Goal: Information Seeking & Learning: Find specific page/section

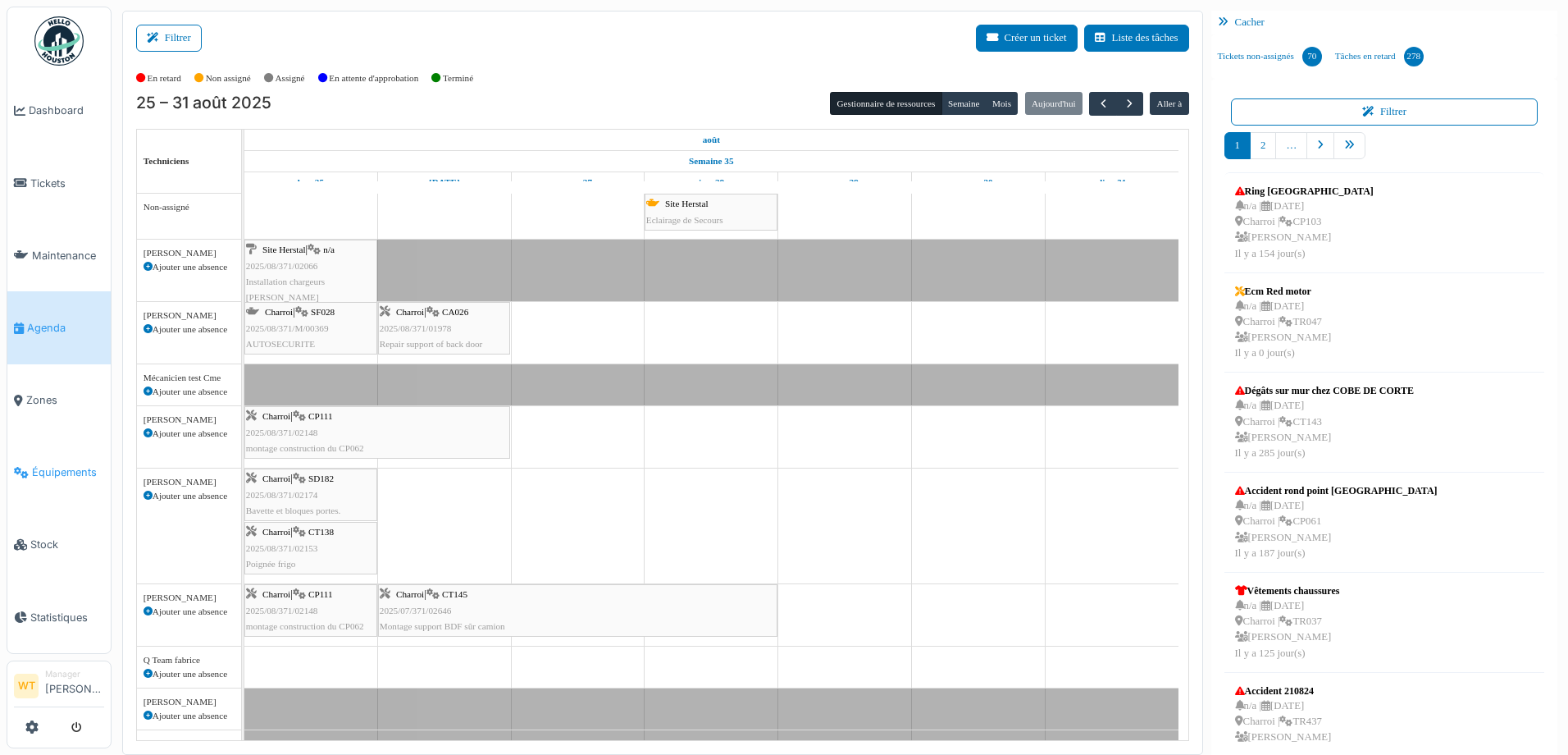
click at [70, 465] on span "Équipements" at bounding box center [67, 473] width 72 height 16
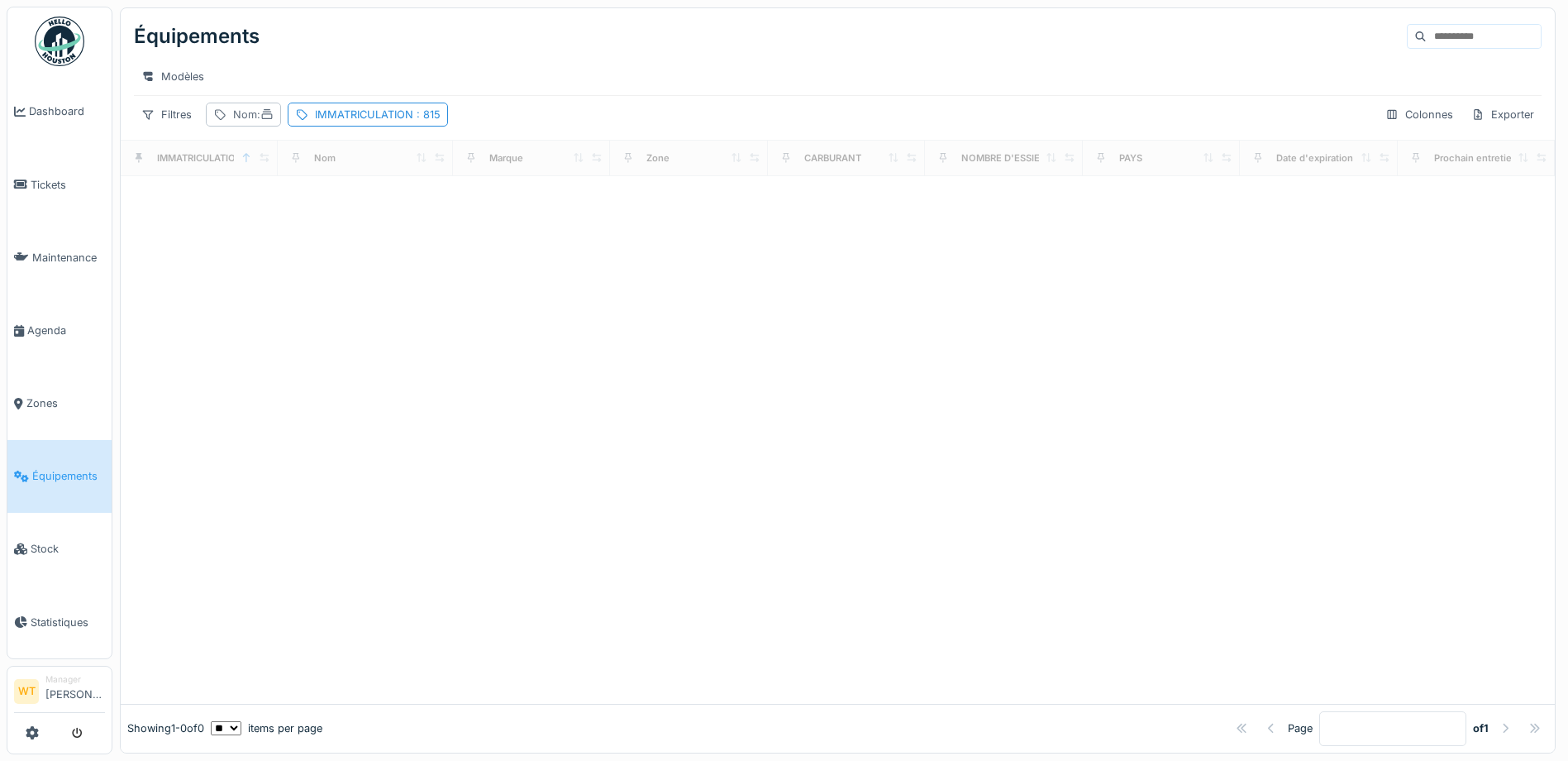
click at [271, 120] on icon at bounding box center [266, 114] width 13 height 11
click at [314, 208] on input "Nom" at bounding box center [294, 206] width 164 height 35
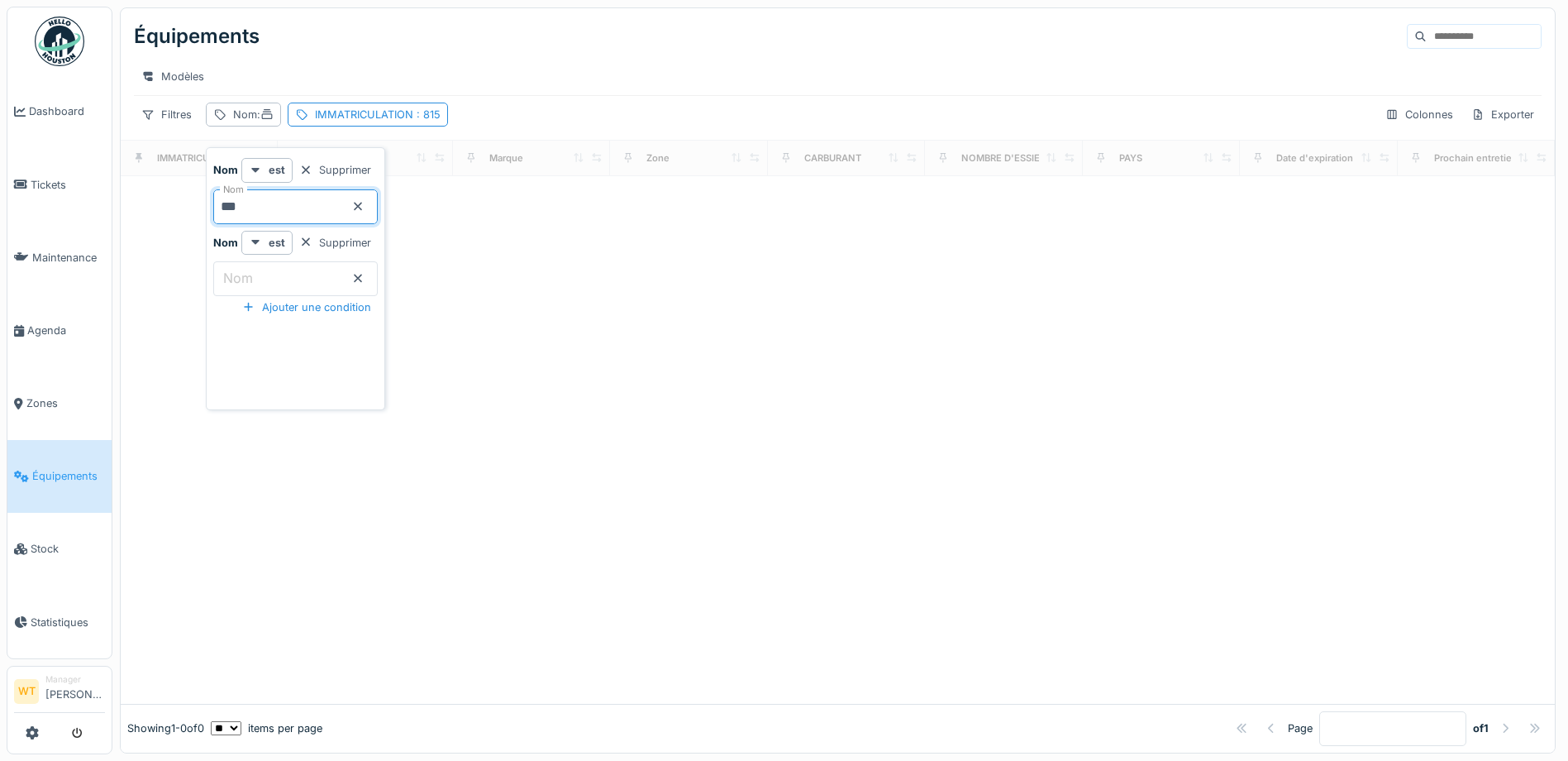
type input "***"
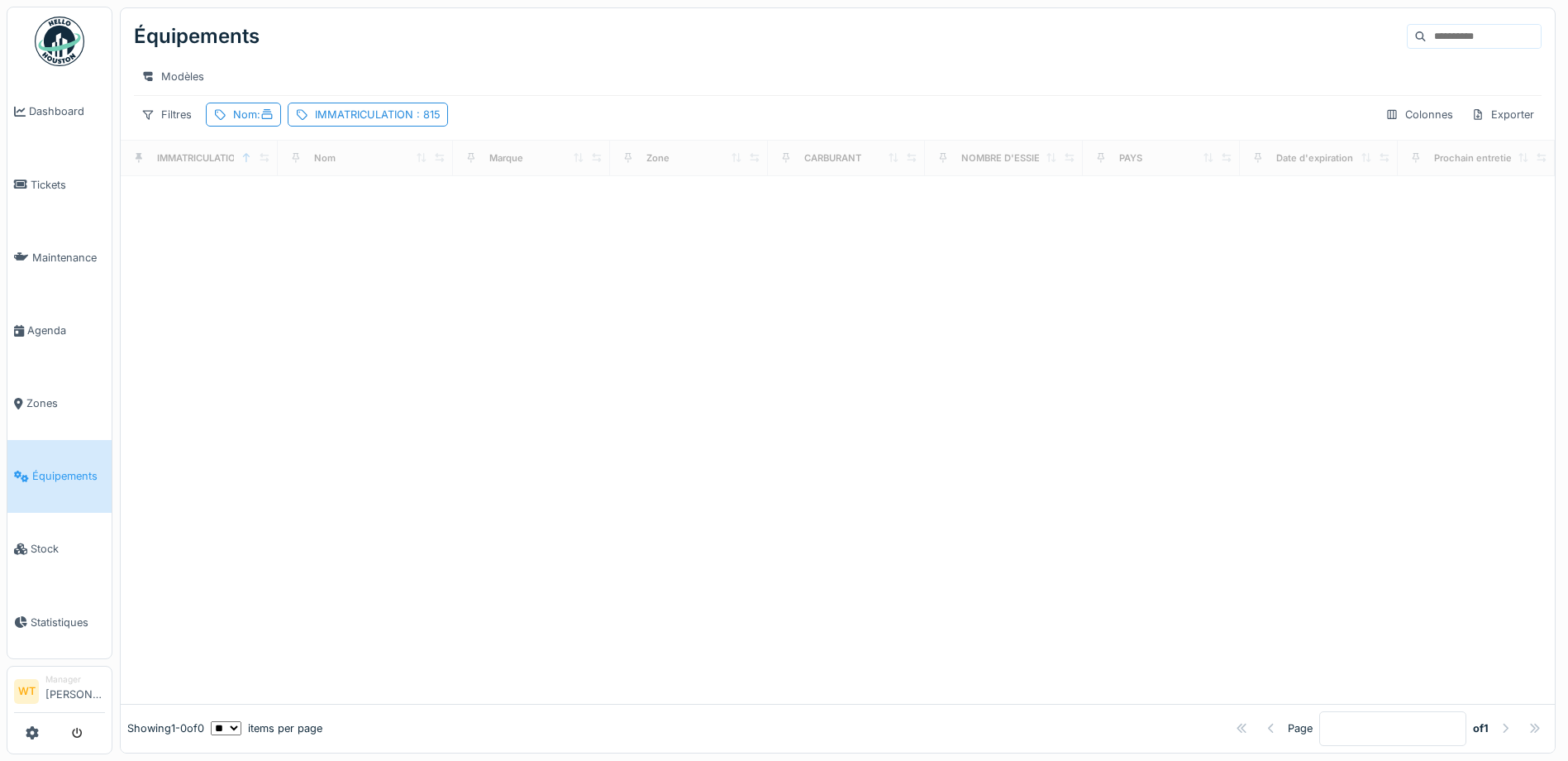
click at [448, 228] on div at bounding box center [837, 440] width 1434 height 527
click at [406, 120] on div "IMMATRICULATION : 815" at bounding box center [378, 114] width 125 height 16
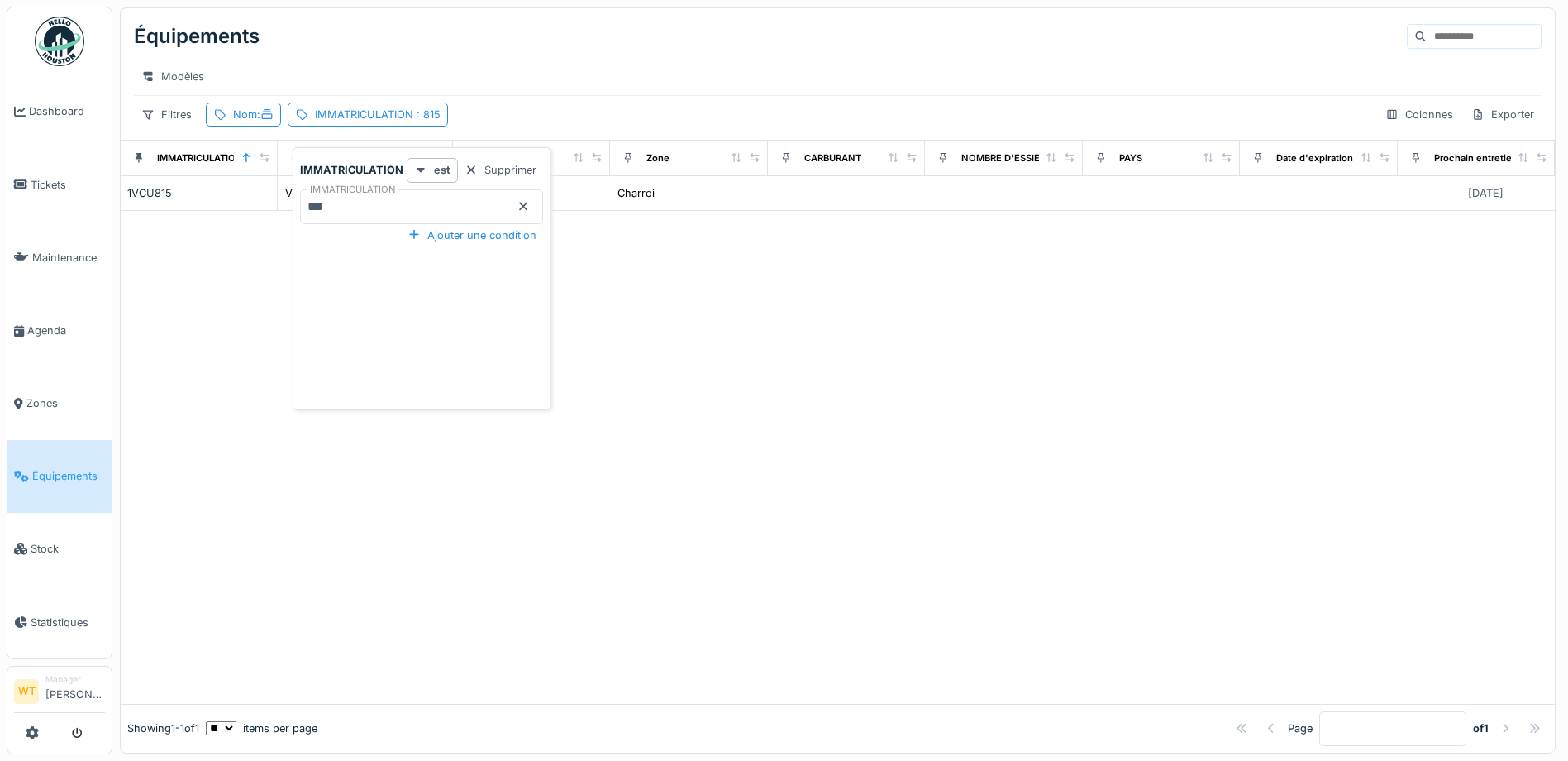
click at [522, 208] on icon at bounding box center [523, 206] width 13 height 11
click at [243, 122] on div "Nom :" at bounding box center [253, 114] width 41 height 16
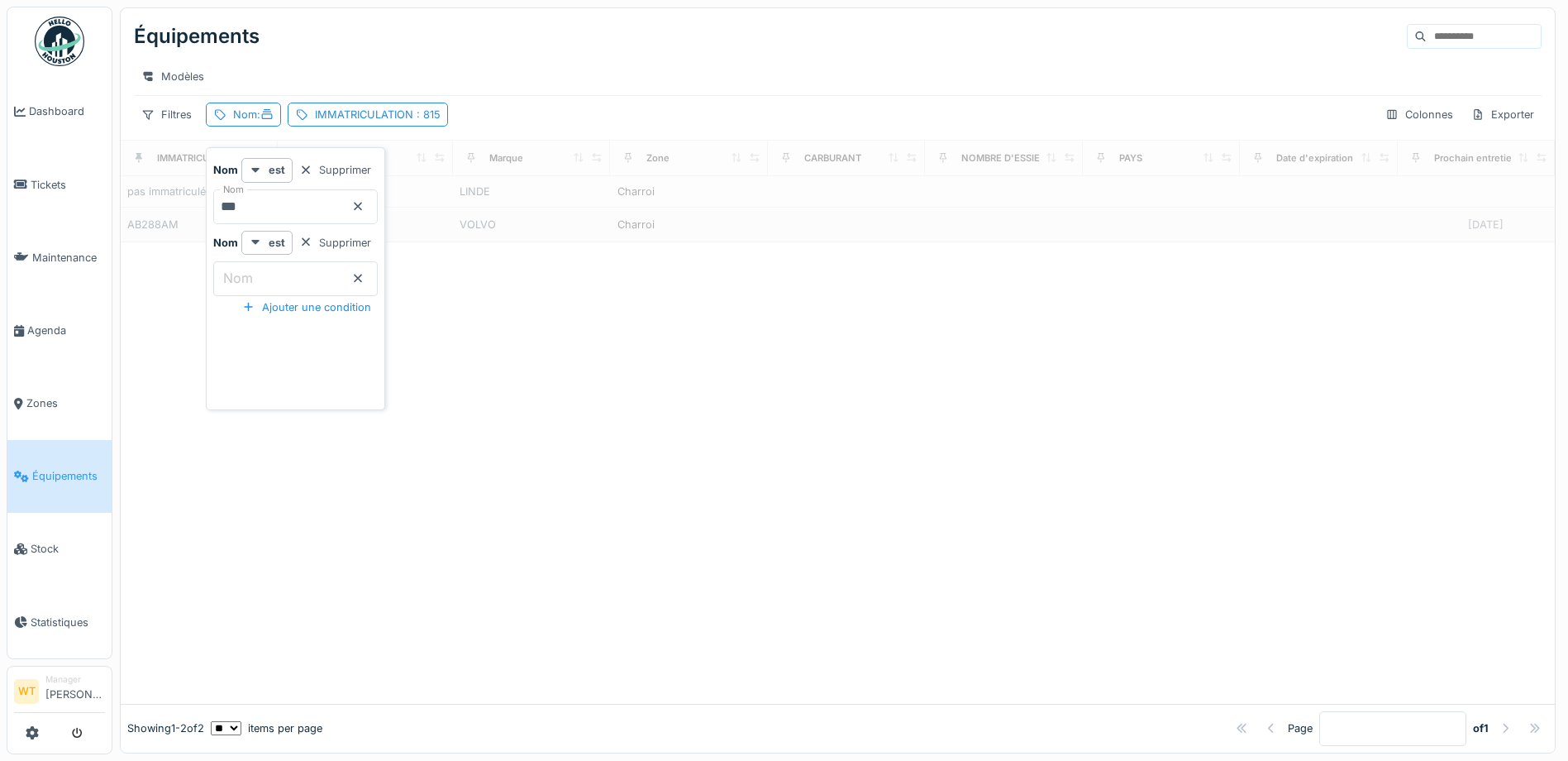
click at [541, 336] on div at bounding box center [837, 474] width 1434 height 462
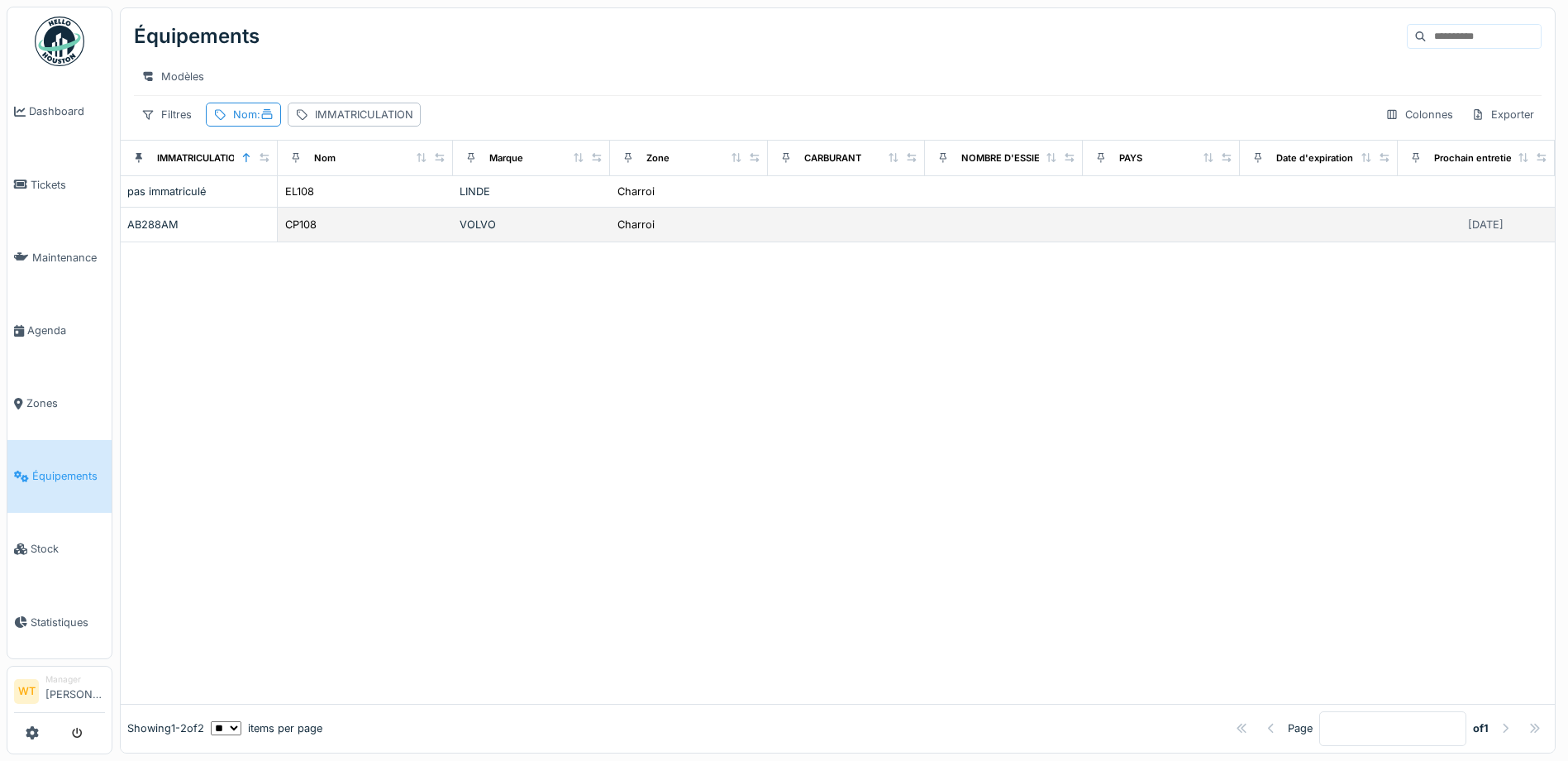
click at [317, 233] on div "CP108" at bounding box center [365, 224] width 162 height 17
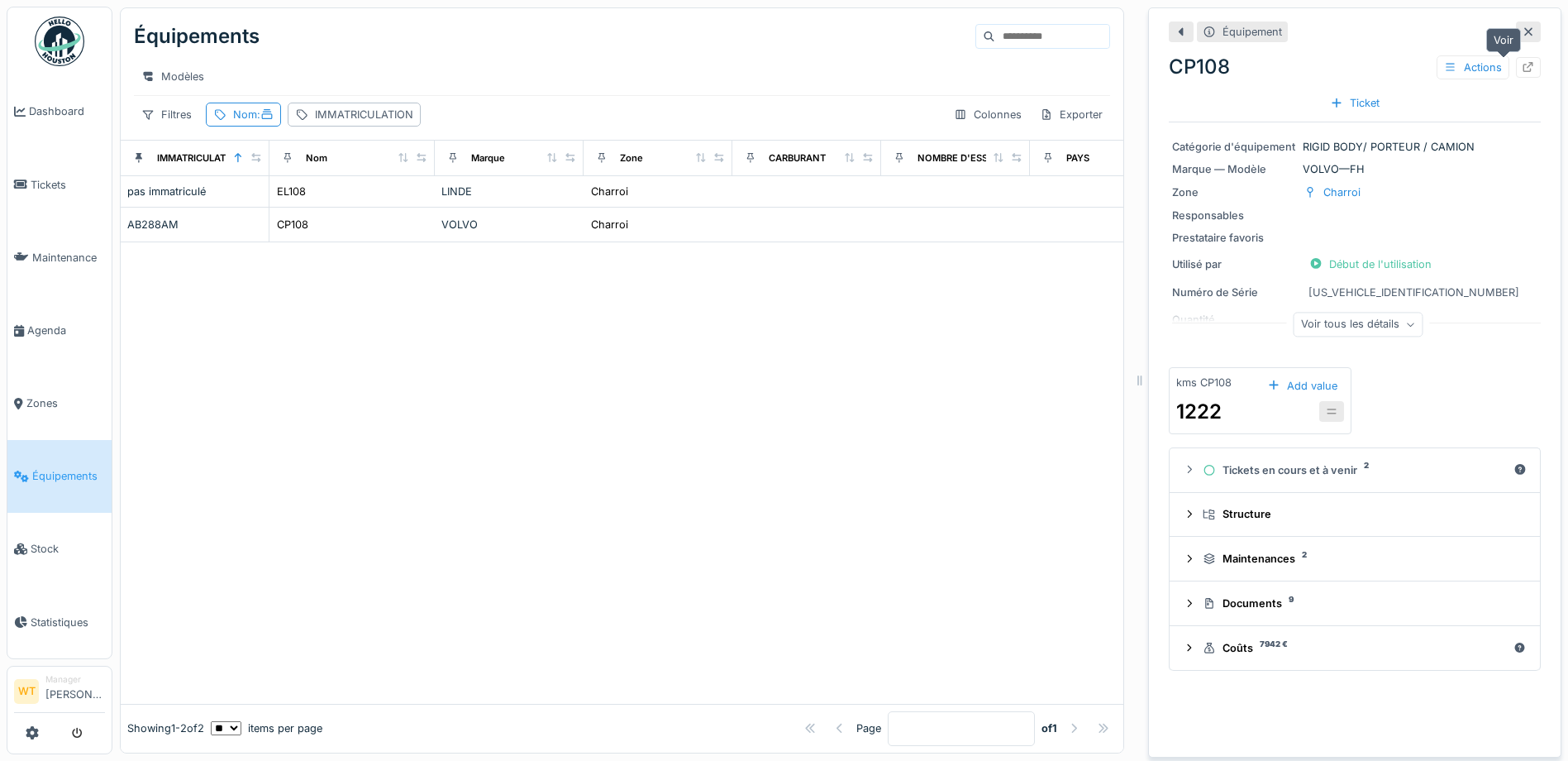
click at [1516, 62] on div at bounding box center [1528, 67] width 25 height 21
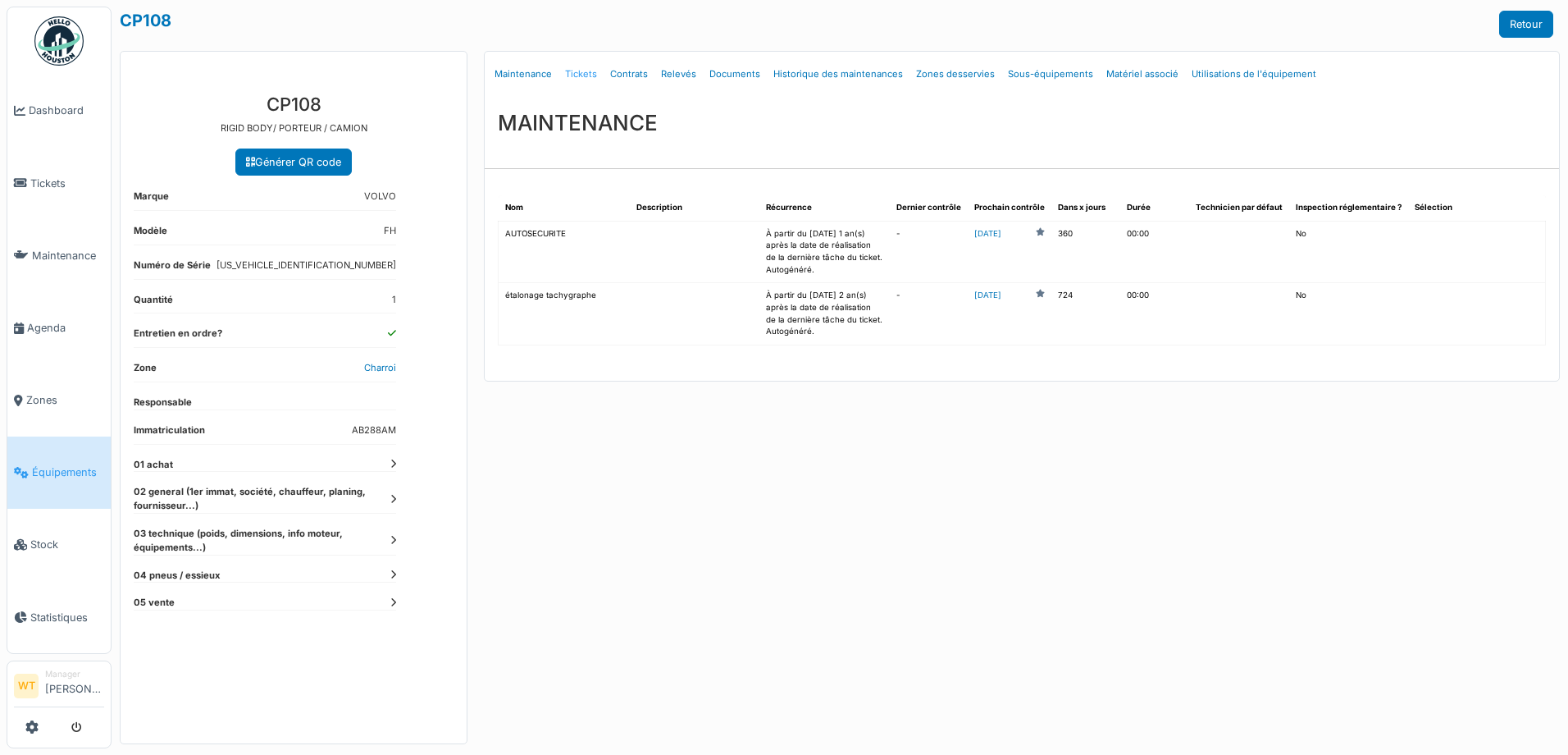
click at [588, 75] on link "Tickets" at bounding box center [581, 74] width 45 height 38
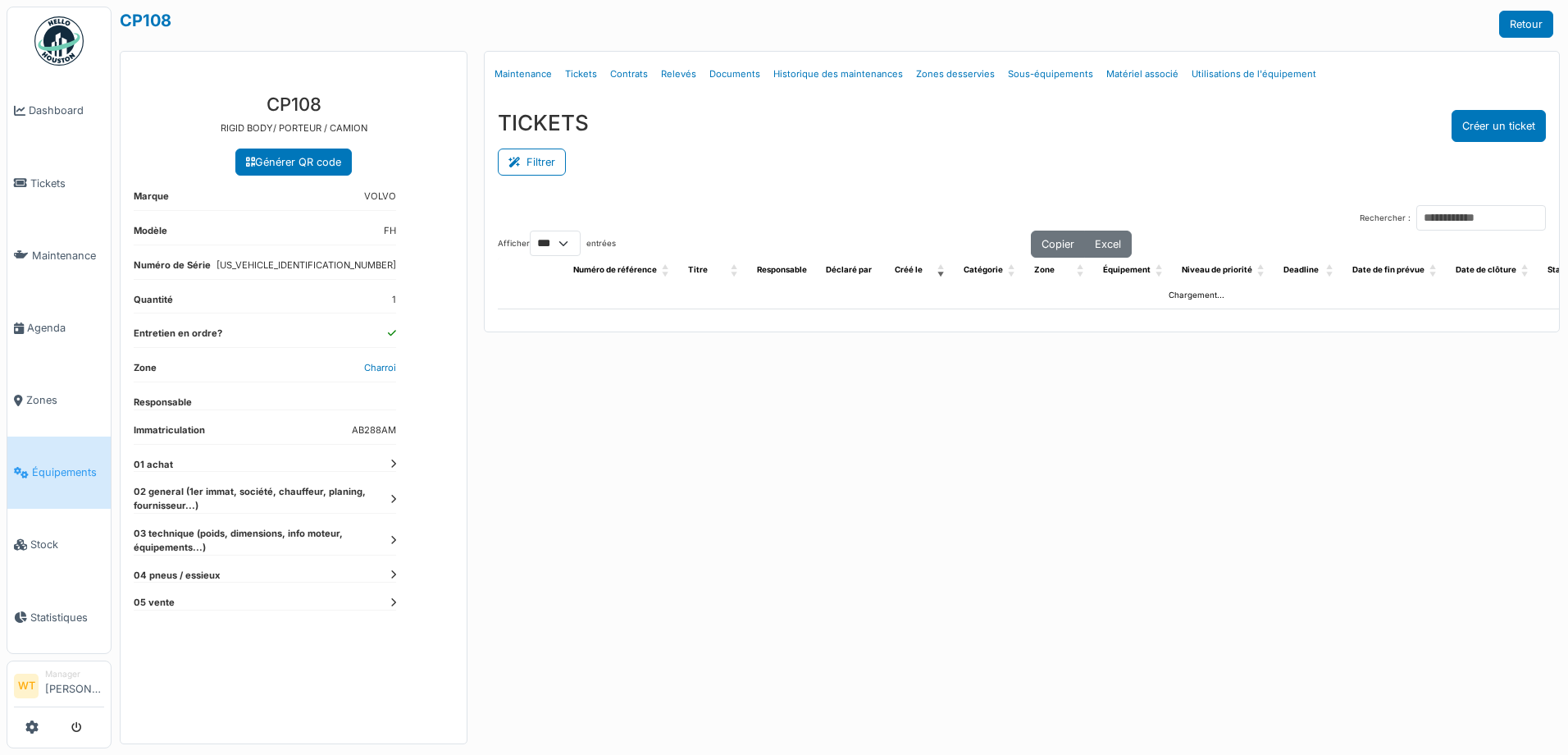
select select "***"
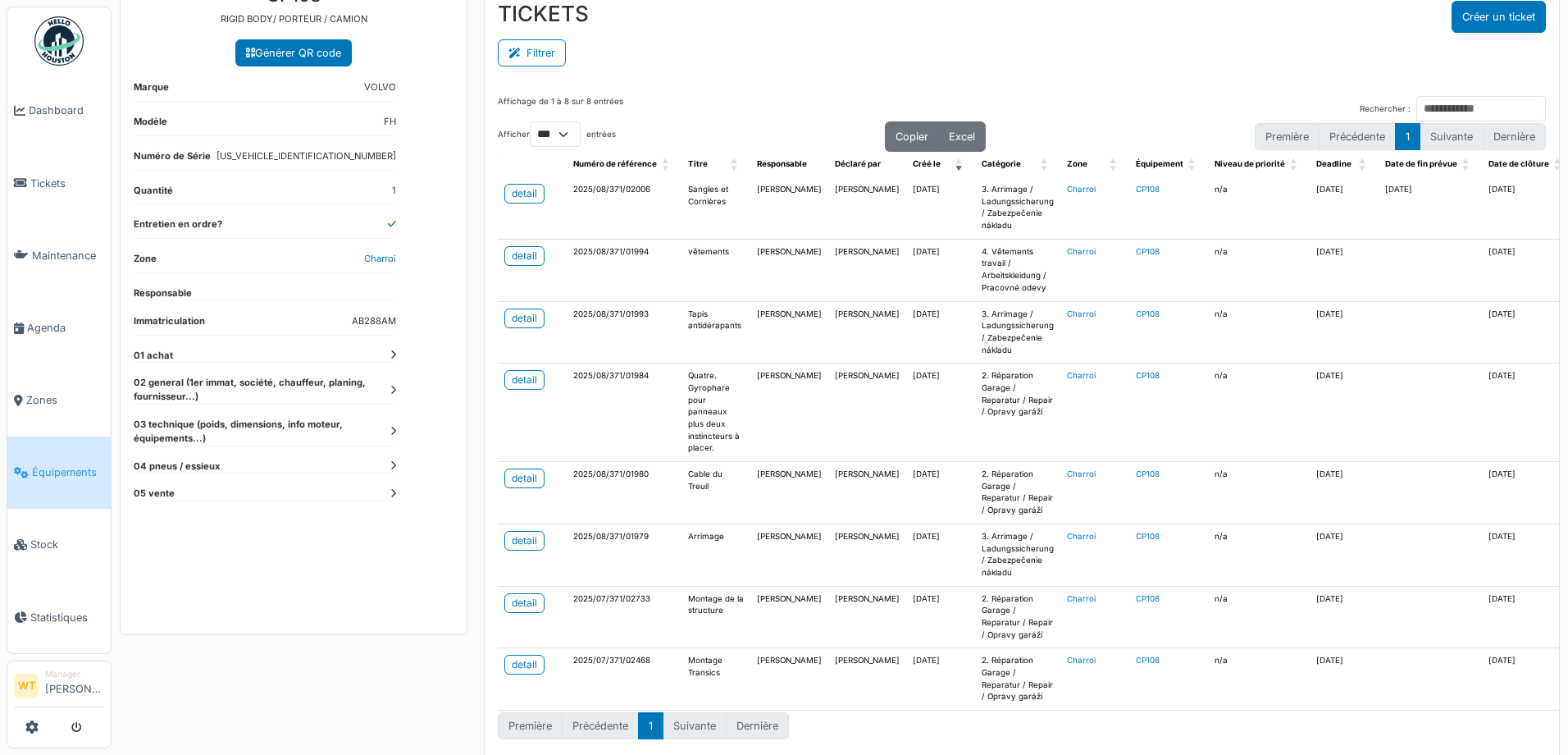
scroll to position [130, 0]
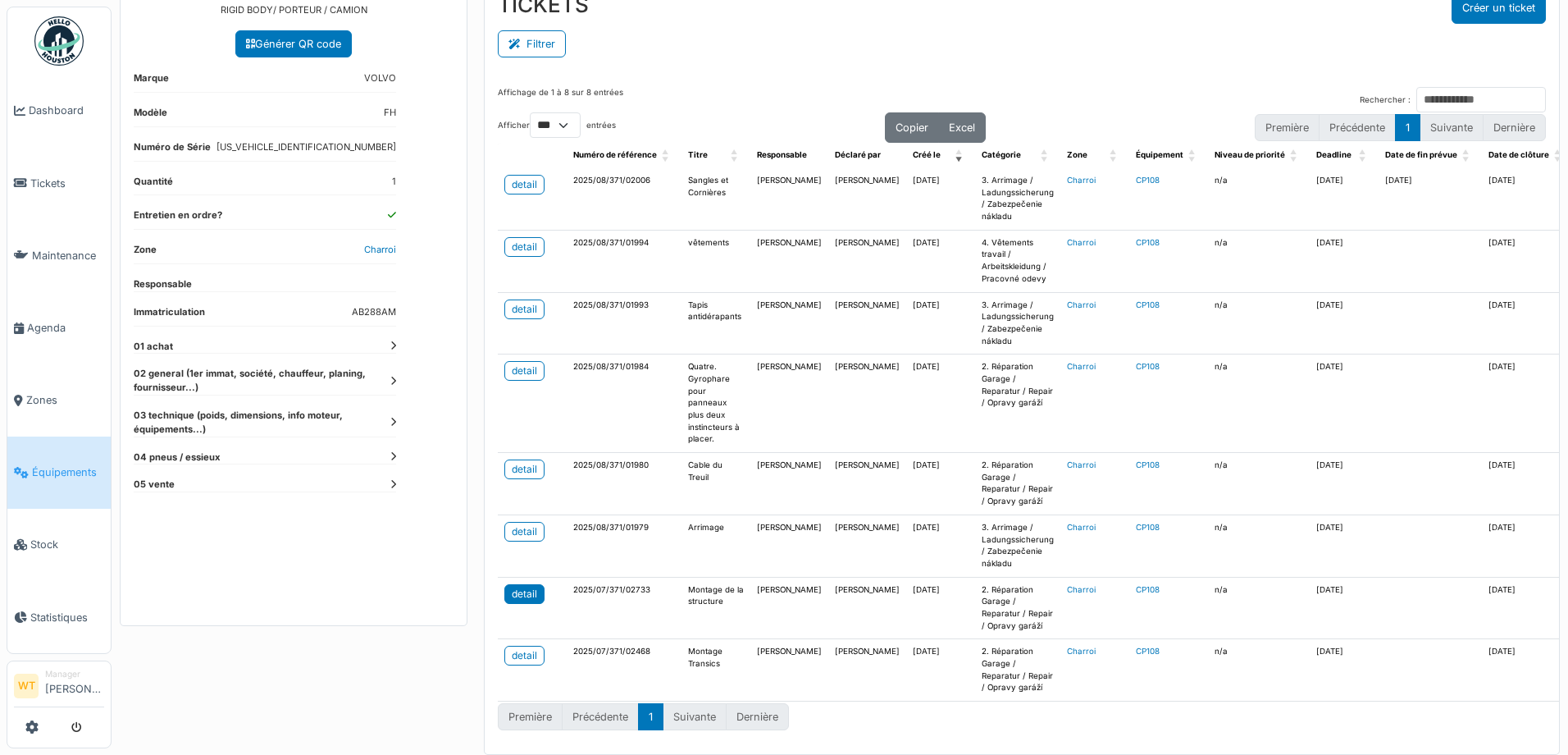
click at [528, 586] on div "detail" at bounding box center [525, 593] width 26 height 15
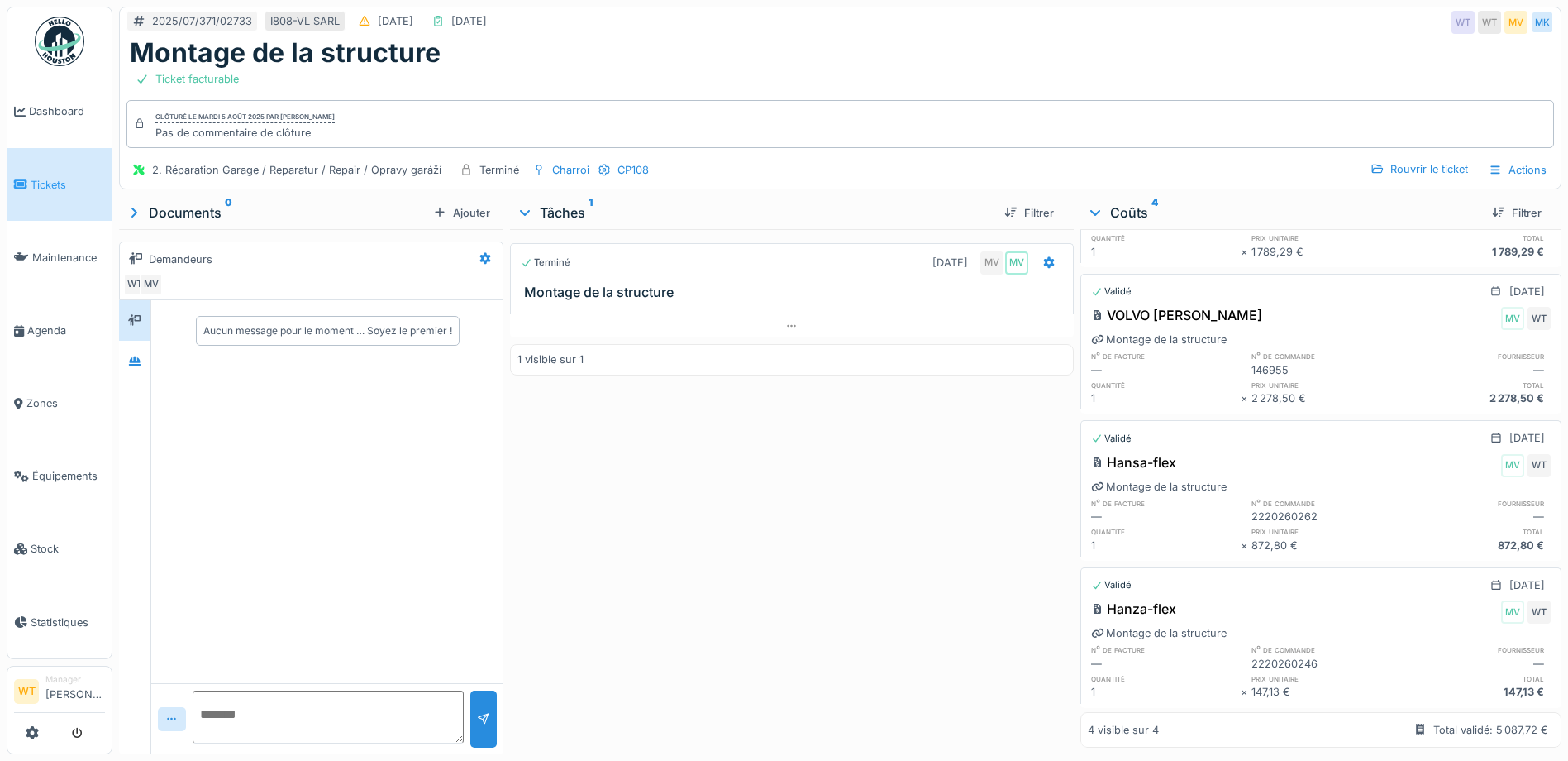
scroll to position [144, 0]
click at [75, 326] on span "Agenda" at bounding box center [66, 330] width 78 height 16
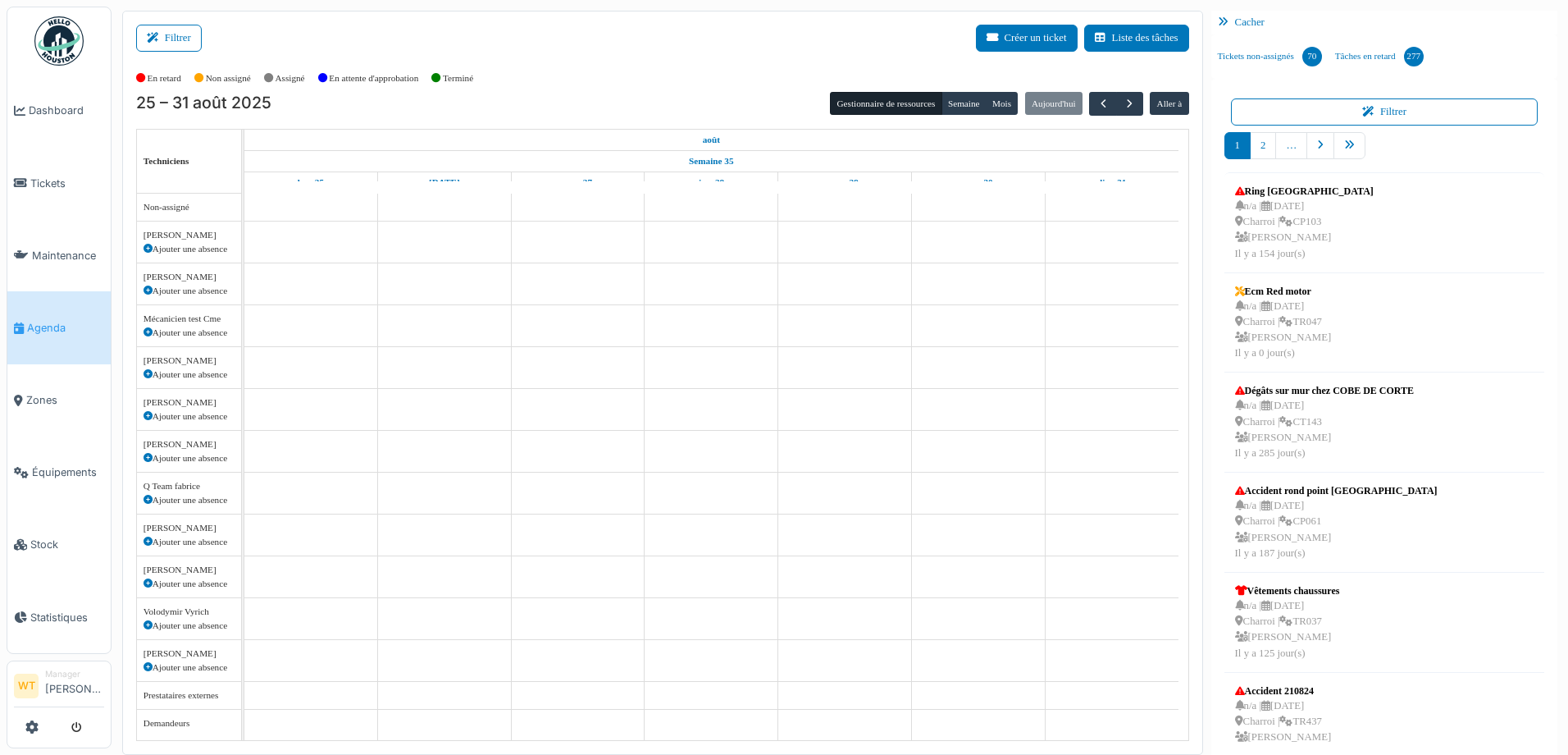
scroll to position [18, 0]
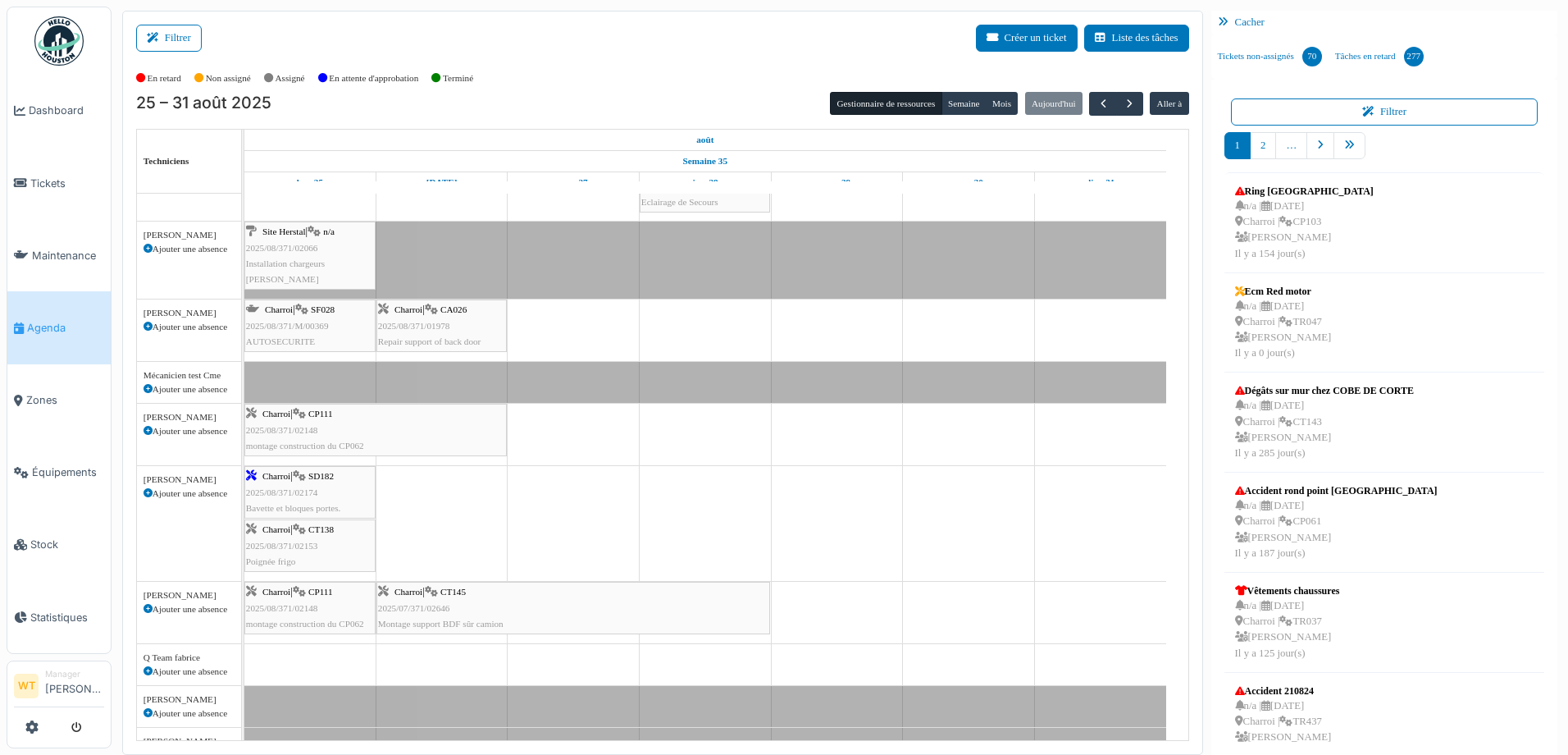
click at [336, 441] on span "montage construction du CP062" at bounding box center [305, 445] width 118 height 10
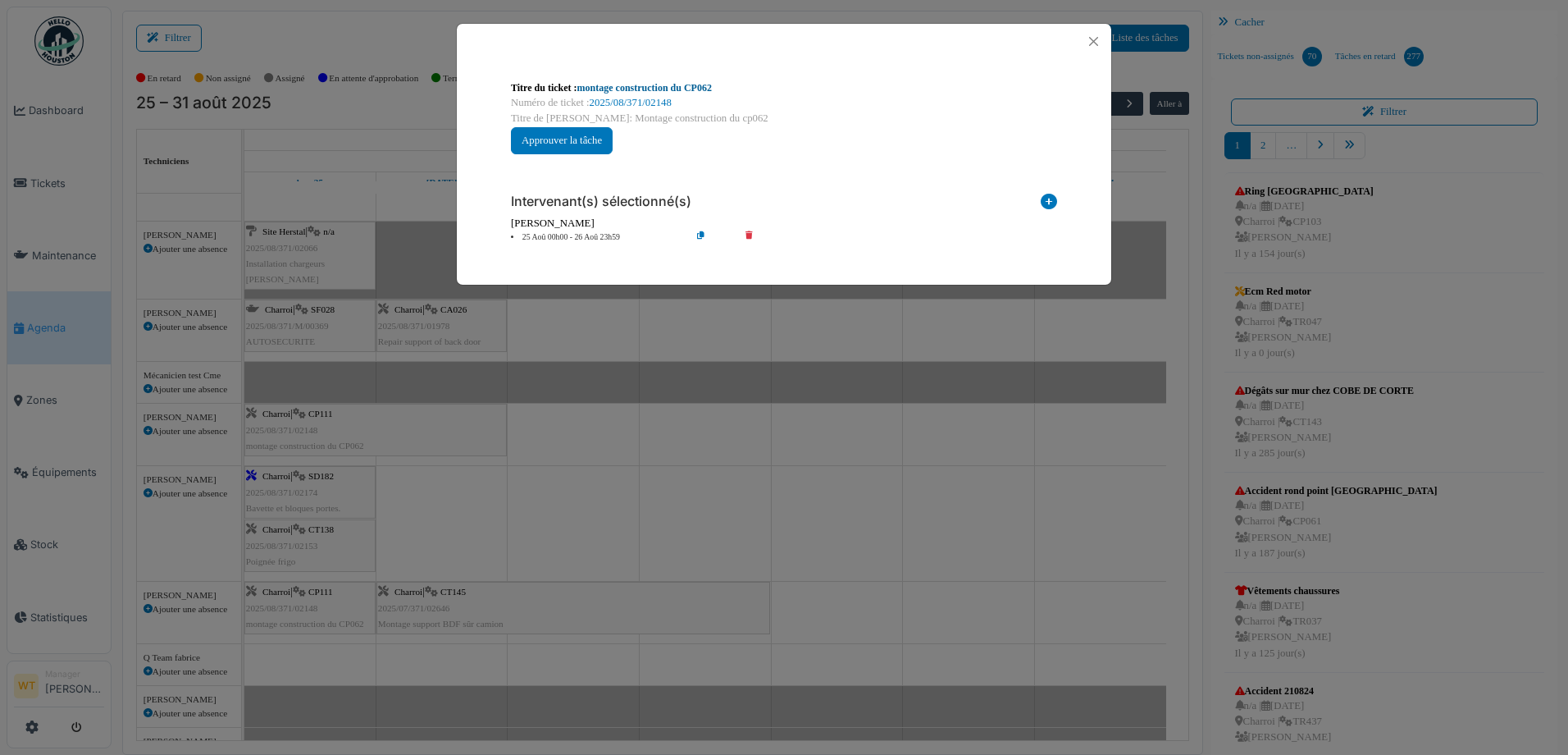
click at [687, 92] on link "montage construction du CP062" at bounding box center [644, 88] width 134 height 12
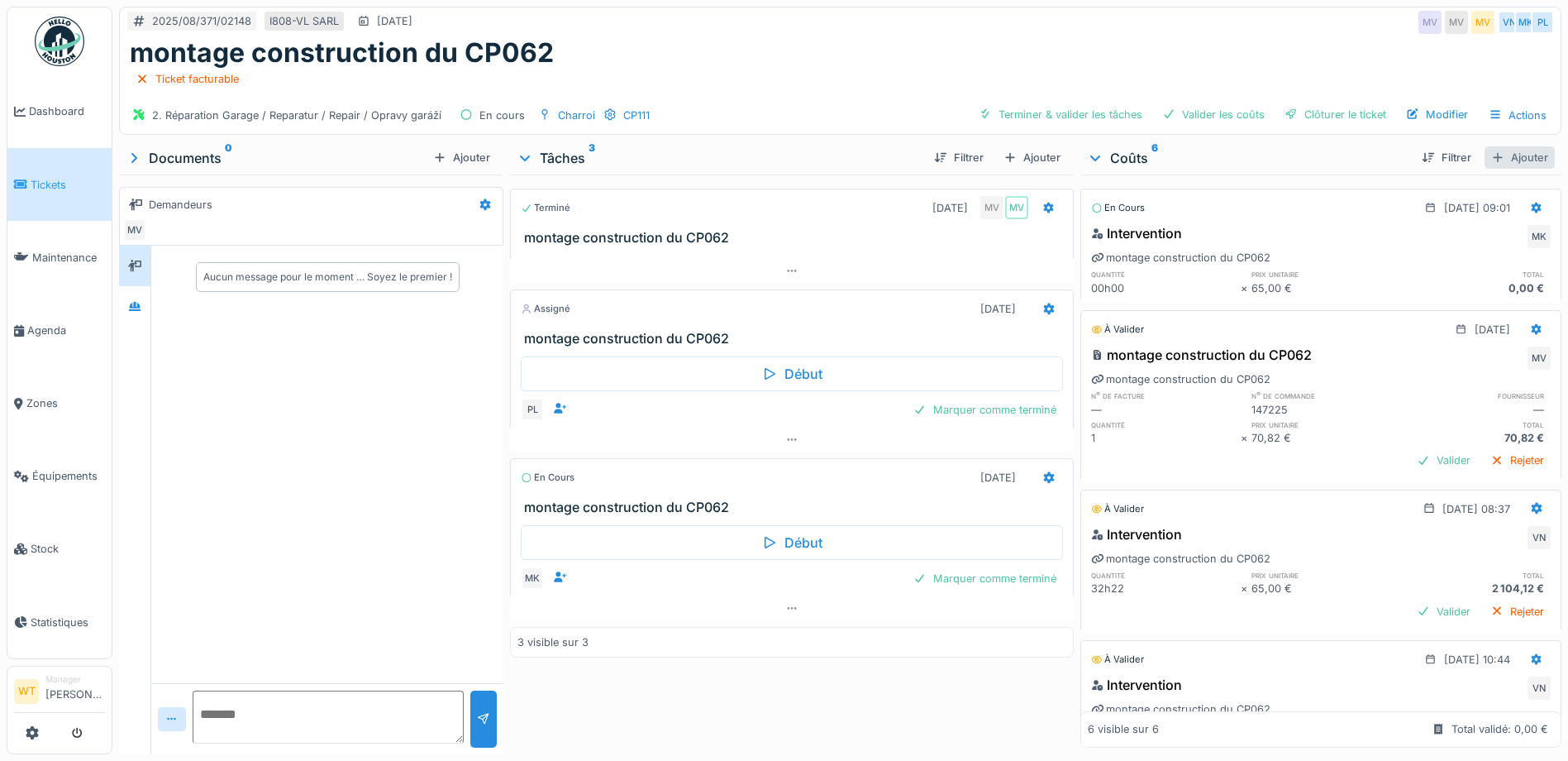
click at [1484, 169] on div "Ajouter" at bounding box center [1519, 157] width 71 height 22
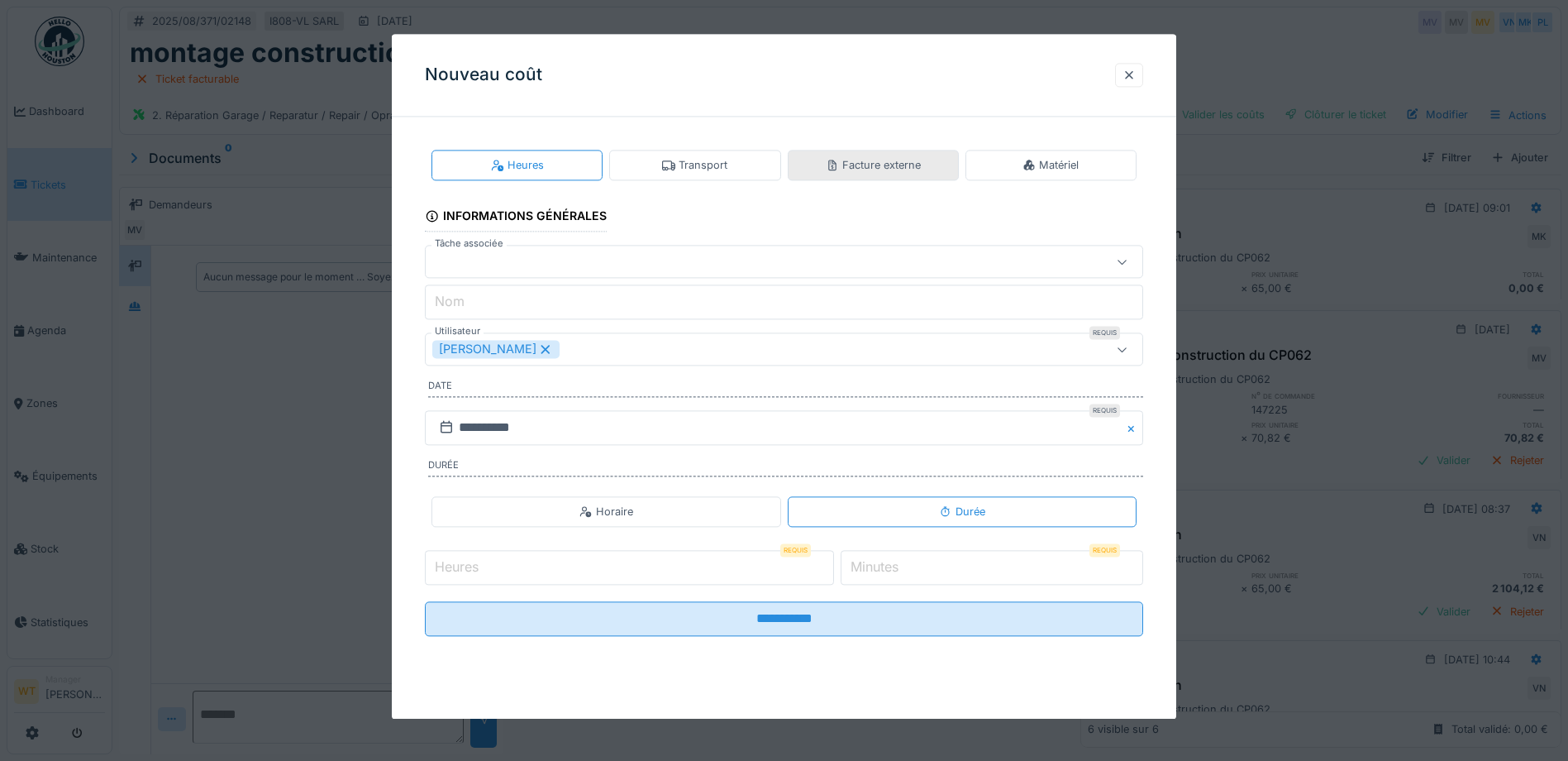
click at [921, 169] on div "Facture externe" at bounding box center [873, 165] width 95 height 16
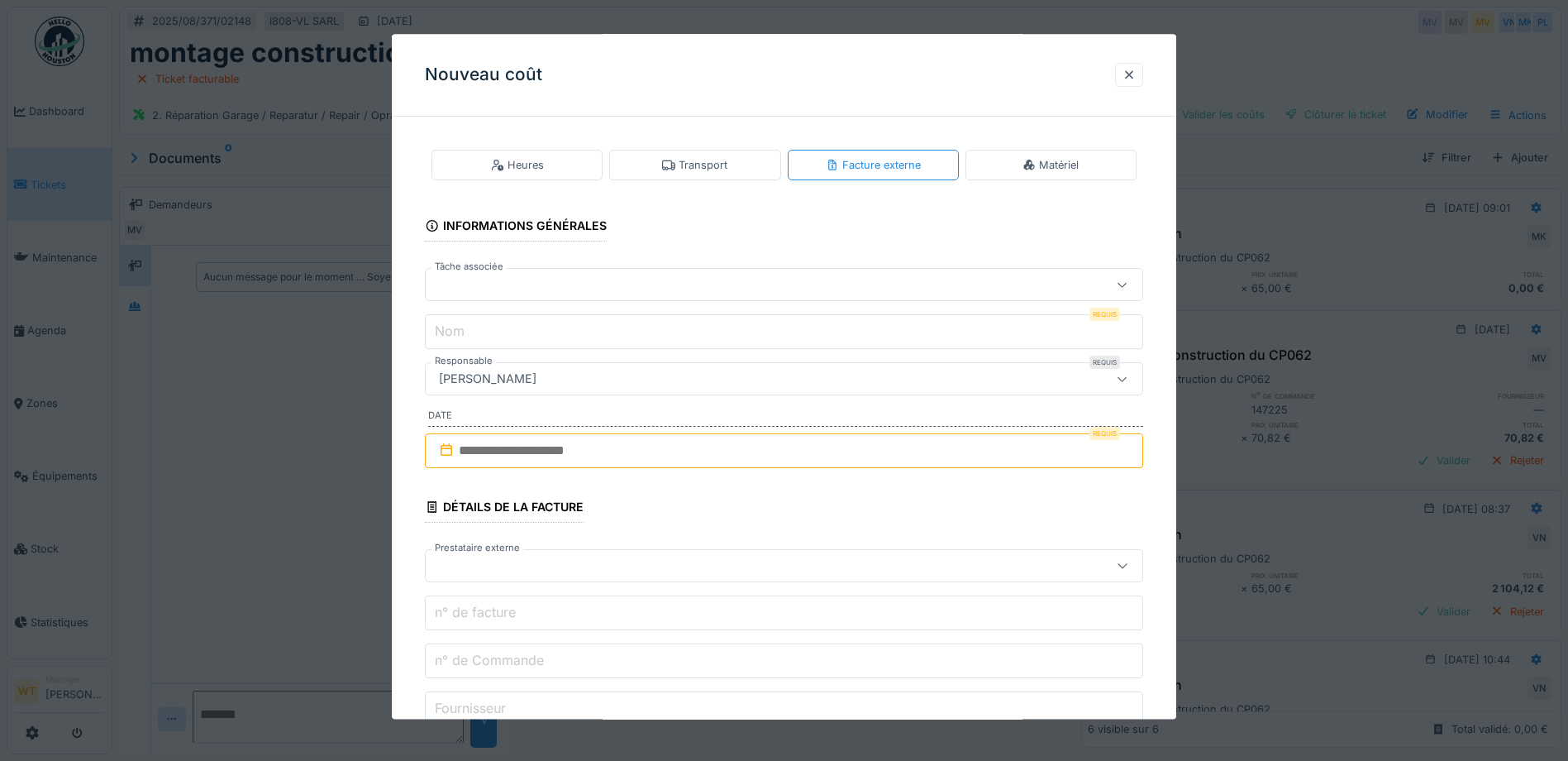
click at [595, 282] on div at bounding box center [742, 285] width 619 height 18
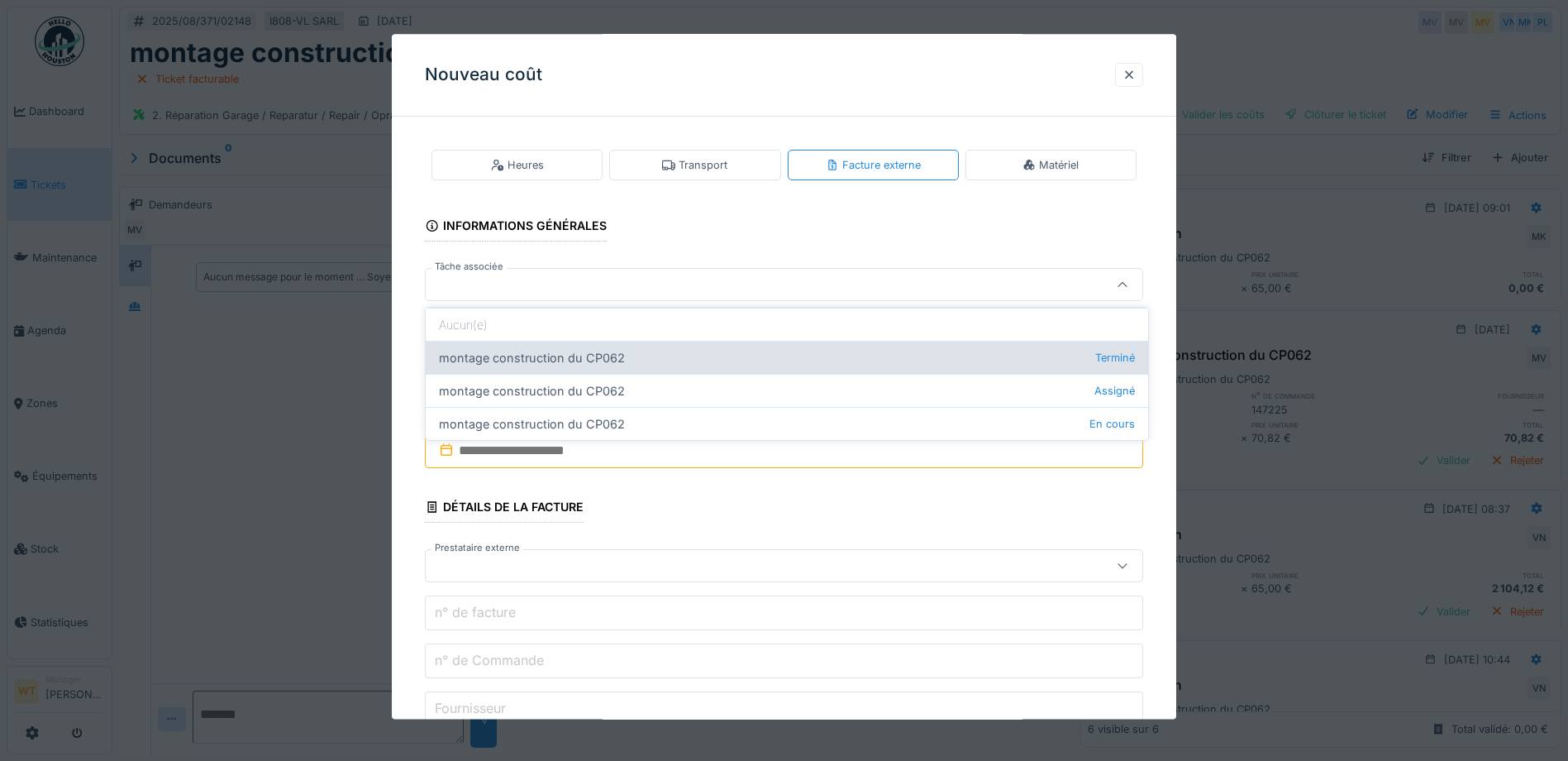
click at [590, 356] on div "montage construction du CP062 Terminé" at bounding box center [786, 356] width 723 height 33
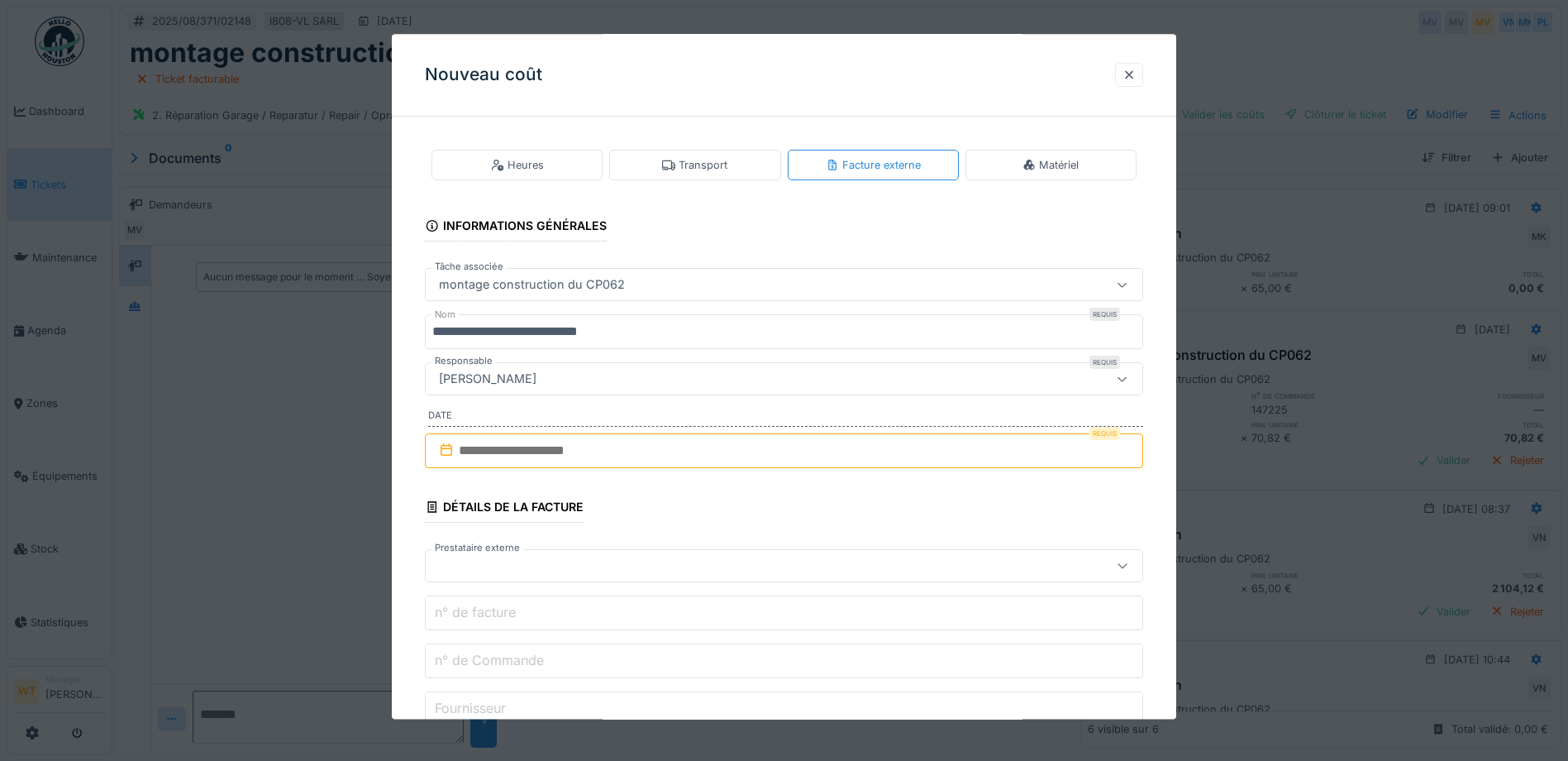
type input "******"
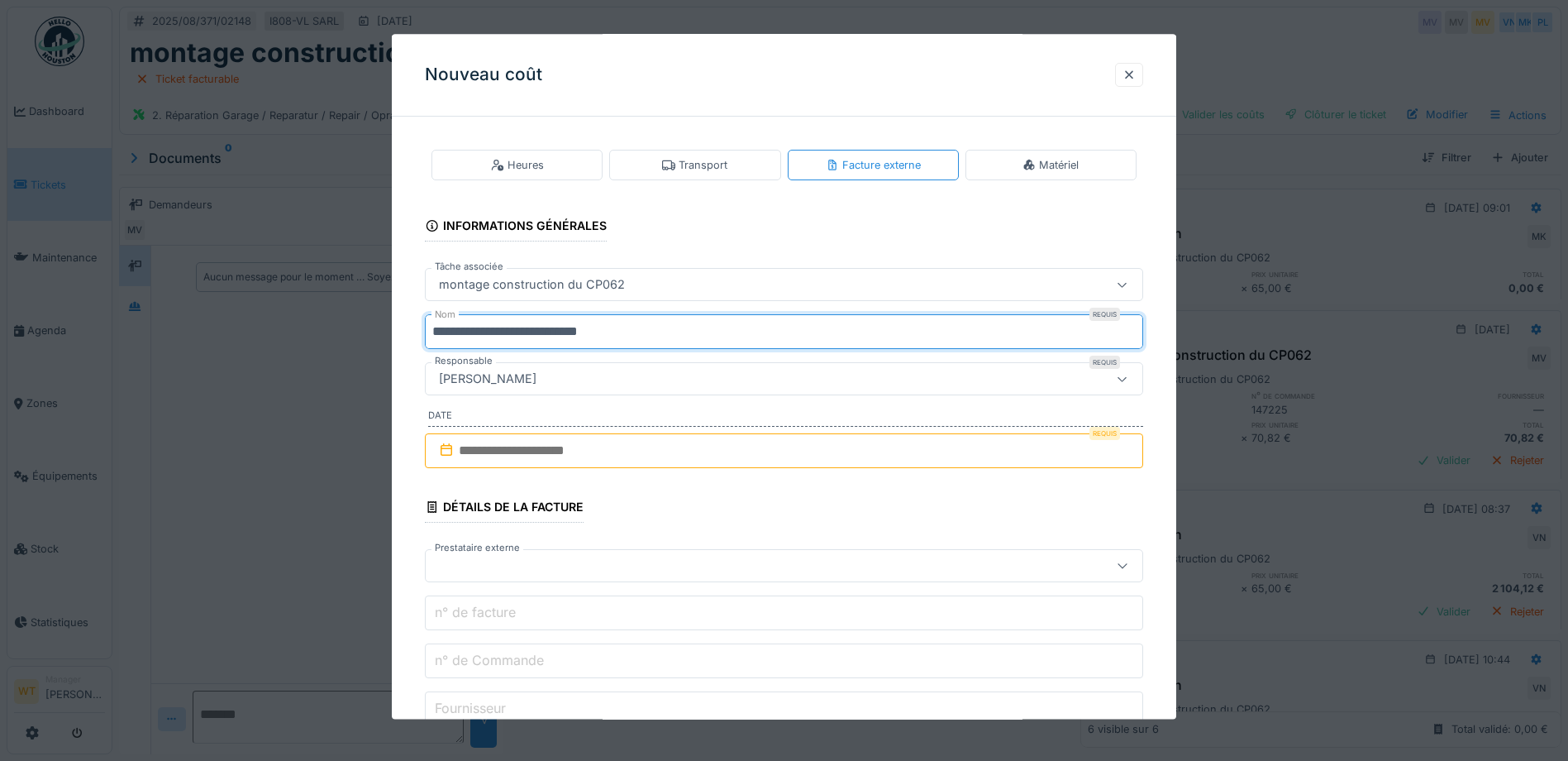
click at [674, 332] on input "**********" at bounding box center [784, 332] width 718 height 35
type input "*"
type input "**********"
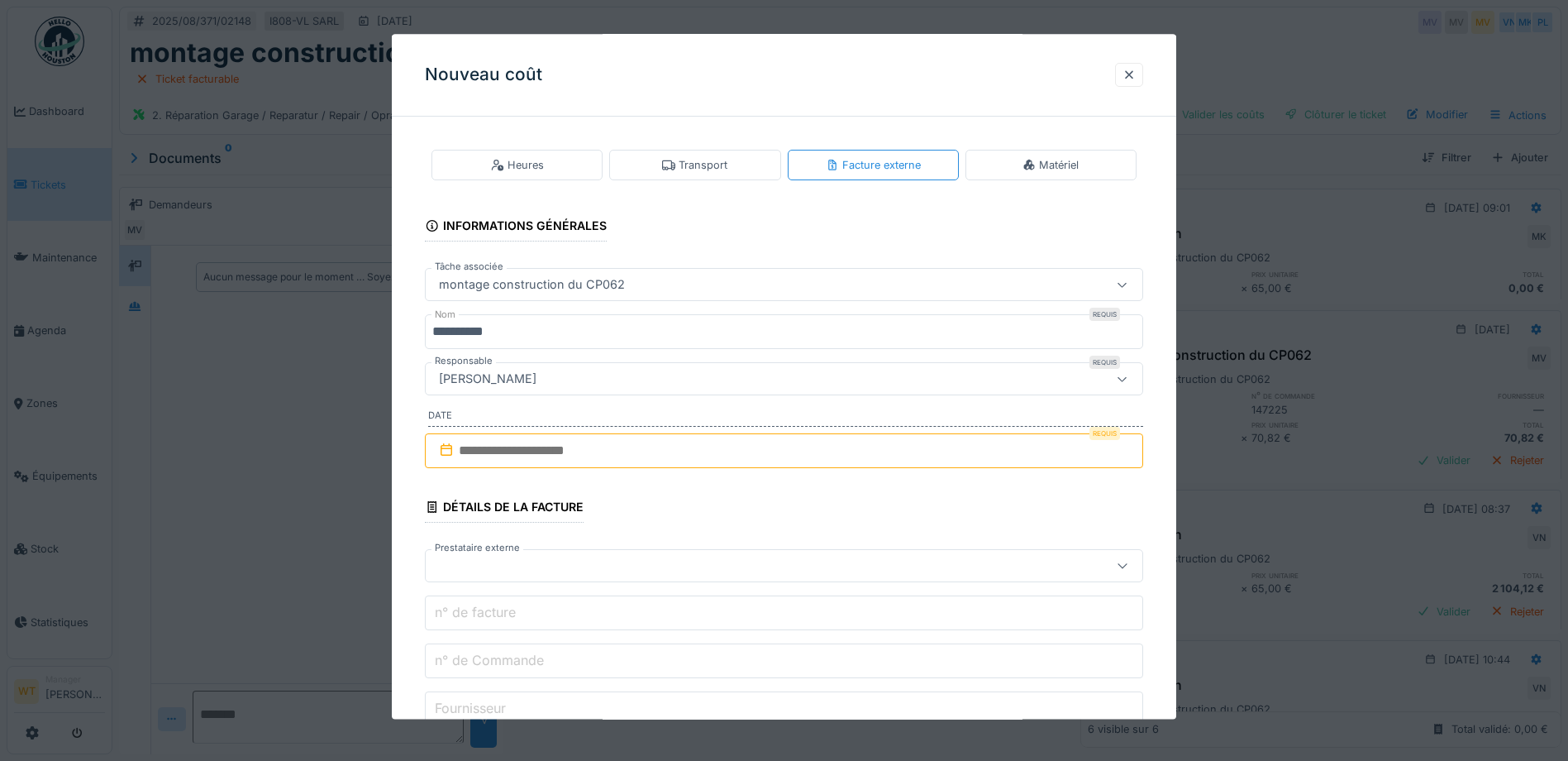
click at [596, 454] on input "text" at bounding box center [784, 451] width 718 height 35
click at [1135, 78] on div at bounding box center [1129, 75] width 13 height 16
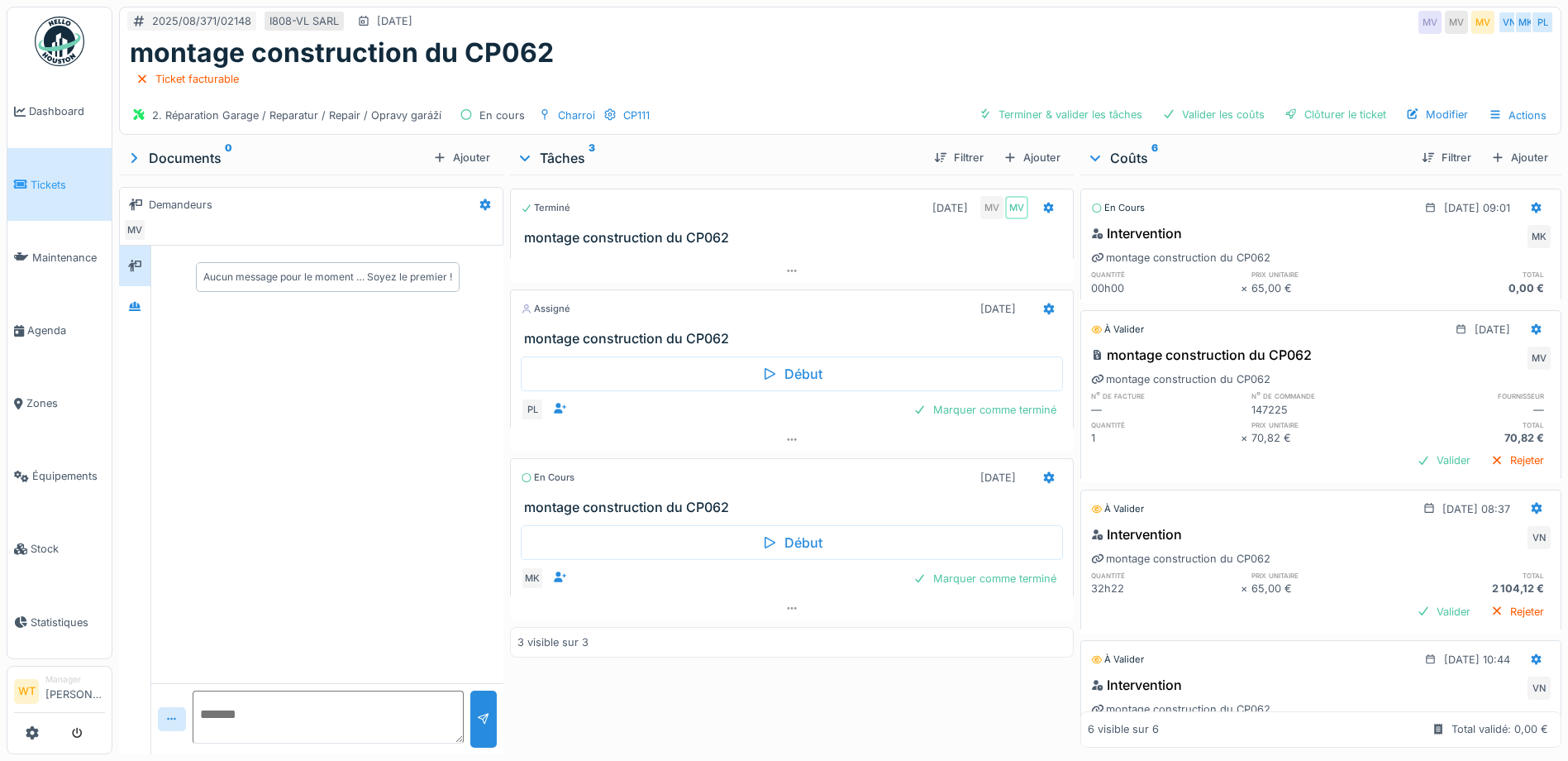
click at [1496, 164] on div "Ajouter" at bounding box center [1519, 157] width 71 height 22
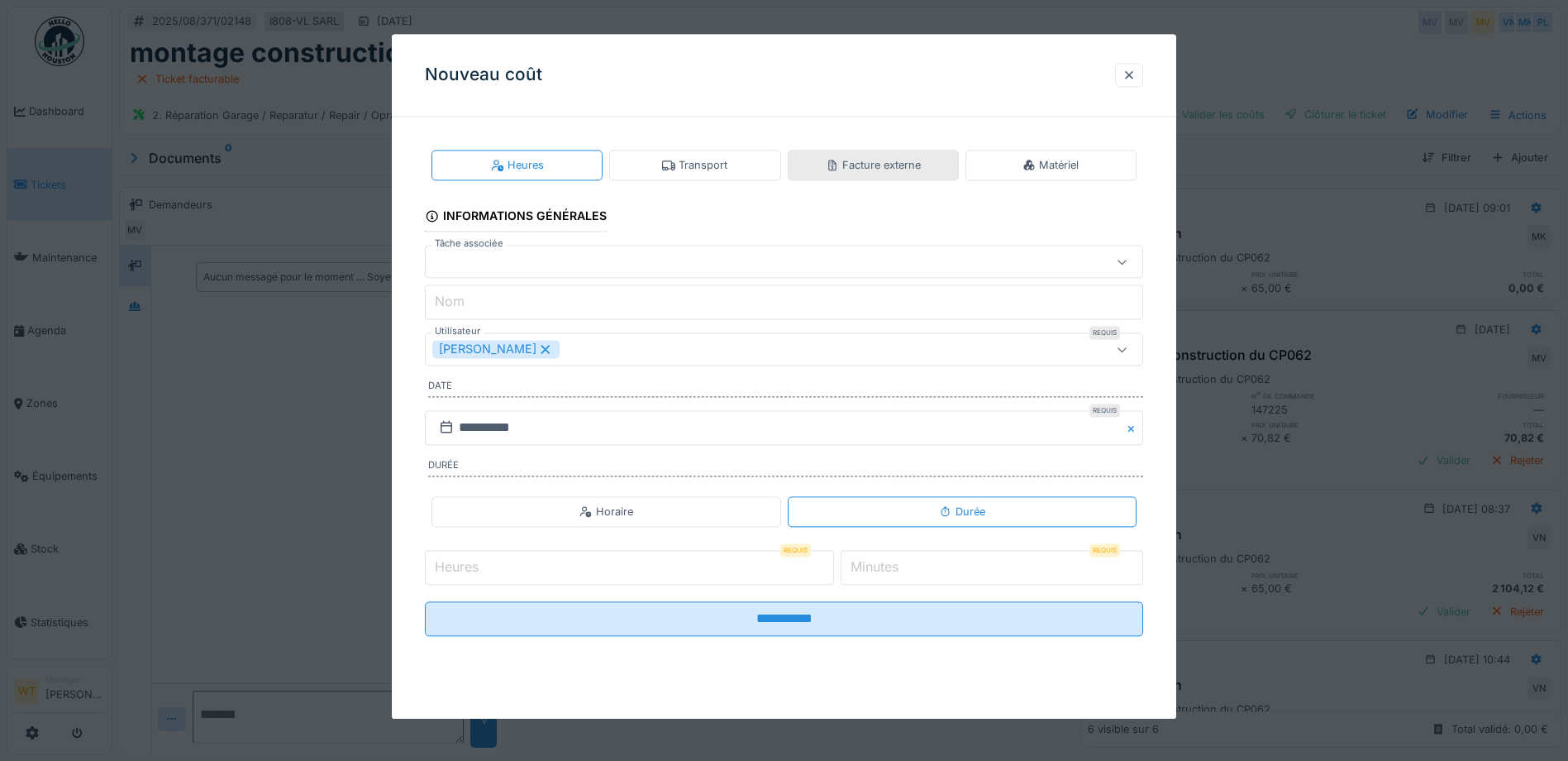
click at [886, 159] on div "Facture externe" at bounding box center [873, 165] width 95 height 16
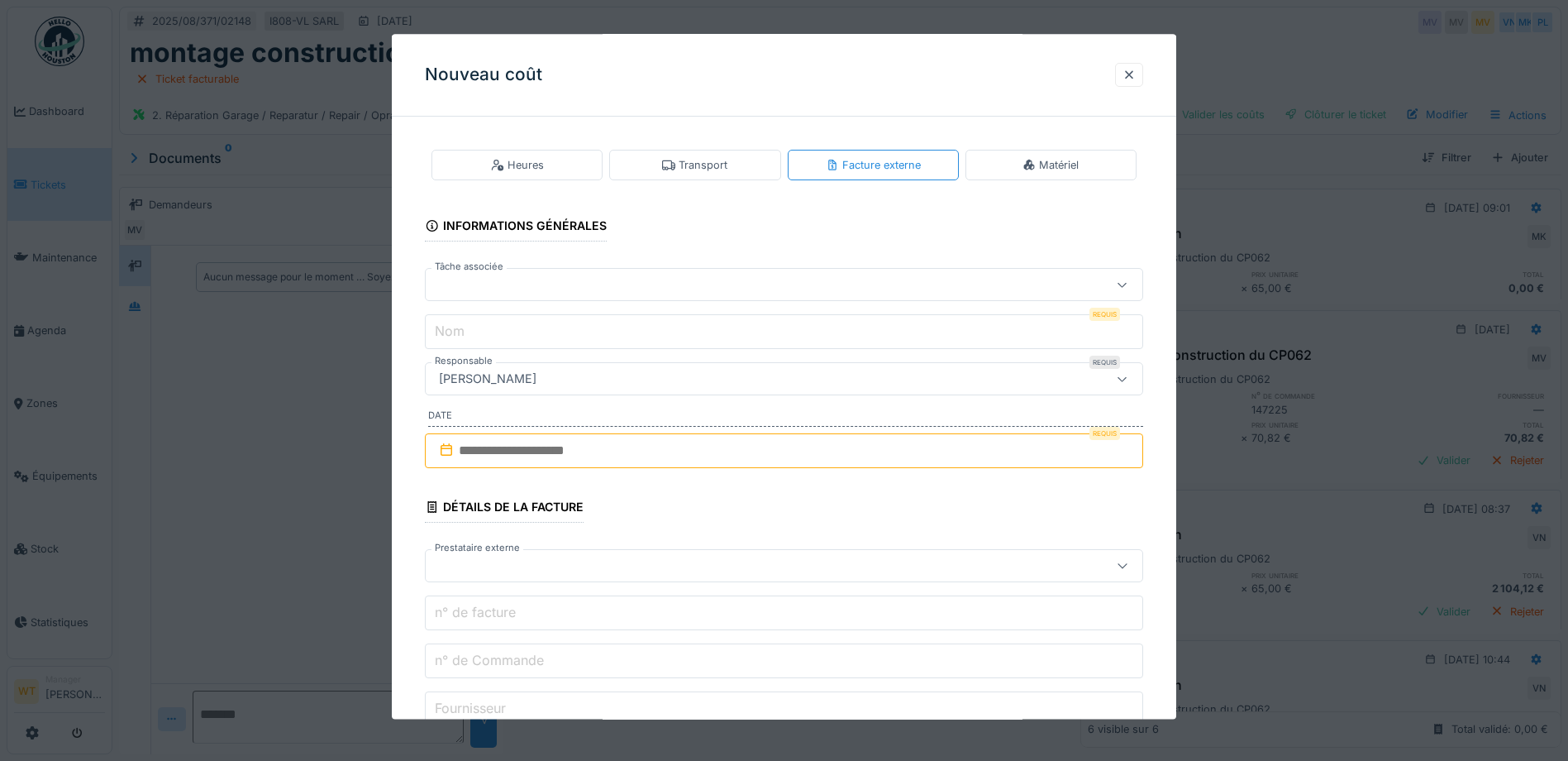
click at [609, 287] on div at bounding box center [742, 285] width 619 height 18
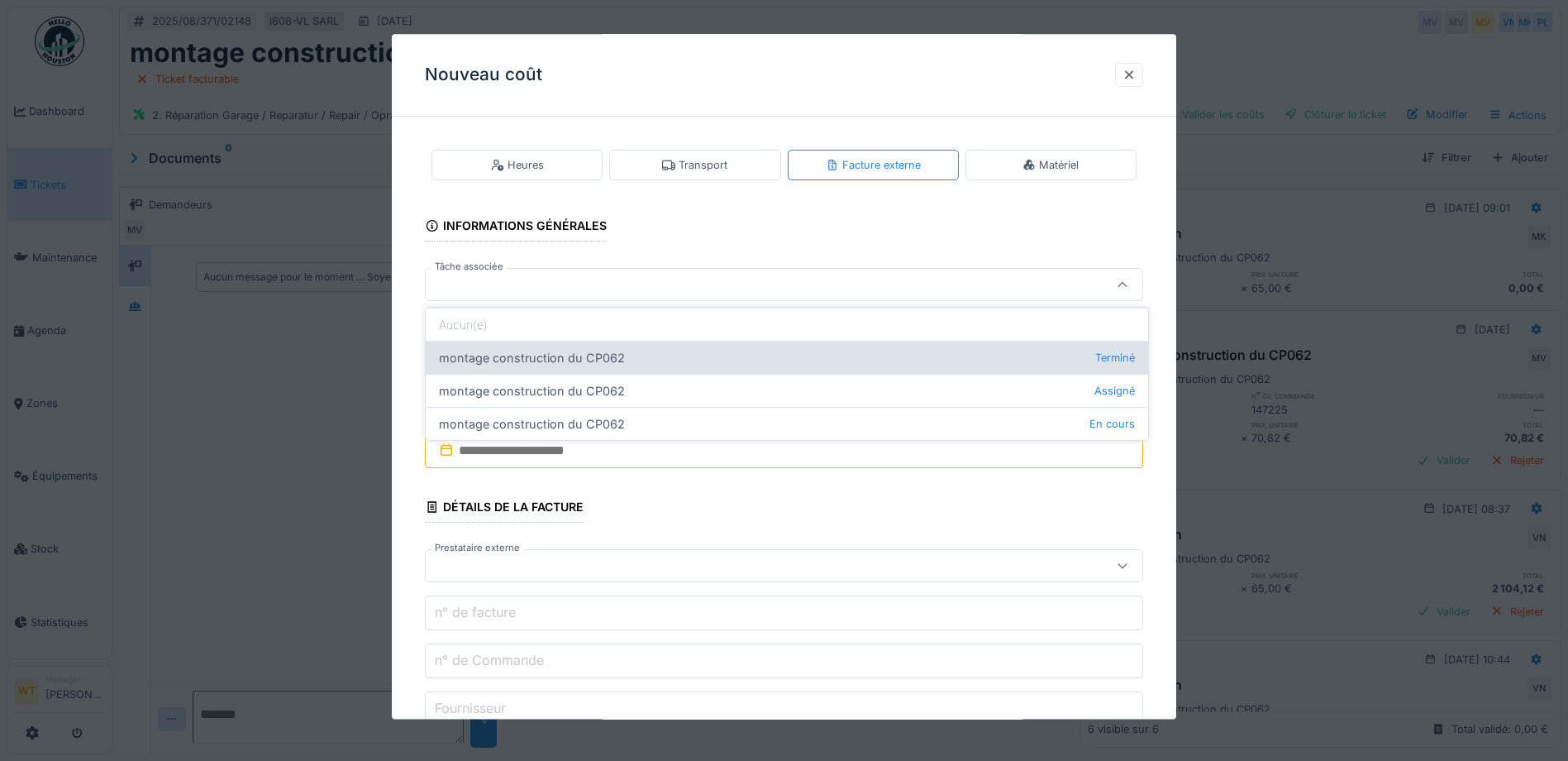
click at [628, 361] on div "montage construction du CP062 Terminé" at bounding box center [786, 356] width 723 height 33
type input "******"
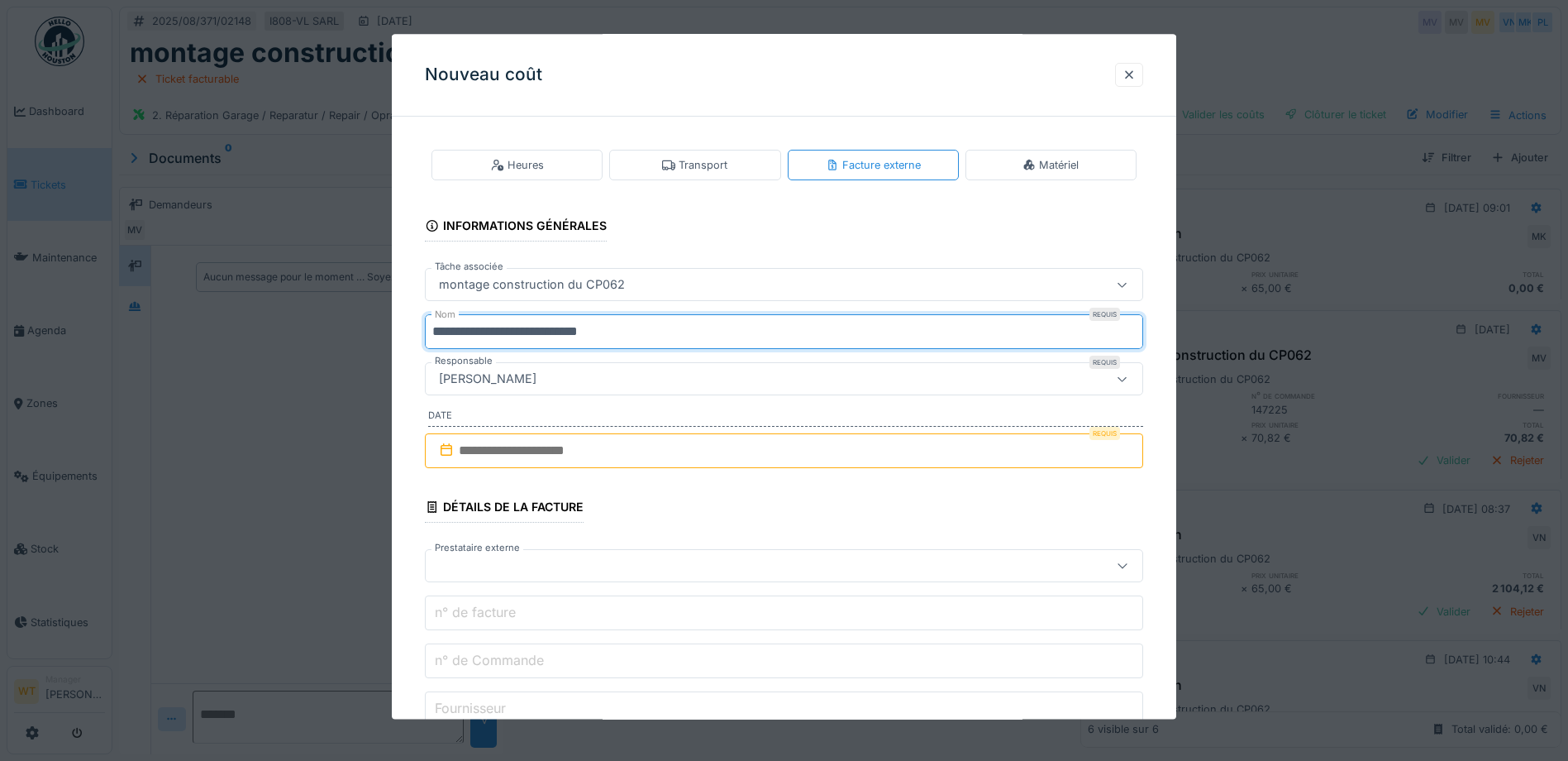
click at [651, 326] on input "**********" at bounding box center [784, 332] width 718 height 35
type input "*"
type input "**********"
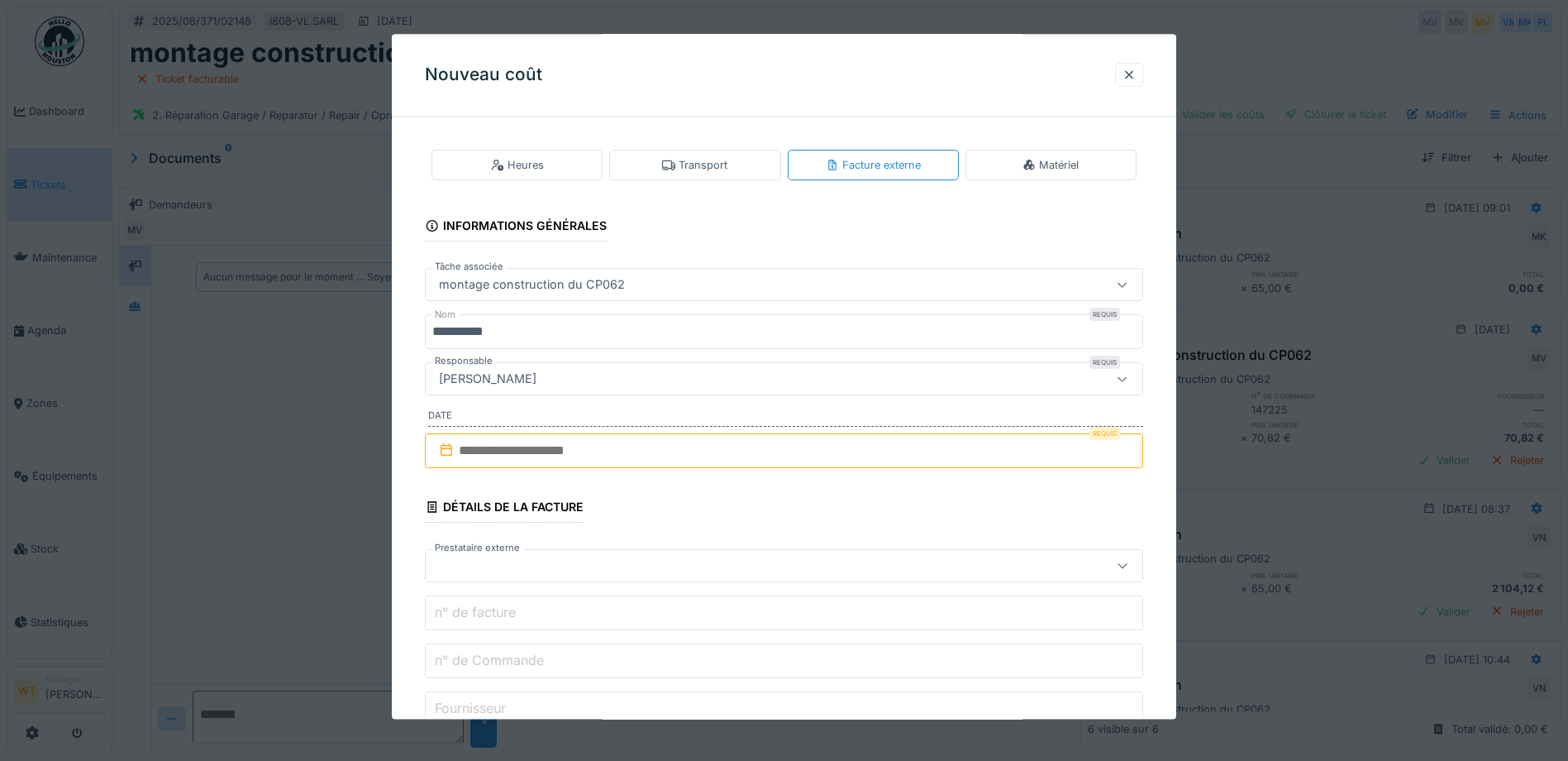
click at [568, 454] on input "text" at bounding box center [784, 451] width 718 height 35
click at [780, 641] on div "21" at bounding box center [787, 640] width 22 height 22
click at [584, 565] on div at bounding box center [742, 566] width 619 height 18
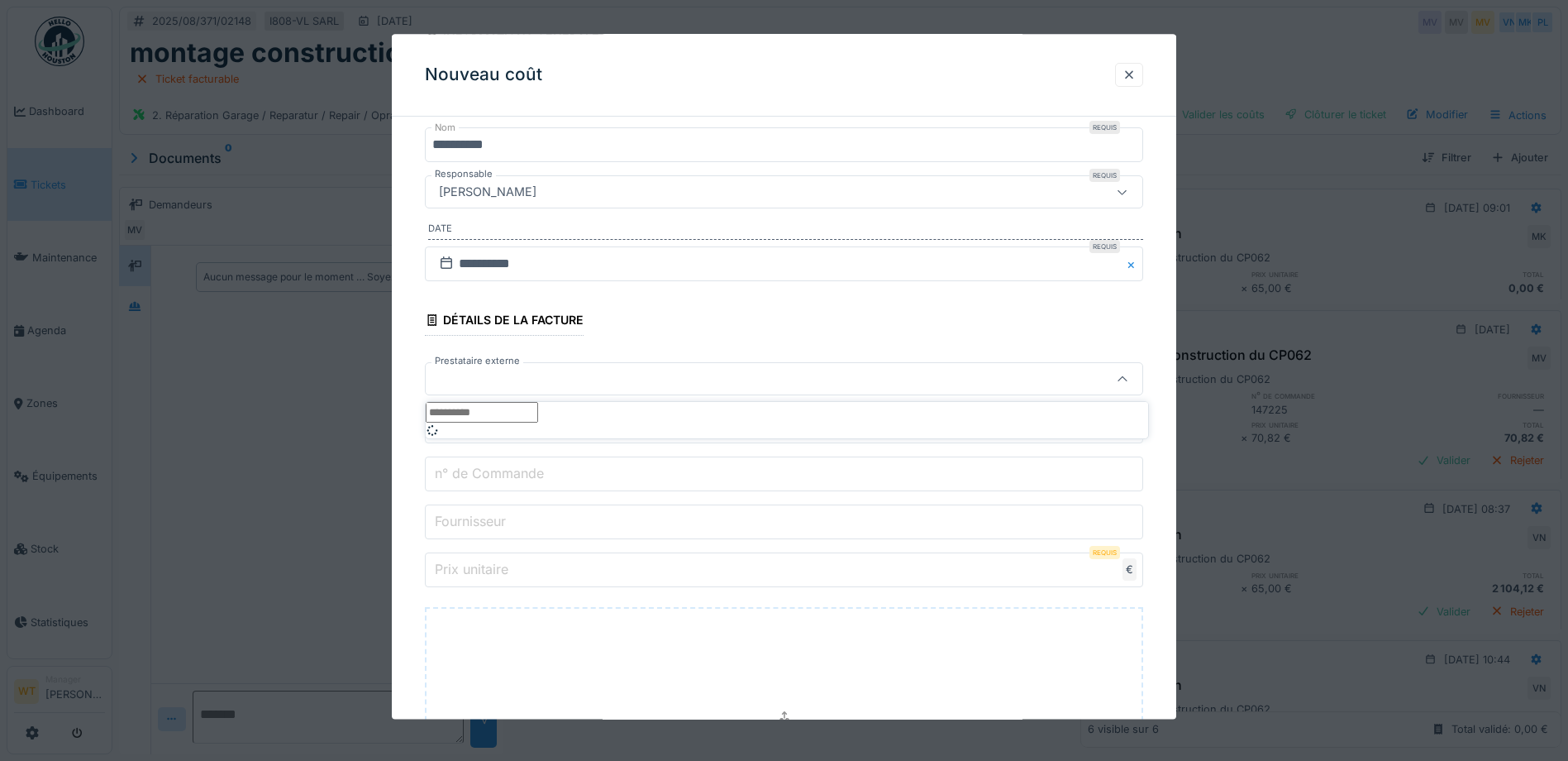
scroll to position [189, 0]
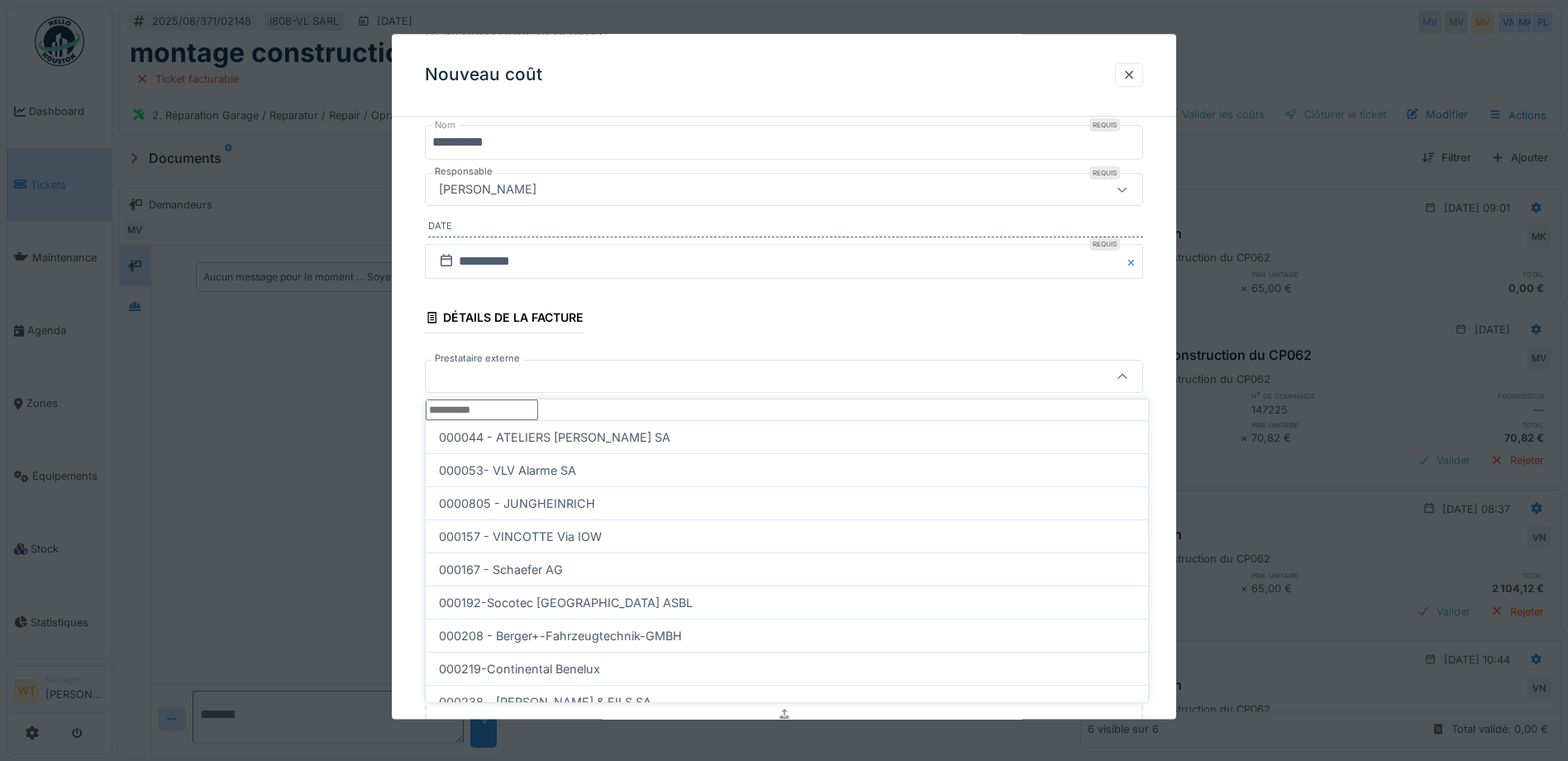
click at [538, 420] on input "Prestataire externe" at bounding box center [481, 410] width 112 height 21
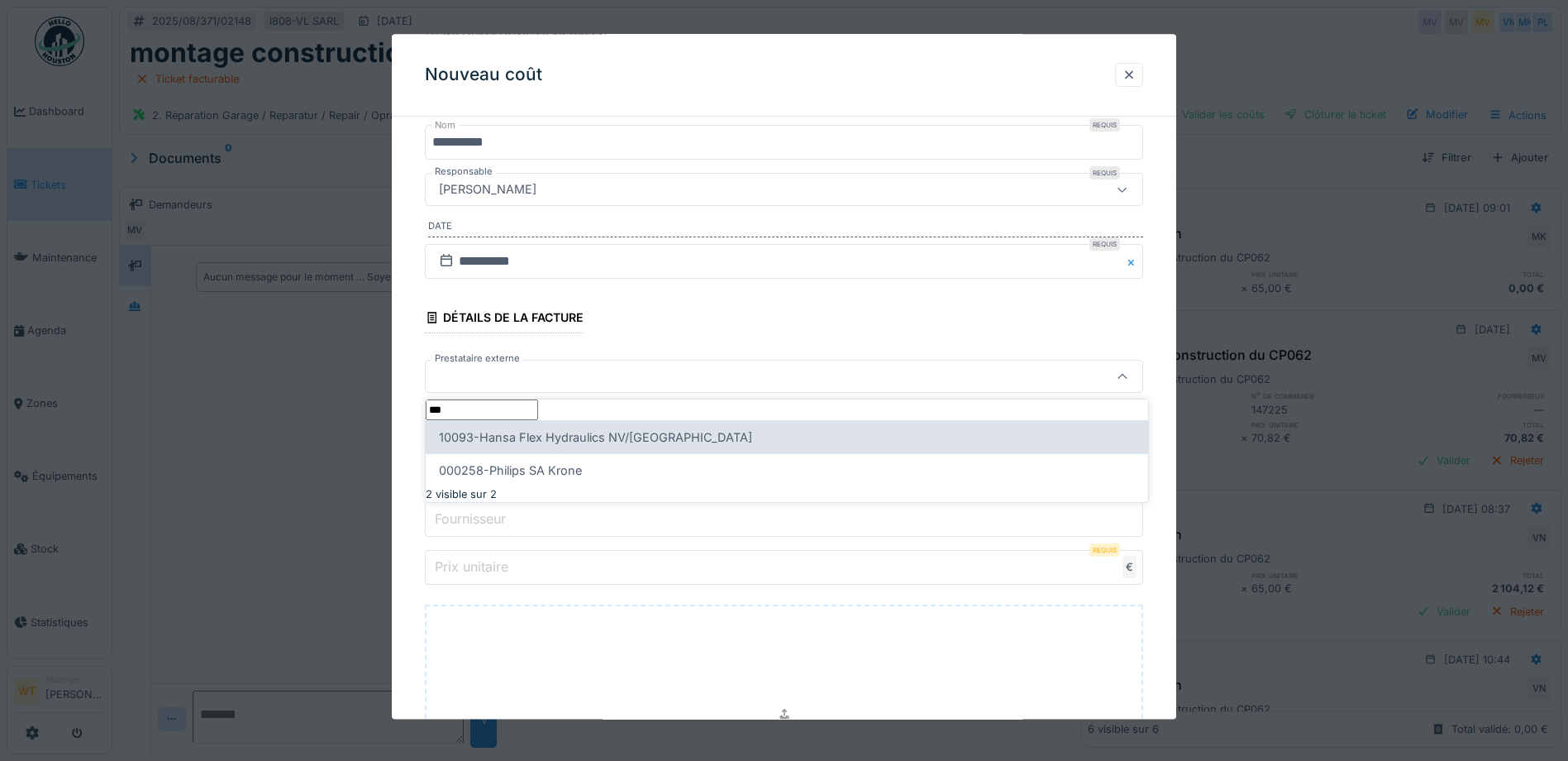
type input "***"
click at [579, 454] on div "10093-Hansa Flex Hydraulics NV/SA" at bounding box center [786, 436] width 723 height 33
type input "*****"
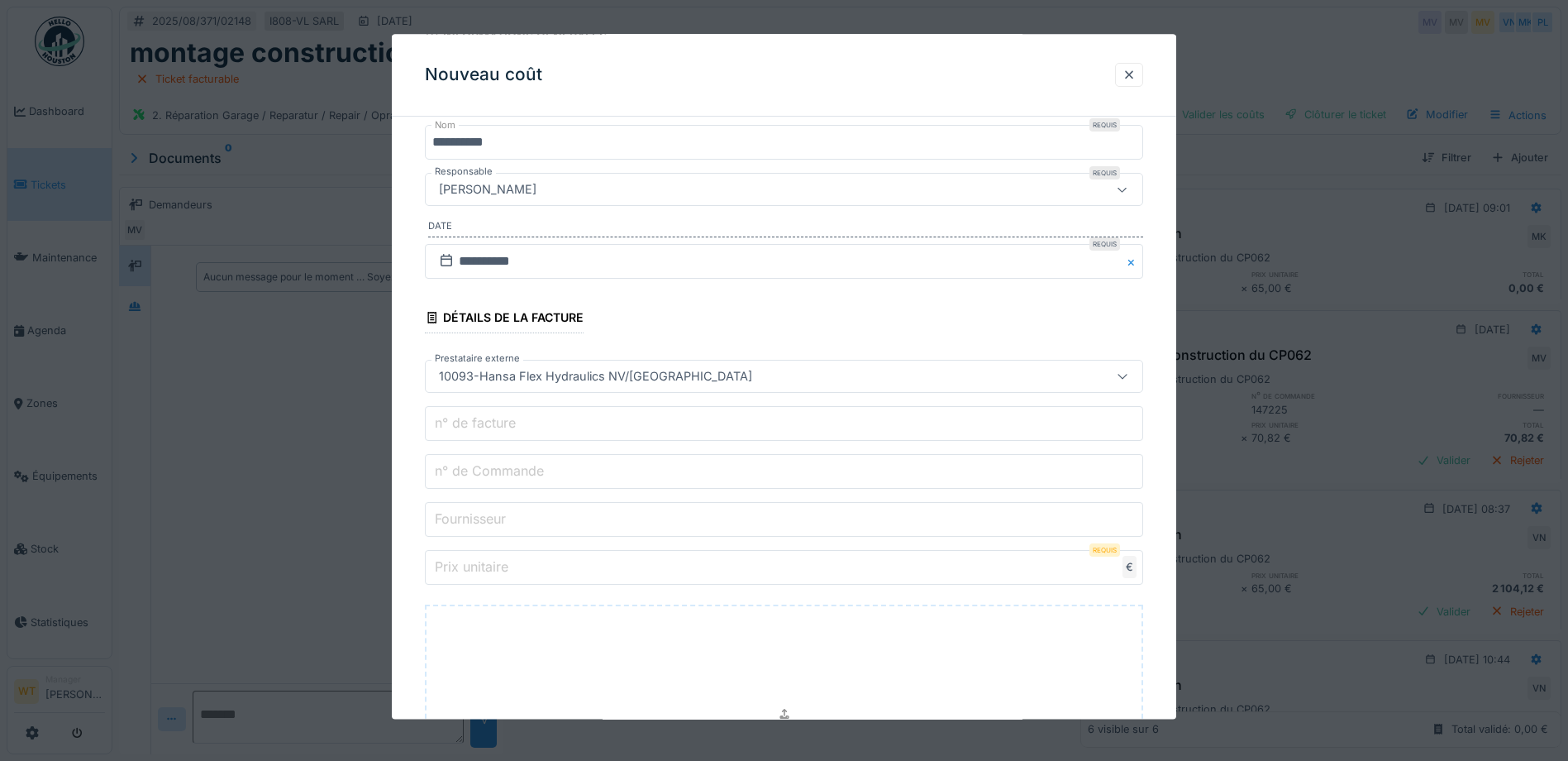
click at [556, 470] on input "n° de Commande" at bounding box center [784, 472] width 718 height 35
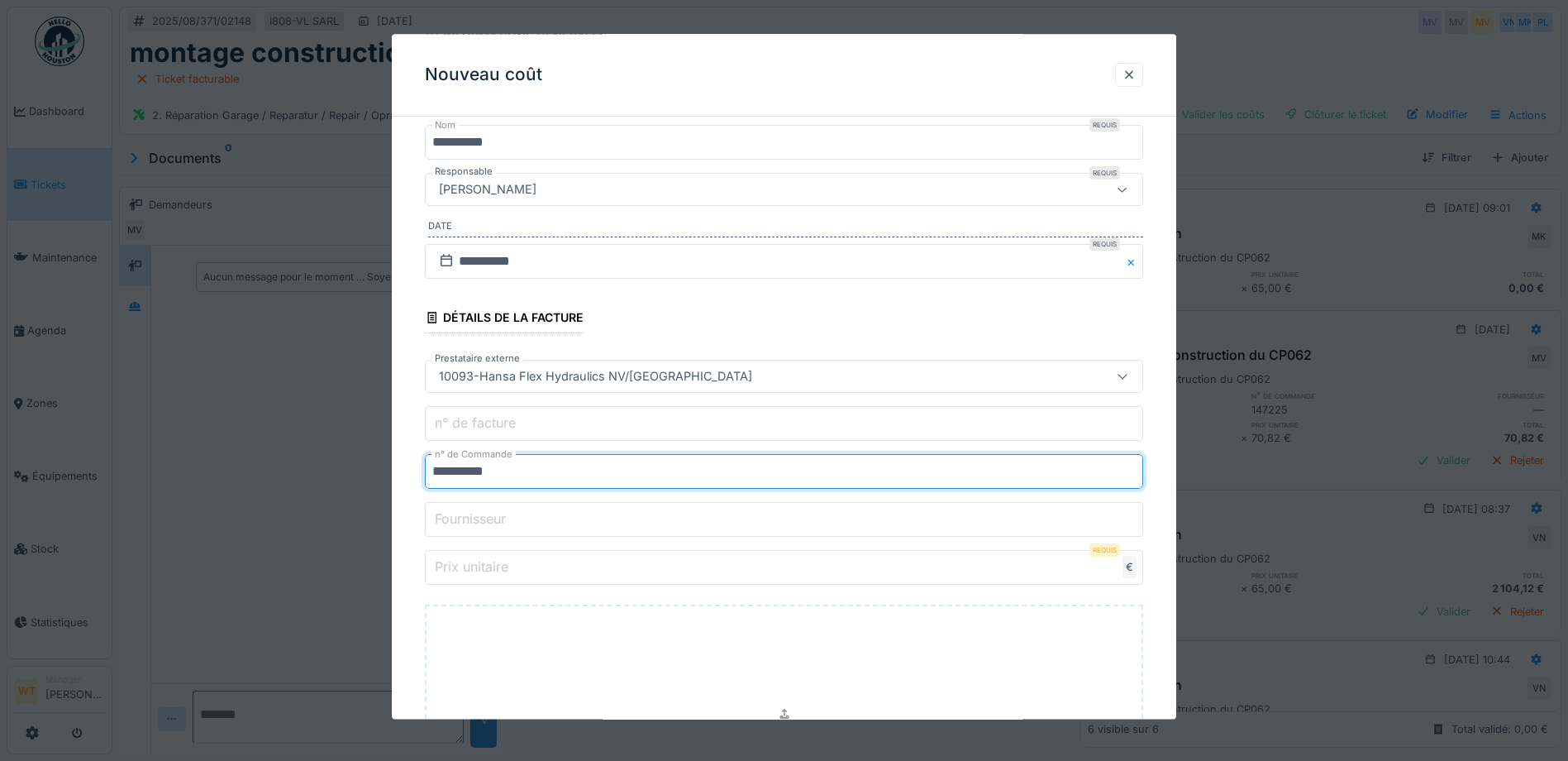
type input "**********"
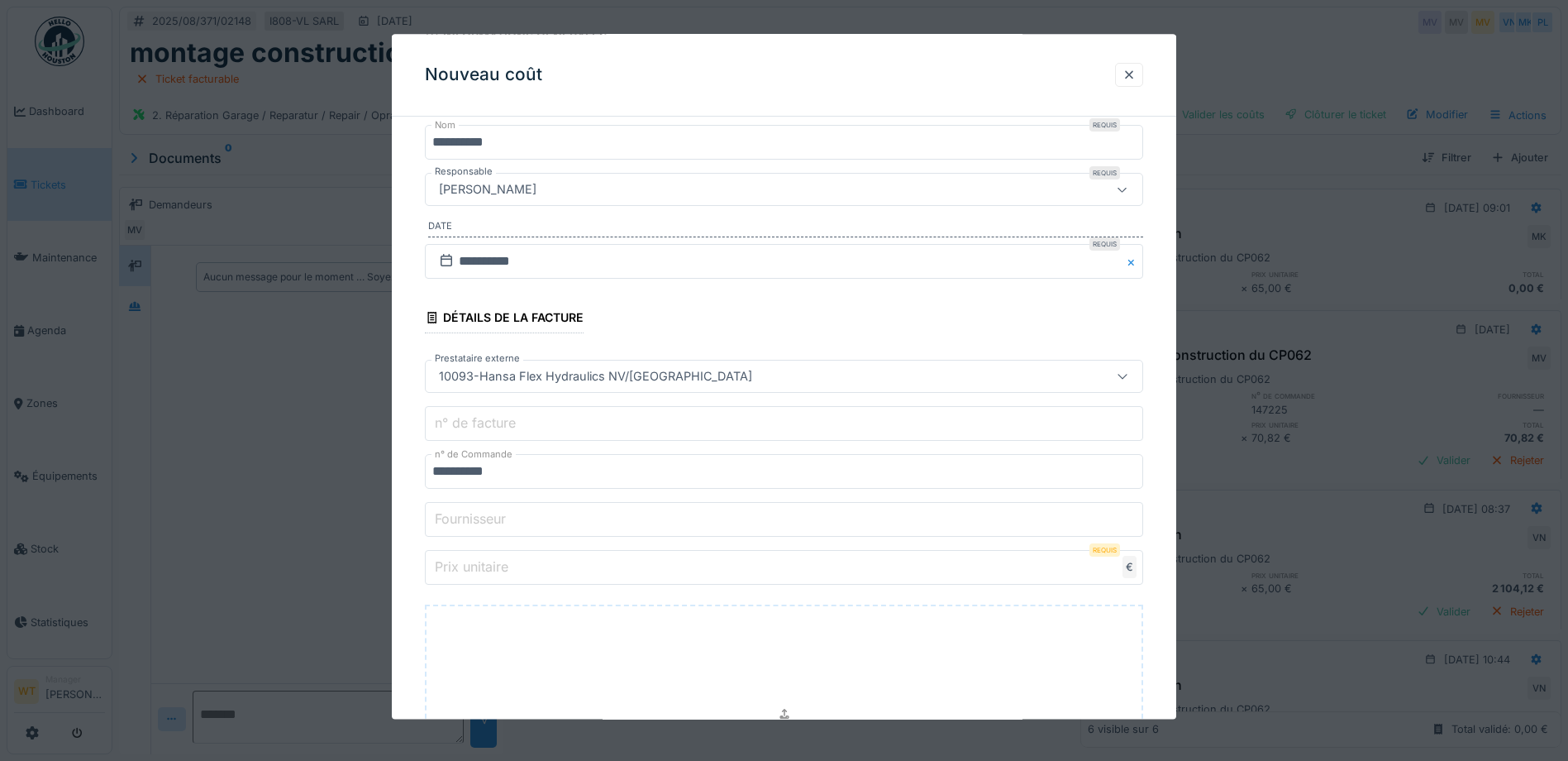
click at [551, 560] on input "Prix unitaire" at bounding box center [784, 568] width 718 height 35
type input "*"
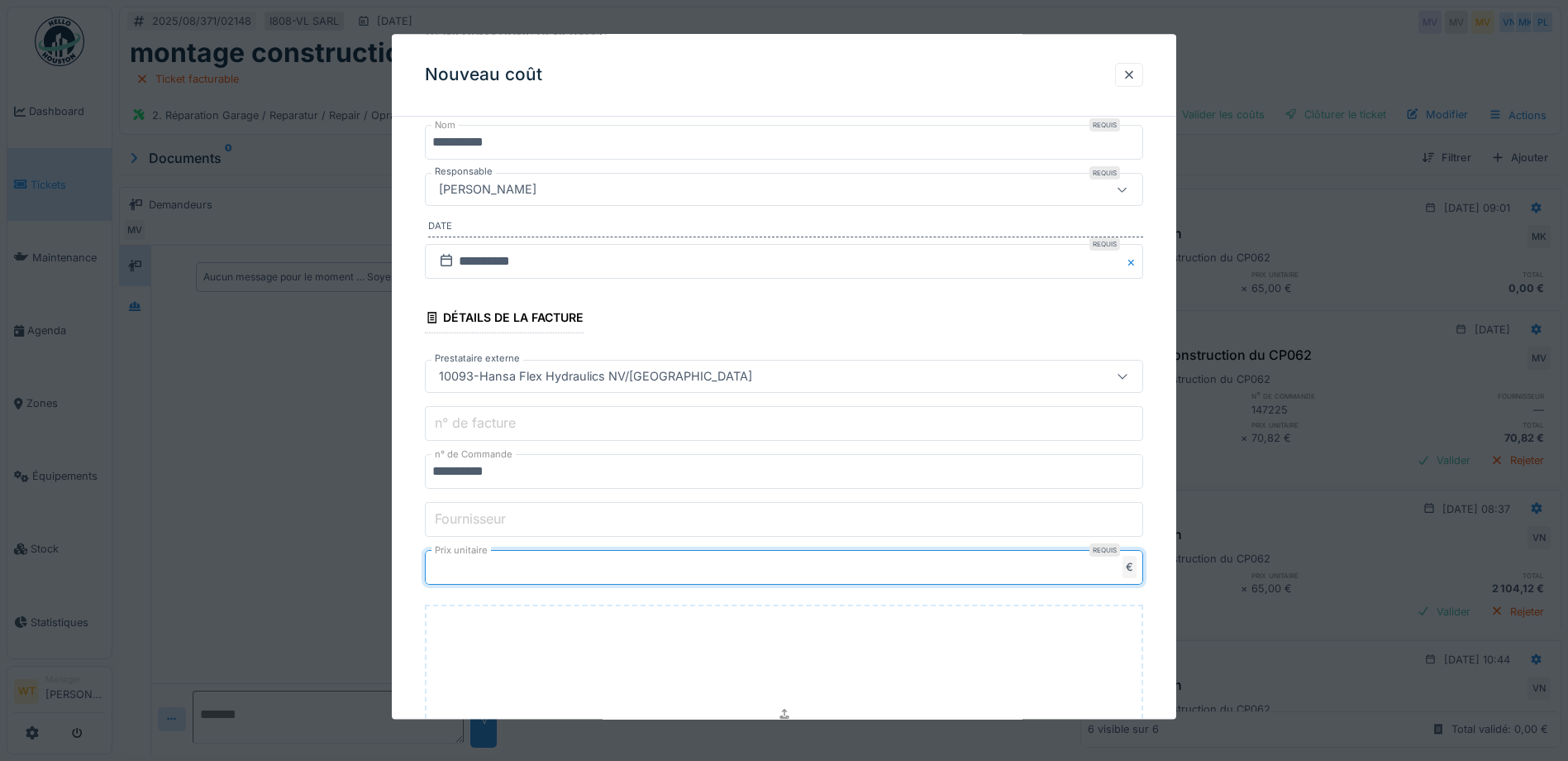
type input "****"
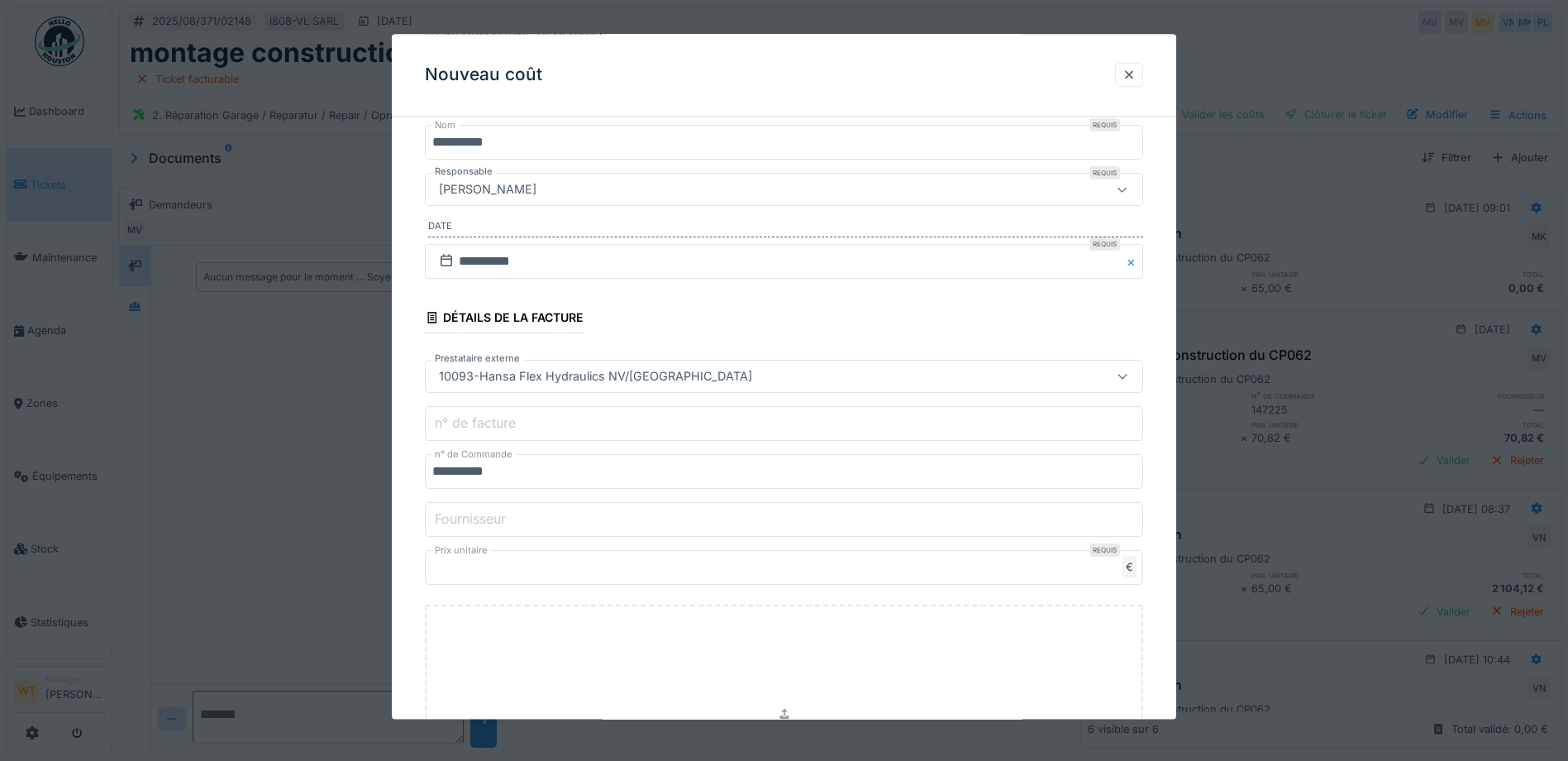
scroll to position [431, 0]
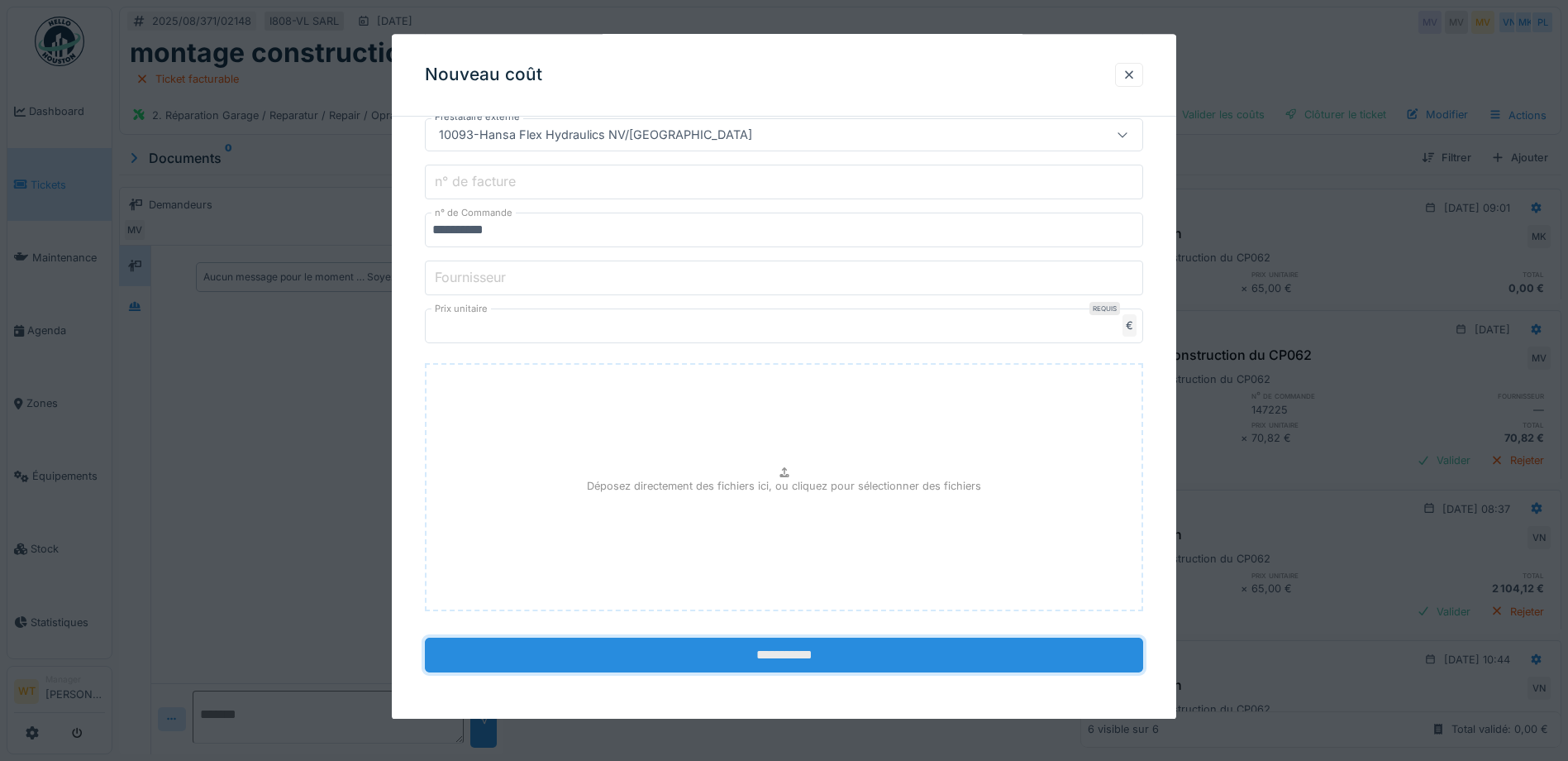
click at [707, 659] on input "**********" at bounding box center [784, 656] width 718 height 35
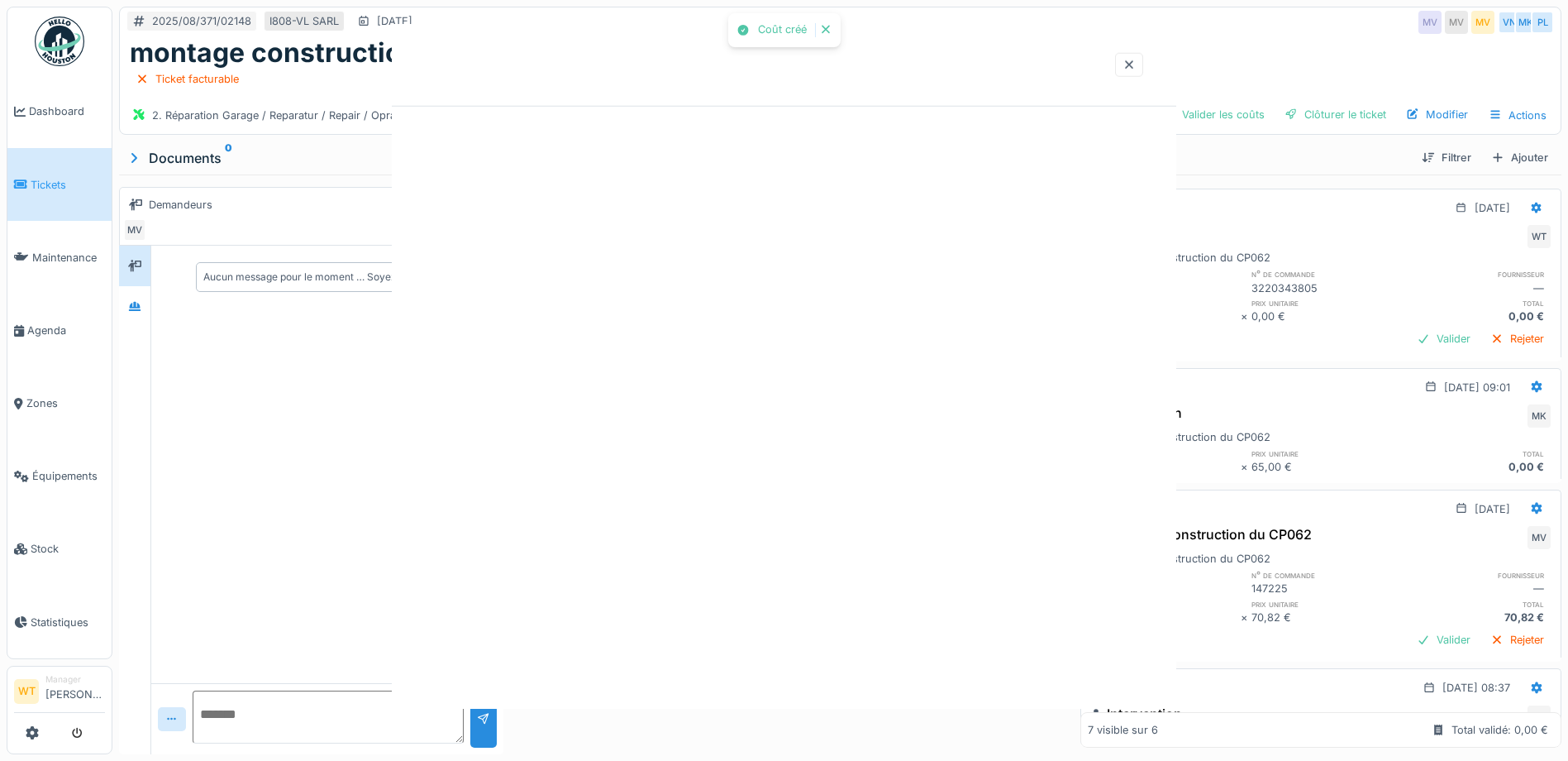
scroll to position [0, 0]
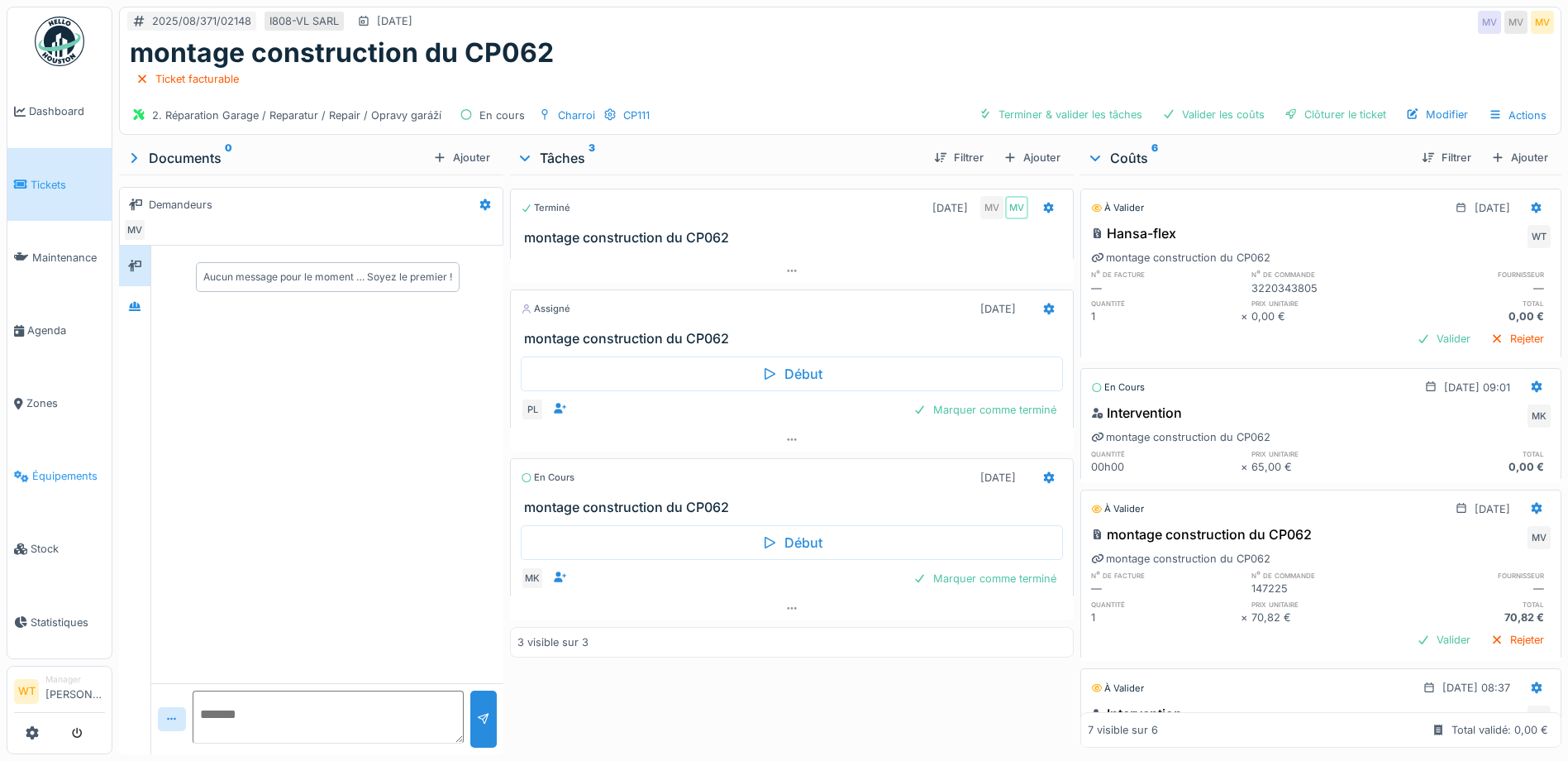
click at [81, 474] on link "Équipements" at bounding box center [59, 476] width 104 height 73
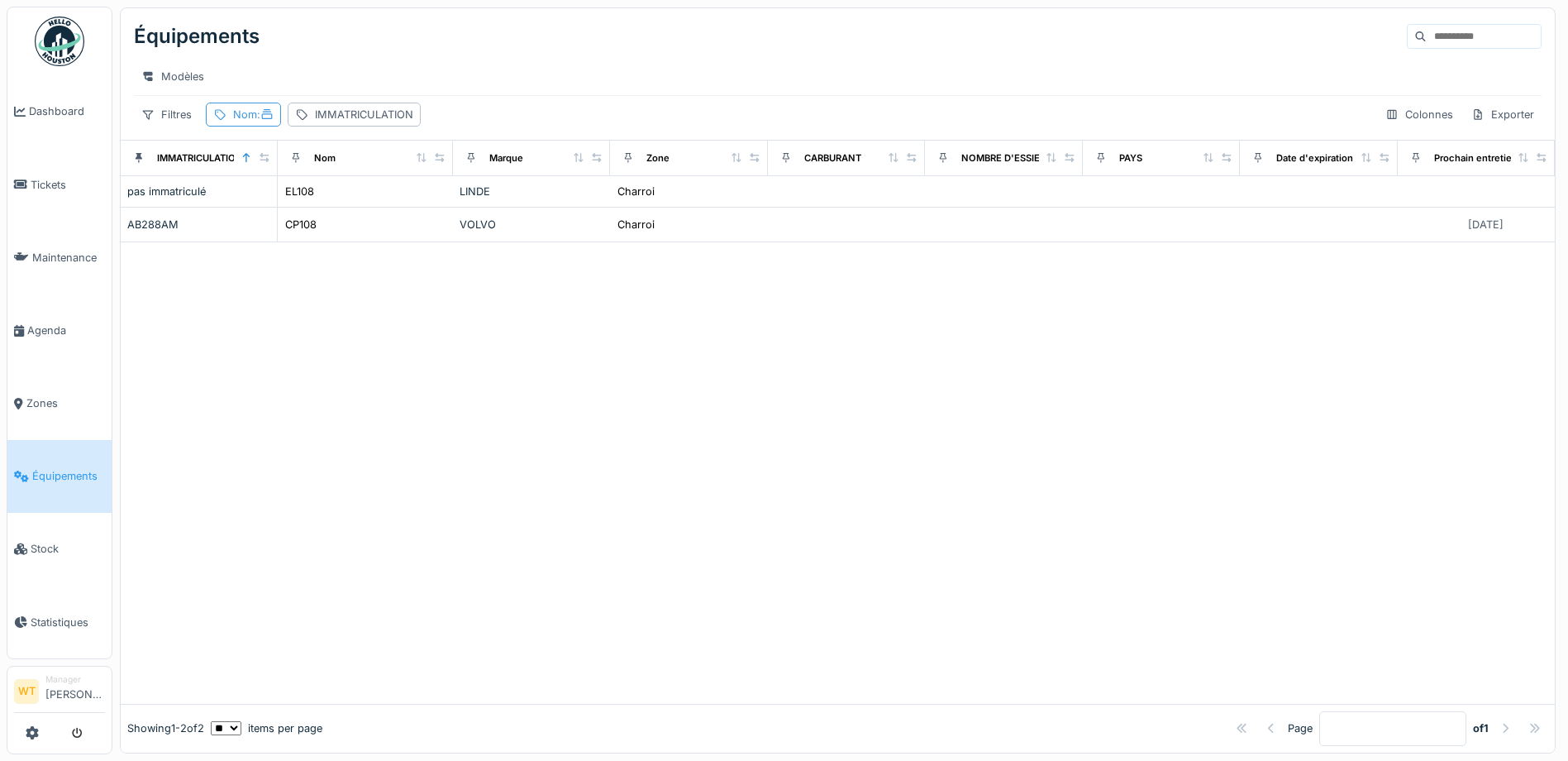
click at [262, 120] on span ":" at bounding box center [265, 114] width 17 height 12
click at [365, 211] on icon at bounding box center [357, 206] width 13 height 11
click at [366, 122] on div "IMMATRICULATION" at bounding box center [364, 114] width 98 height 16
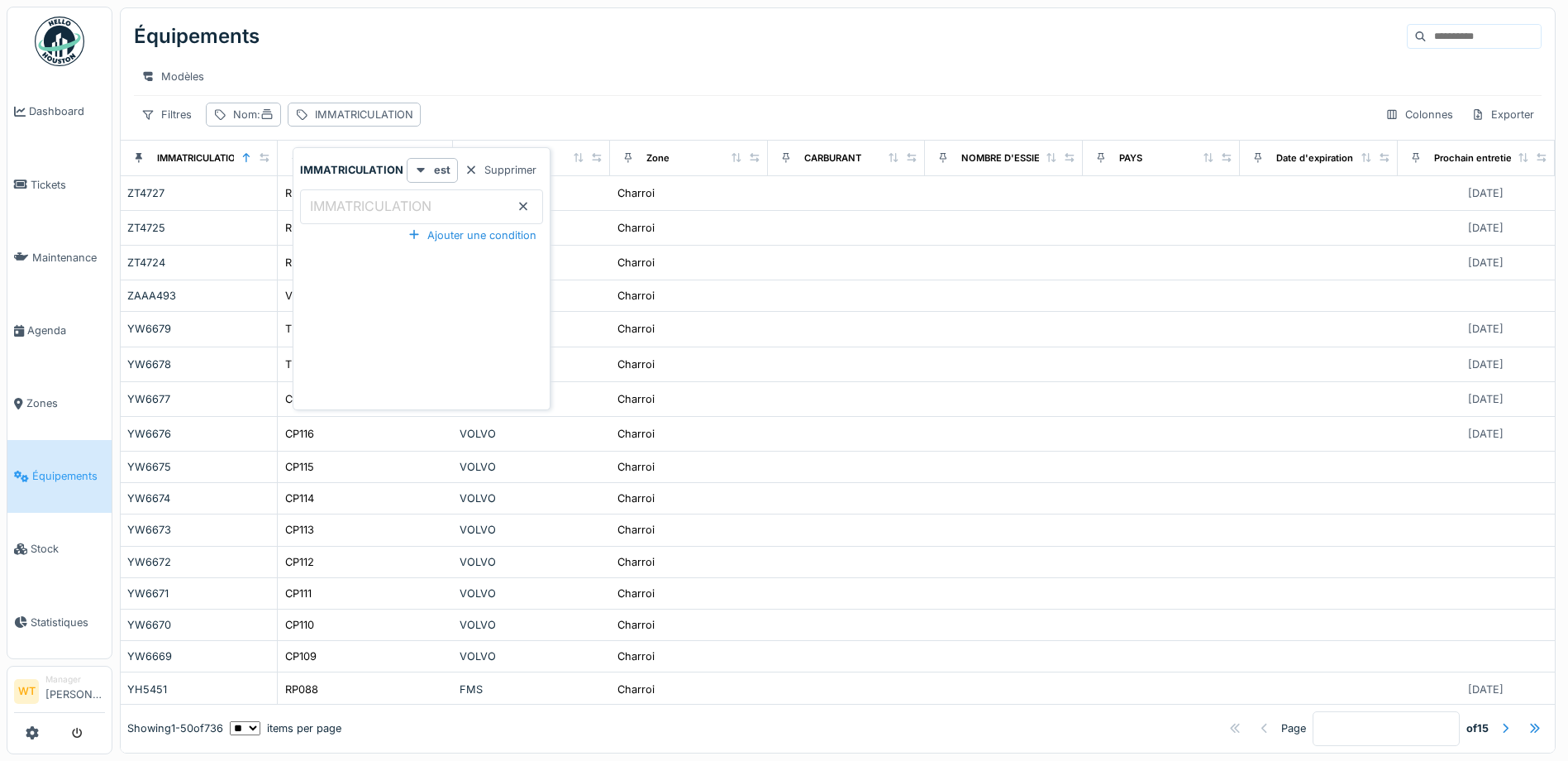
click at [368, 216] on input "IMMATRICULATION" at bounding box center [422, 206] width 243 height 35
type input "***"
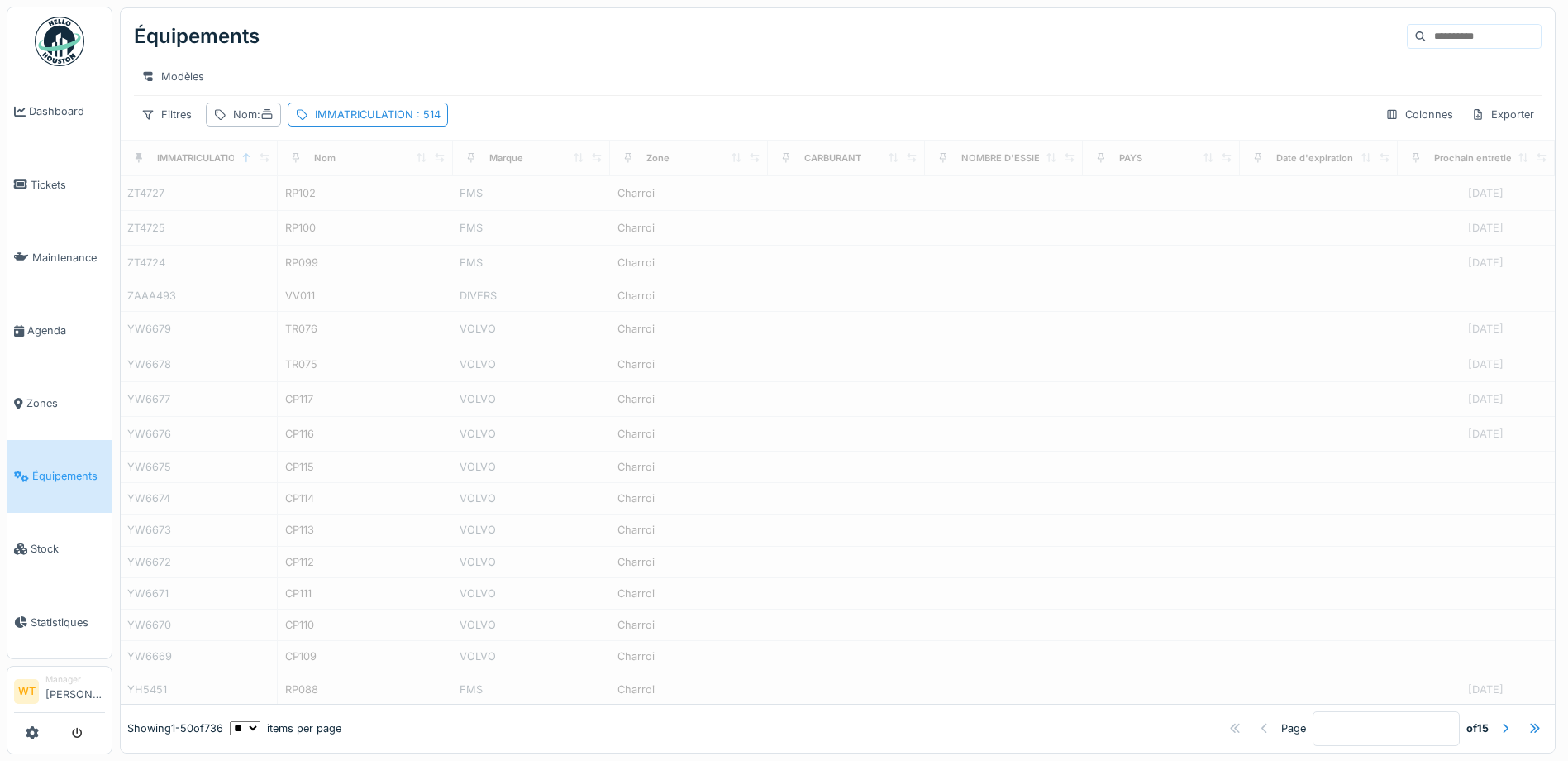
click at [545, 58] on div "Modèles" at bounding box center [838, 76] width 1408 height 37
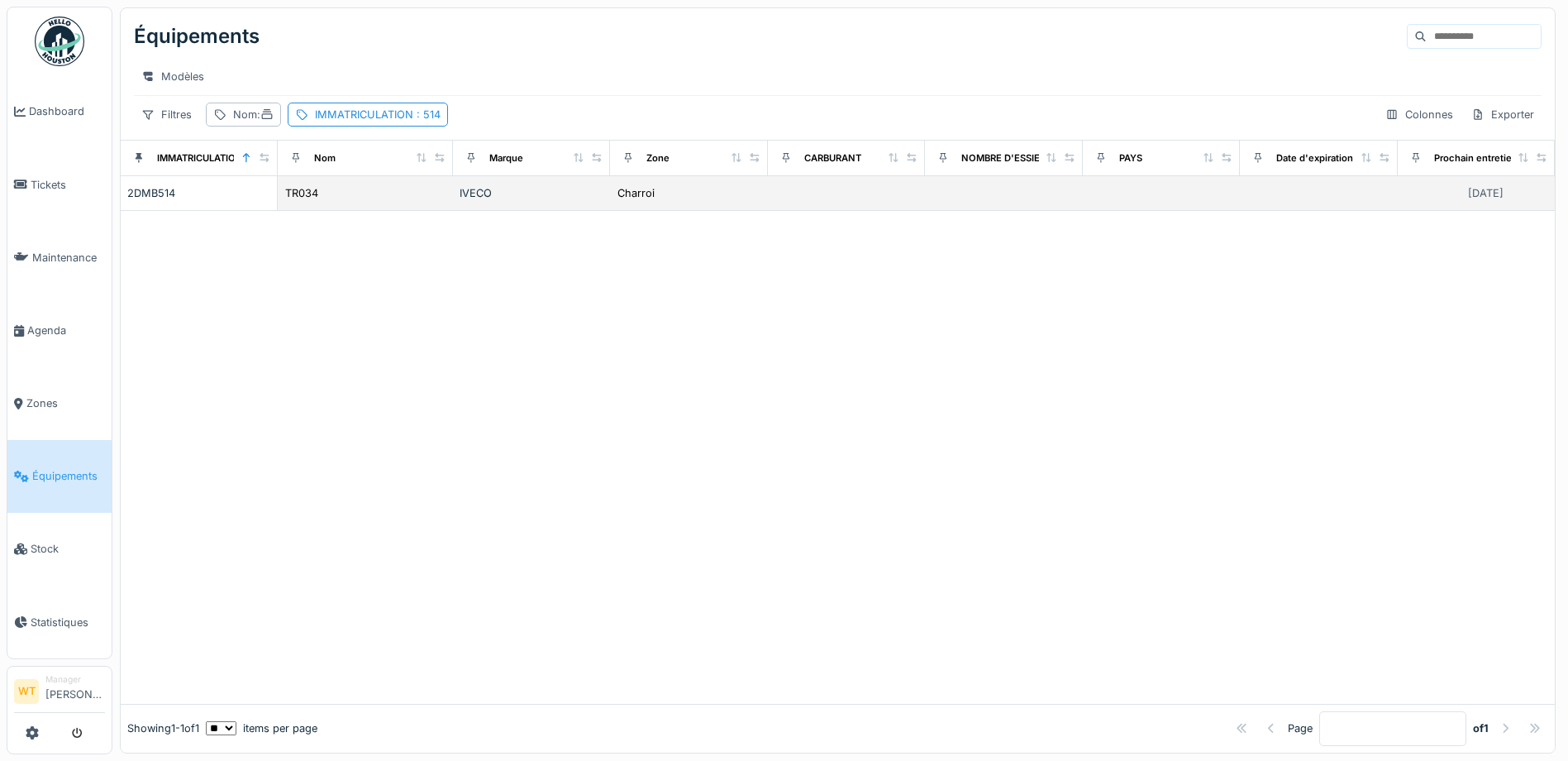
click at [392, 202] on div "TR034" at bounding box center [365, 192] width 162 height 17
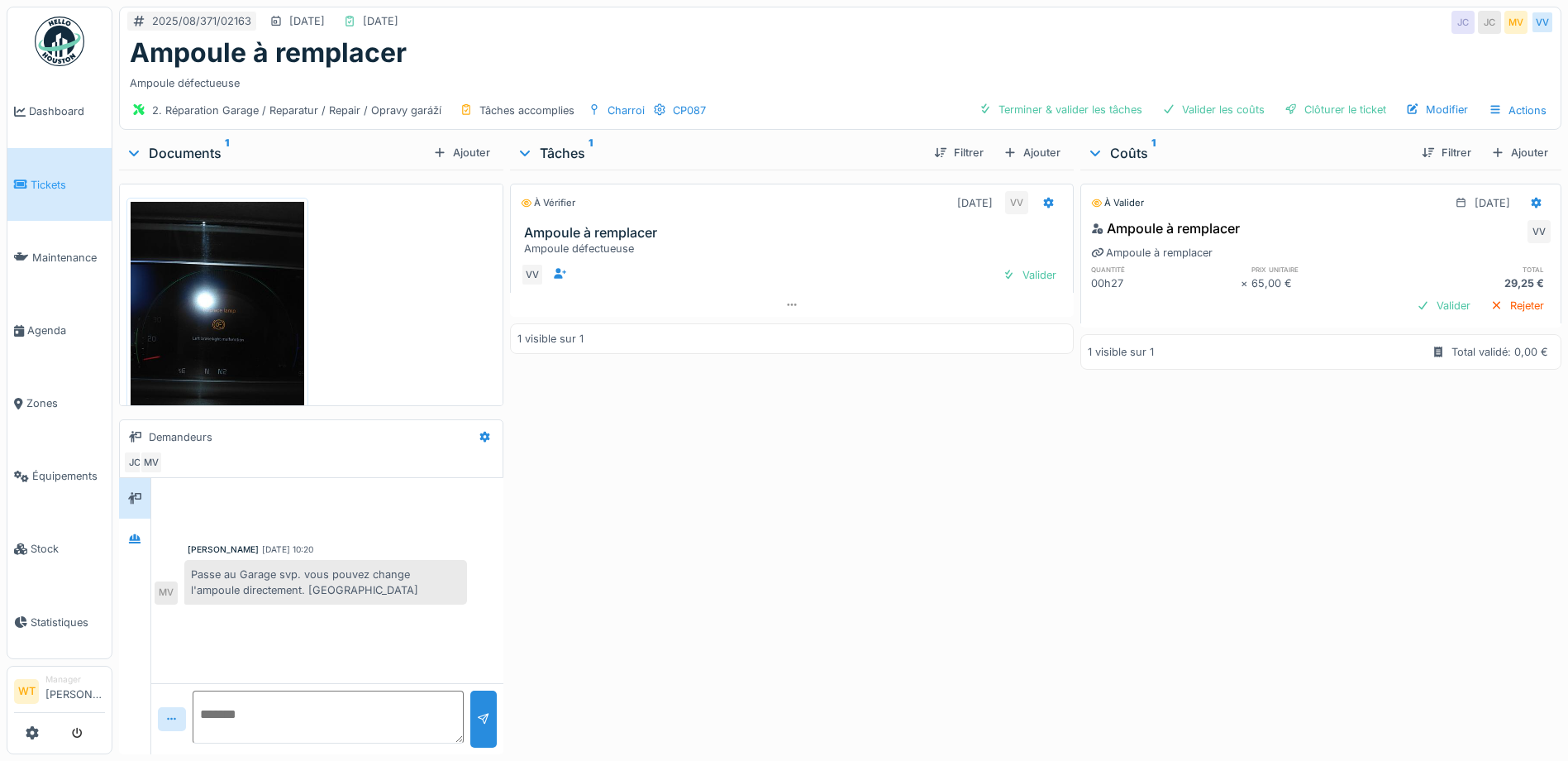
scroll to position [12, 0]
click at [33, 170] on link "Tickets" at bounding box center [59, 184] width 104 height 73
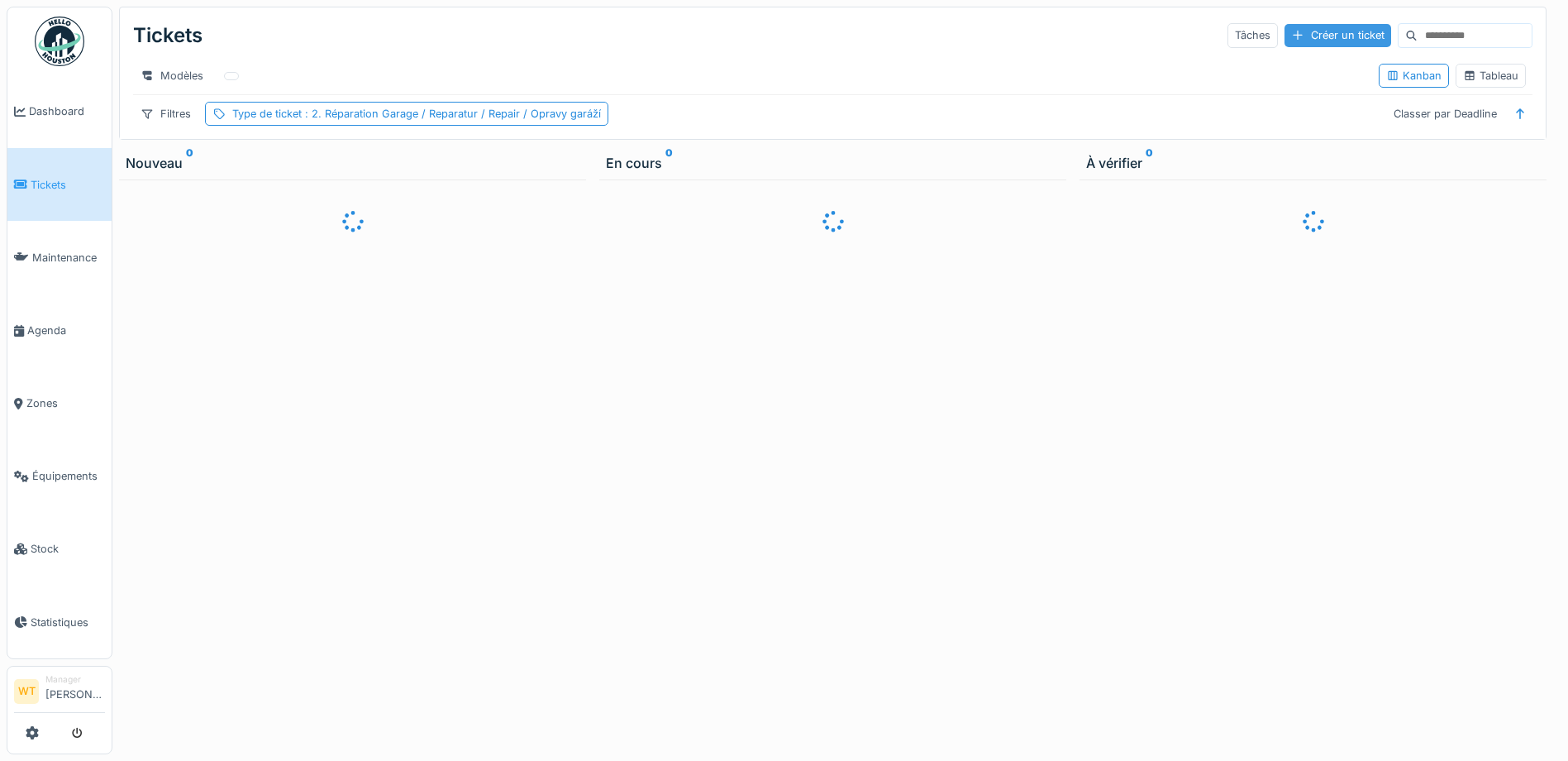
click at [1294, 42] on div "Créer un ticket" at bounding box center [1337, 35] width 106 height 22
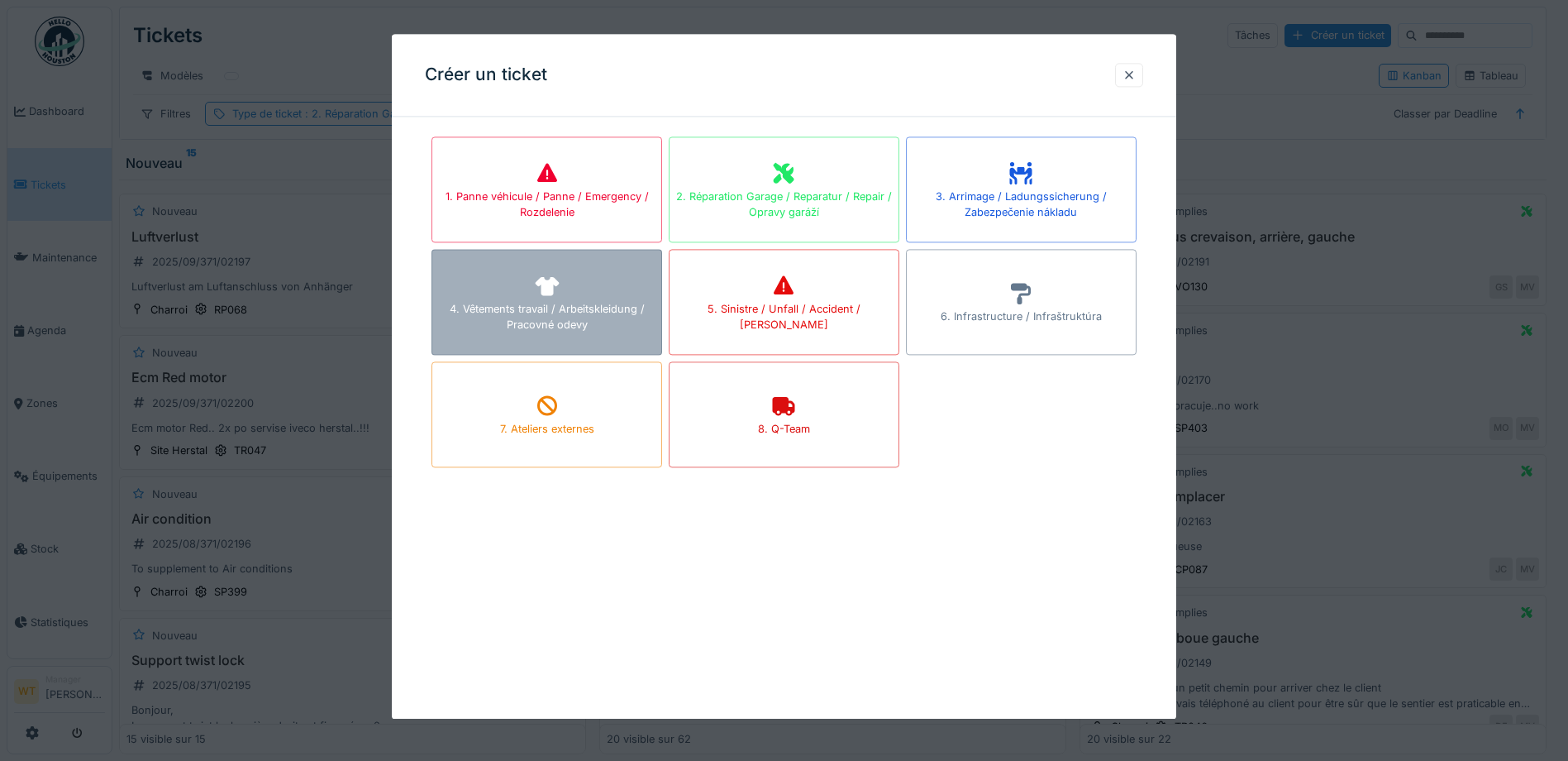
click at [605, 312] on div "4. Vêtements travail / Arbeitskleidung / Pracovné odevy" at bounding box center [547, 317] width 229 height 32
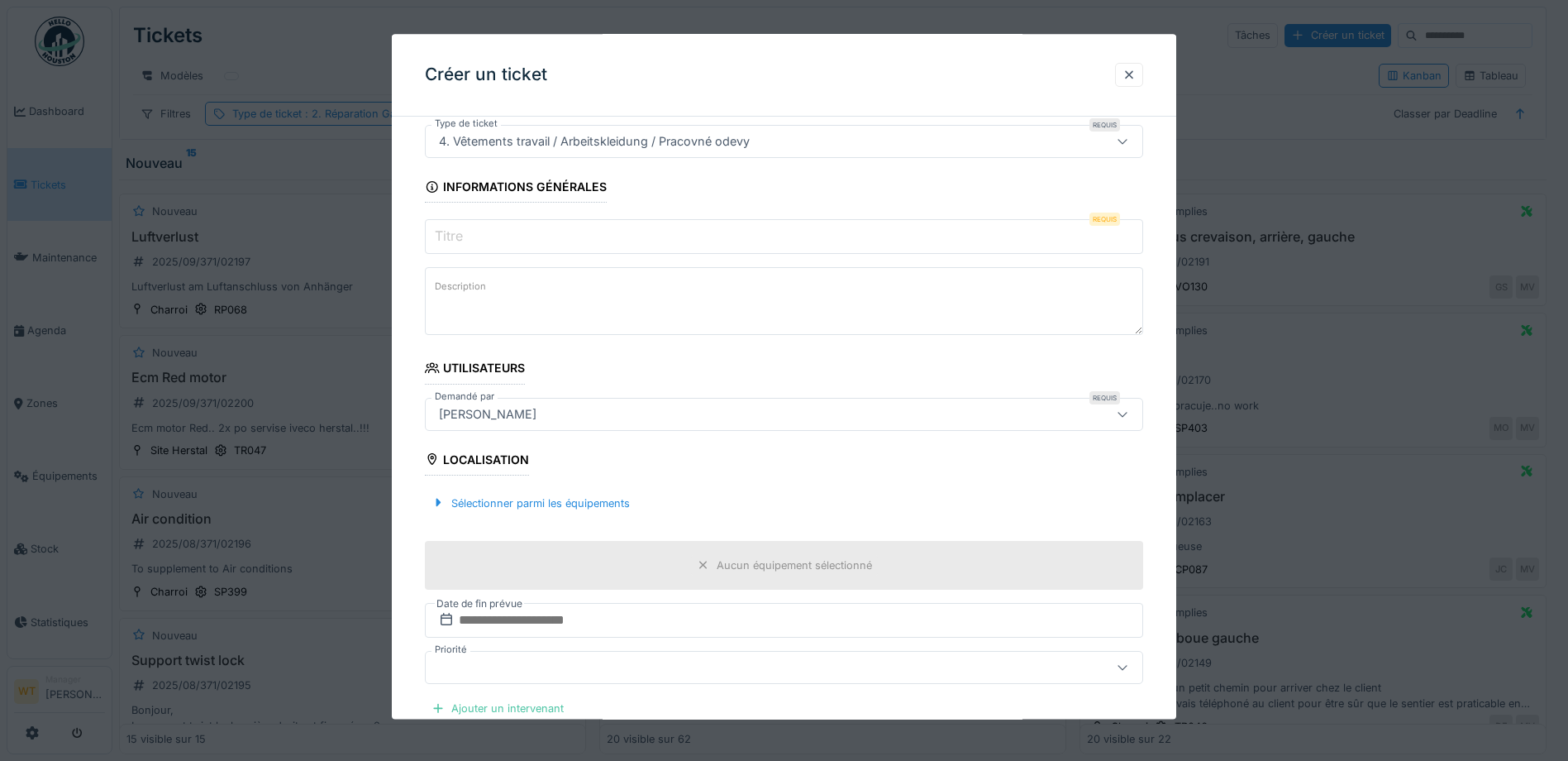
scroll to position [83, 0]
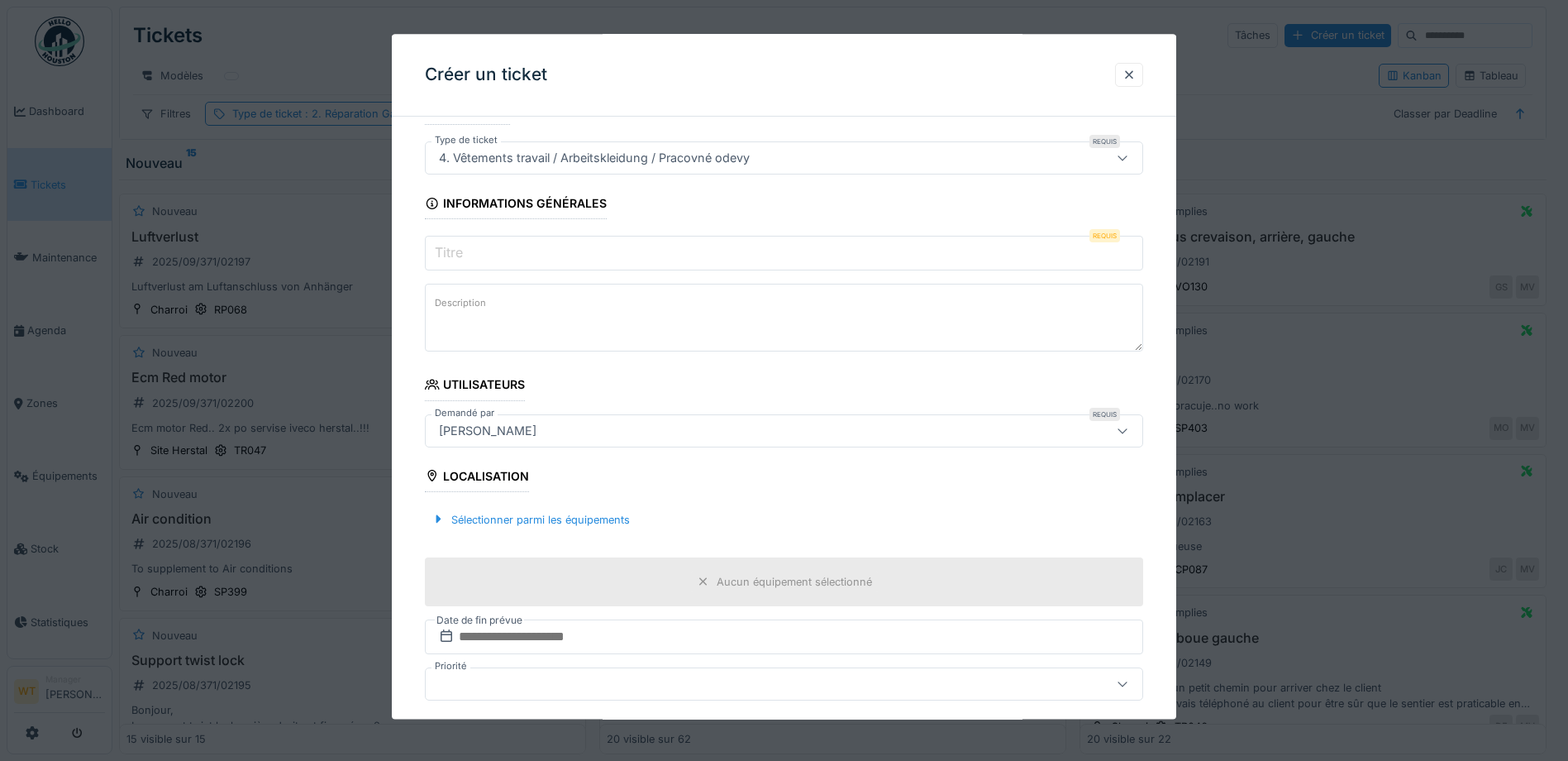
click at [551, 428] on div "[PERSON_NAME]" at bounding box center [742, 431] width 619 height 18
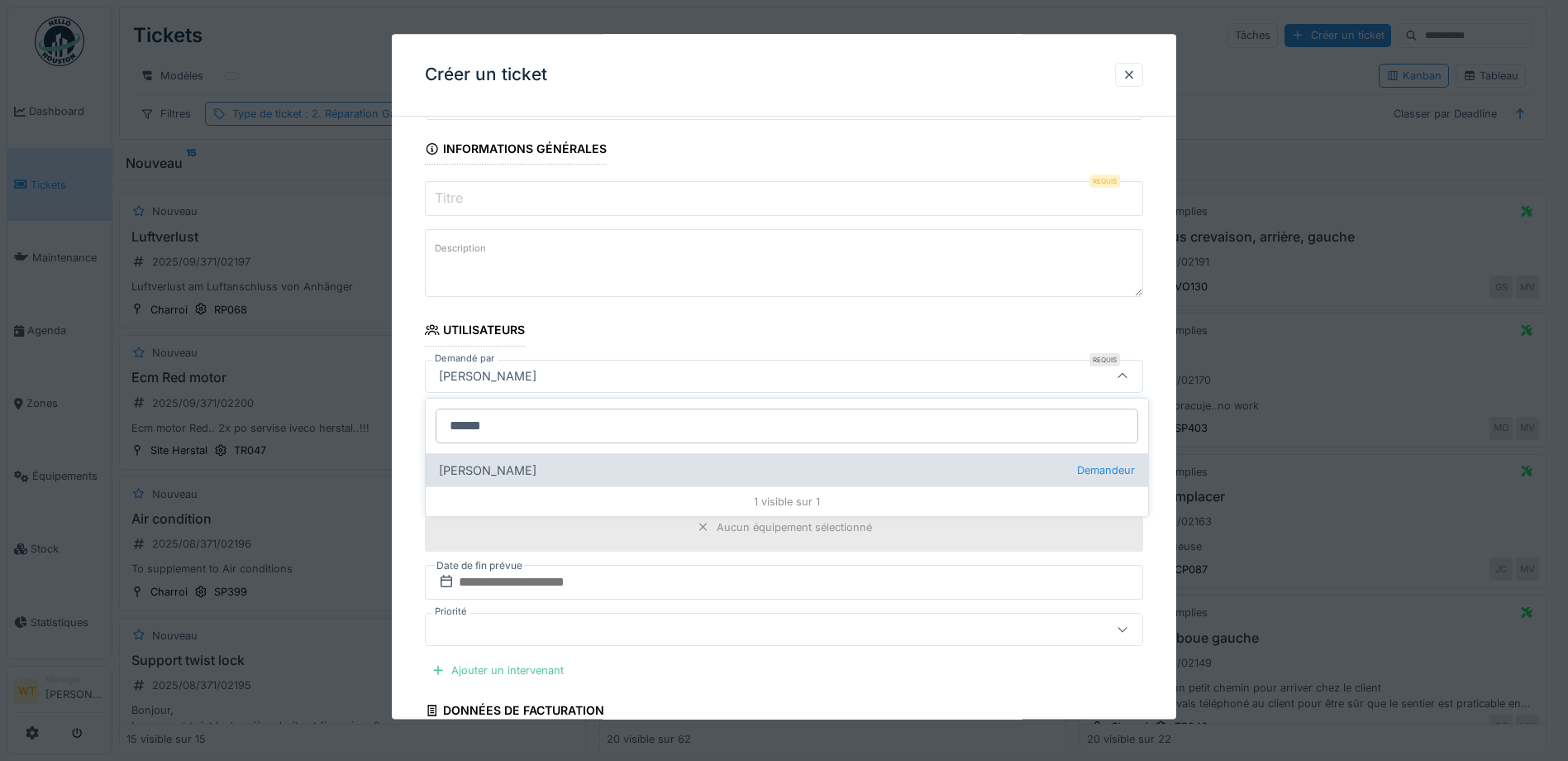
type input "******"
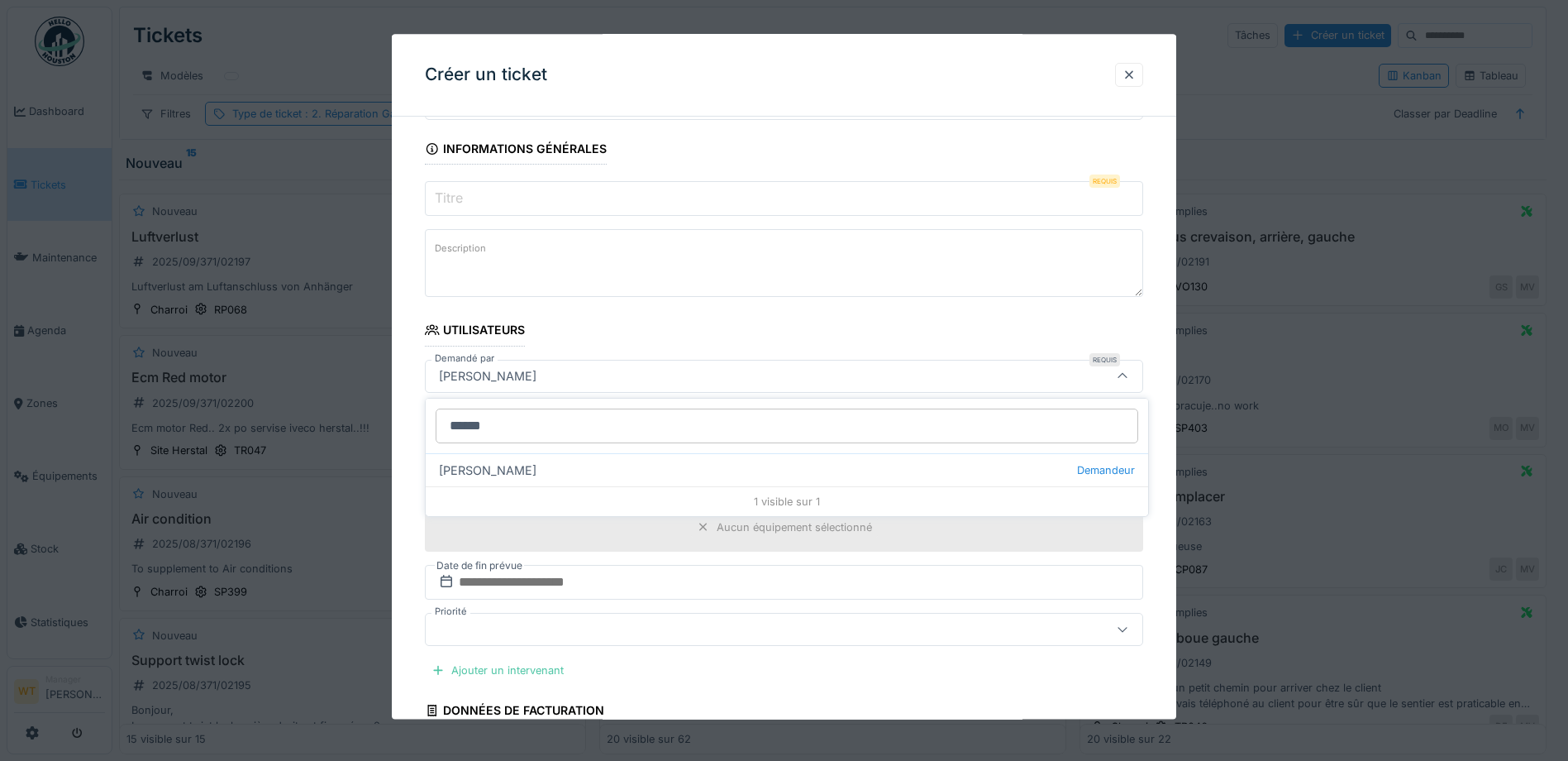
click at [558, 468] on div "Jean paul Collard Demandeur" at bounding box center [786, 470] width 723 height 33
type input "*****"
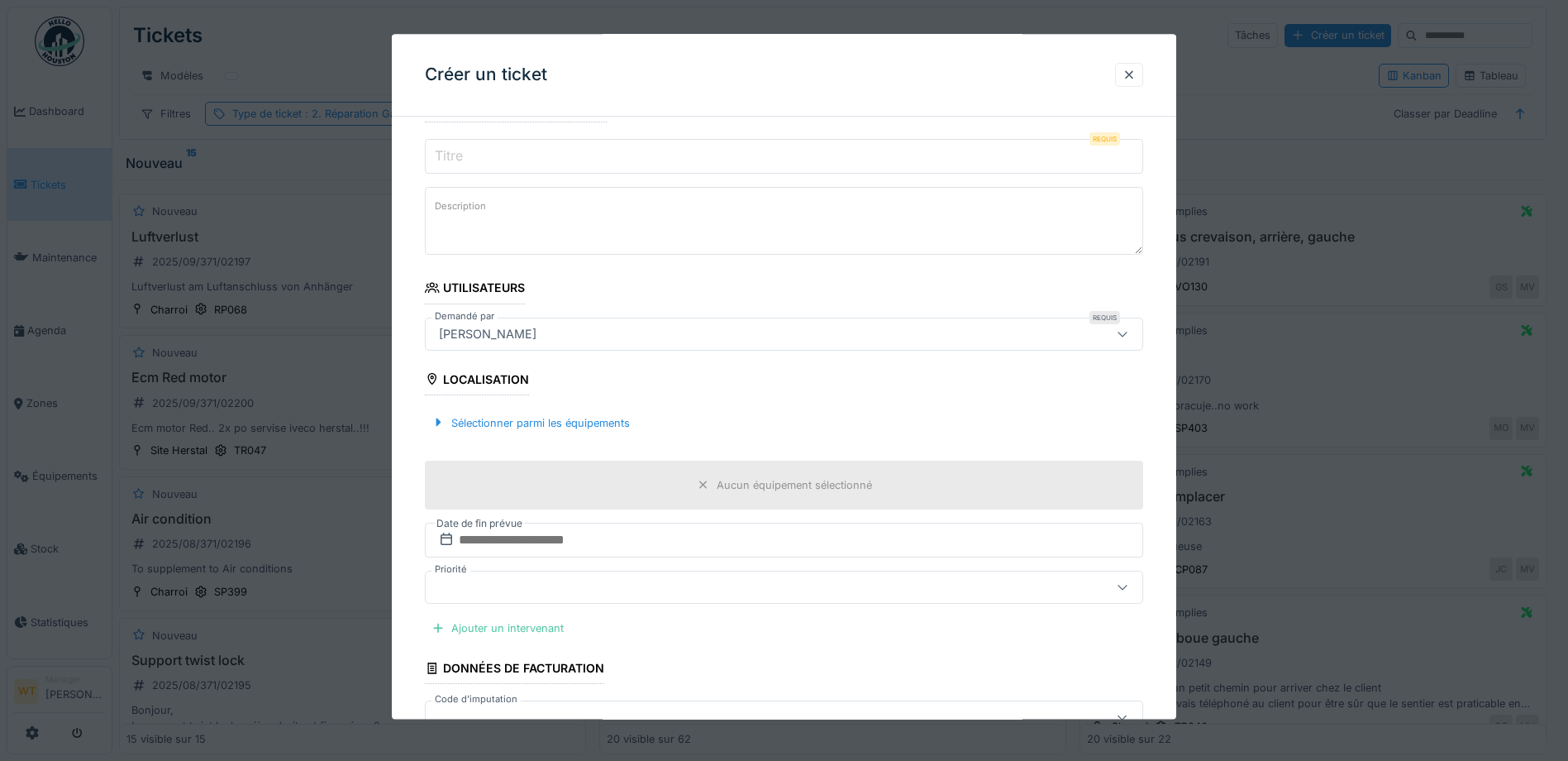
scroll to position [220, 0]
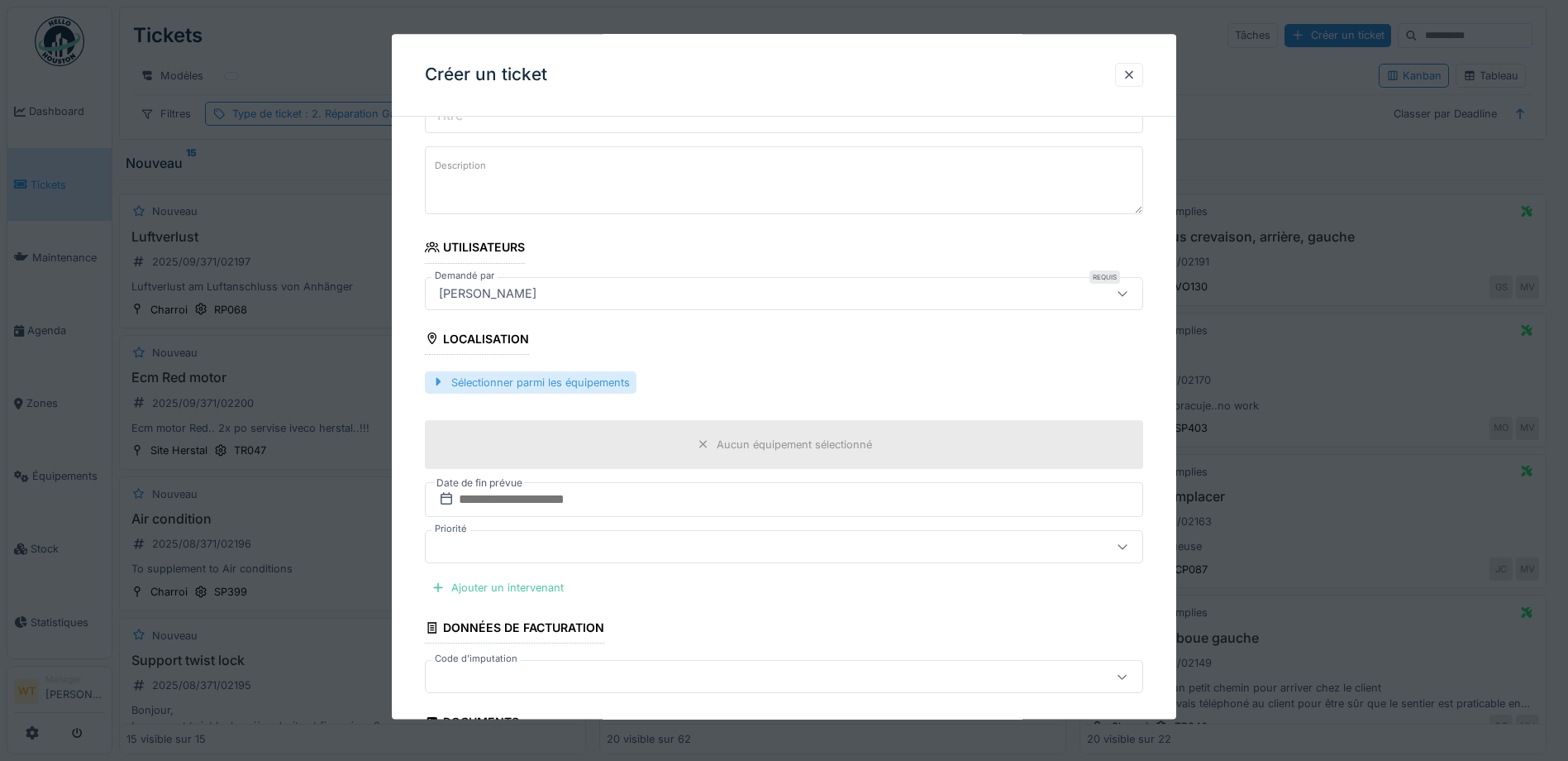
click at [623, 385] on div "Sélectionner parmi les équipements" at bounding box center [530, 382] width 212 height 22
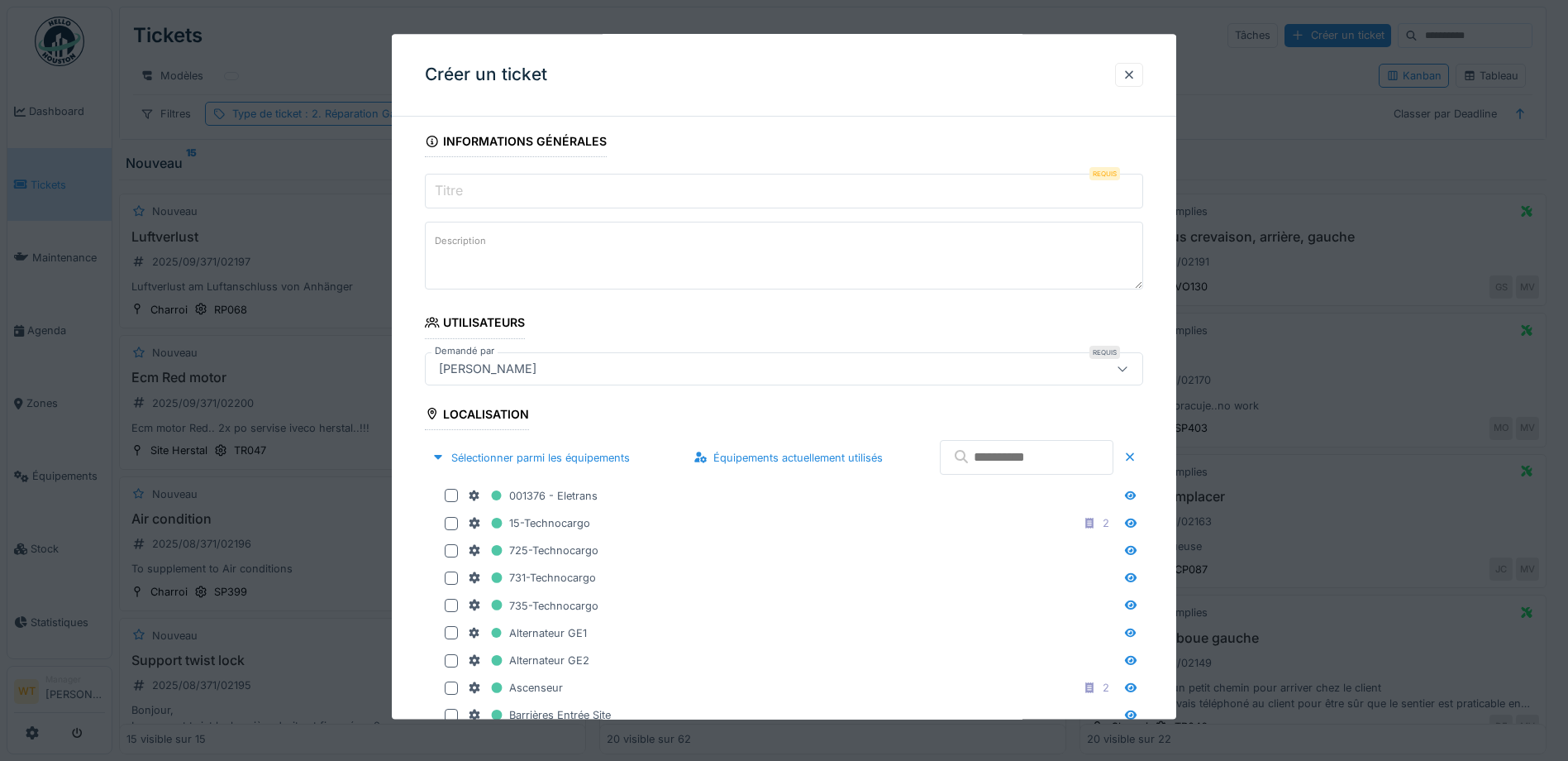
scroll to position [137, 0]
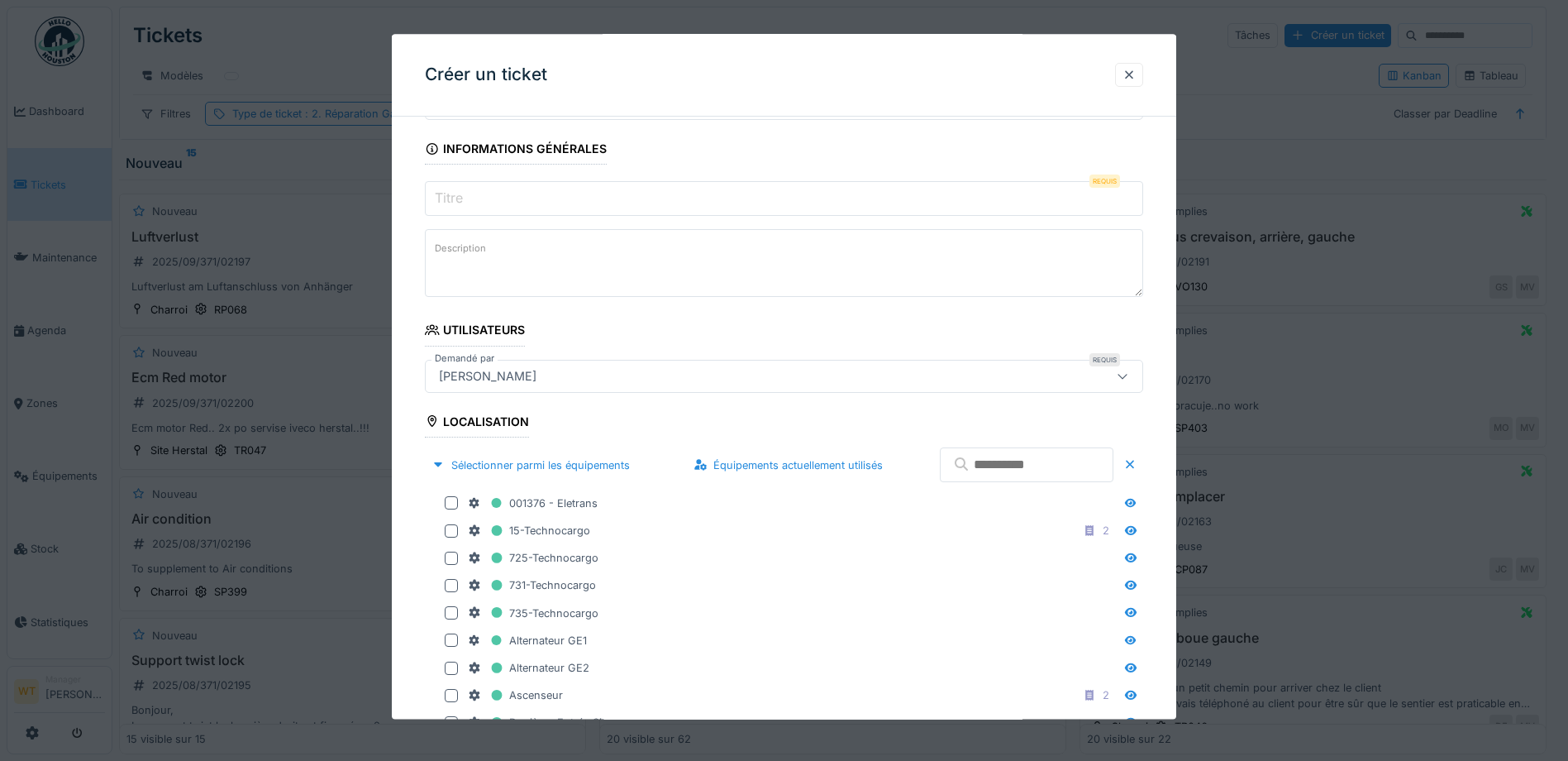
click at [997, 477] on input "text" at bounding box center [1026, 466] width 174 height 35
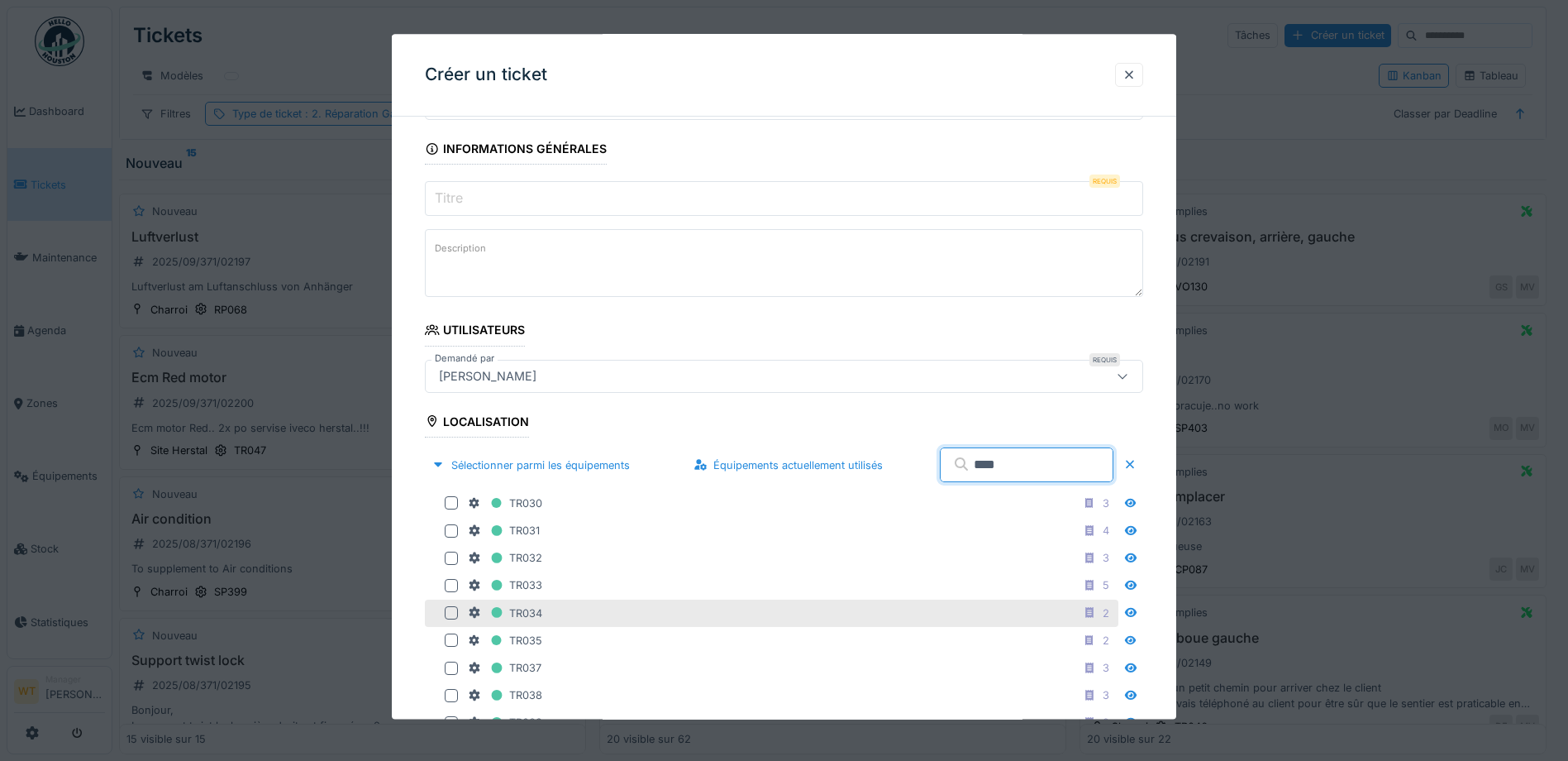
type input "****"
click at [449, 613] on div at bounding box center [450, 613] width 13 height 13
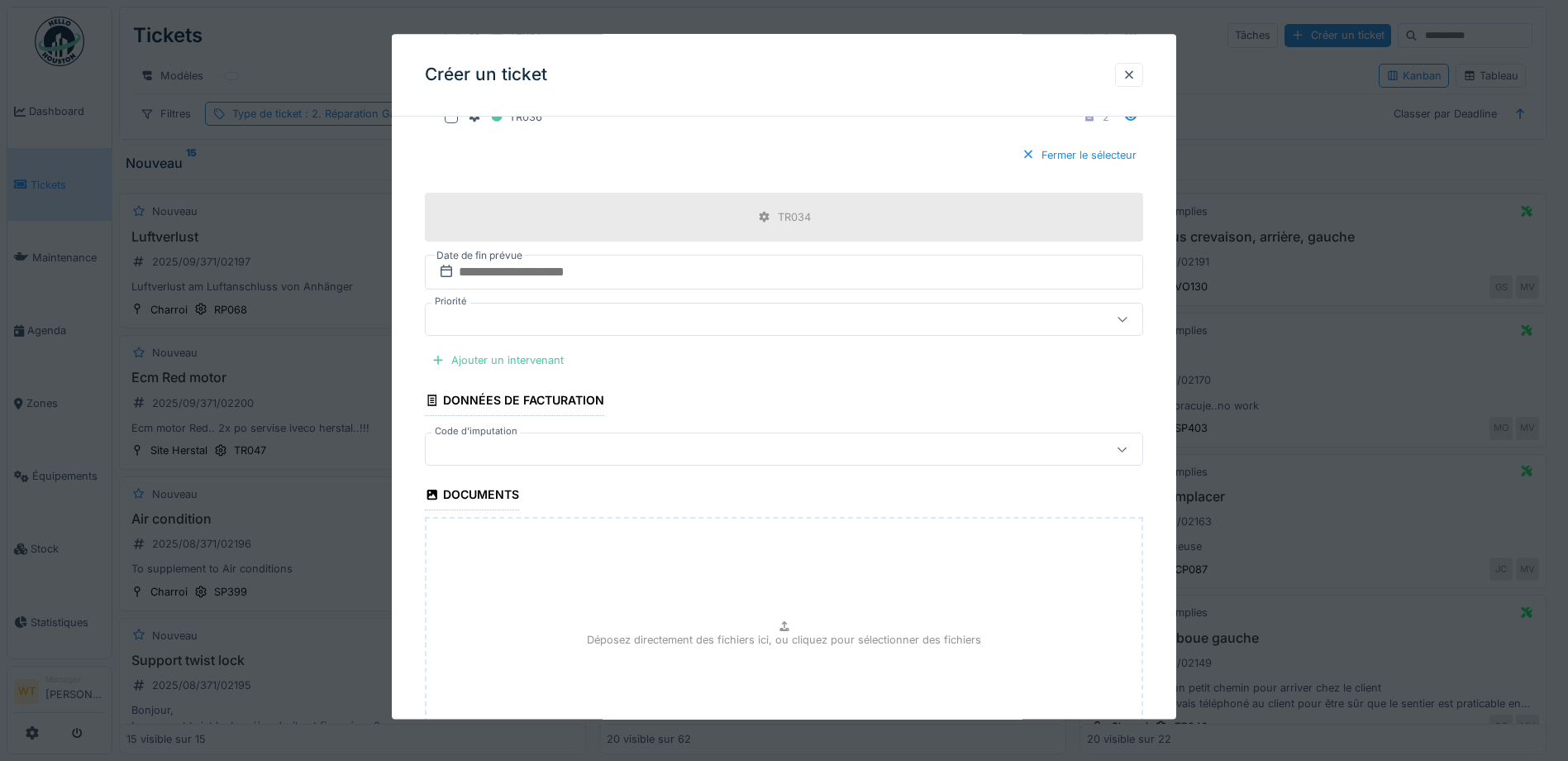
scroll to position [799, 0]
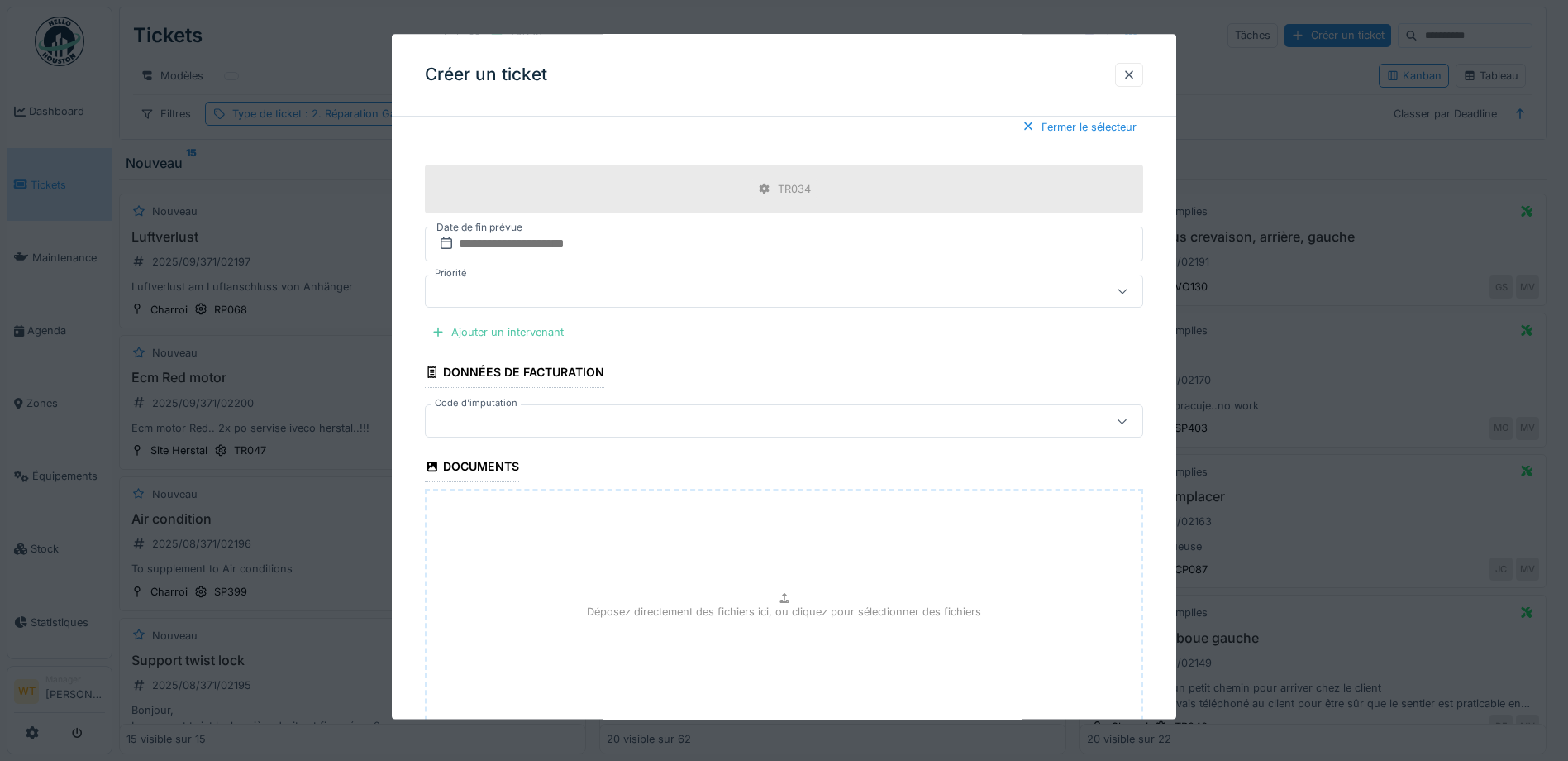
click at [594, 413] on div at bounding box center [742, 422] width 619 height 18
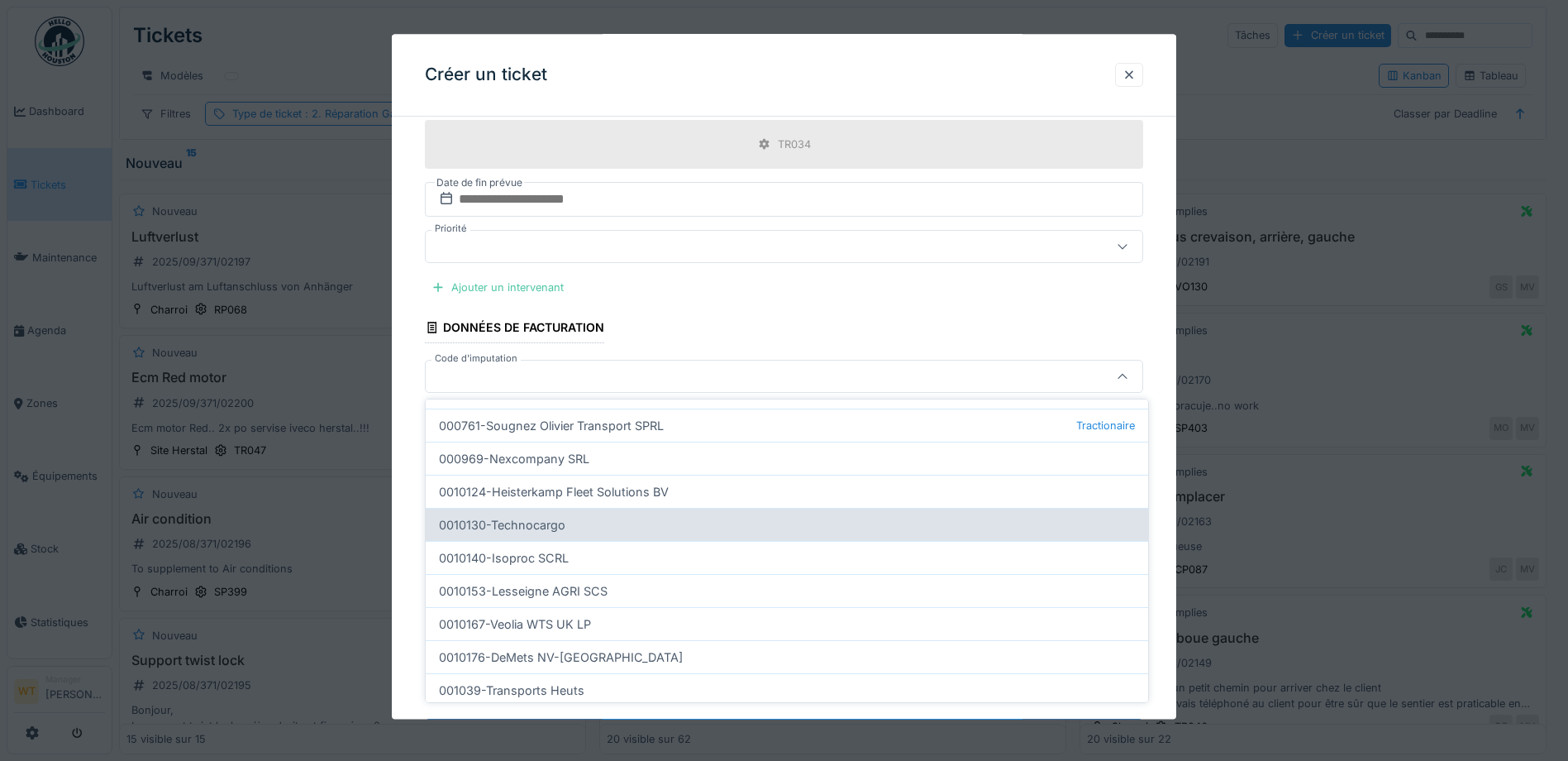
scroll to position [502, 0]
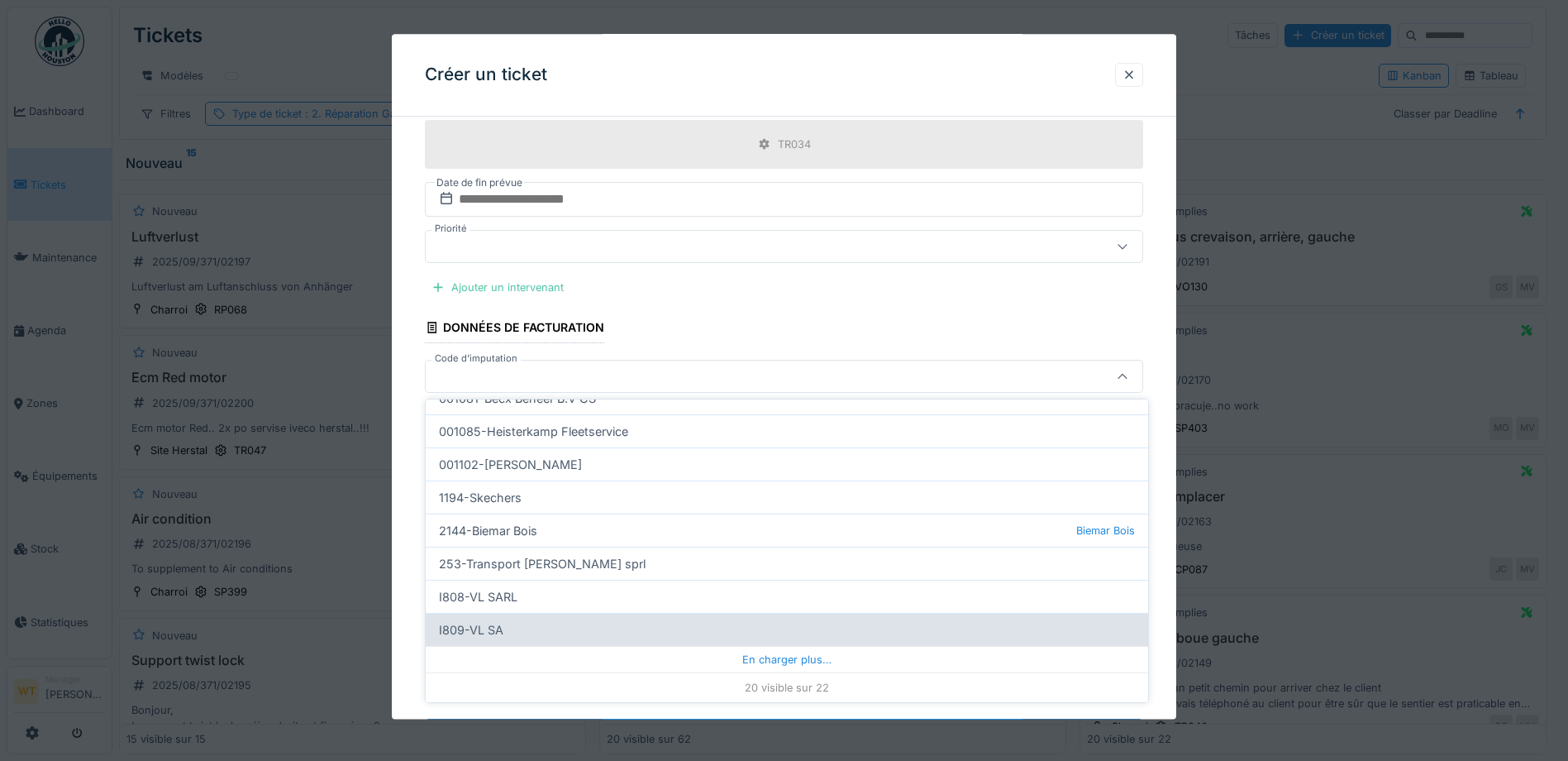
click at [561, 629] on div "I809-VL SA" at bounding box center [786, 629] width 723 height 33
type input "***"
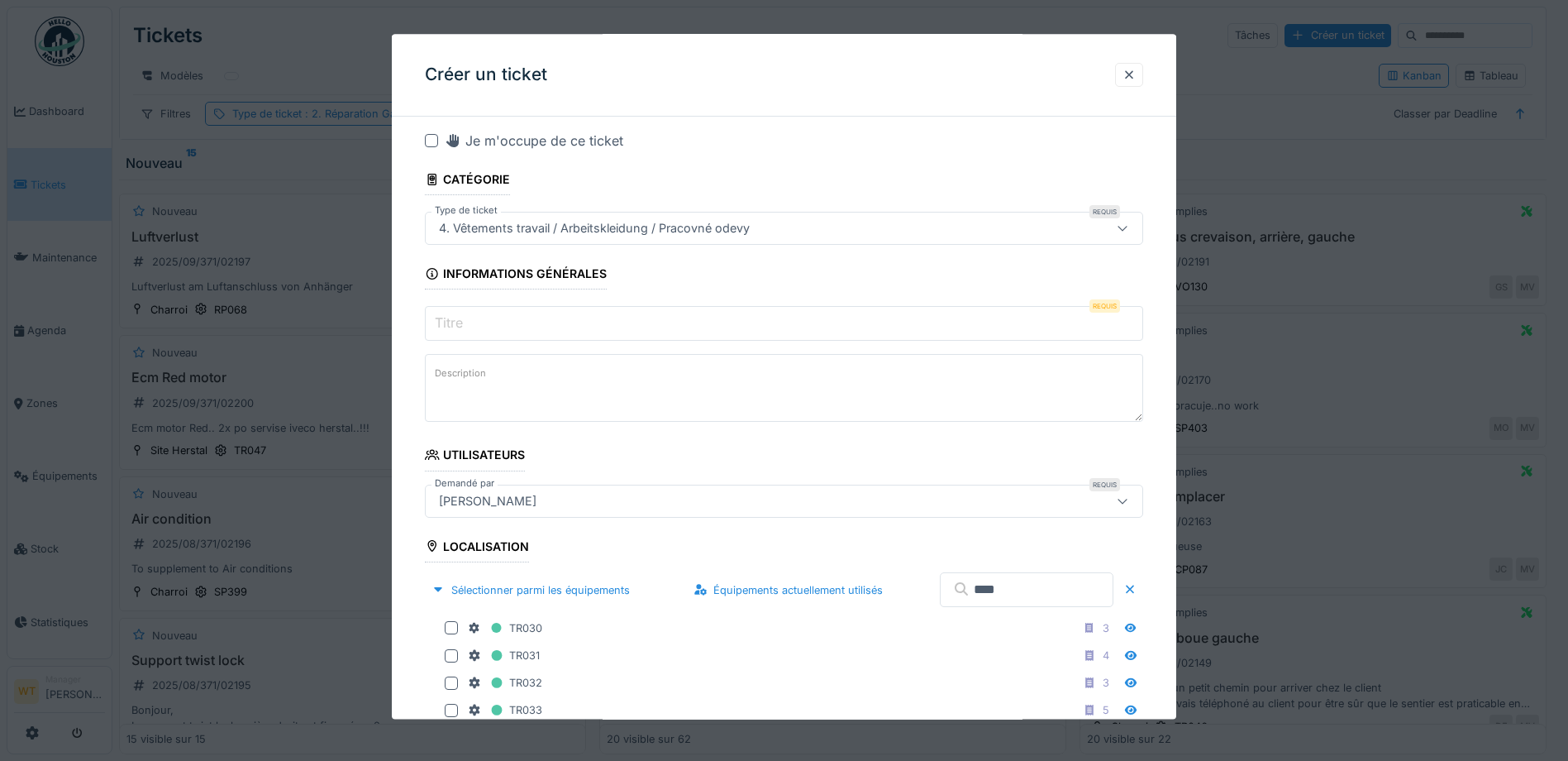
scroll to position [0, 0]
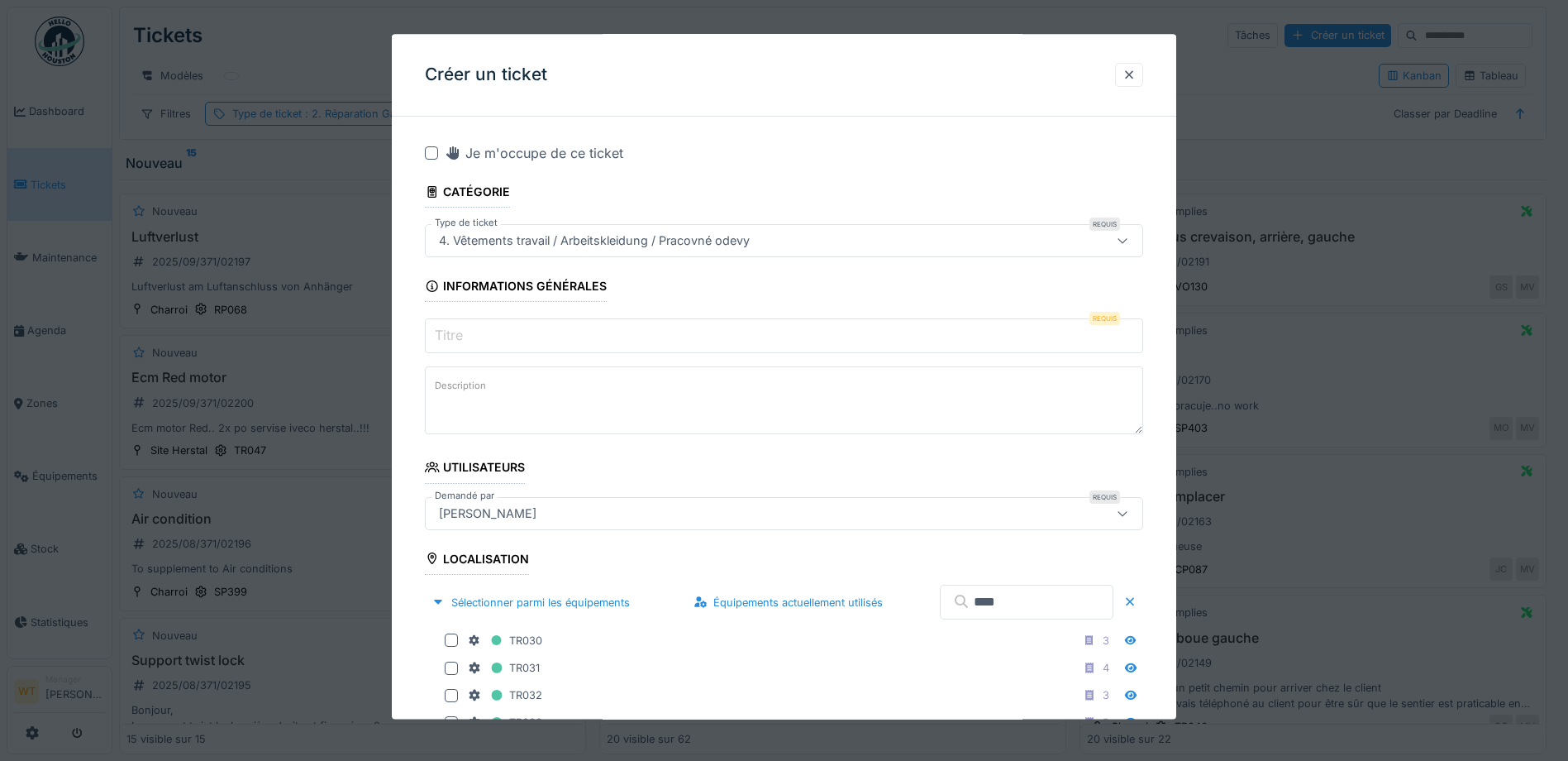
click at [545, 339] on input "Titre" at bounding box center [784, 336] width 718 height 35
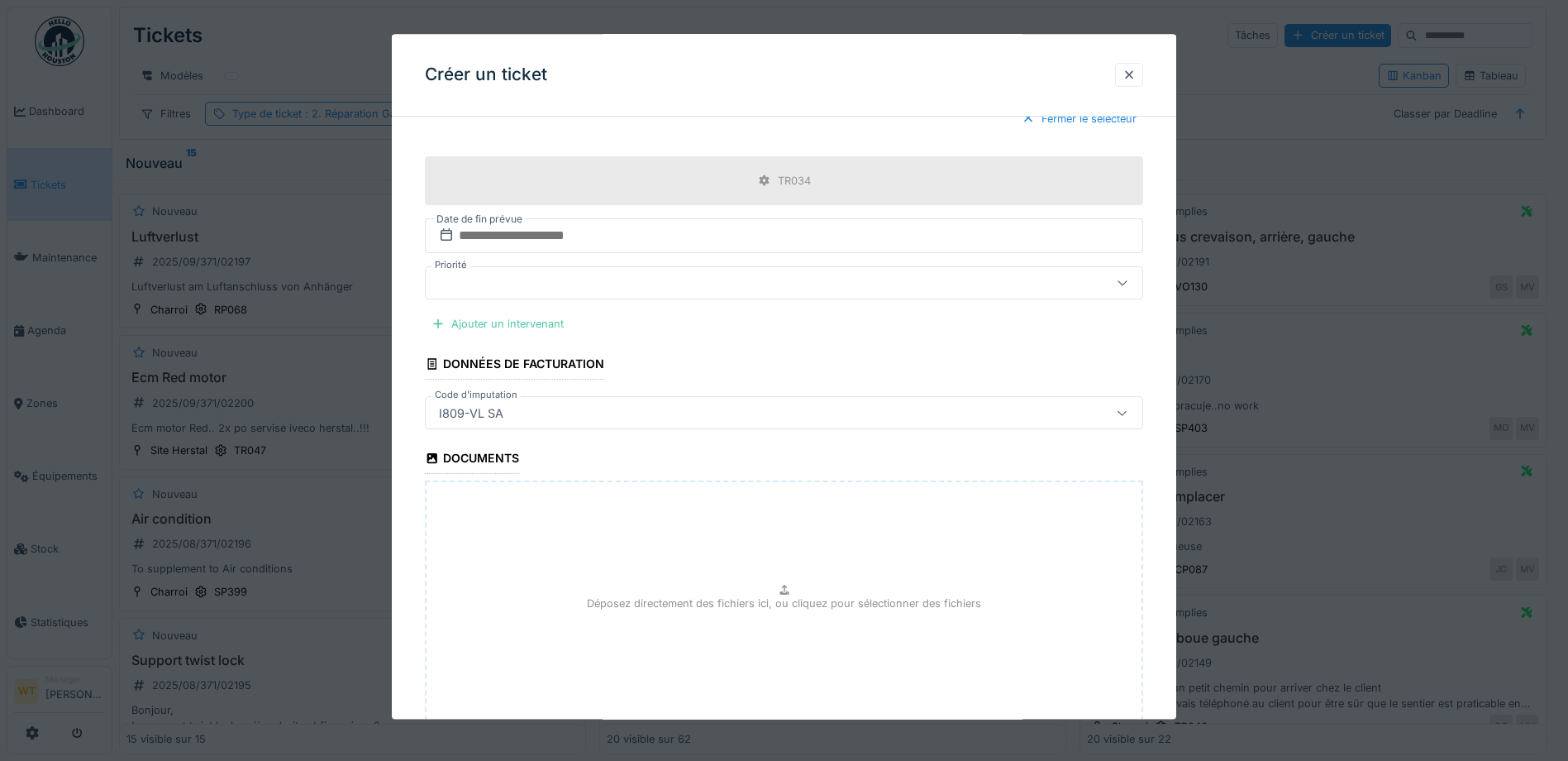
scroll to position [924, 0]
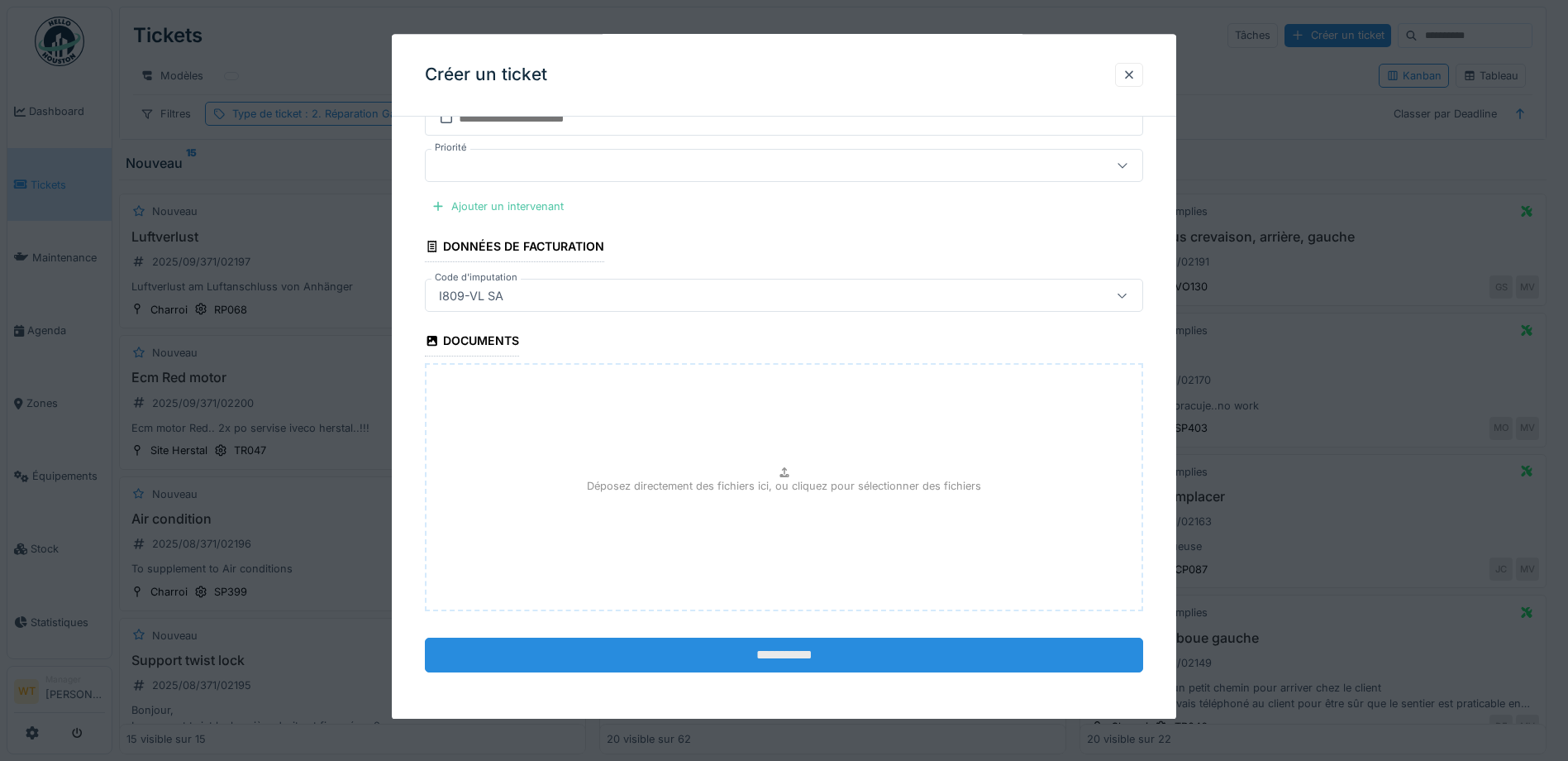
type input "**********"
click at [728, 641] on input "**********" at bounding box center [784, 656] width 718 height 35
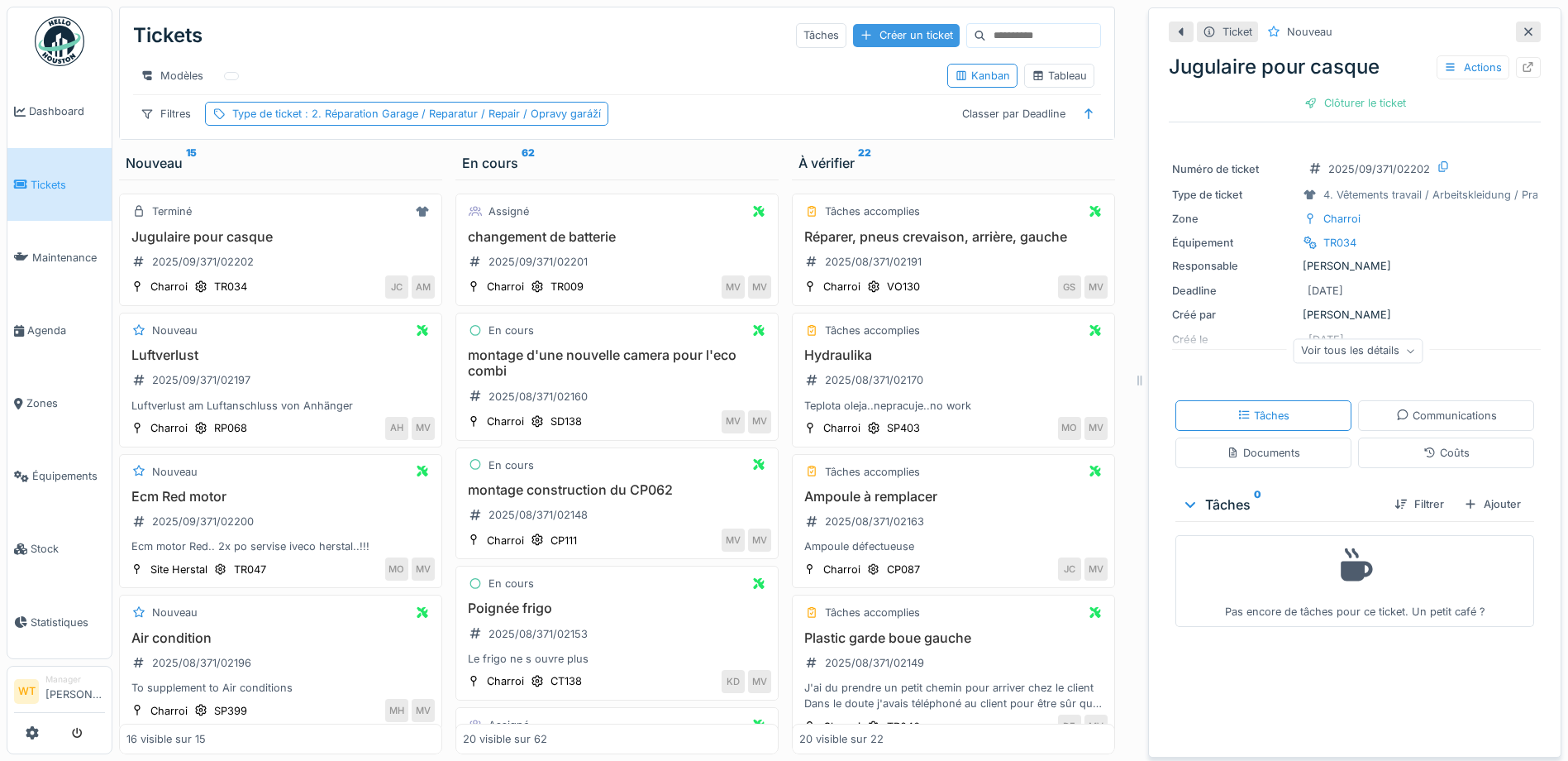
click at [904, 32] on div "Créer un ticket" at bounding box center [906, 35] width 106 height 22
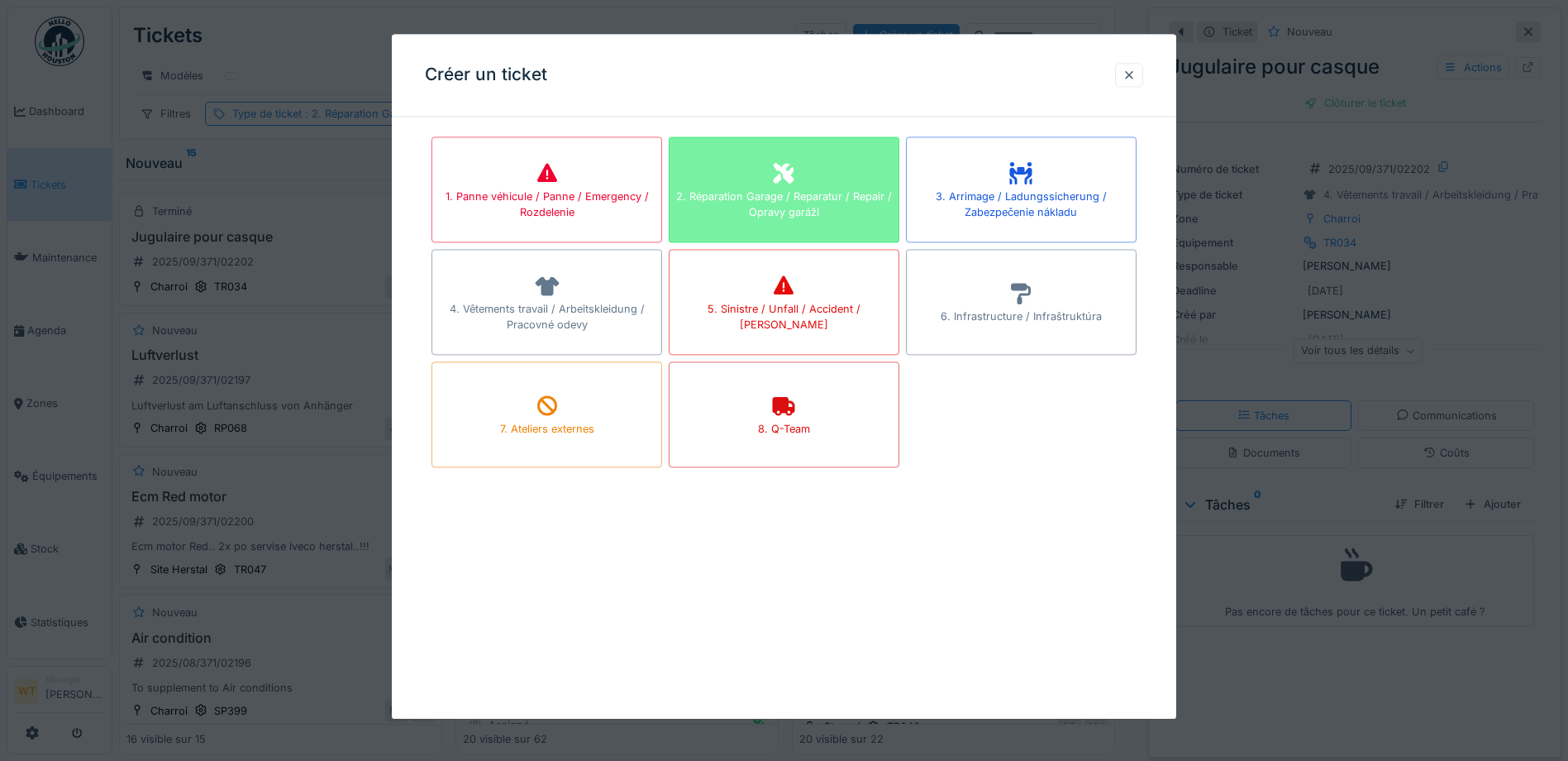
click at [839, 200] on div "2. Réparation Garage / Reparatur / Repair / Opravy garáží" at bounding box center [784, 205] width 229 height 32
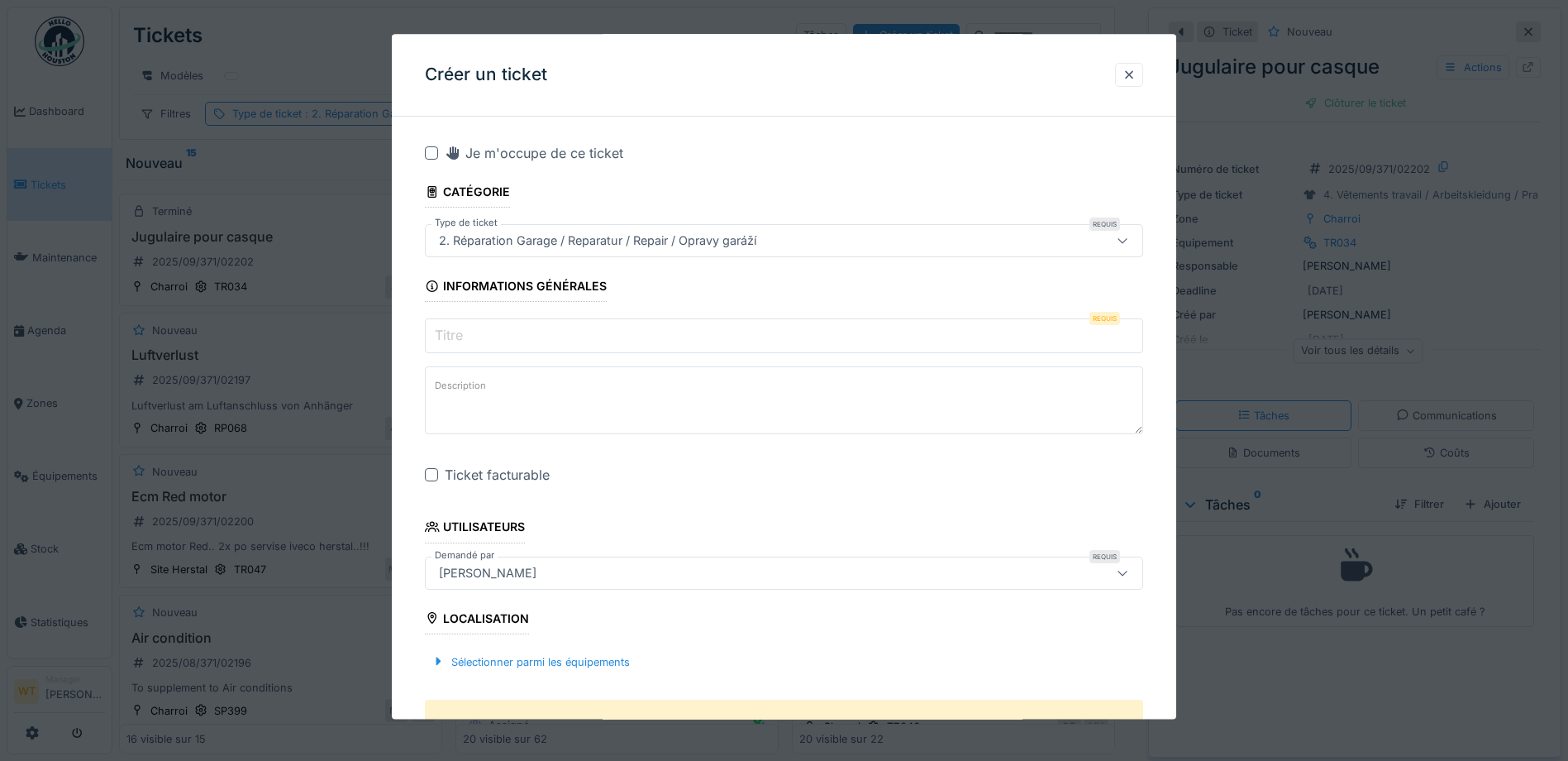
click at [534, 341] on input "Titre" at bounding box center [784, 336] width 718 height 35
type input "*"
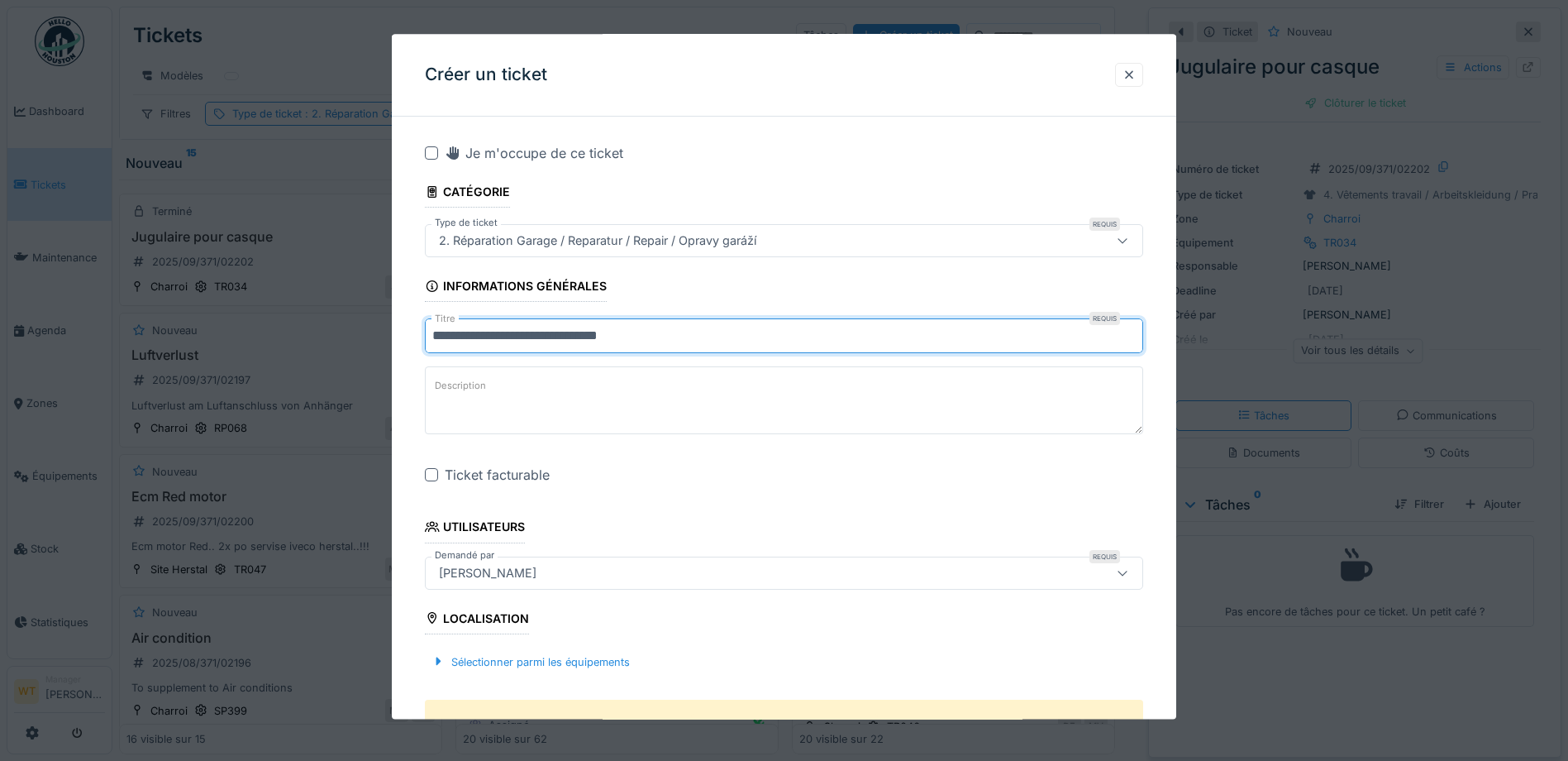
type input "**********"
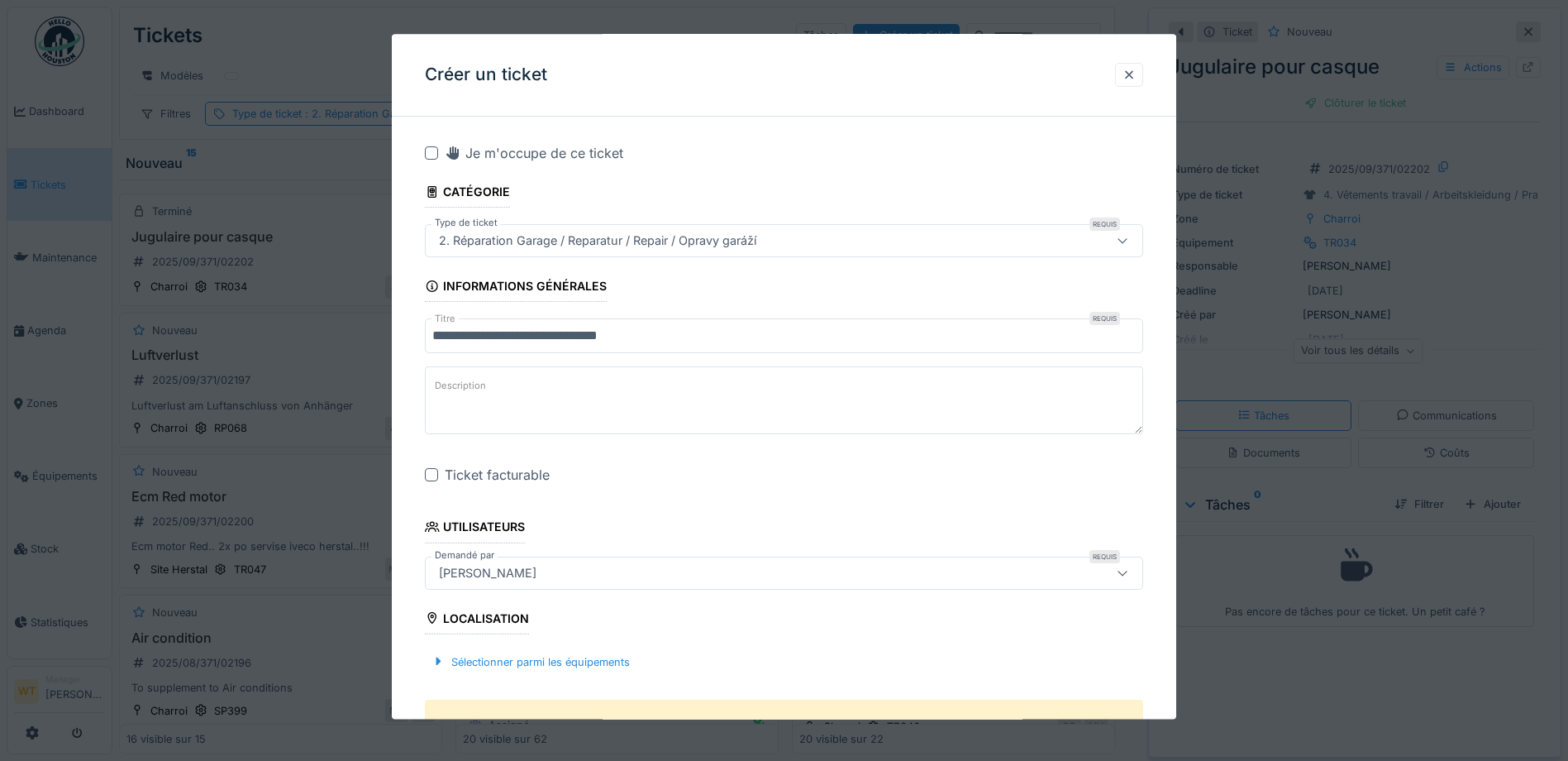
click at [436, 470] on div at bounding box center [431, 475] width 13 height 13
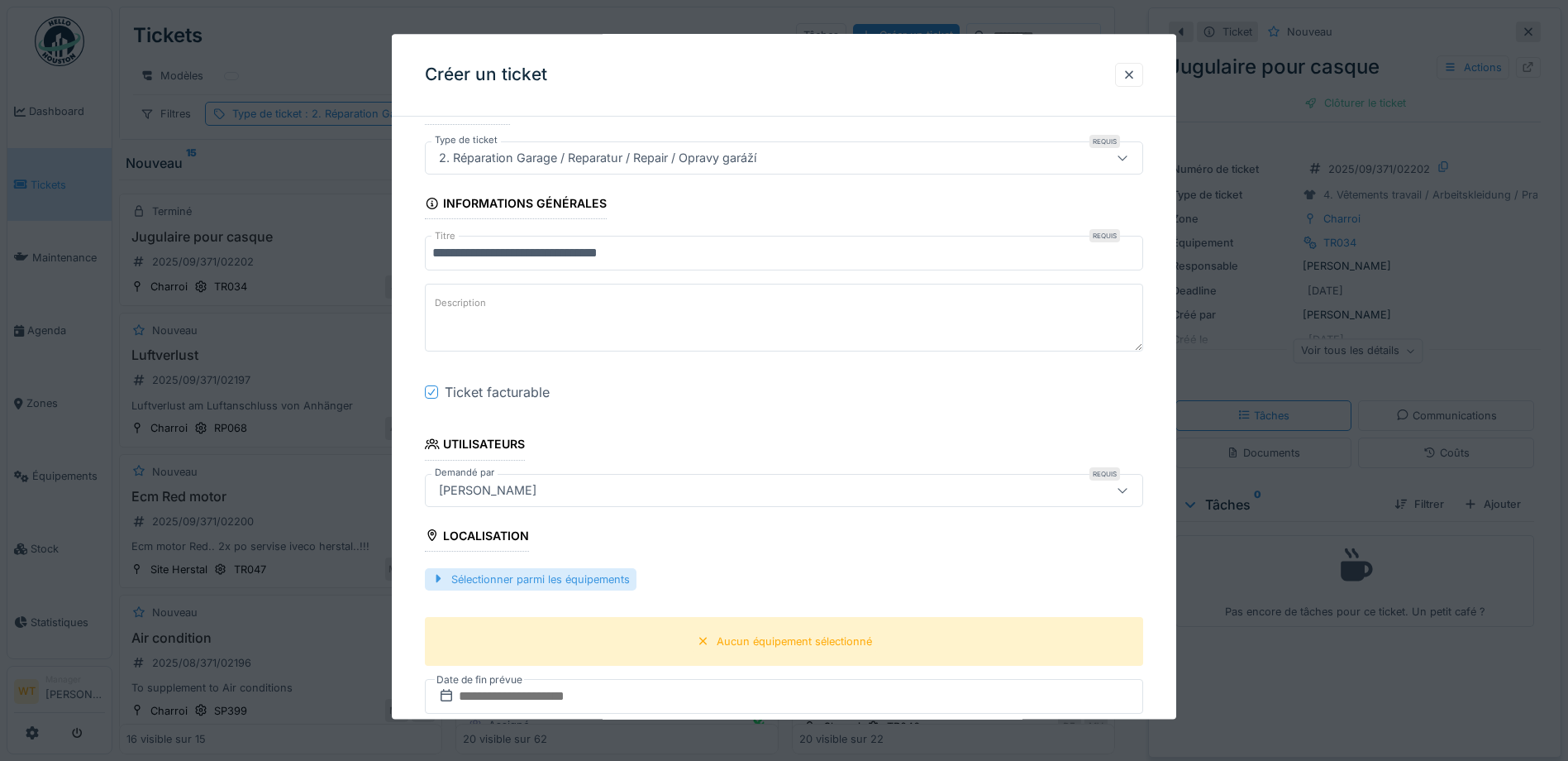
drag, startPoint x: 594, startPoint y: 573, endPoint x: 602, endPoint y: 570, distance: 8.5
click at [595, 573] on div "Sélectionner parmi les équipements" at bounding box center [530, 579] width 212 height 22
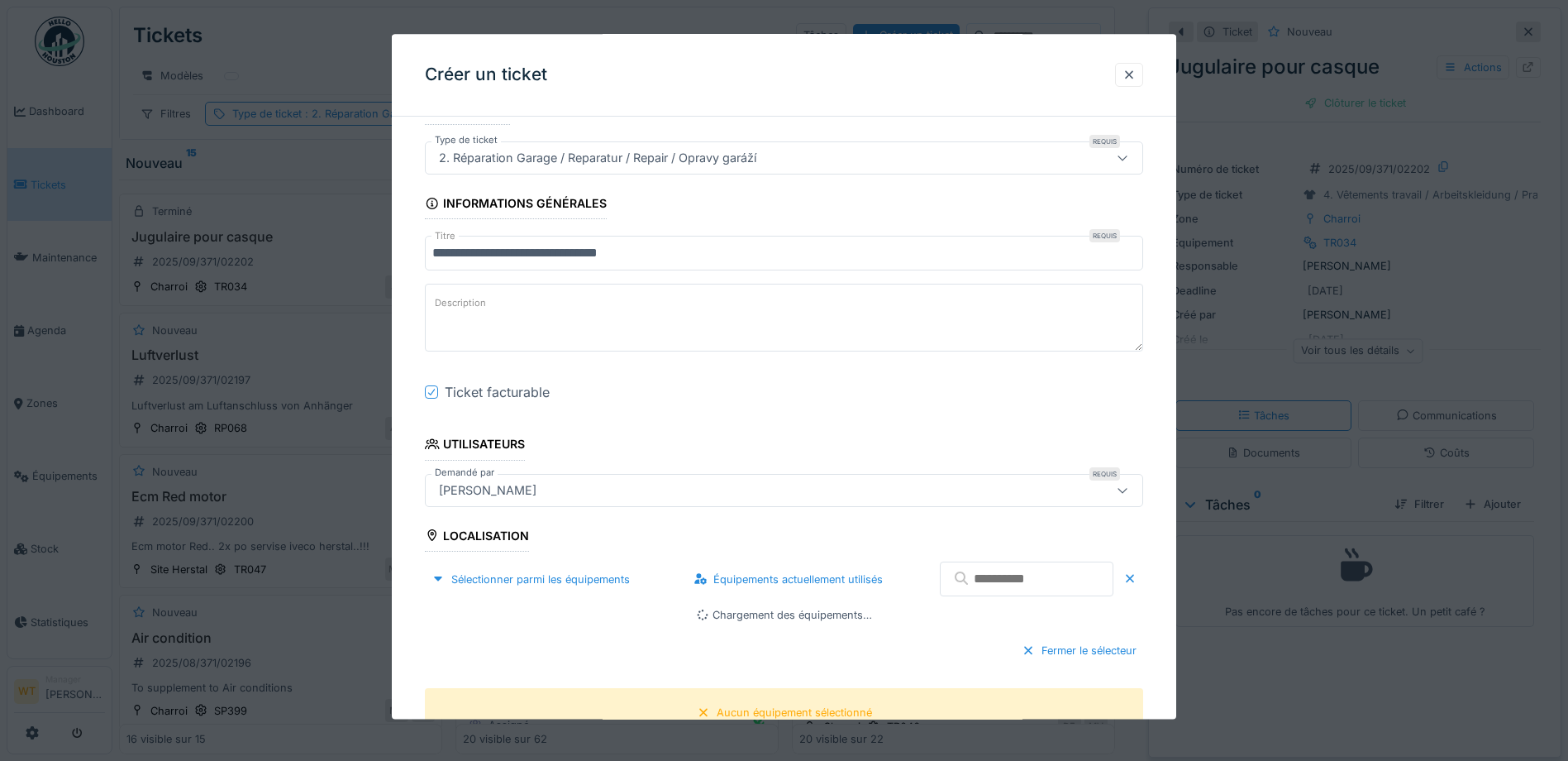
click at [1007, 584] on input "text" at bounding box center [1026, 579] width 174 height 35
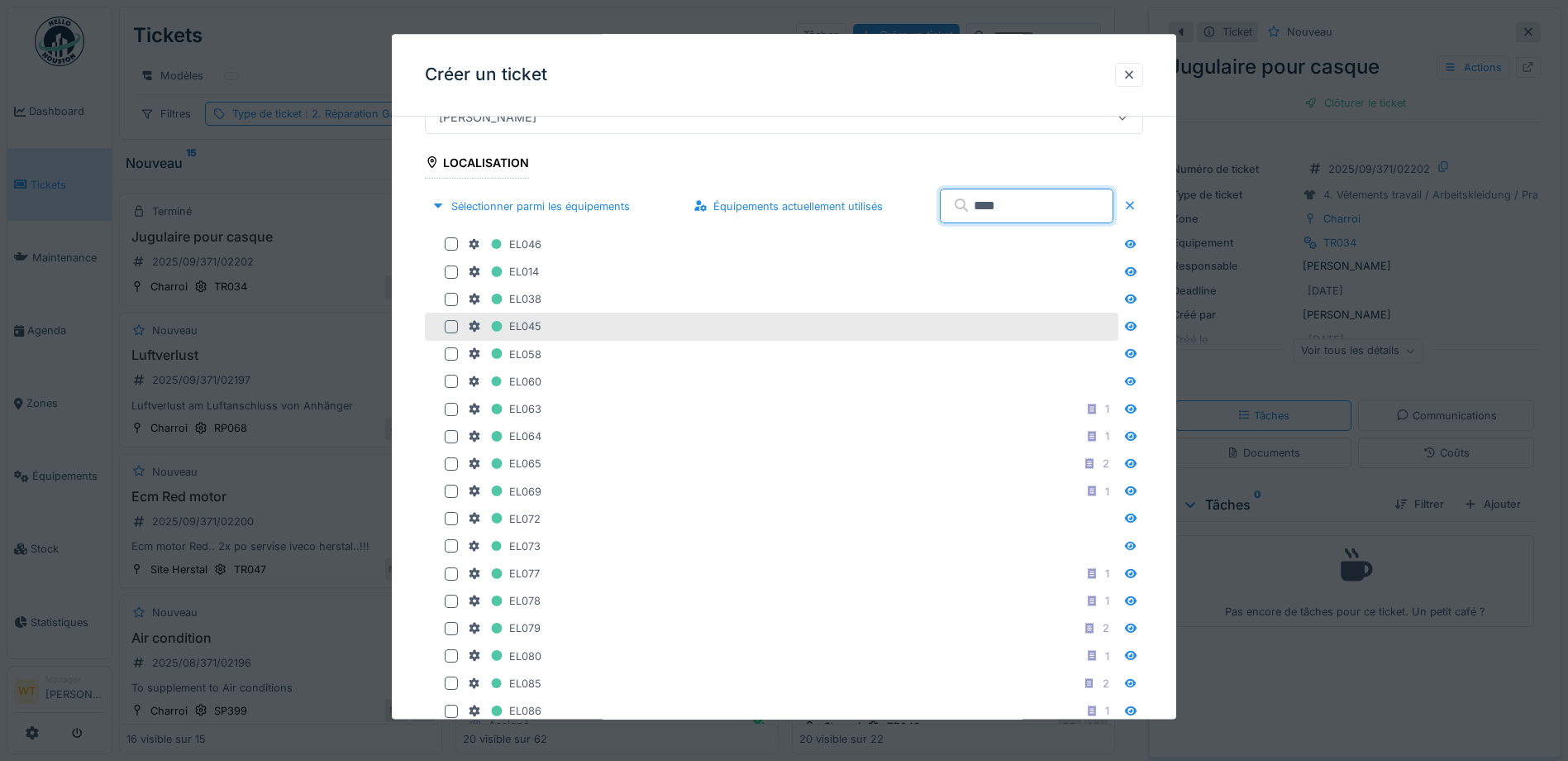
scroll to position [496, 0]
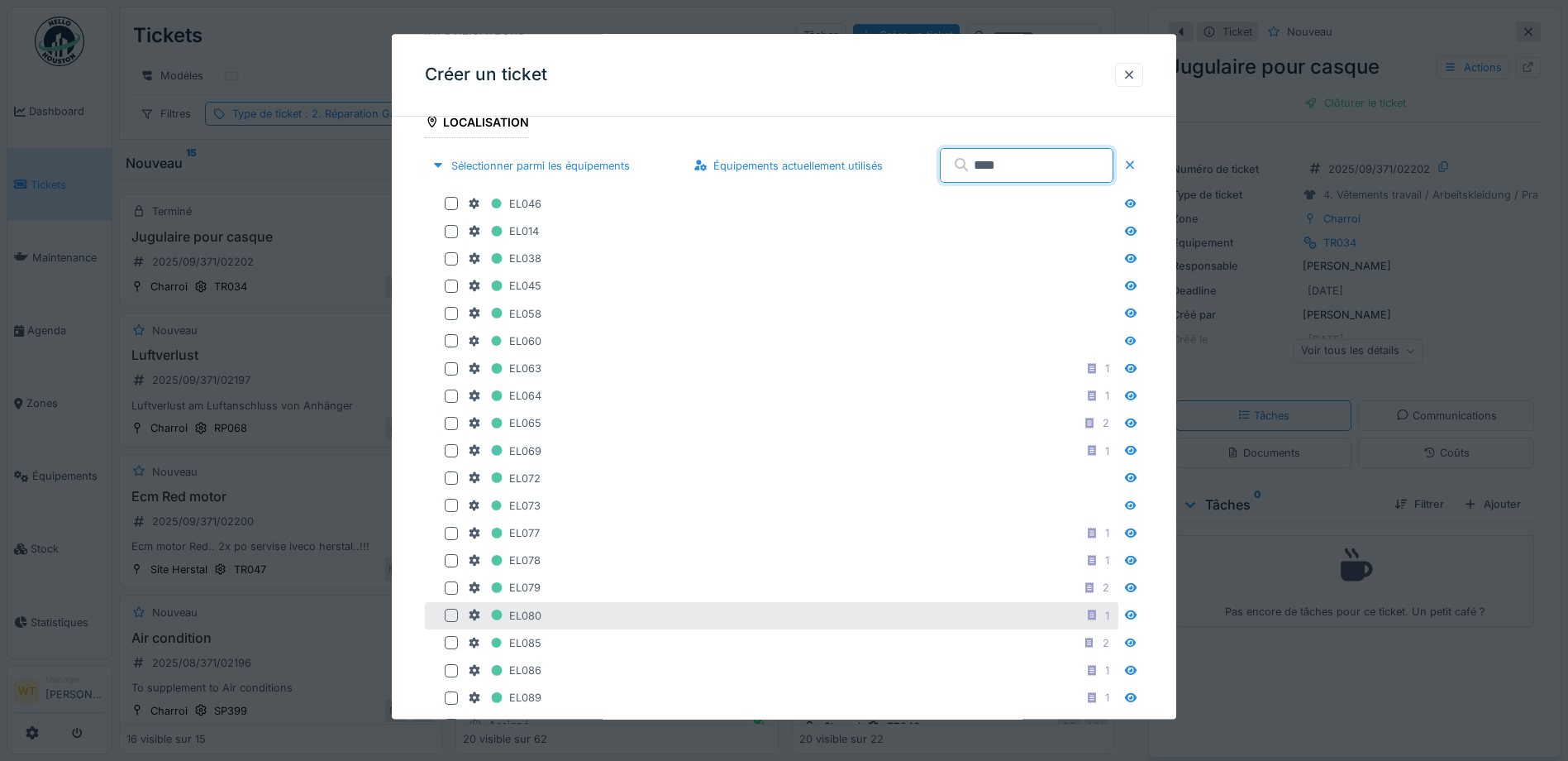
type input "****"
click at [544, 616] on div "EL080 1" at bounding box center [791, 616] width 647 height 21
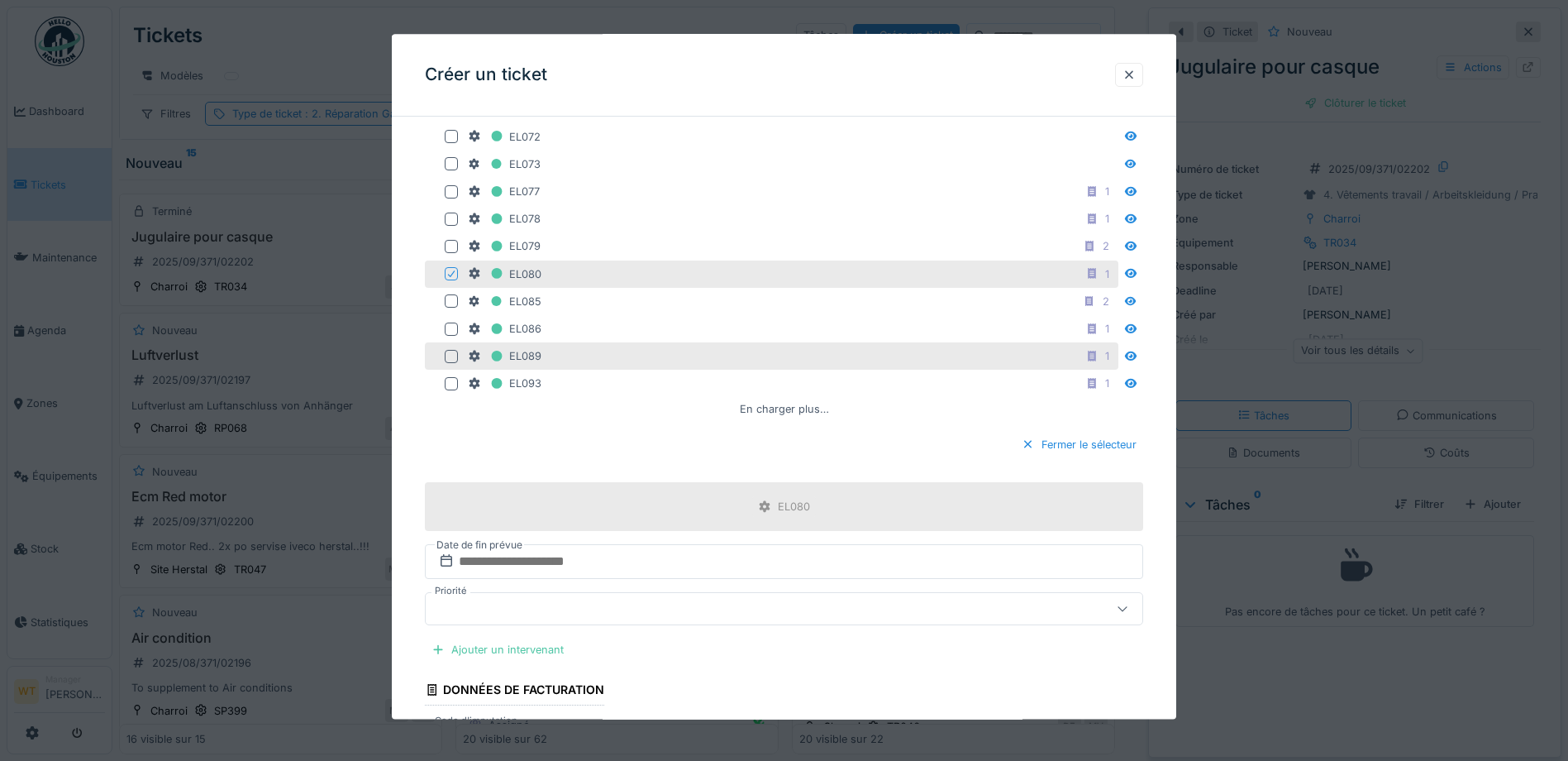
scroll to position [909, 0]
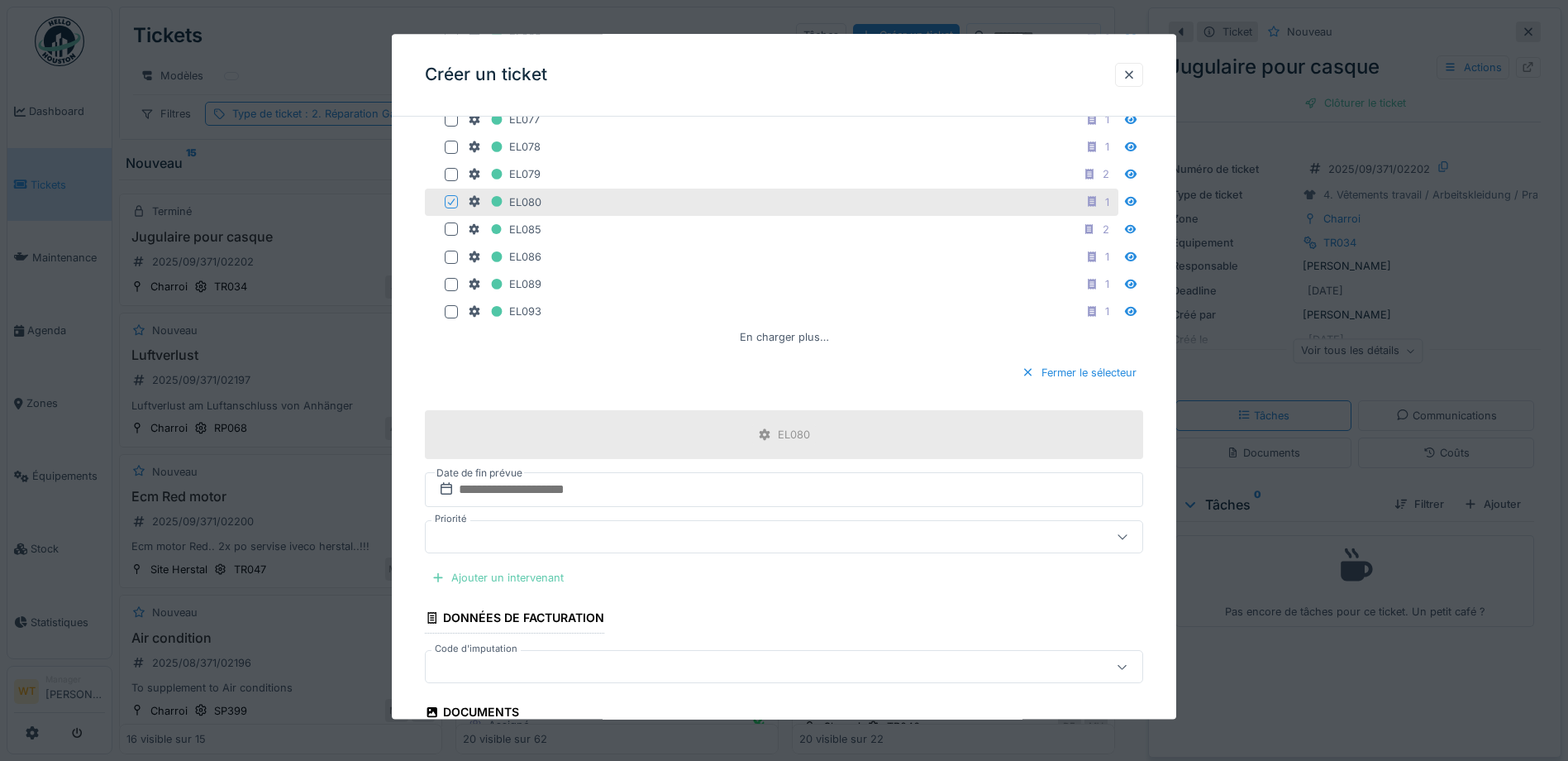
click at [532, 575] on div "Ajouter un intervenant" at bounding box center [497, 578] width 145 height 22
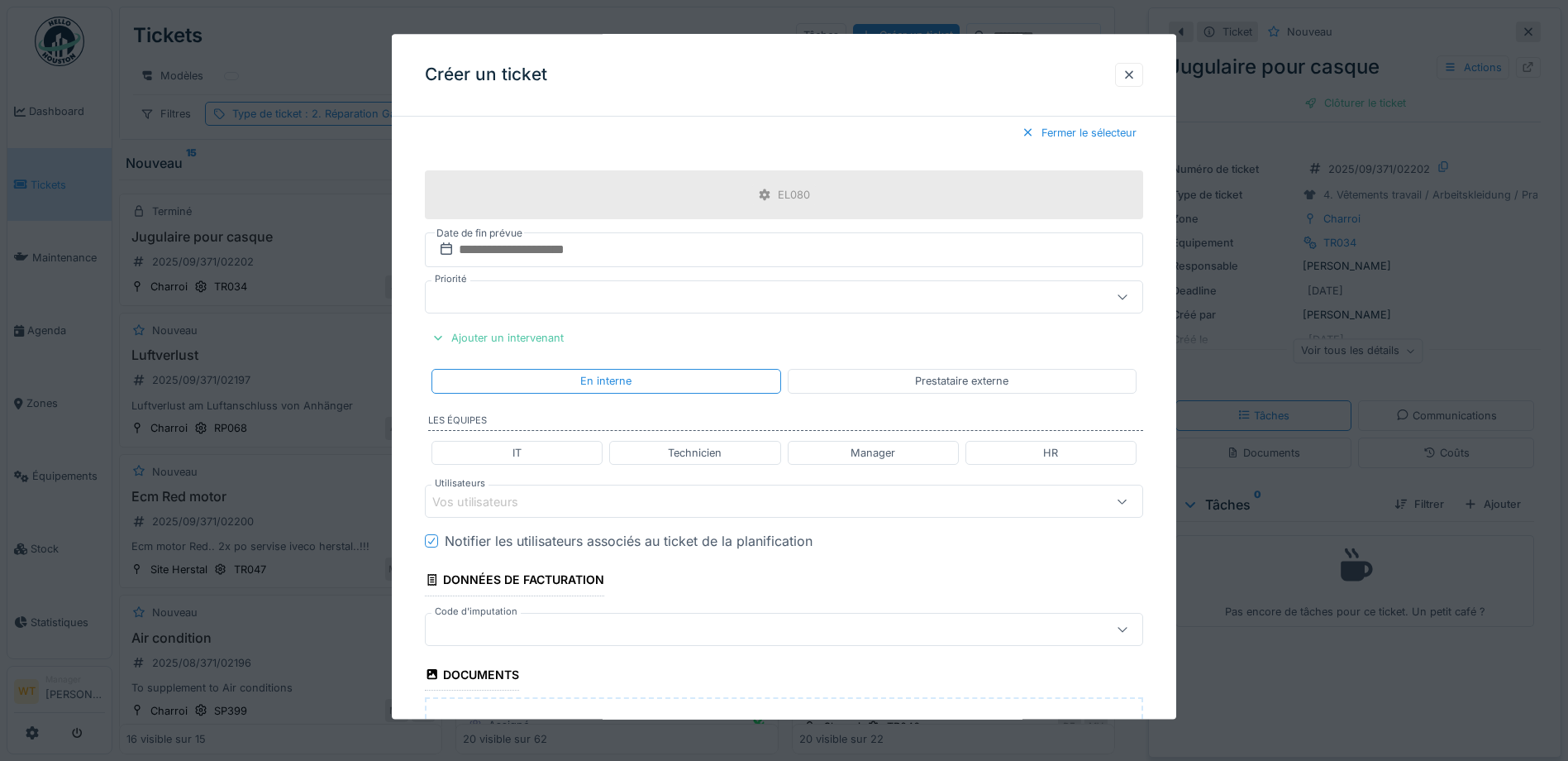
scroll to position [1158, 0]
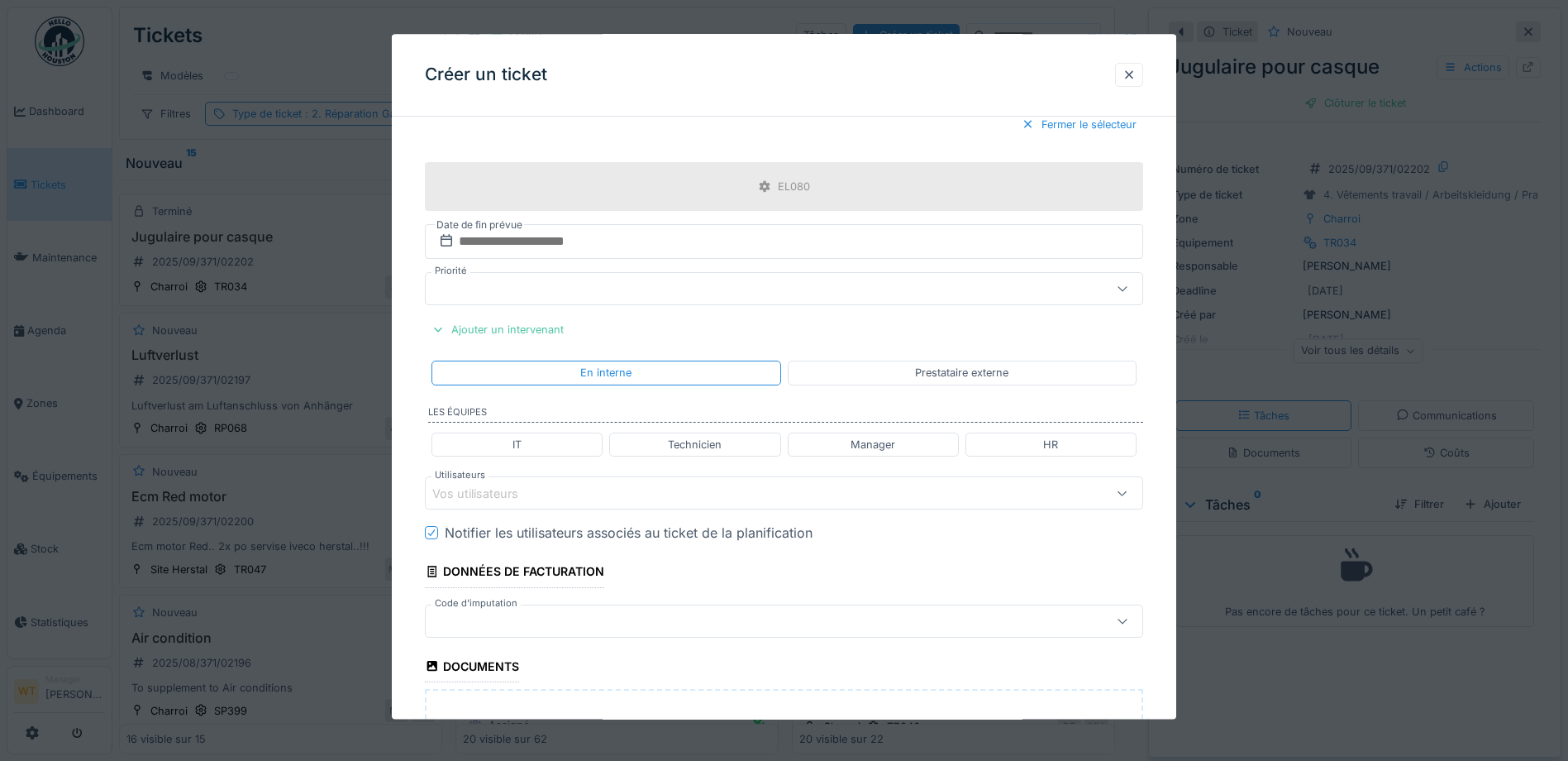
click at [623, 492] on div "Vos utilisateurs" at bounding box center [742, 493] width 619 height 18
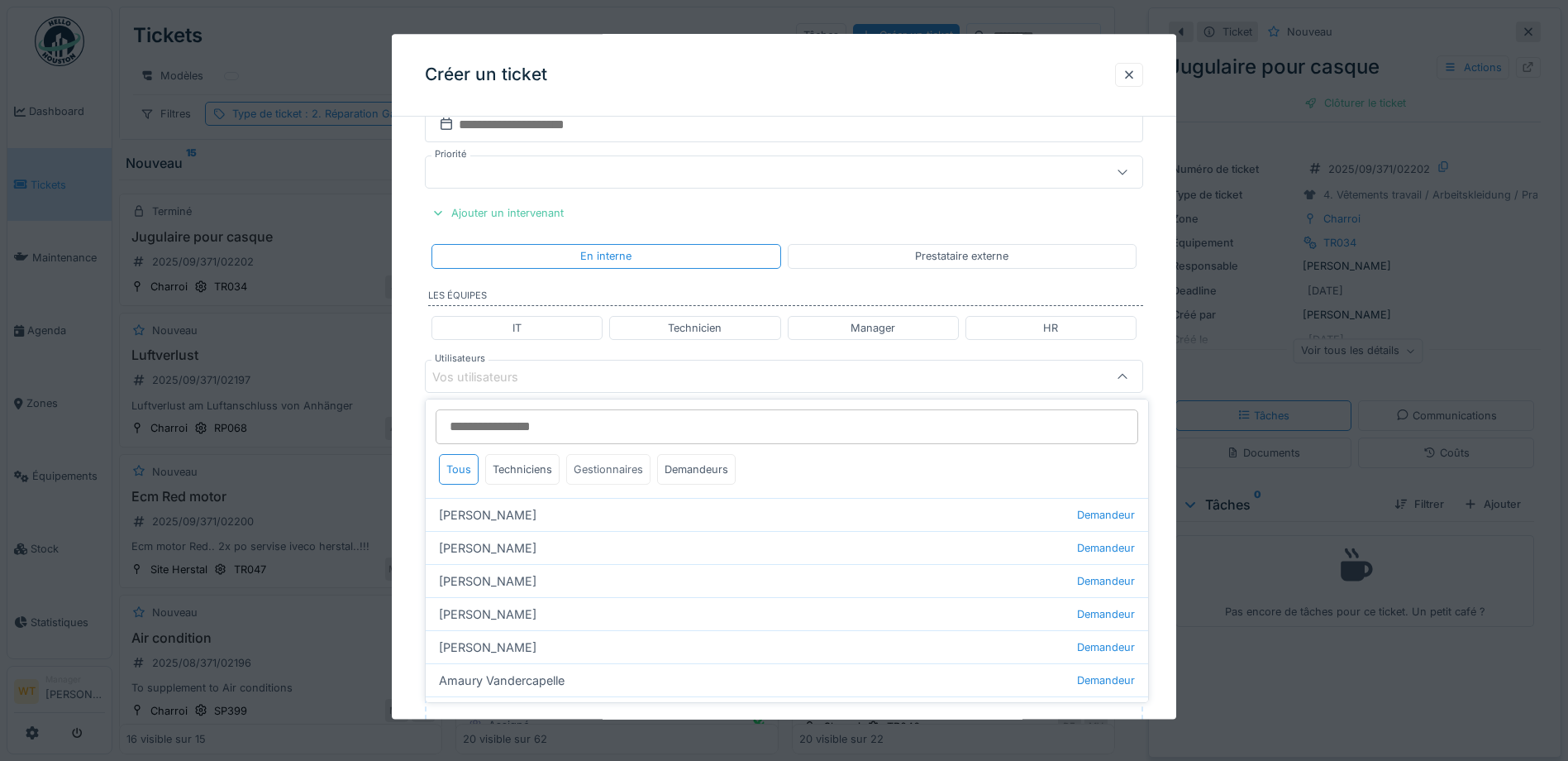
click at [640, 475] on div "Gestionnaires" at bounding box center [608, 469] width 85 height 31
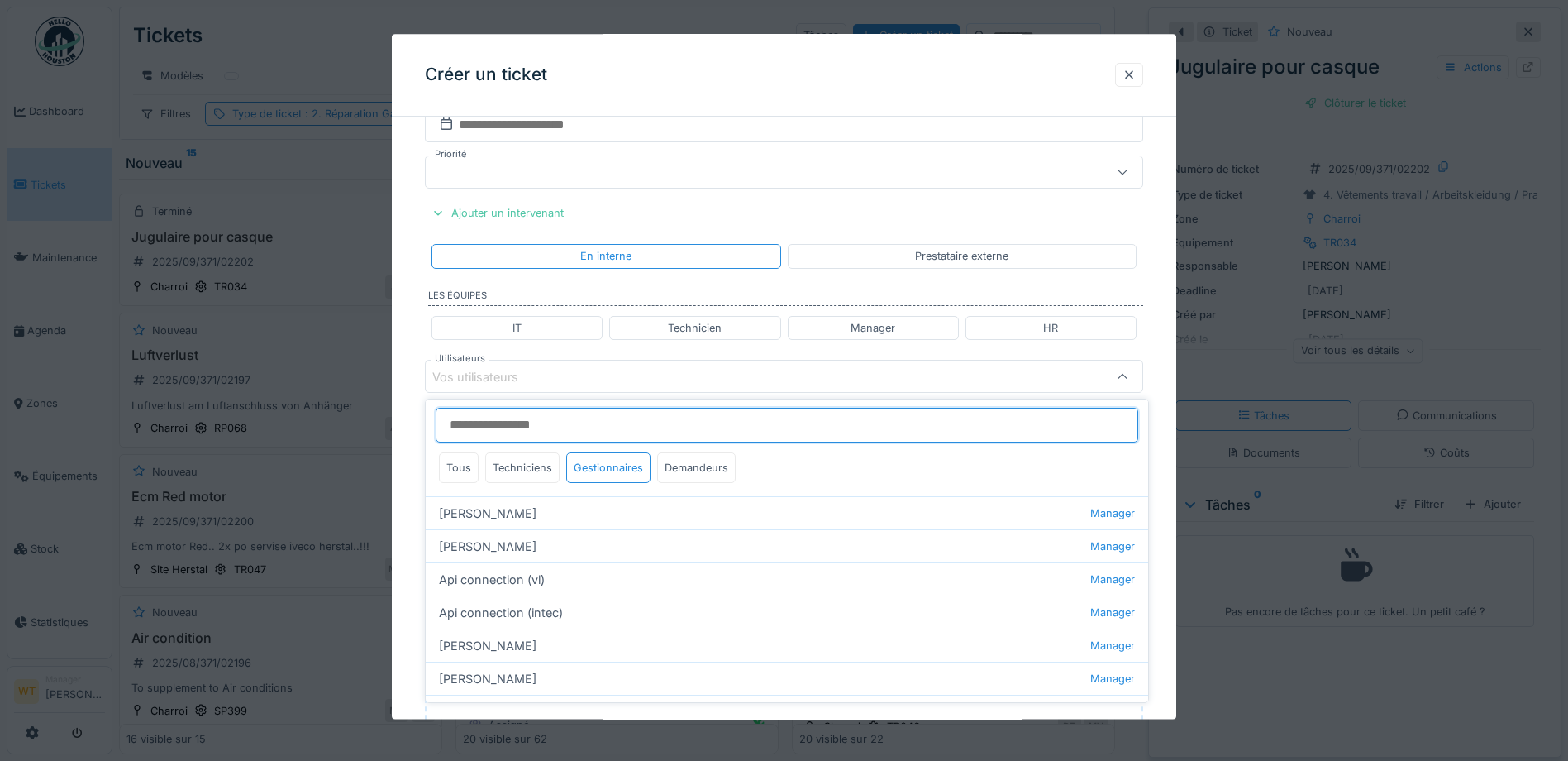
scroll to position [0, 0]
click at [532, 472] on div "Techniciens" at bounding box center [522, 469] width 75 height 31
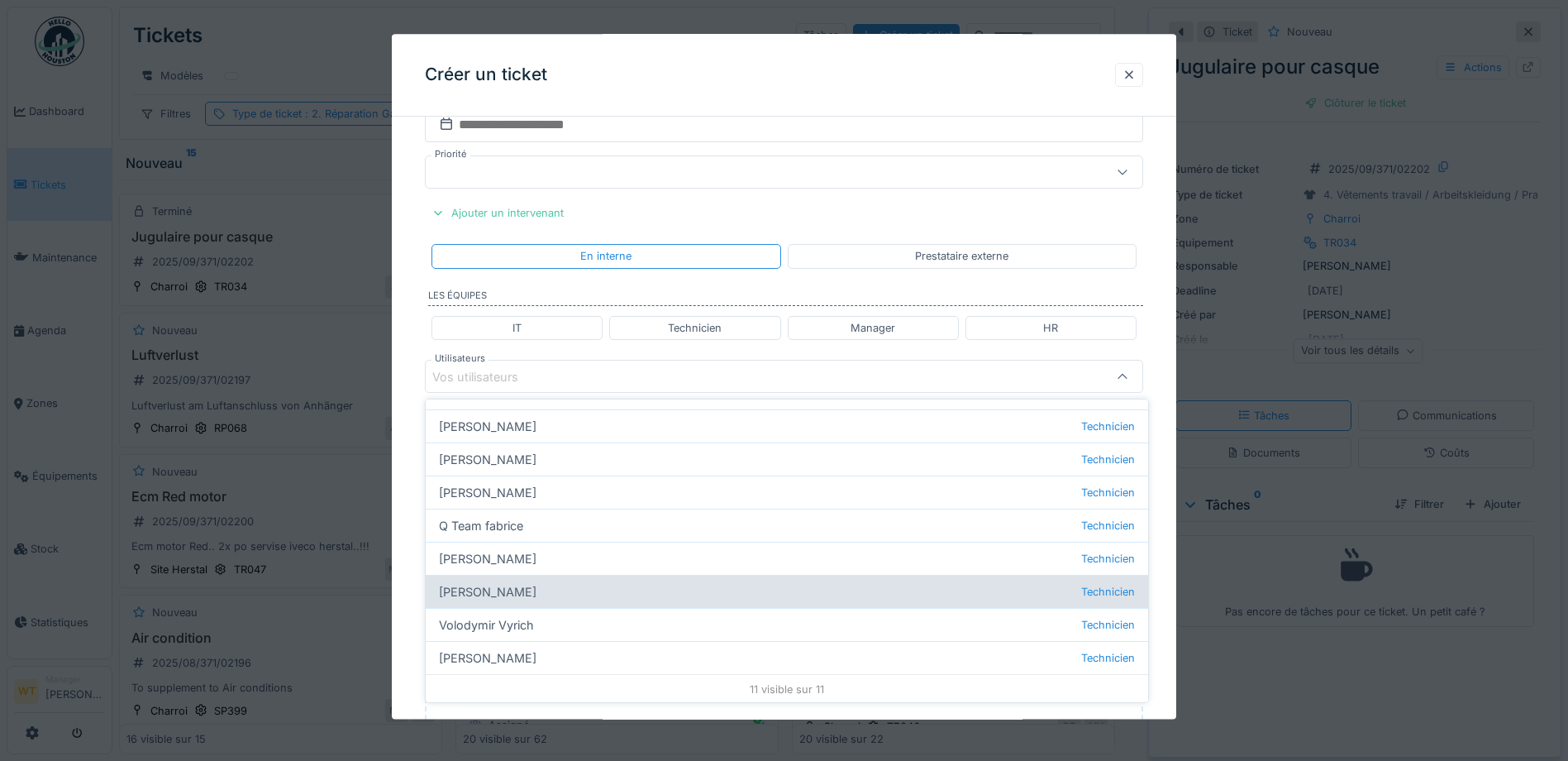
scroll to position [189, 0]
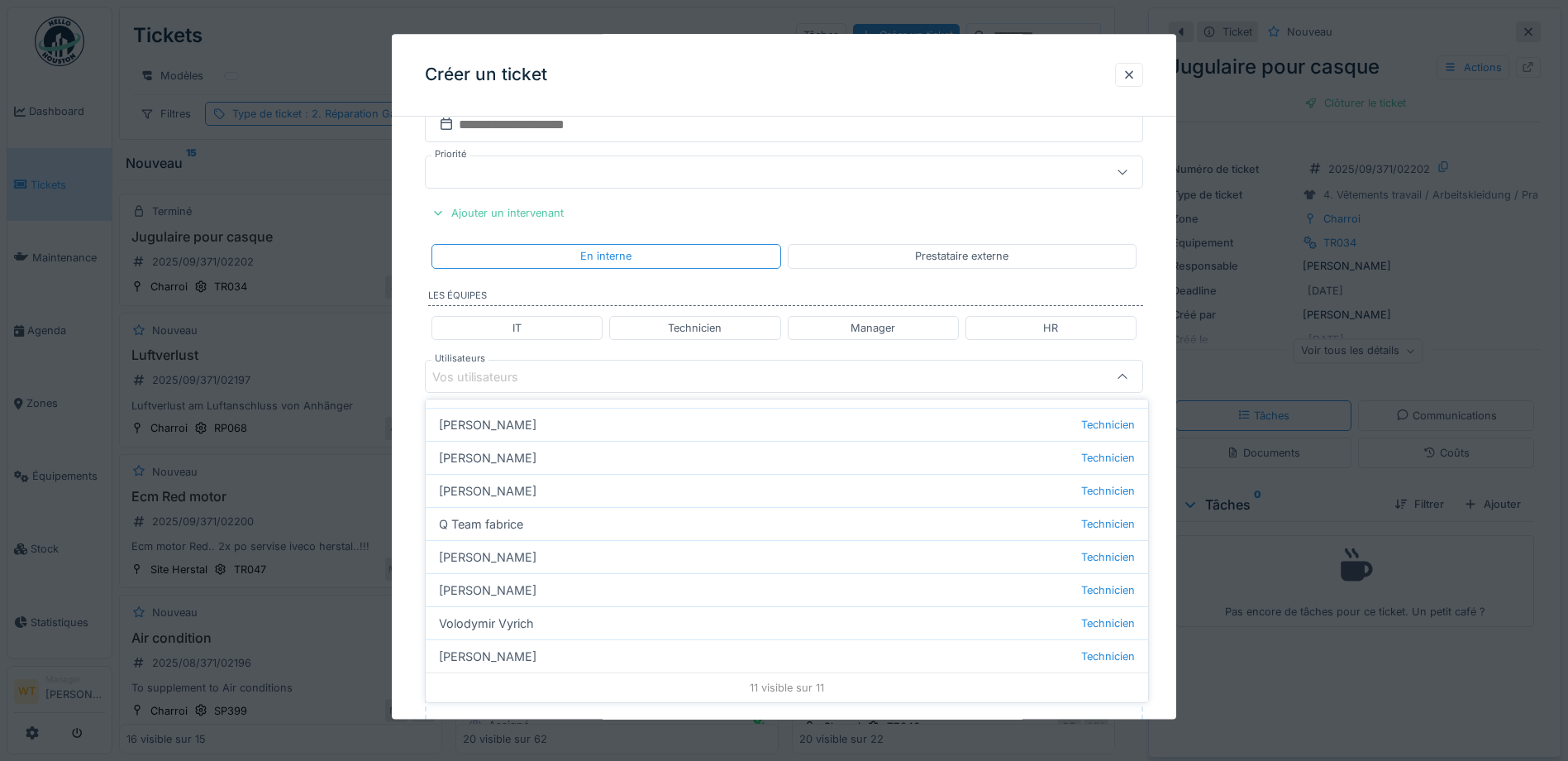
drag, startPoint x: 531, startPoint y: 458, endPoint x: 545, endPoint y: 440, distance: 22.8
click at [532, 457] on div "Patrick Fridmansky Technicien" at bounding box center [786, 457] width 723 height 33
type input "*****"
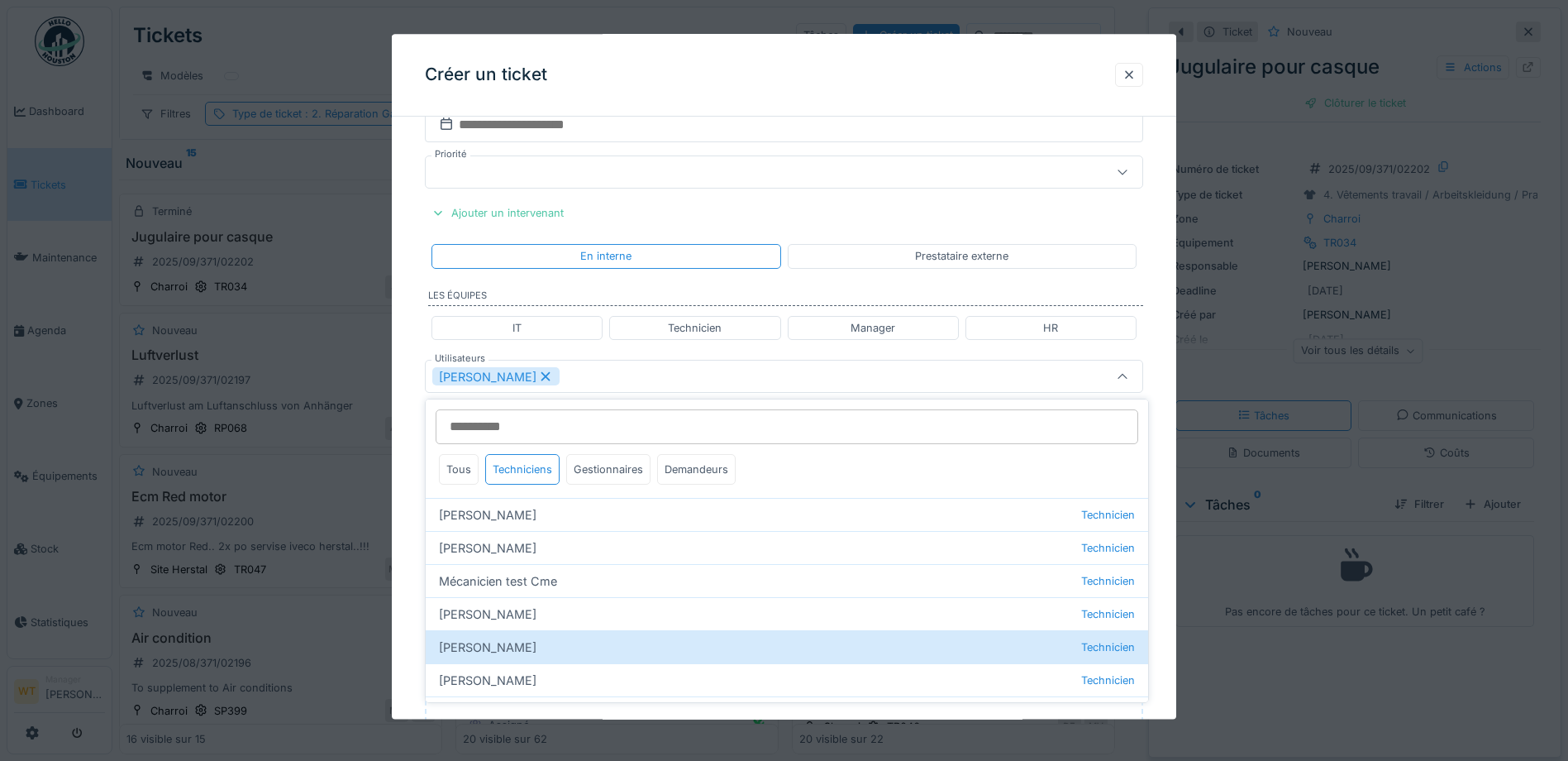
click at [606, 368] on div "Patrick Fridmansky" at bounding box center [742, 377] width 619 height 18
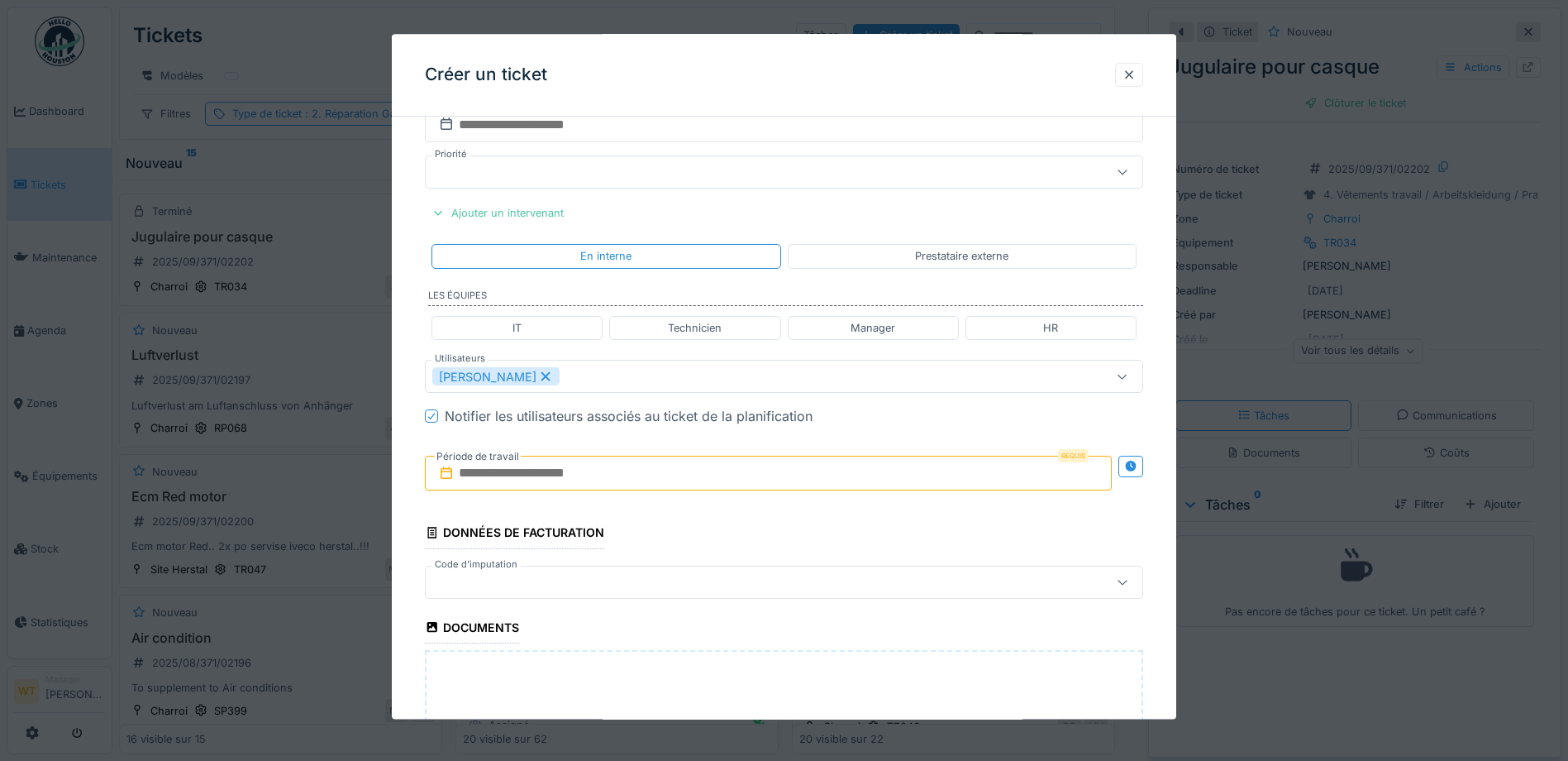
click at [550, 468] on input "text" at bounding box center [768, 474] width 687 height 35
click at [768, 687] on div "28" at bounding box center [772, 689] width 22 height 22
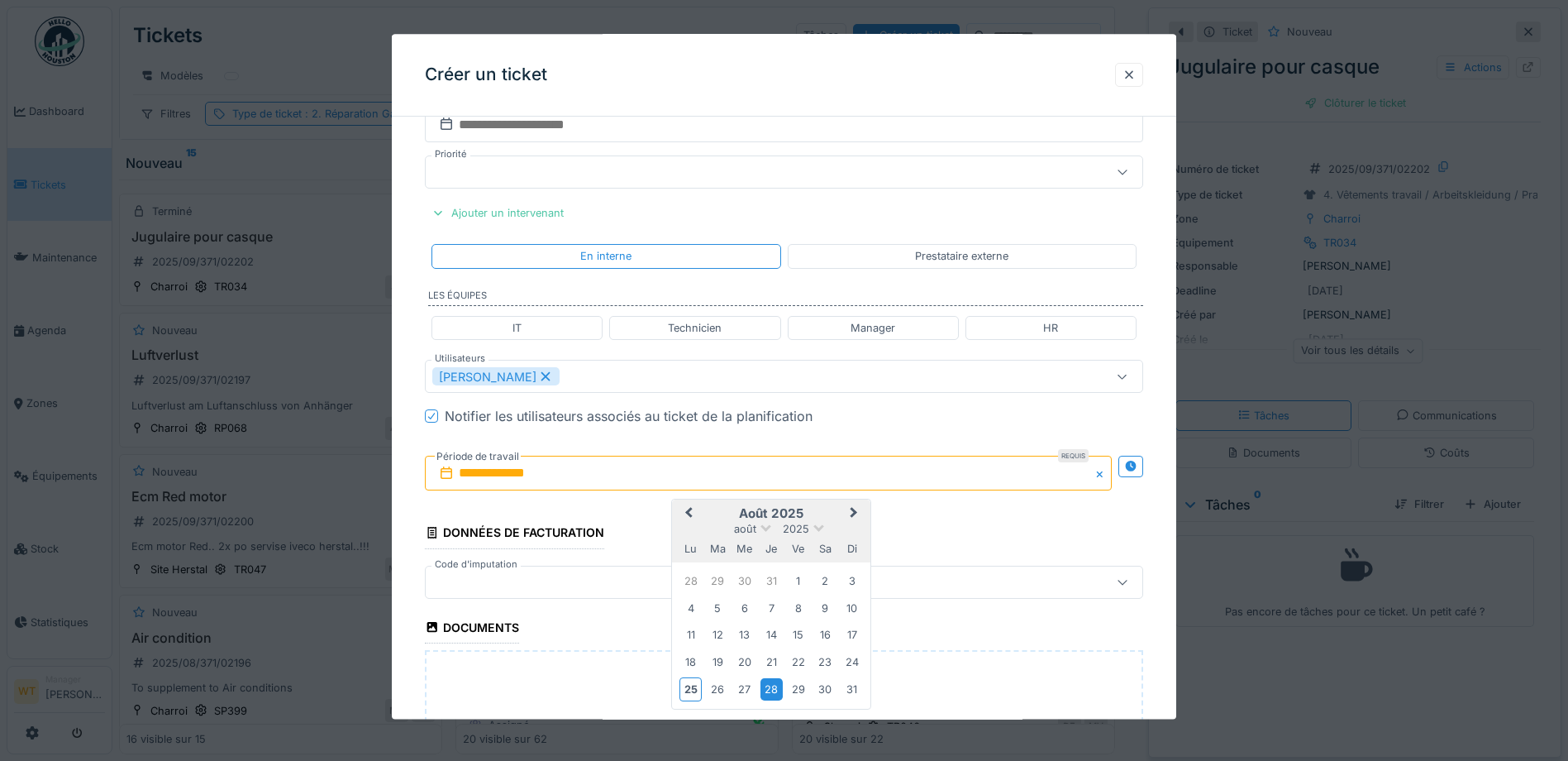
click at [777, 687] on div "28" at bounding box center [772, 689] width 22 height 22
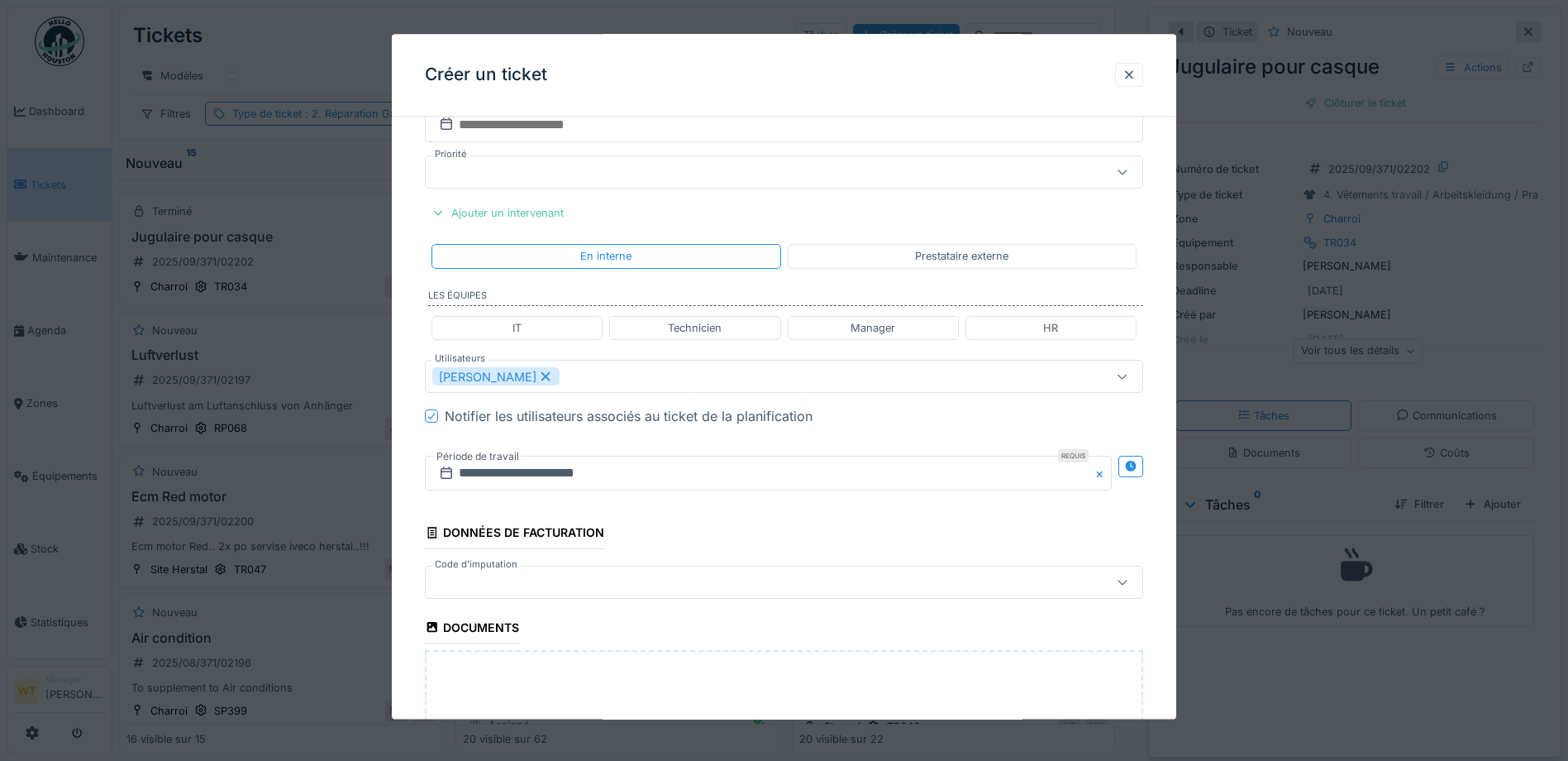
click at [572, 583] on div at bounding box center [742, 582] width 619 height 18
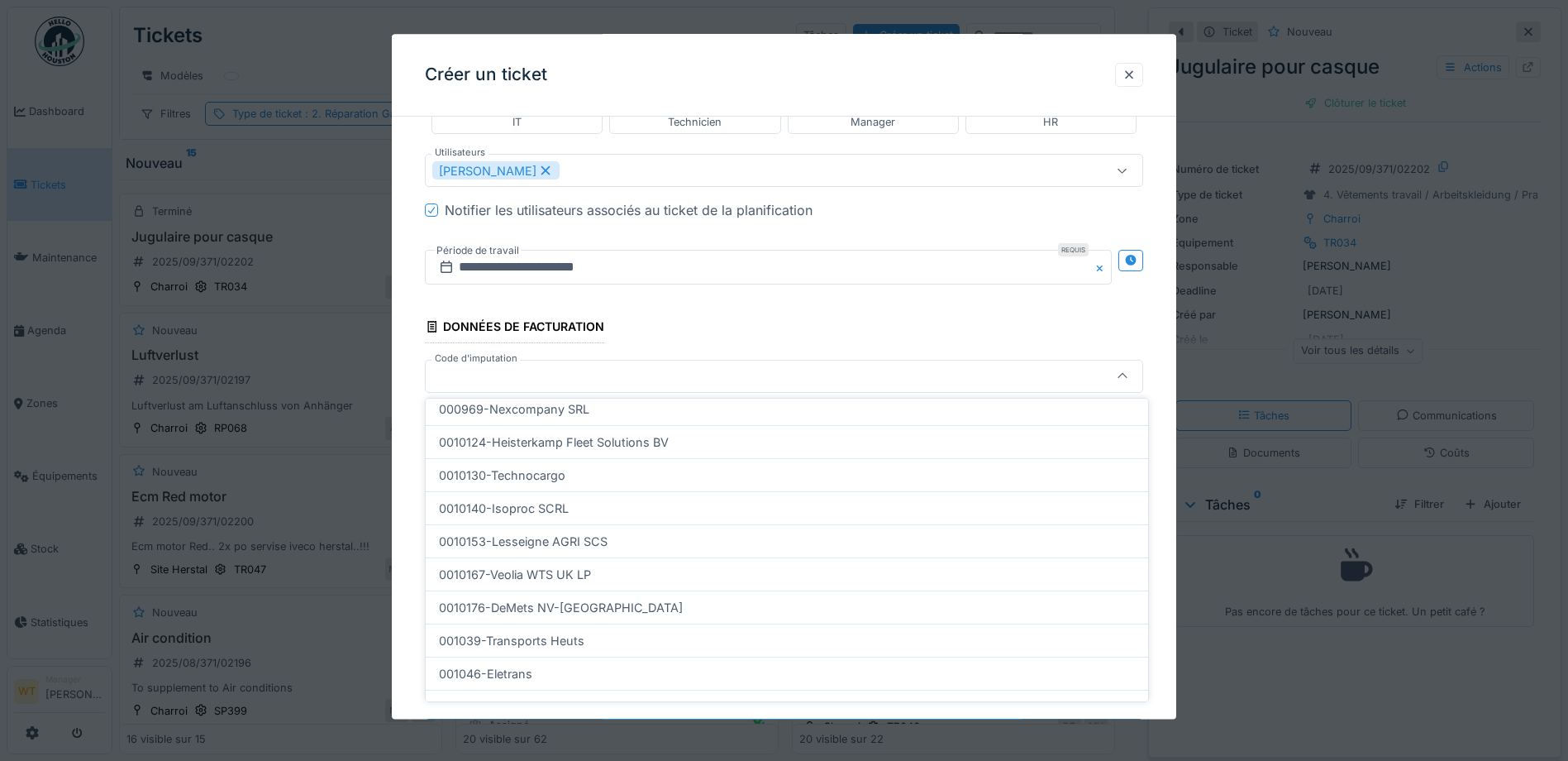
scroll to position [496, 0]
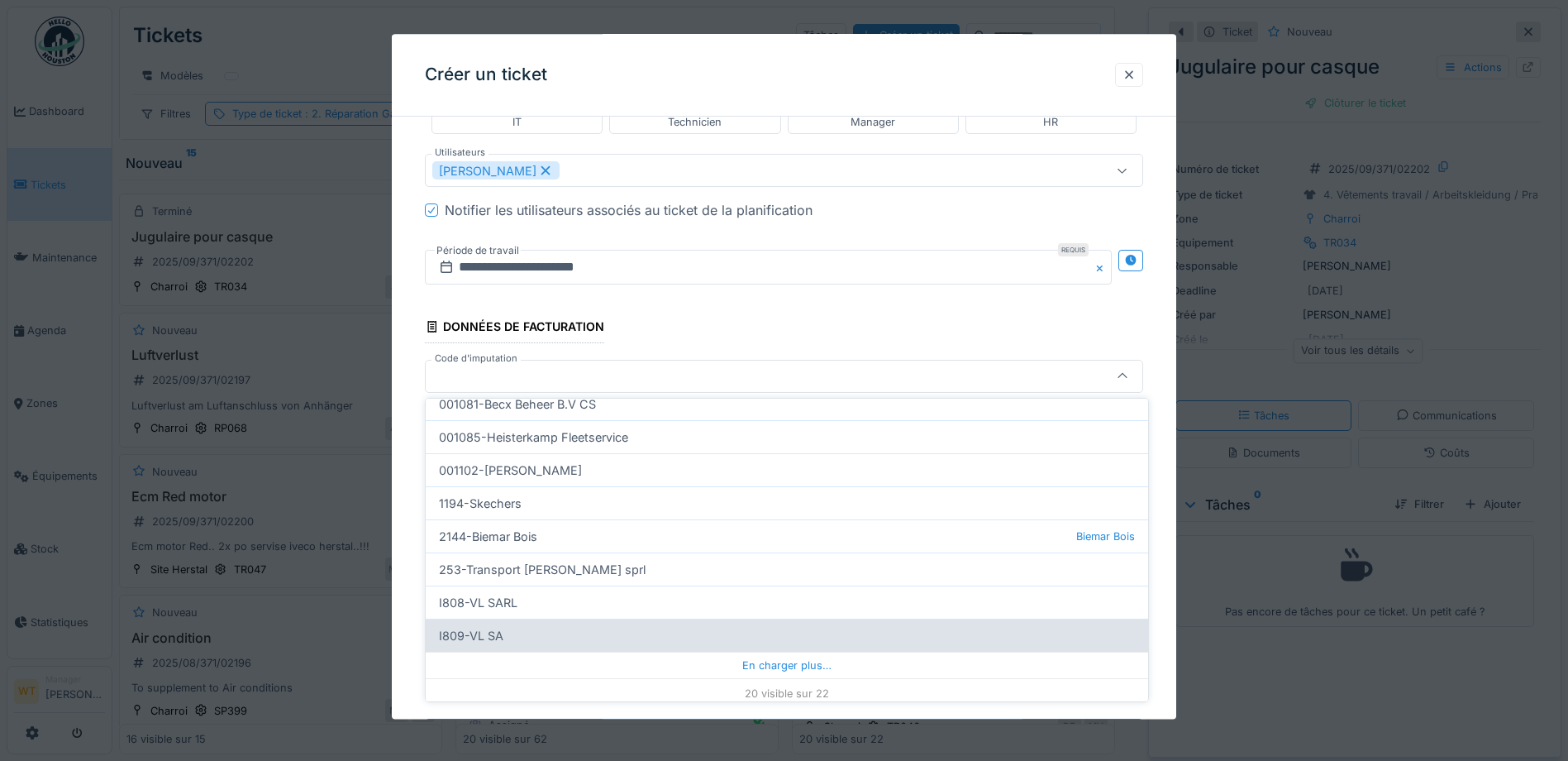
click at [545, 635] on div "I809-VL SA" at bounding box center [786, 635] width 723 height 33
type input "***"
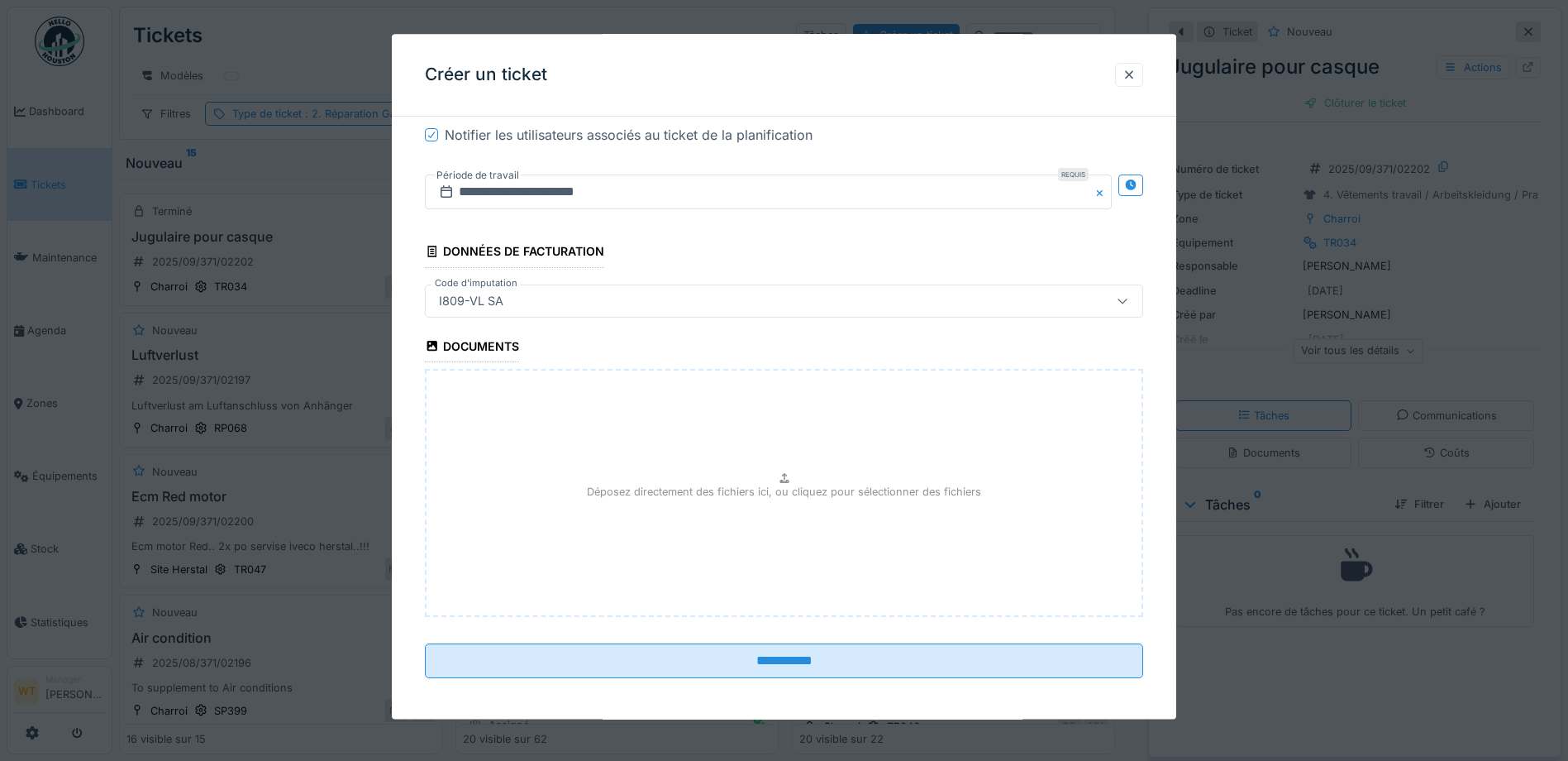
scroll to position [1562, 0]
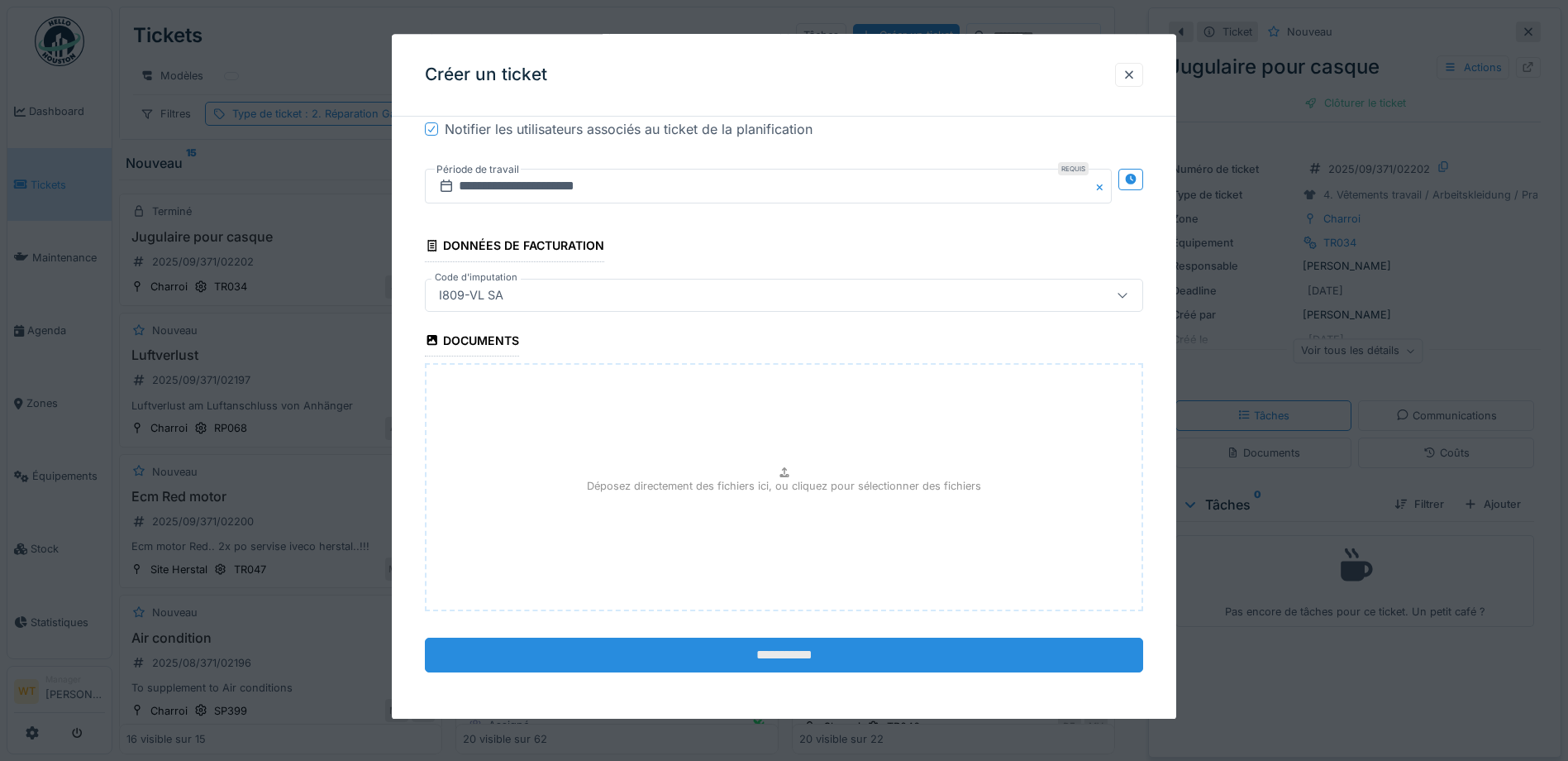
click at [728, 663] on input "**********" at bounding box center [784, 655] width 718 height 35
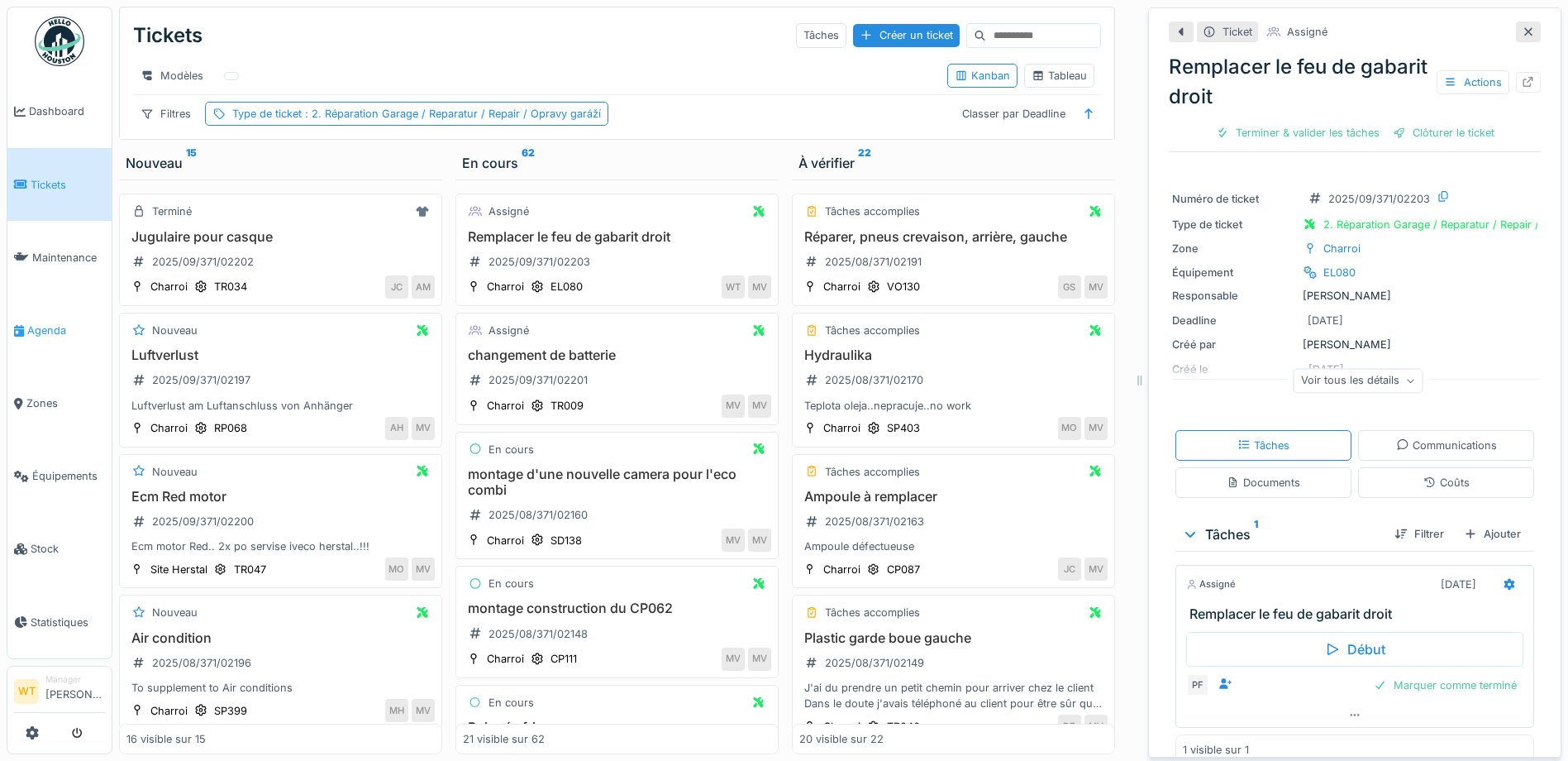
click at [52, 312] on link "Agenda" at bounding box center [59, 329] width 104 height 73
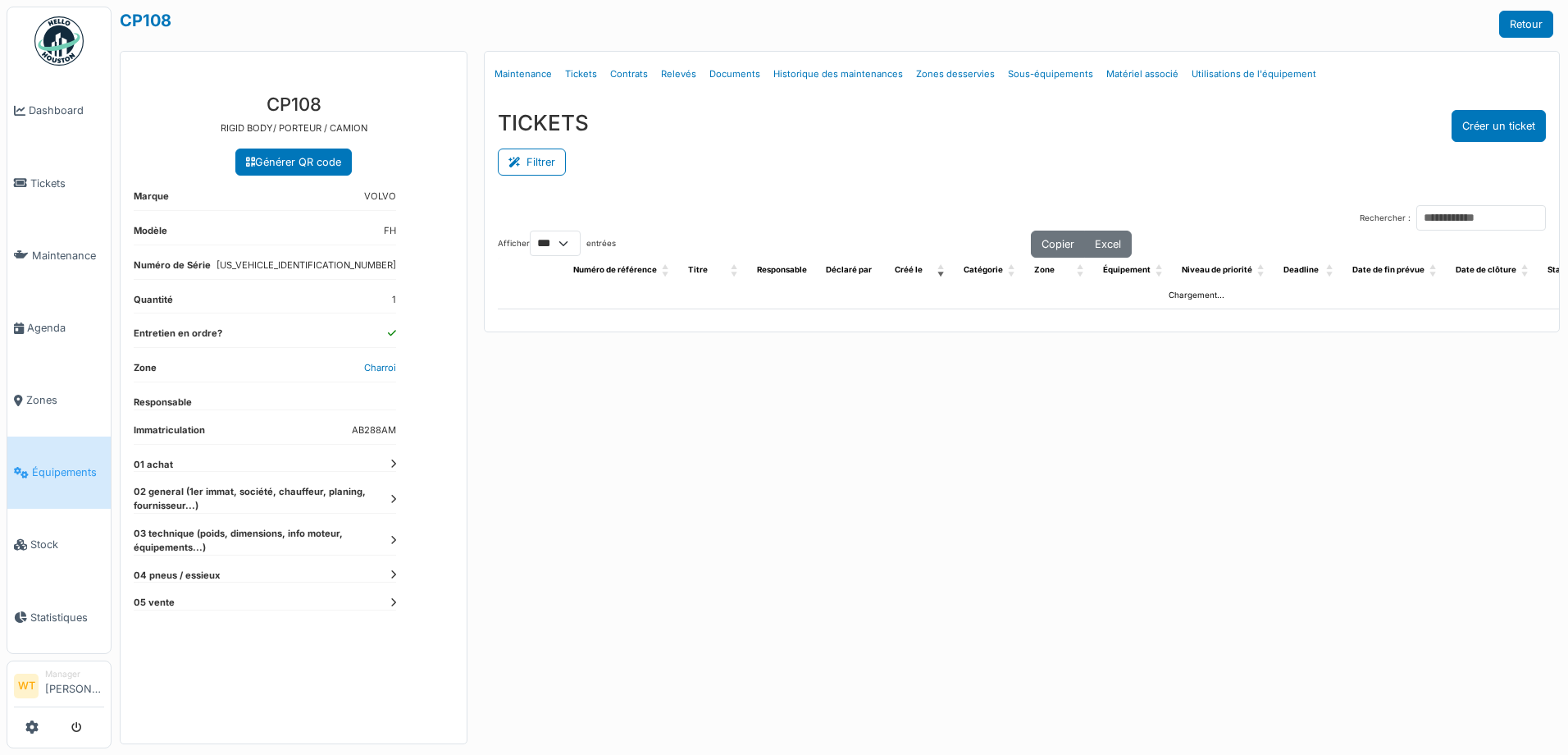
select select "***"
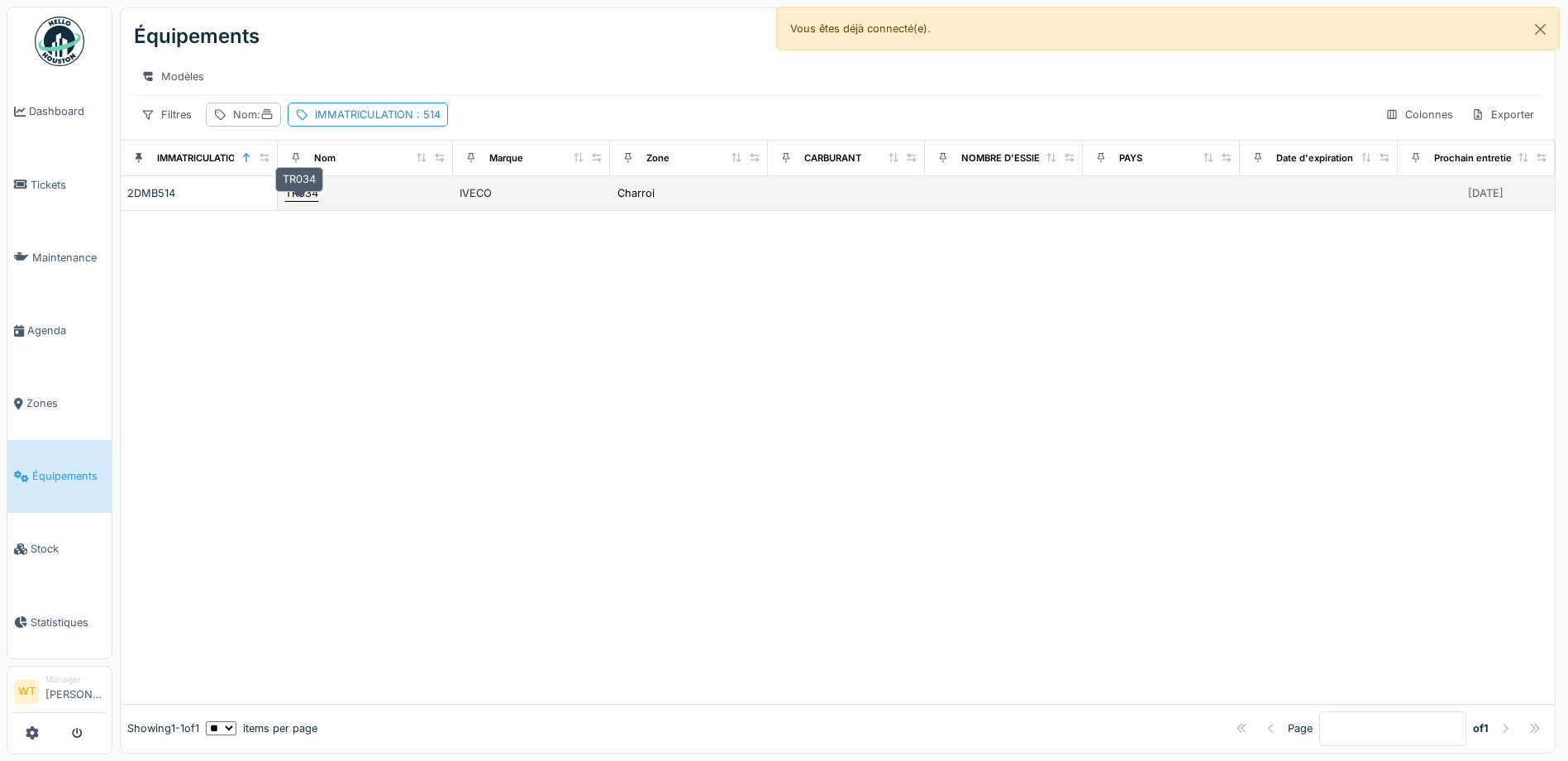
click at [297, 199] on div "TR034" at bounding box center [301, 193] width 33 height 16
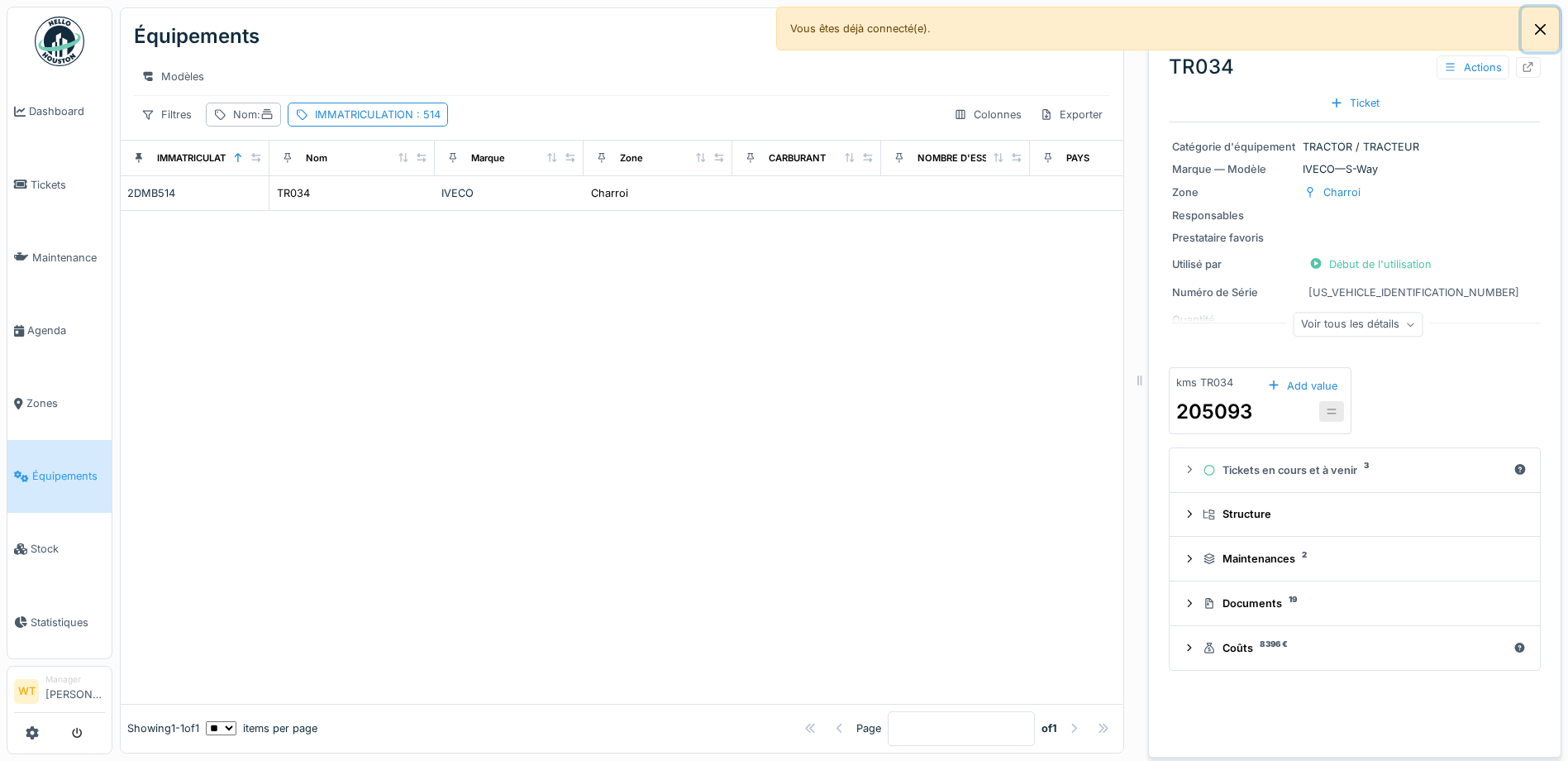
click at [1541, 33] on button "Close" at bounding box center [1539, 29] width 37 height 44
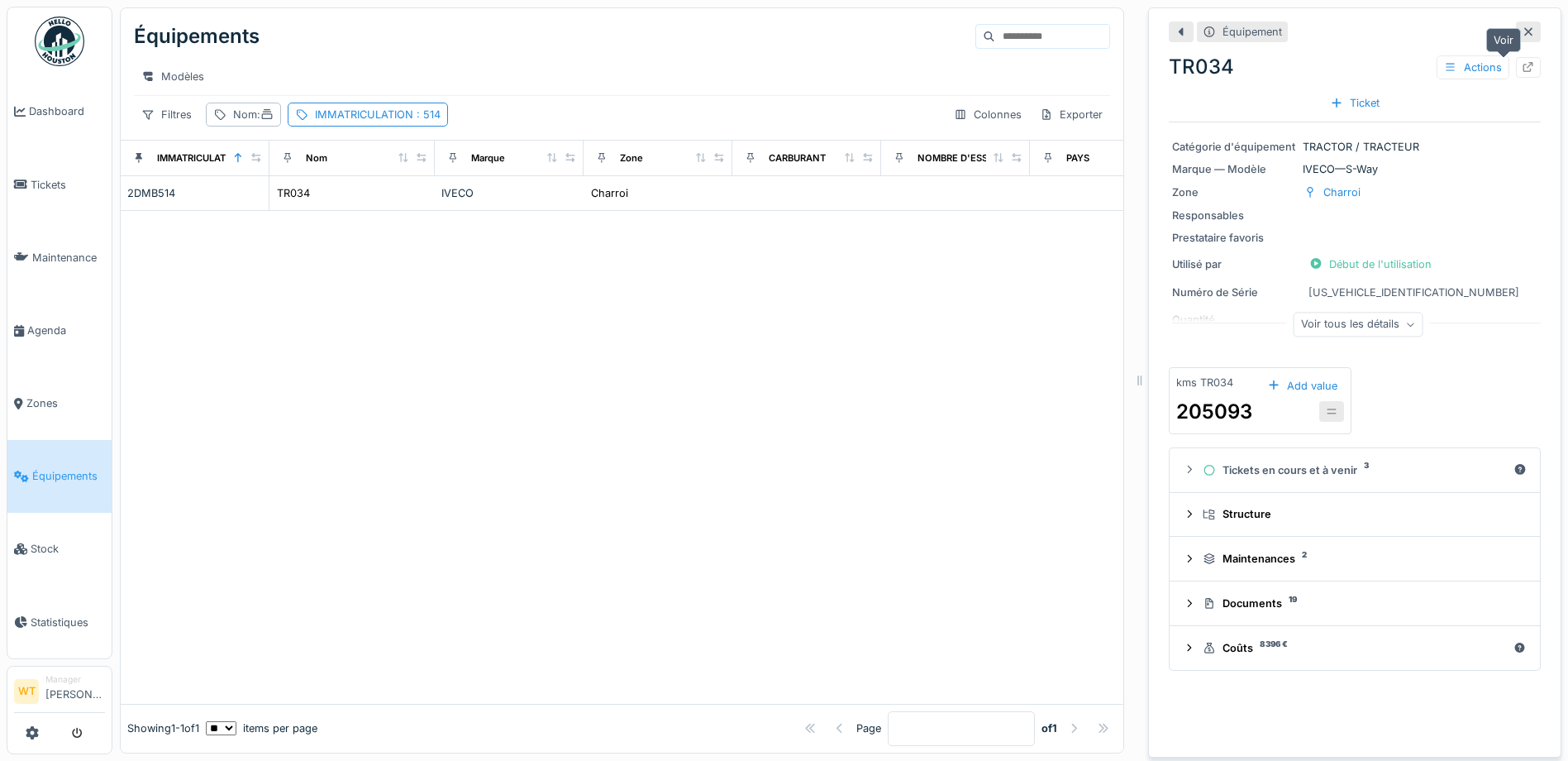
click at [1523, 65] on icon at bounding box center [1528, 67] width 11 height 11
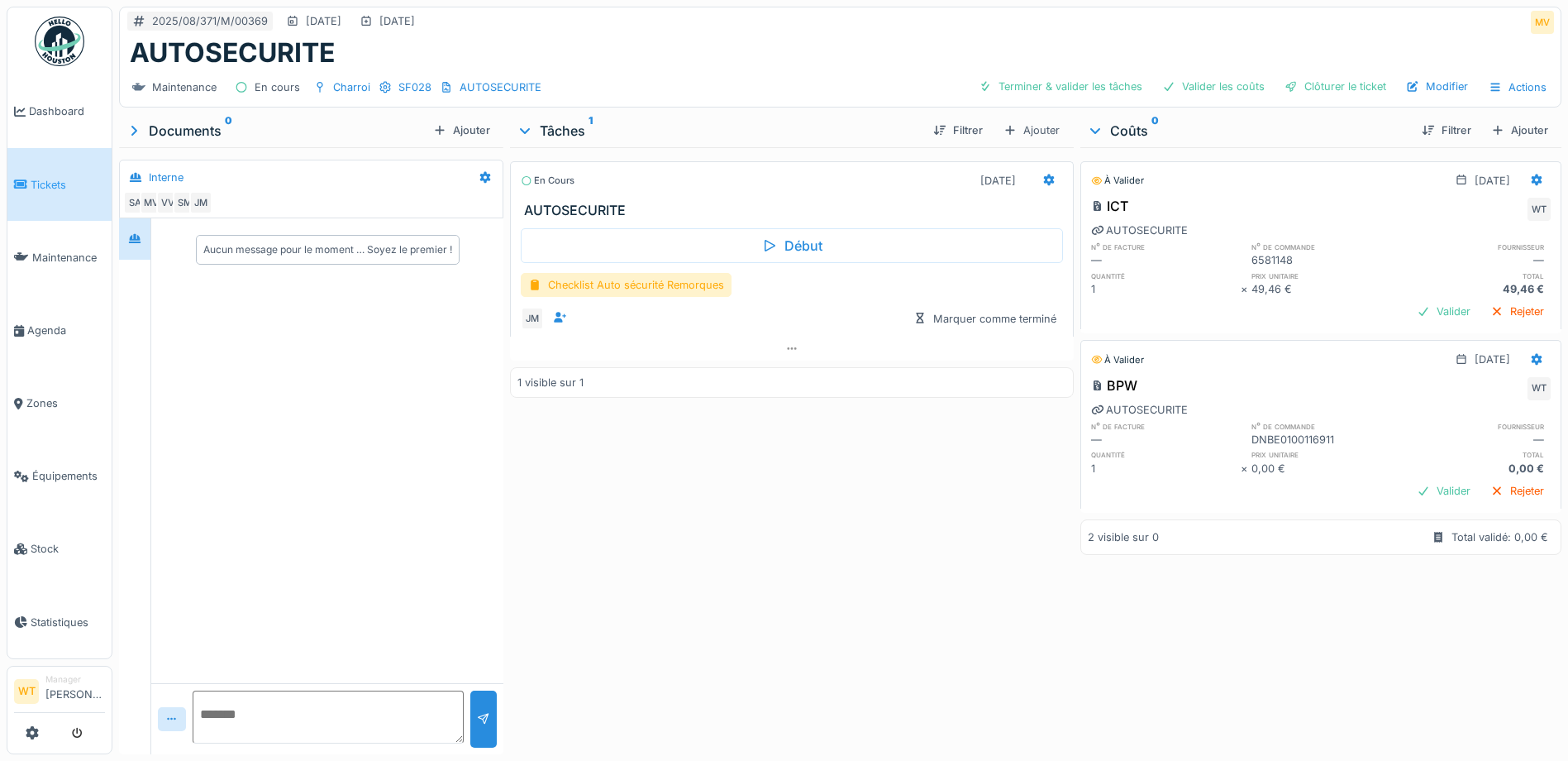
click at [56, 197] on link "Tickets" at bounding box center [59, 184] width 104 height 73
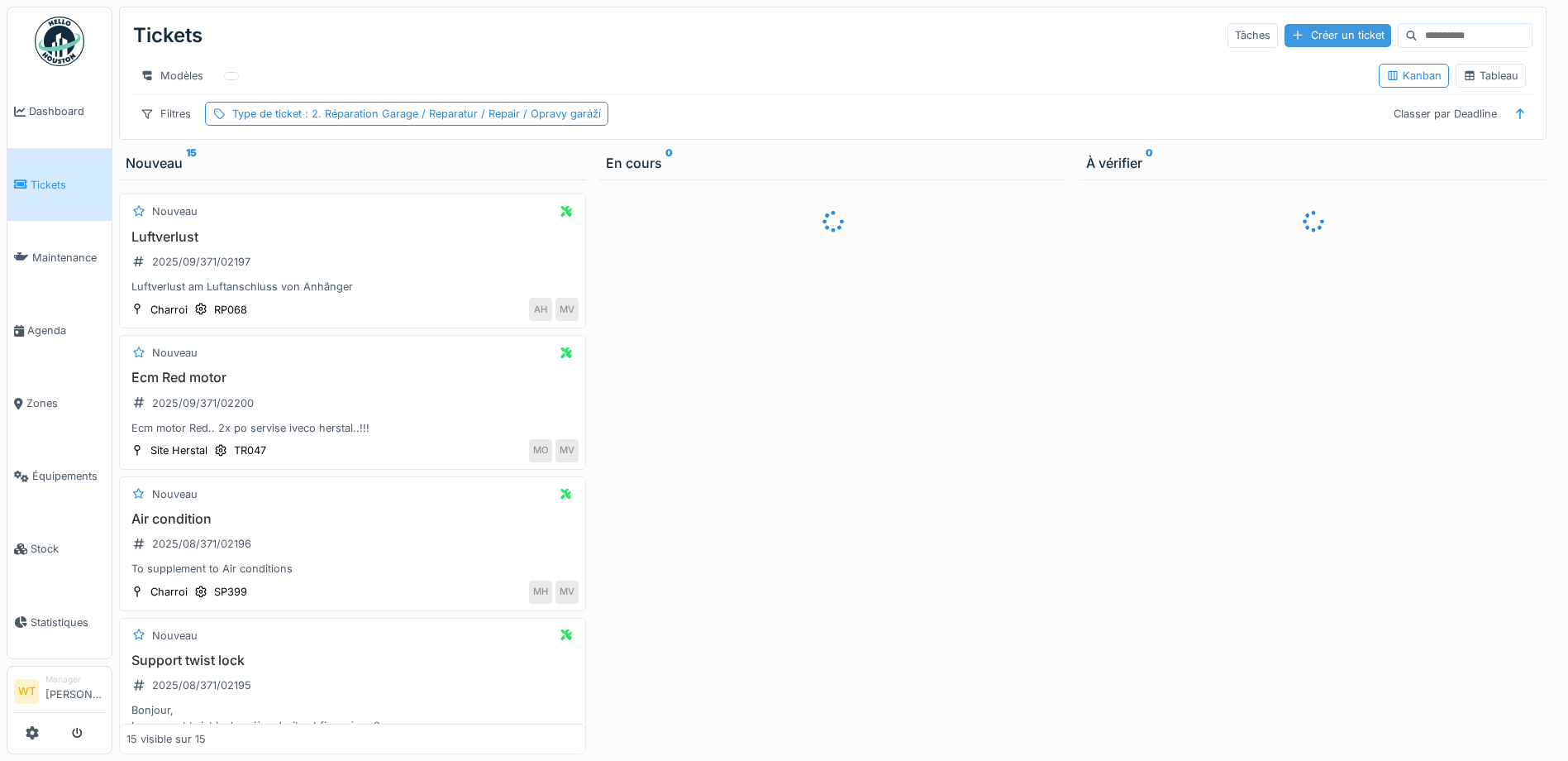
click at [1305, 34] on div "Créer un ticket" at bounding box center [1337, 35] width 106 height 22
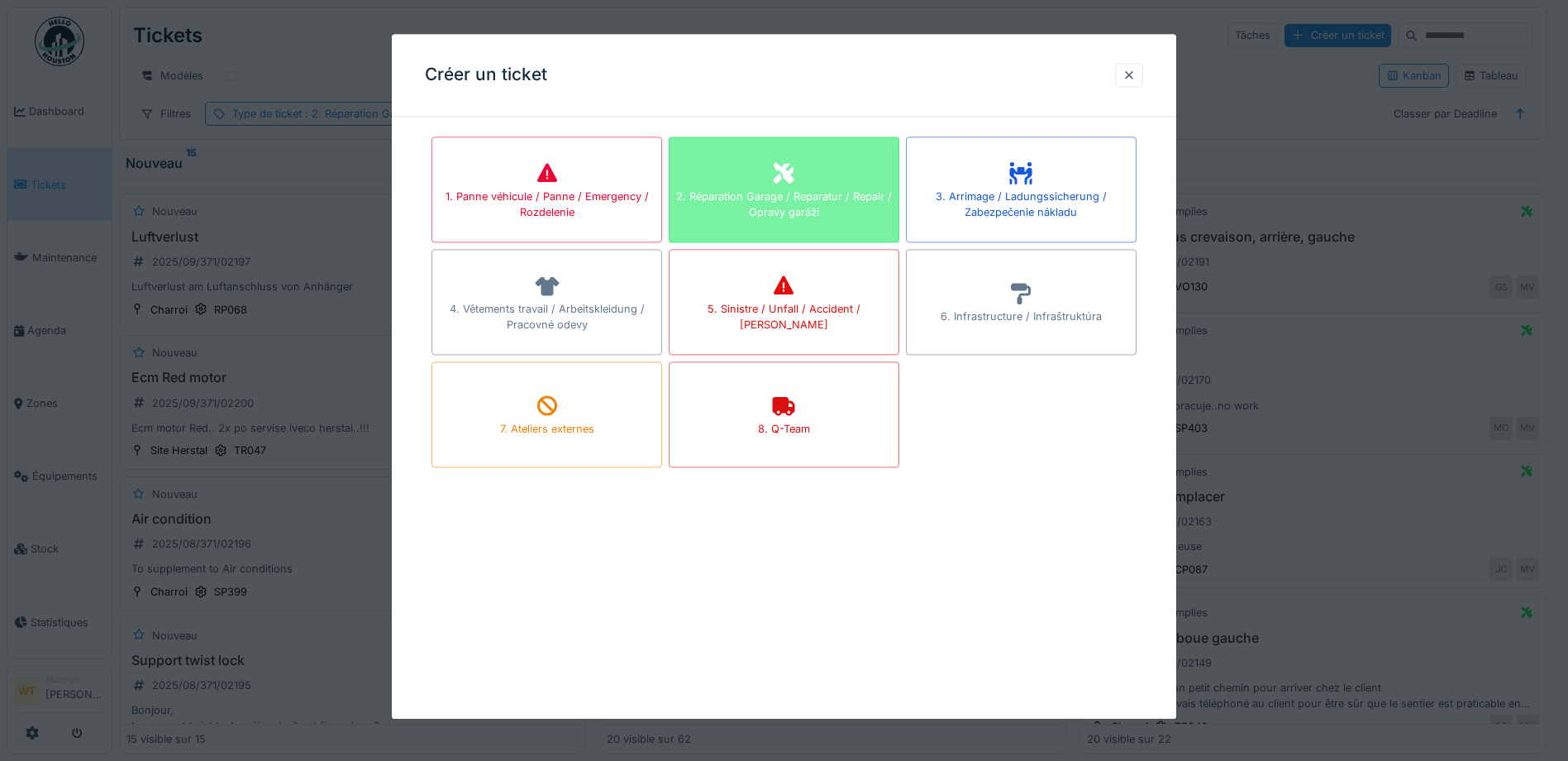
click at [766, 170] on div "2. Réparation Garage / Reparatur / Repair / Opravy garáží" at bounding box center [784, 189] width 231 height 105
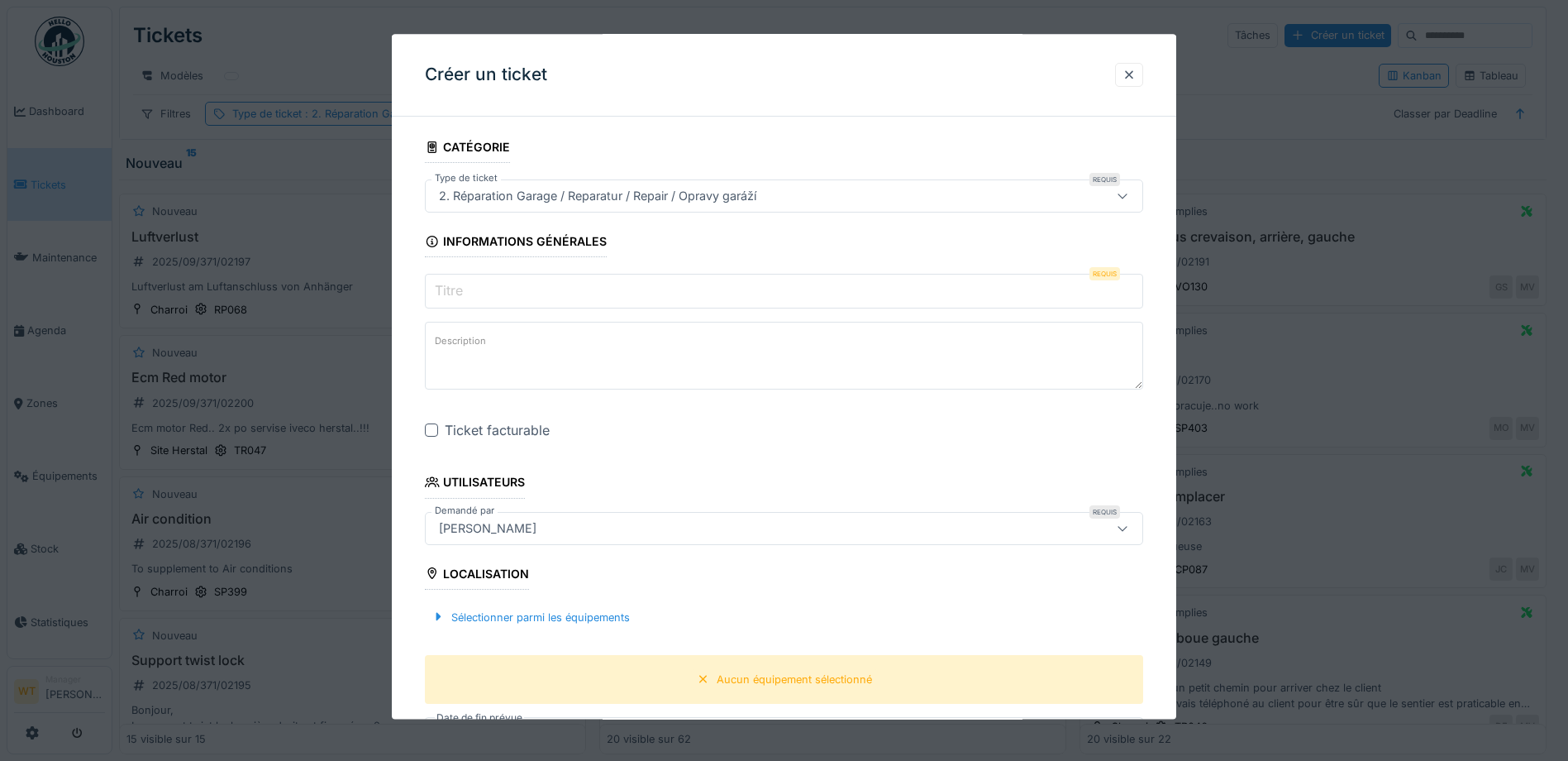
scroll to position [83, 0]
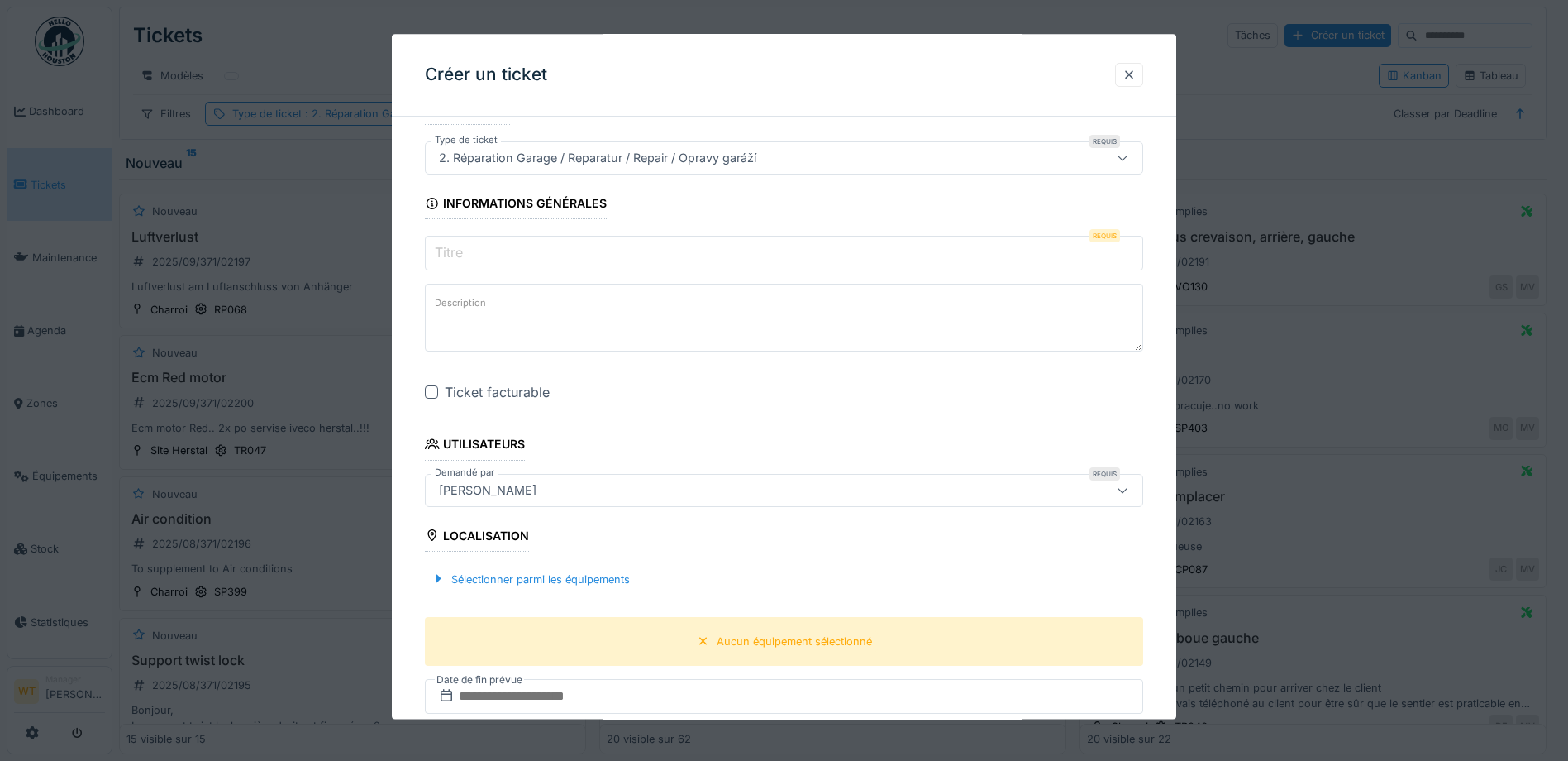
click at [556, 495] on div "[PERSON_NAME]" at bounding box center [742, 490] width 619 height 18
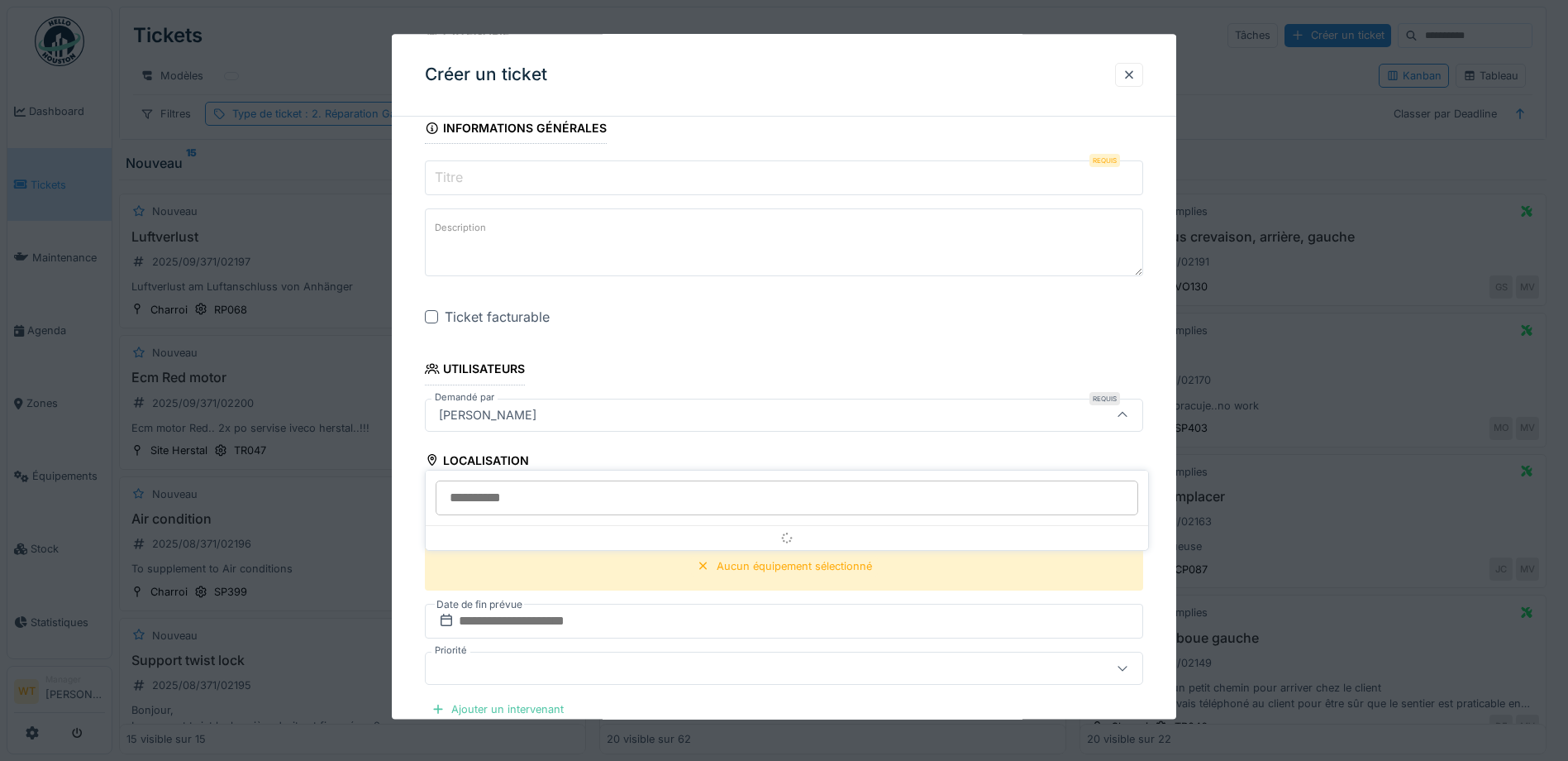
scroll to position [197, 0]
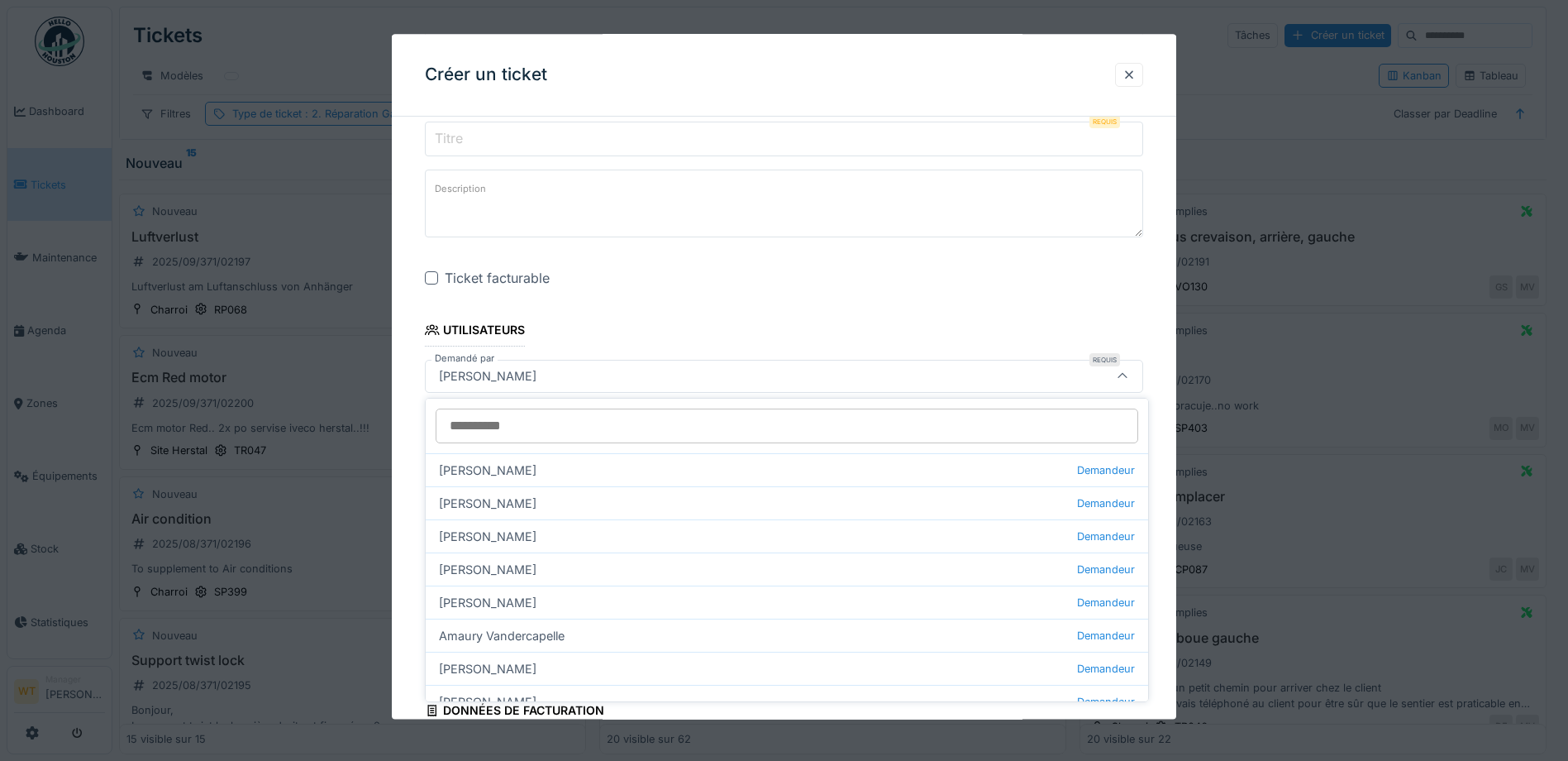
click at [542, 429] on input "Demandé par" at bounding box center [786, 426] width 703 height 35
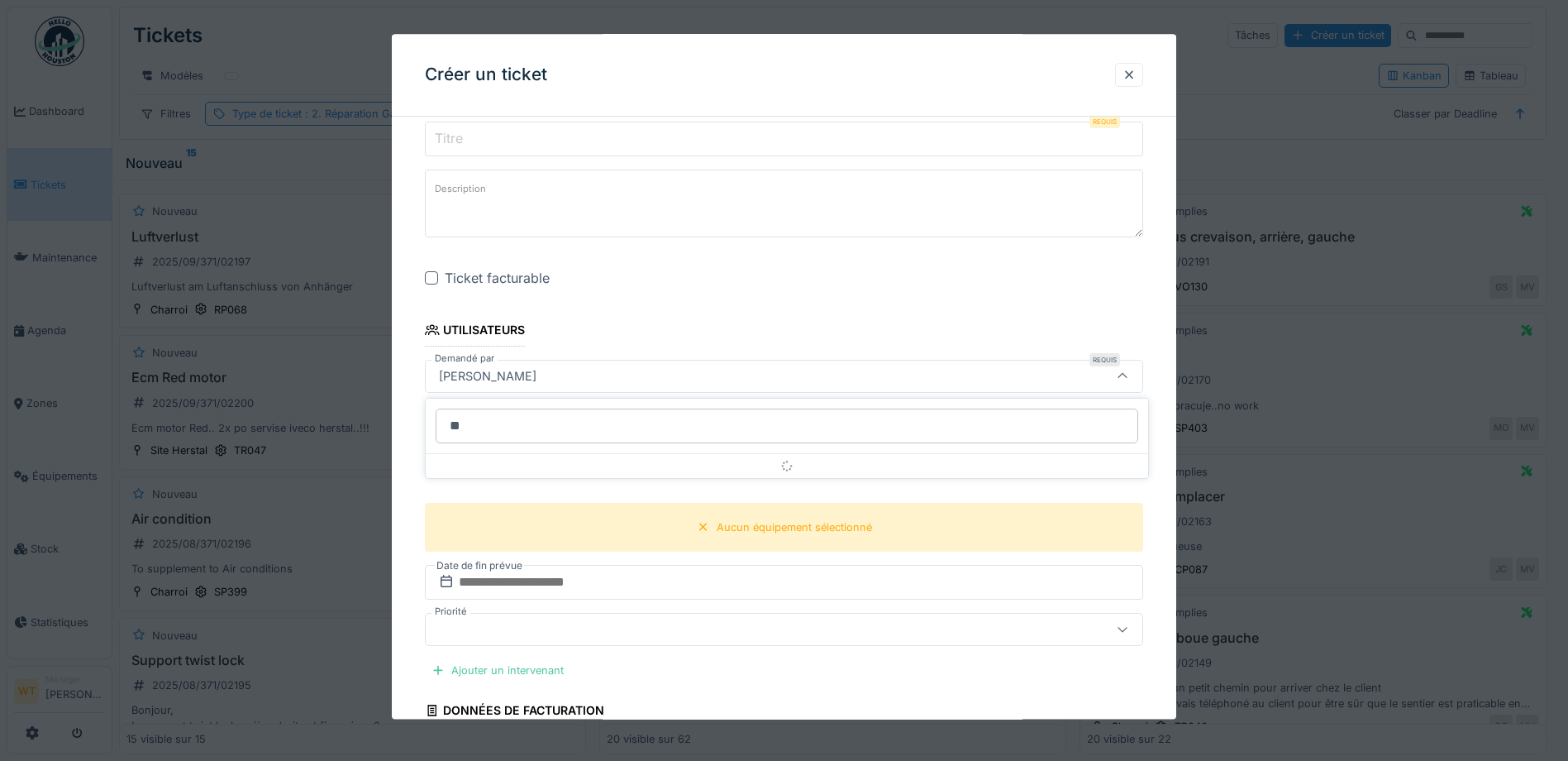
type input "*"
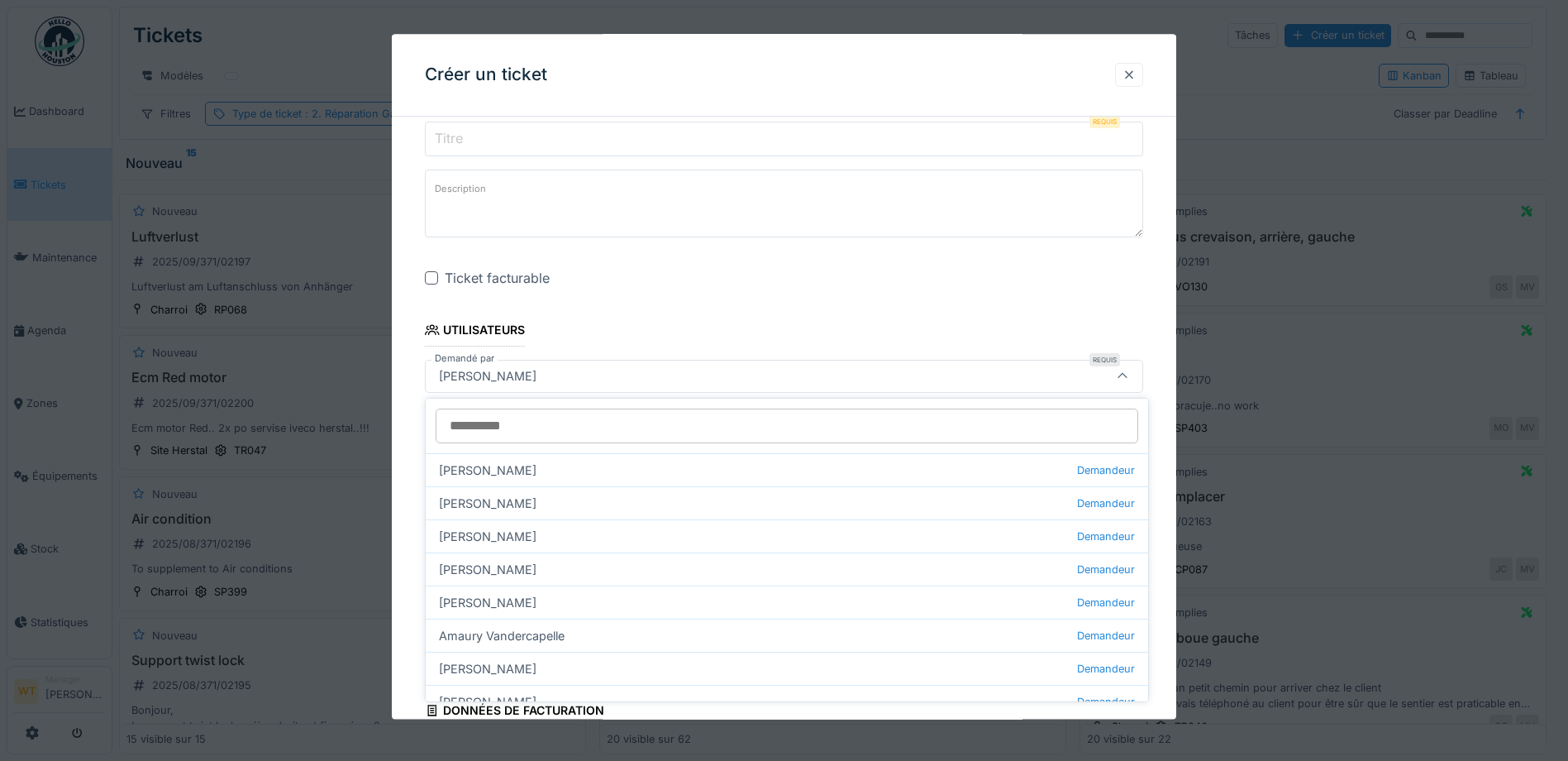
click at [1135, 81] on div at bounding box center [1129, 75] width 13 height 16
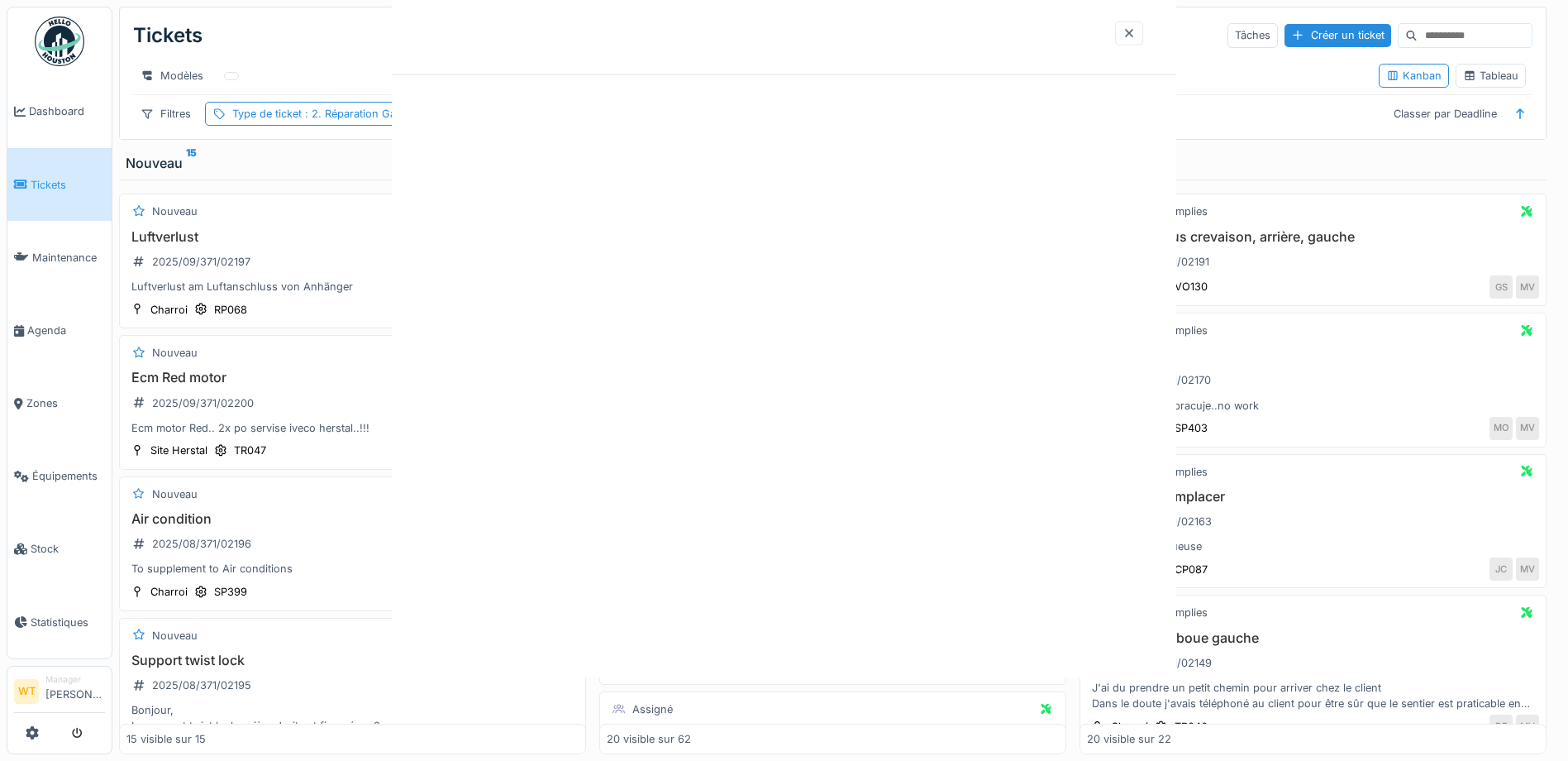
scroll to position [0, 0]
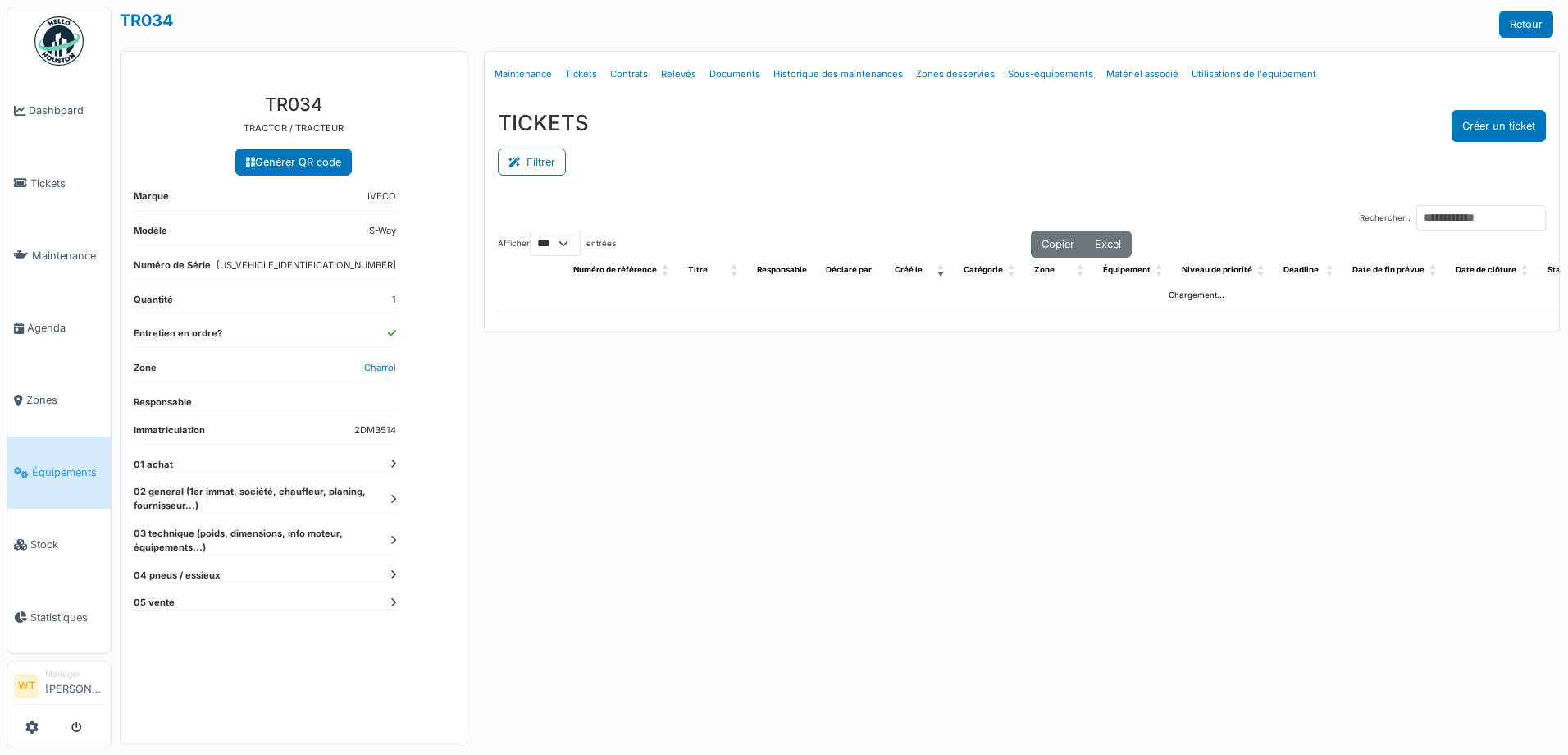
select select "***"
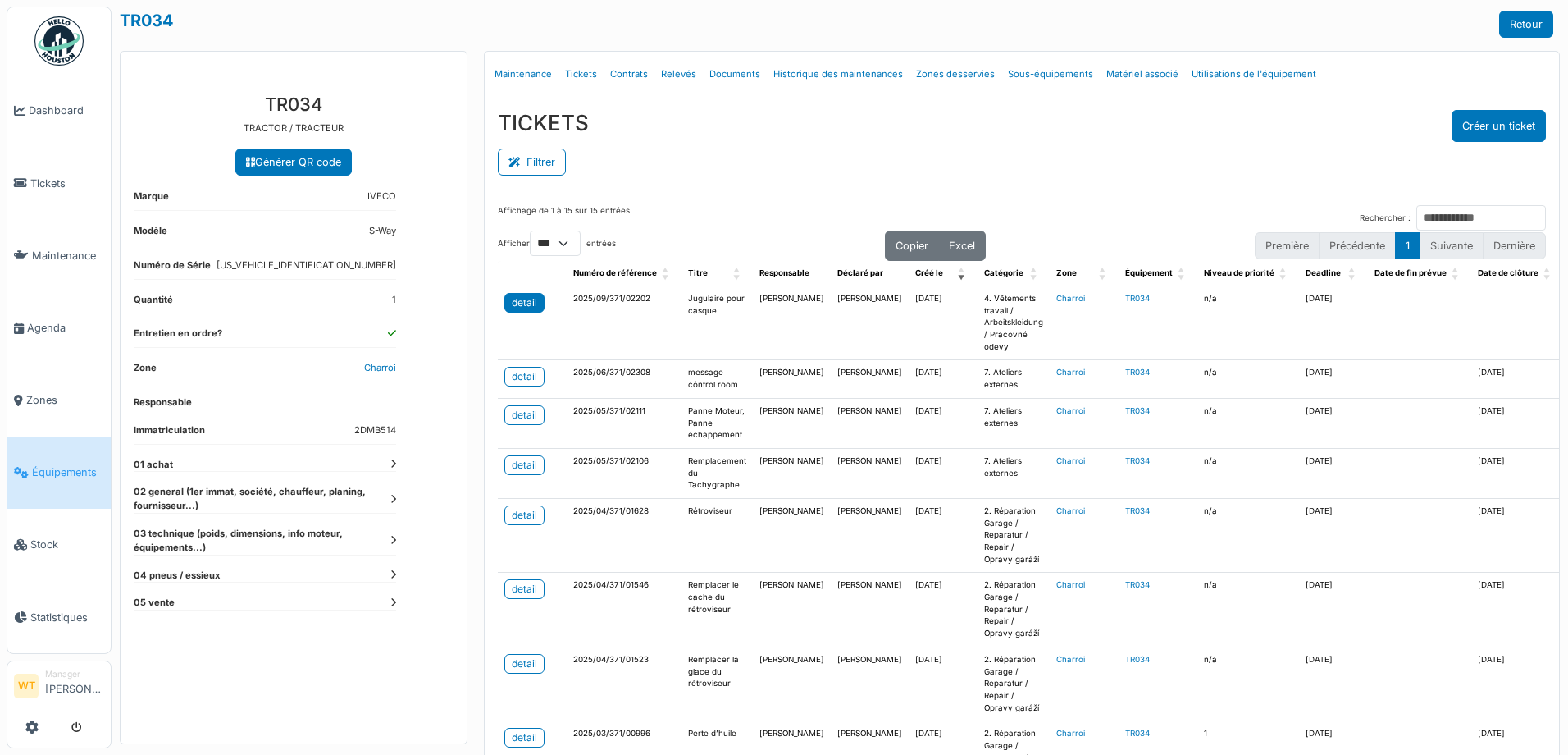
click at [512, 308] on div "detail" at bounding box center [525, 302] width 26 height 15
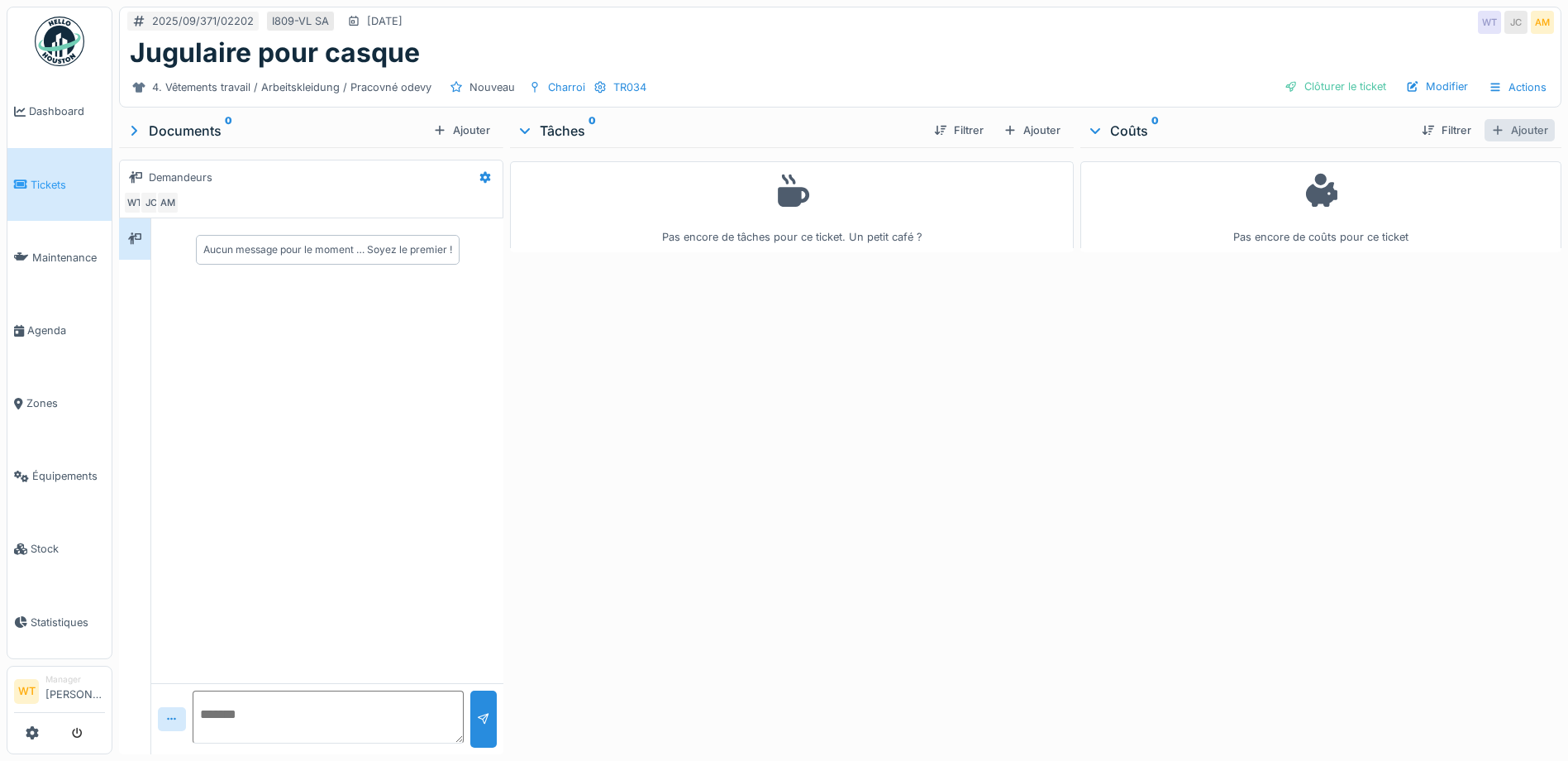
click at [1488, 135] on div "Ajouter" at bounding box center [1519, 130] width 71 height 22
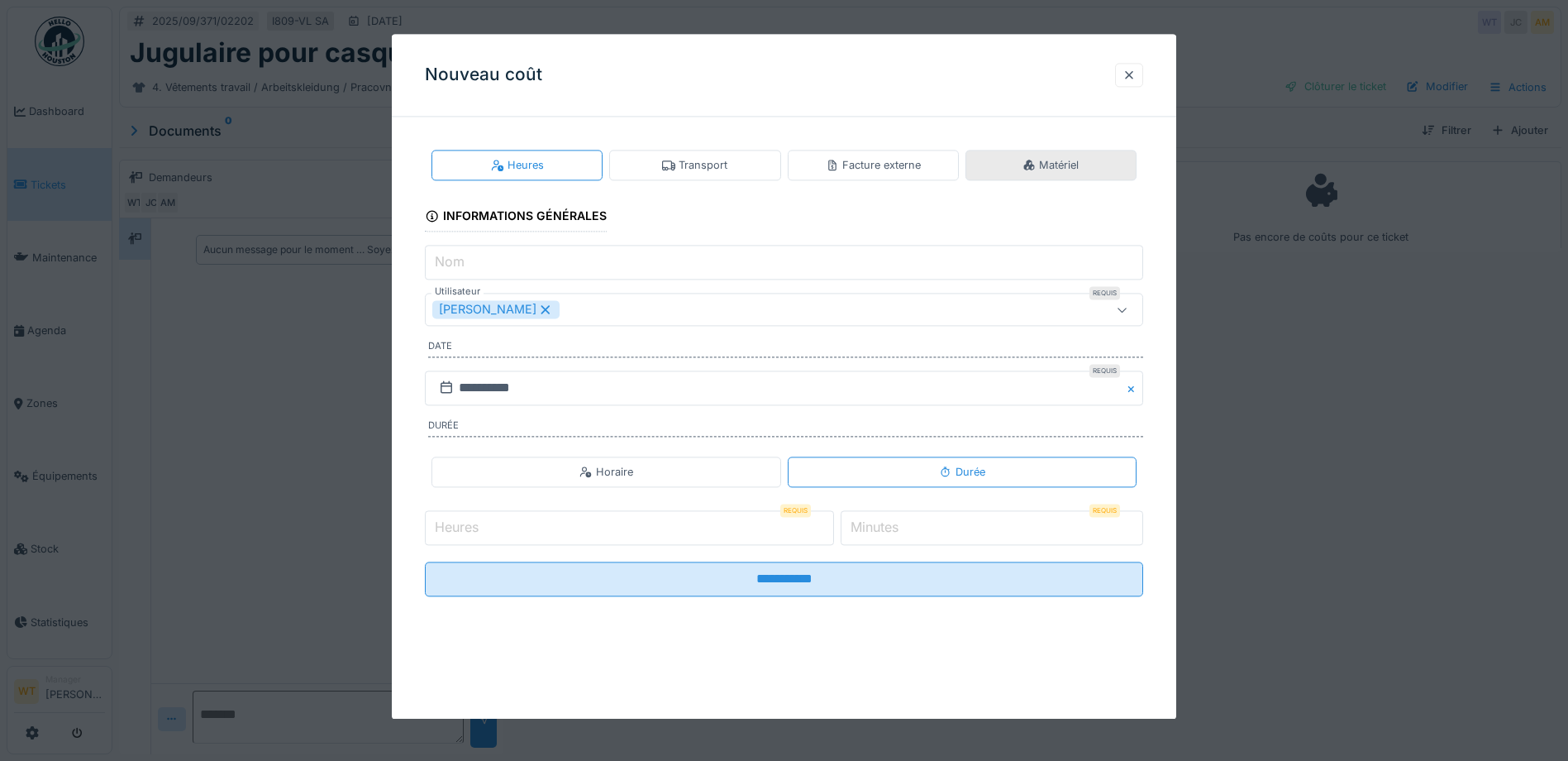
click at [1051, 161] on div "Matériel" at bounding box center [1050, 165] width 57 height 16
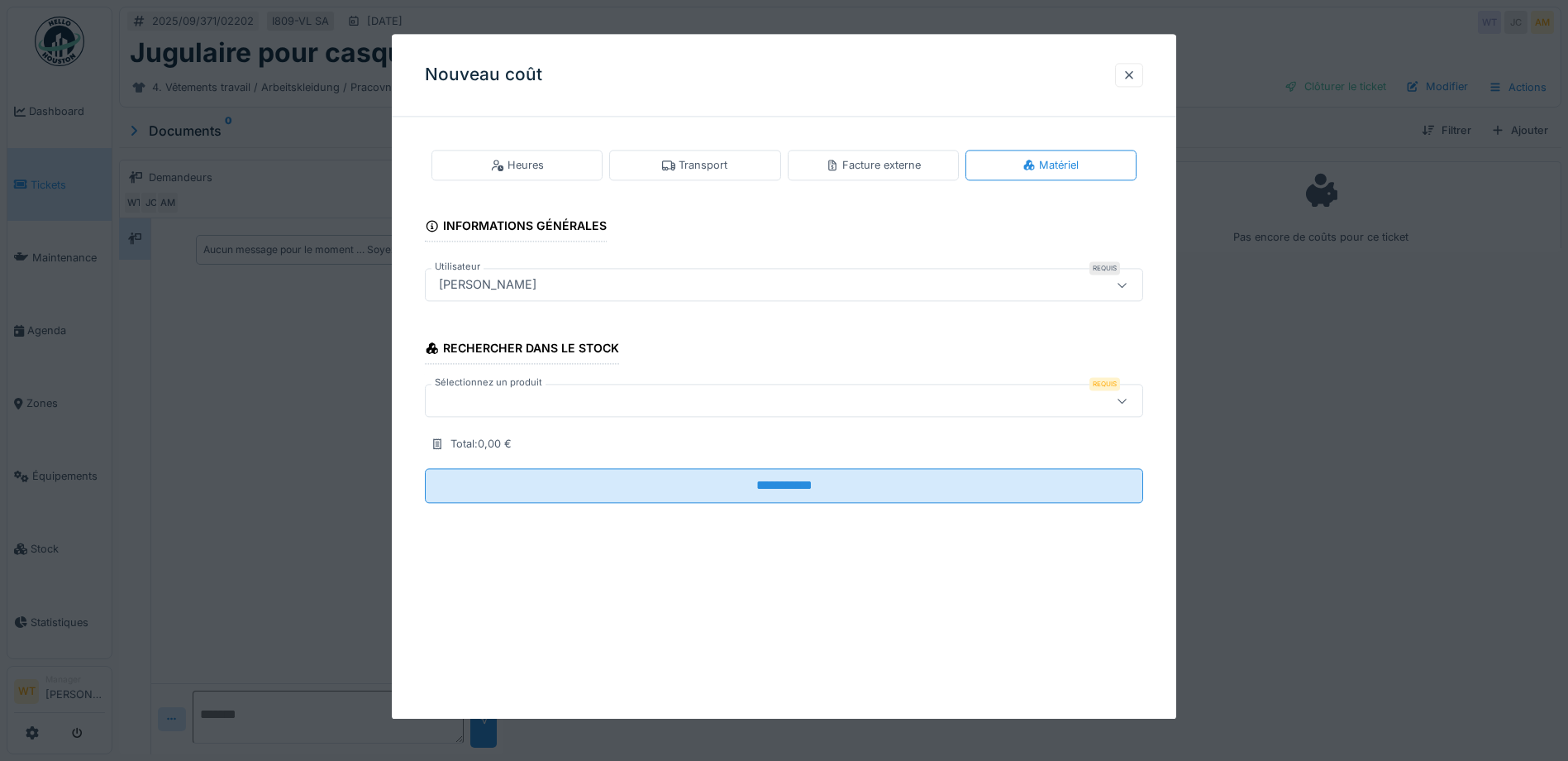
click at [611, 397] on div at bounding box center [742, 401] width 619 height 18
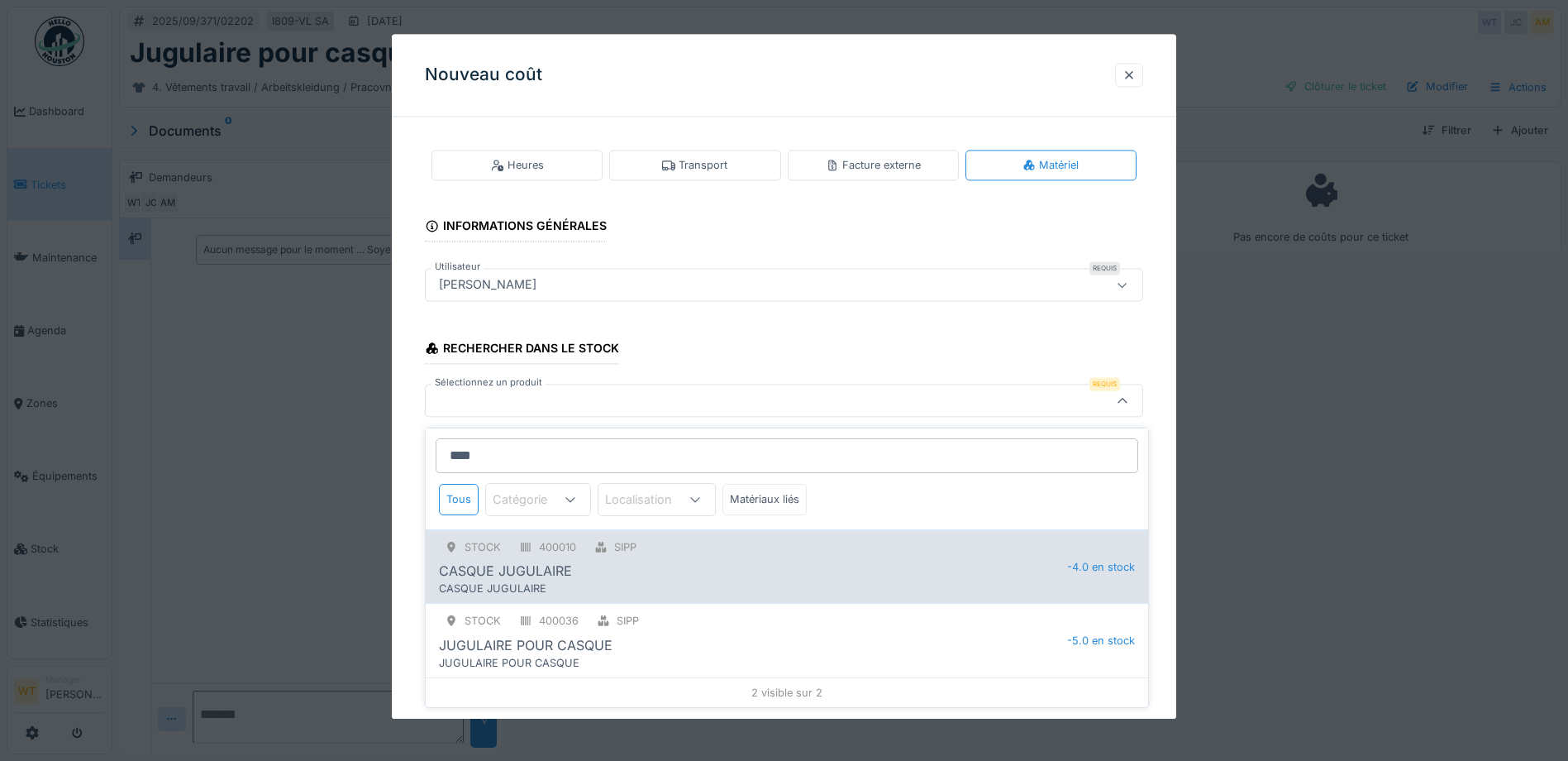
scroll to position [12, 0]
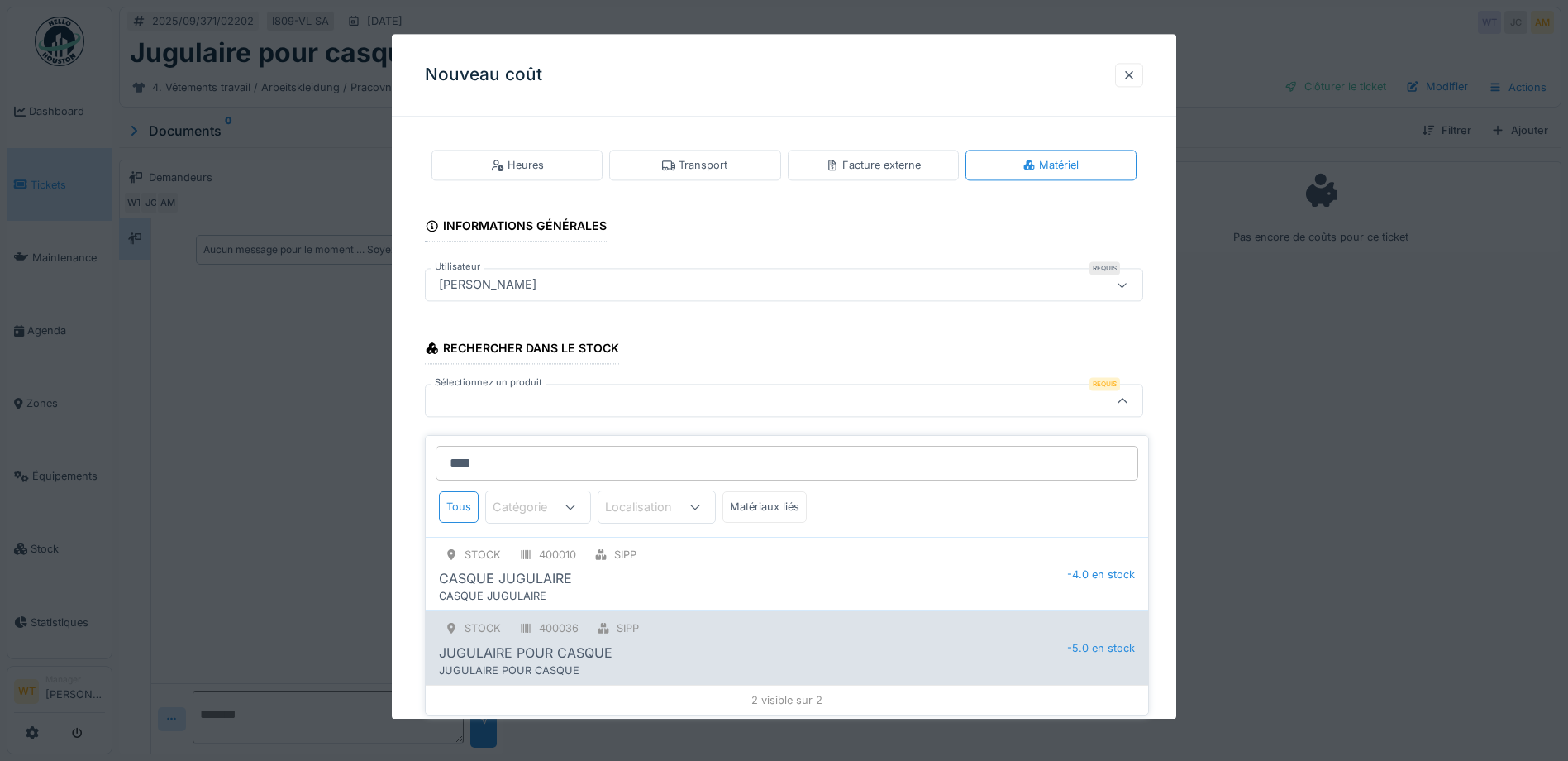
type input "****"
click at [693, 625] on div "STOCK 400036 SIPP" at bounding box center [753, 628] width 628 height 21
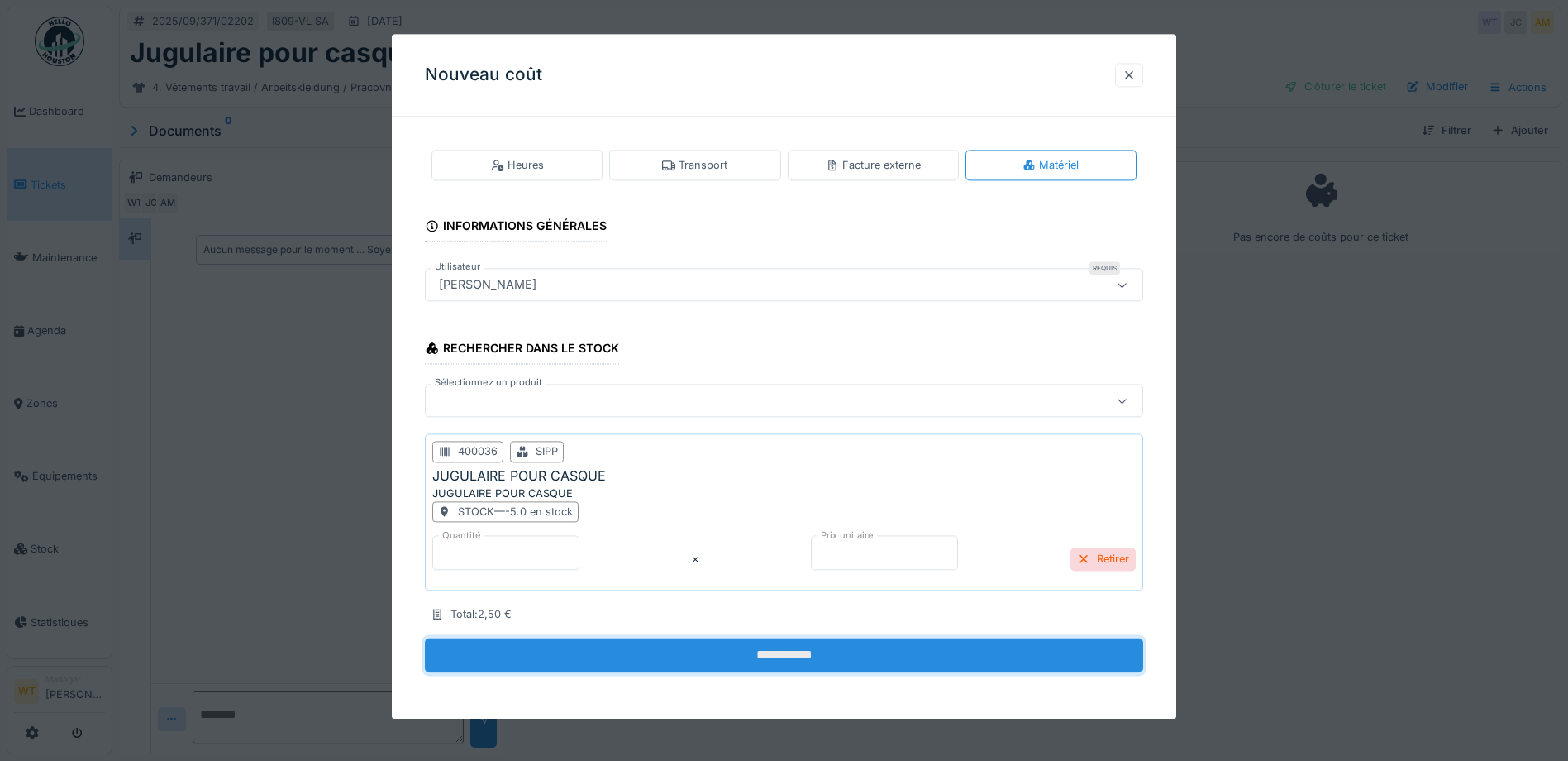
click at [765, 647] on input "**********" at bounding box center [784, 656] width 718 height 35
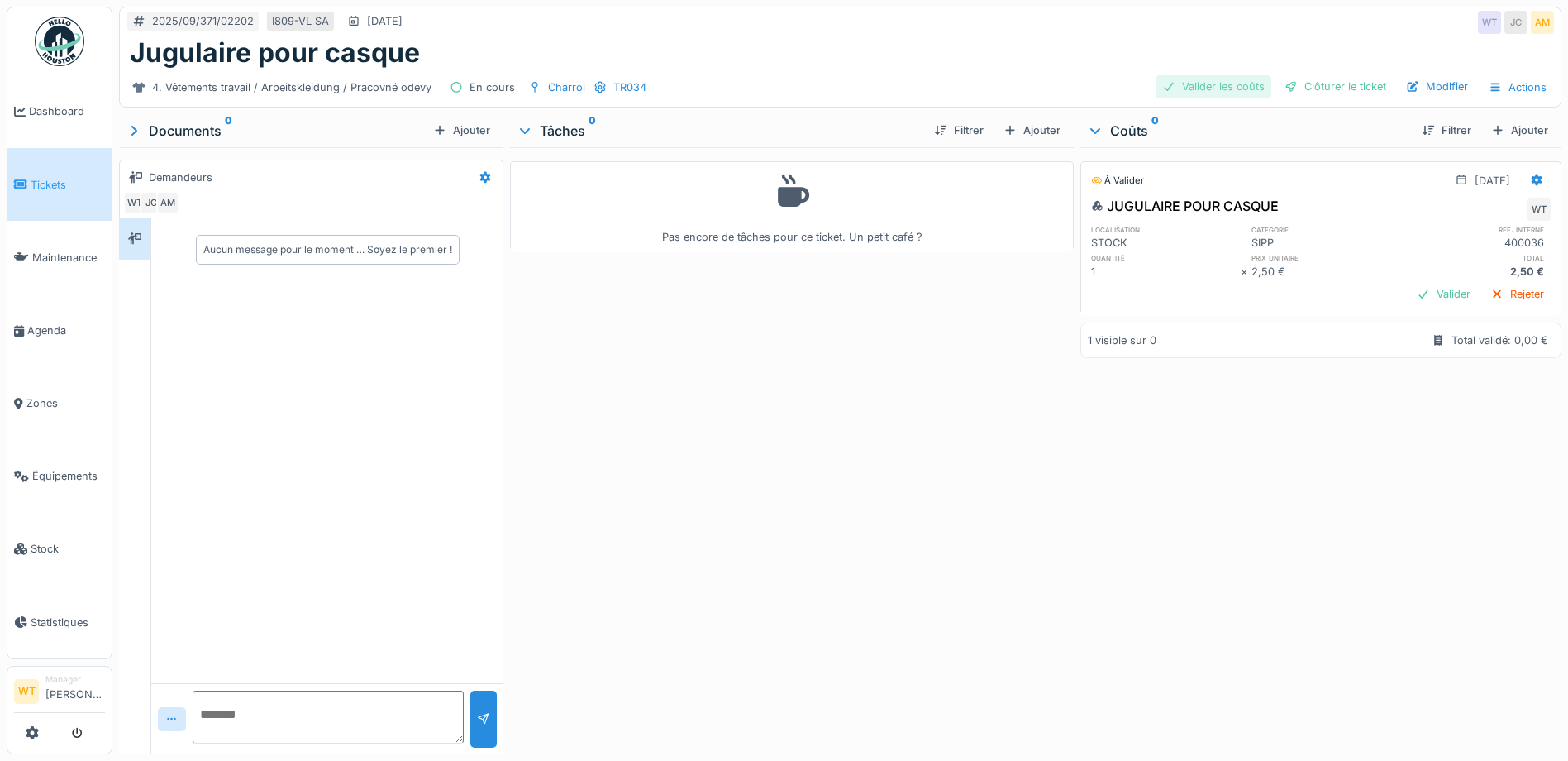
click at [1218, 79] on div "Valider les coûts" at bounding box center [1213, 87] width 115 height 22
click at [1346, 79] on div "Clôturer le ticket" at bounding box center [1335, 87] width 115 height 22
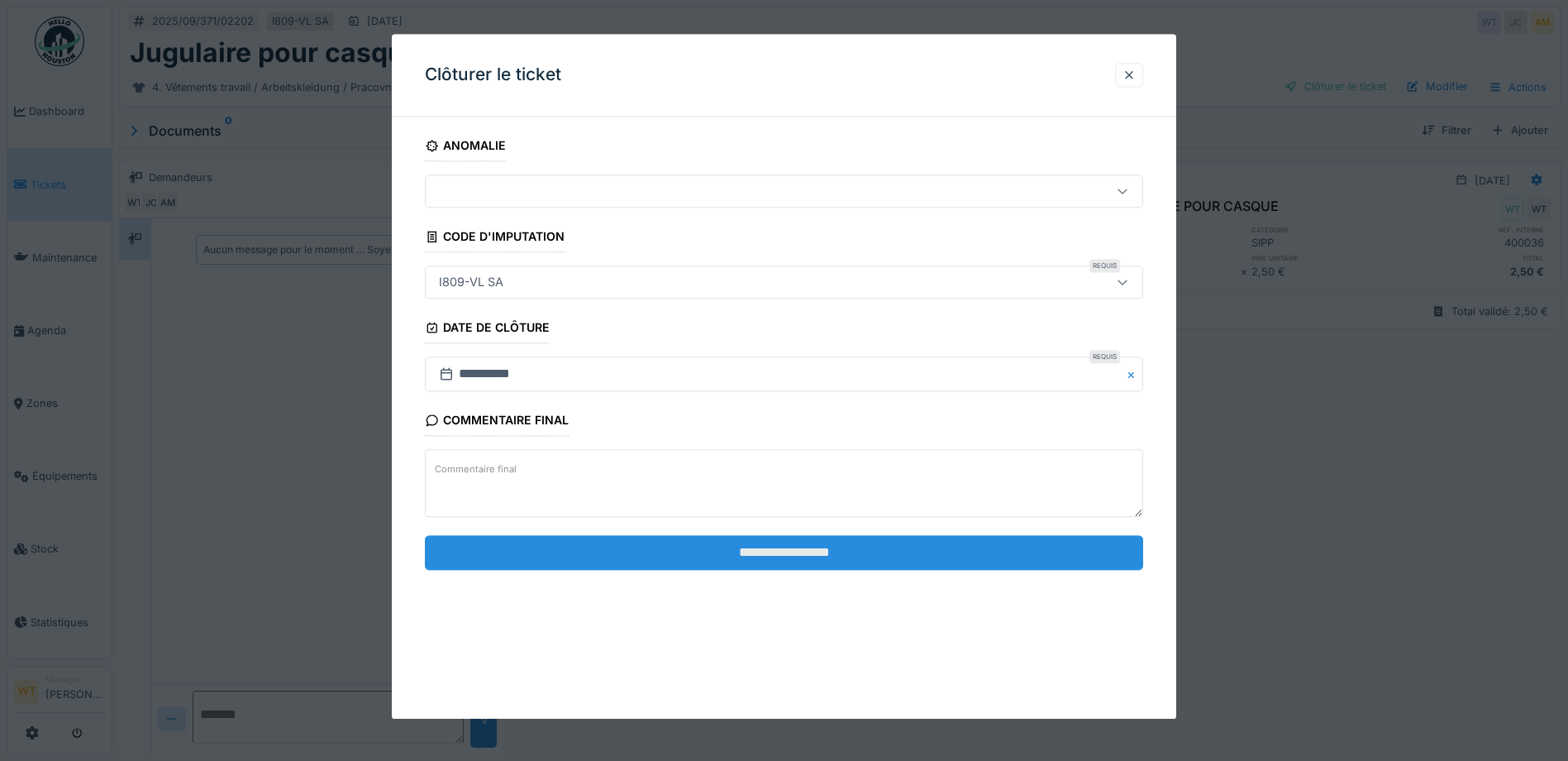
click at [586, 553] on input "**********" at bounding box center [784, 552] width 718 height 35
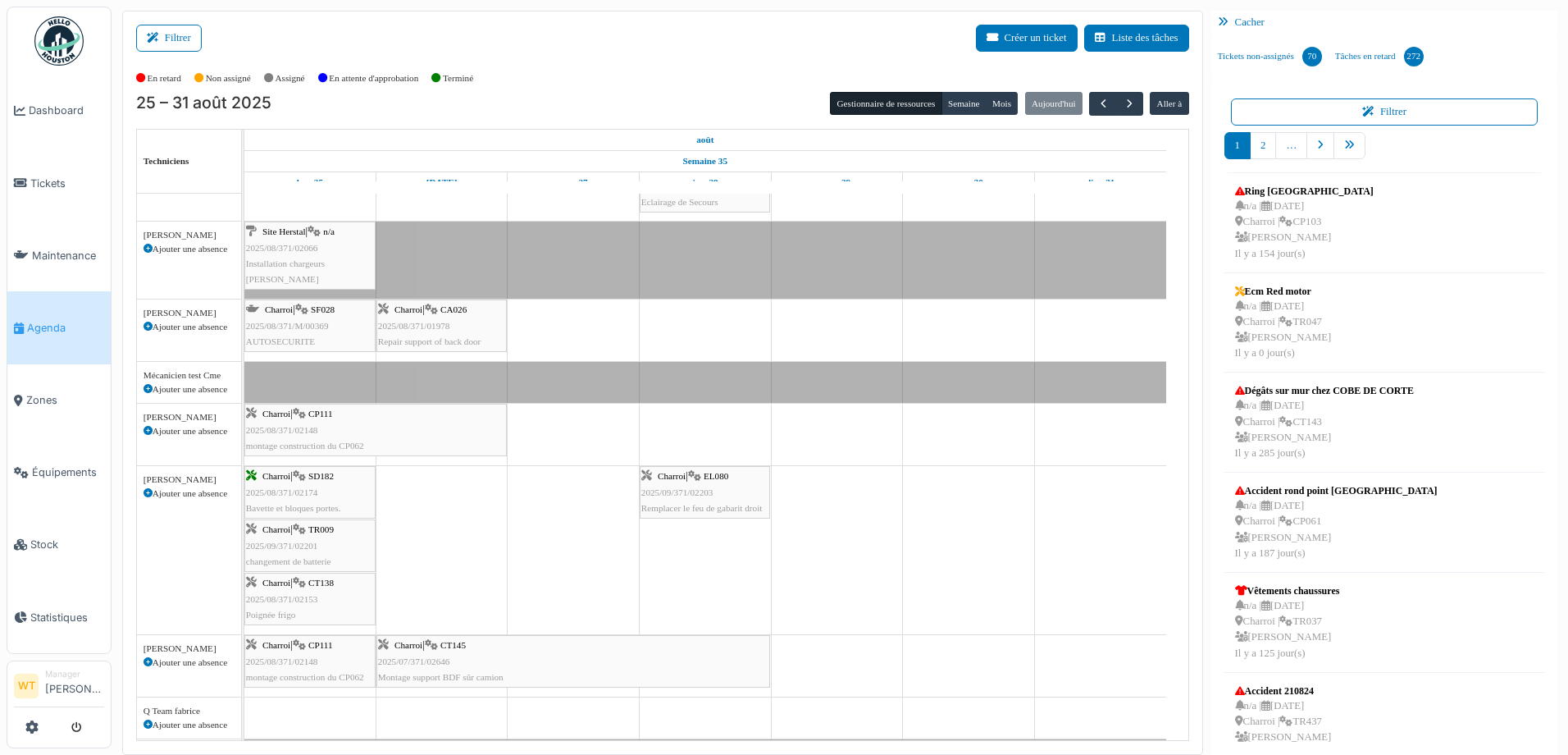
scroll to position [329, 0]
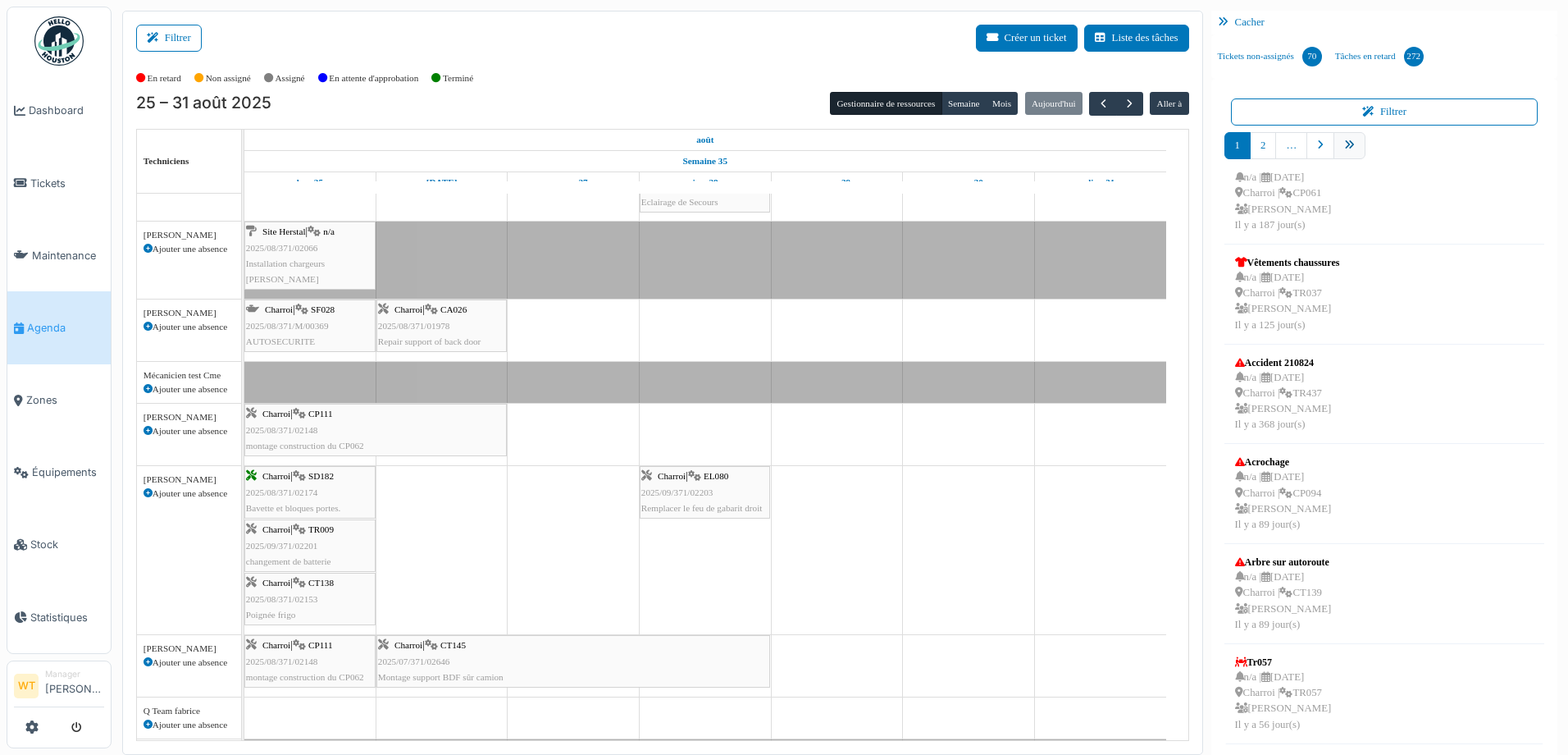
click at [1345, 148] on icon "pager" at bounding box center [1350, 145] width 11 height 11
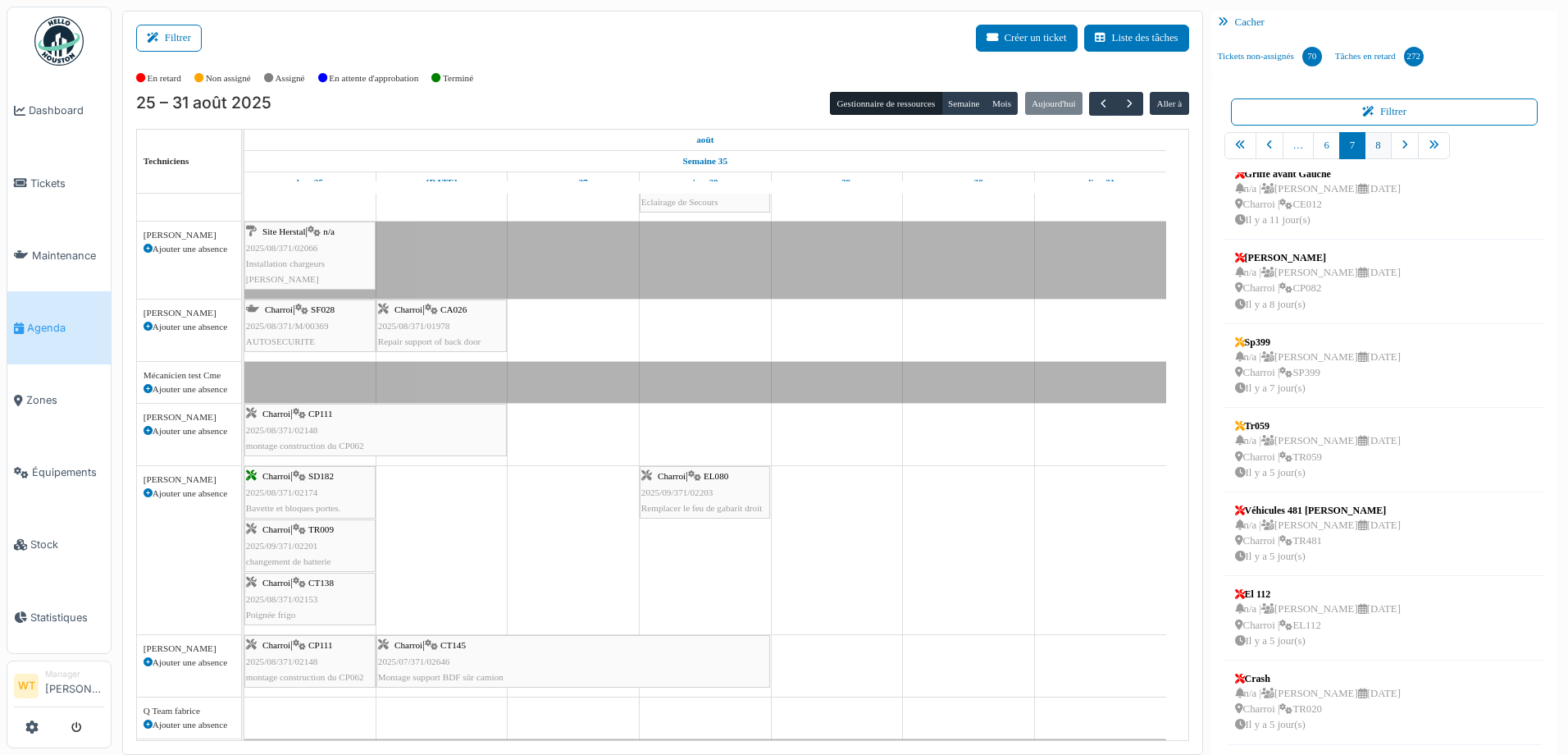
click at [1377, 150] on link "8" at bounding box center [1378, 145] width 27 height 27
click at [1349, 685] on div "Ecm Red motor" at bounding box center [1318, 679] width 166 height 15
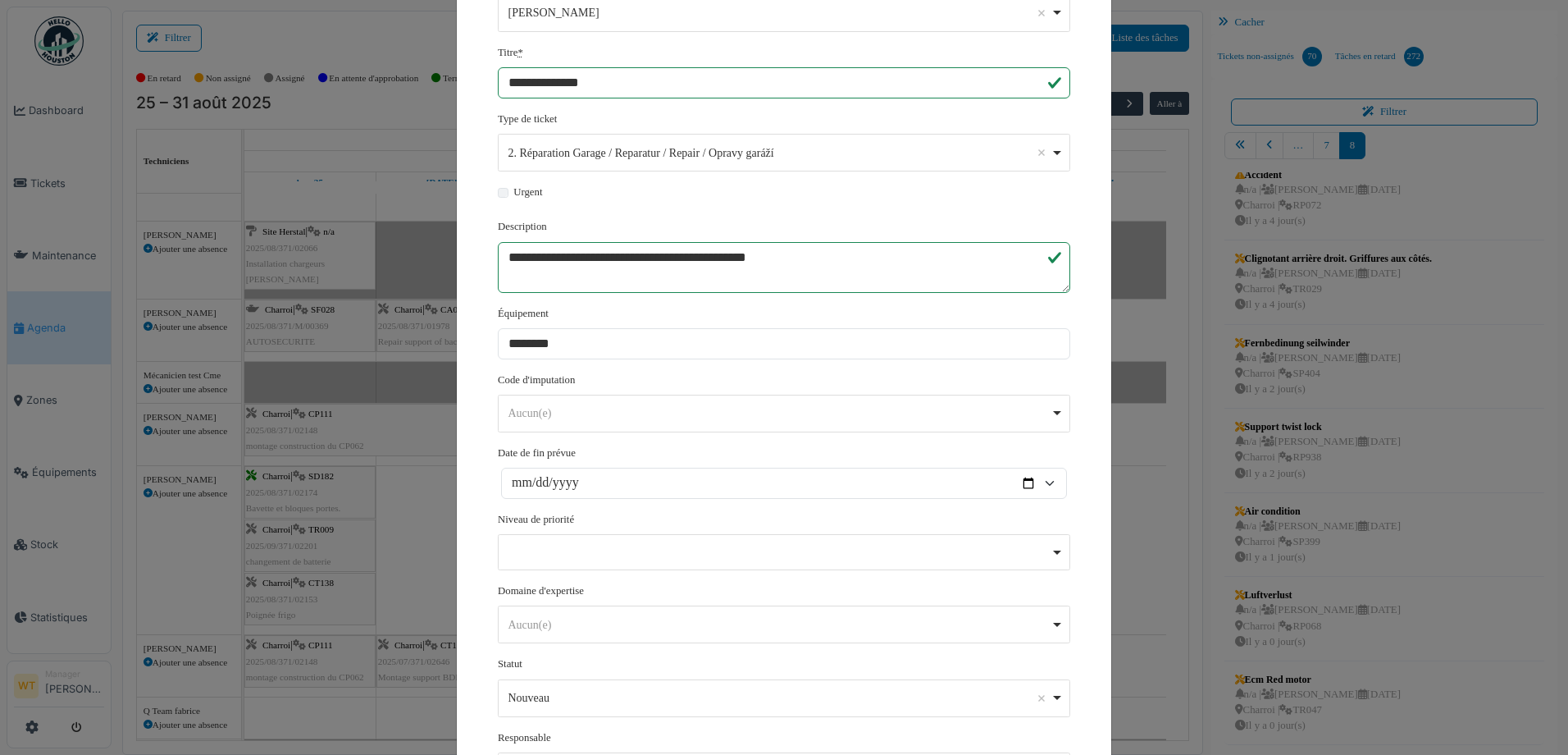
scroll to position [304, 0]
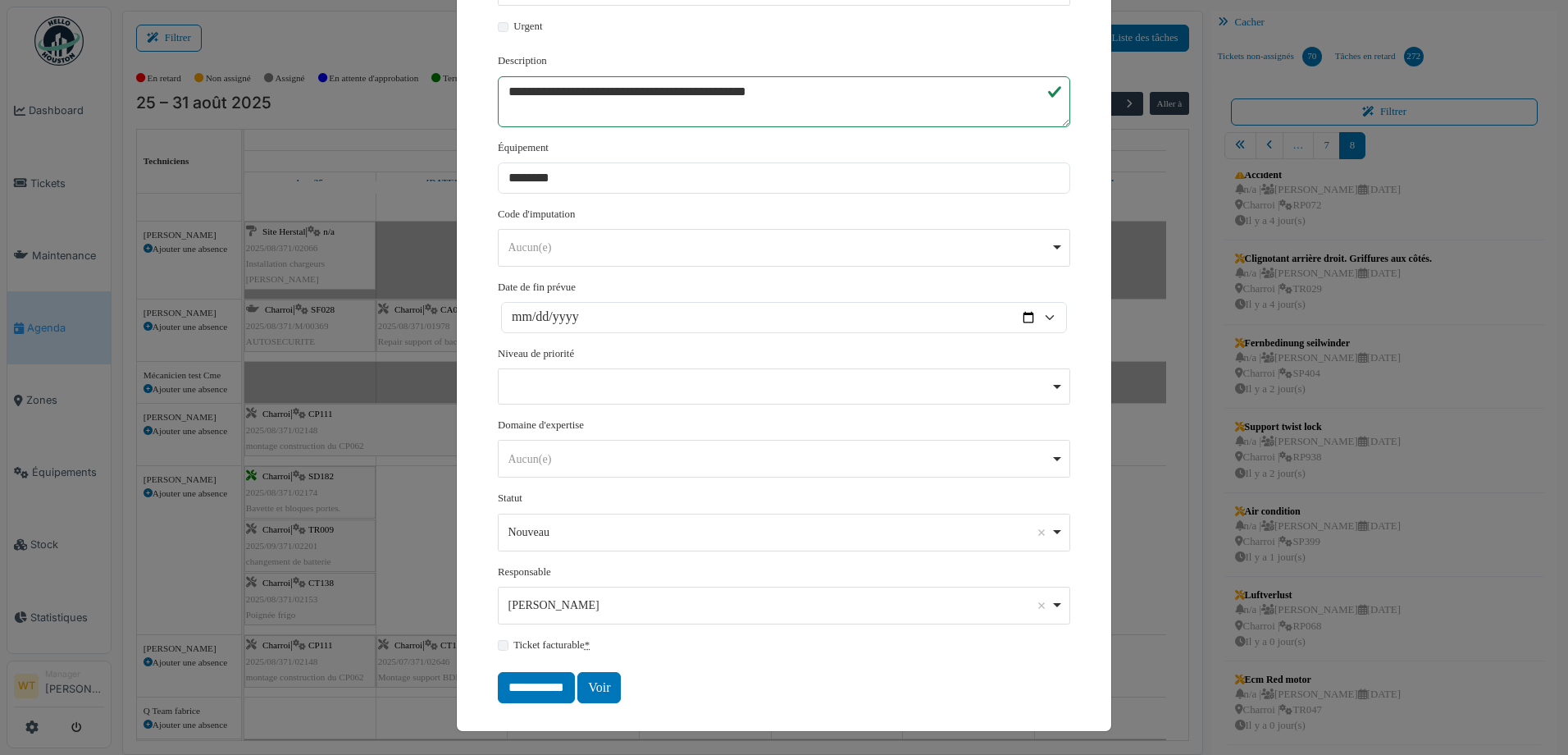
click at [378, 571] on div "**********" at bounding box center [784, 377] width 1568 height 755
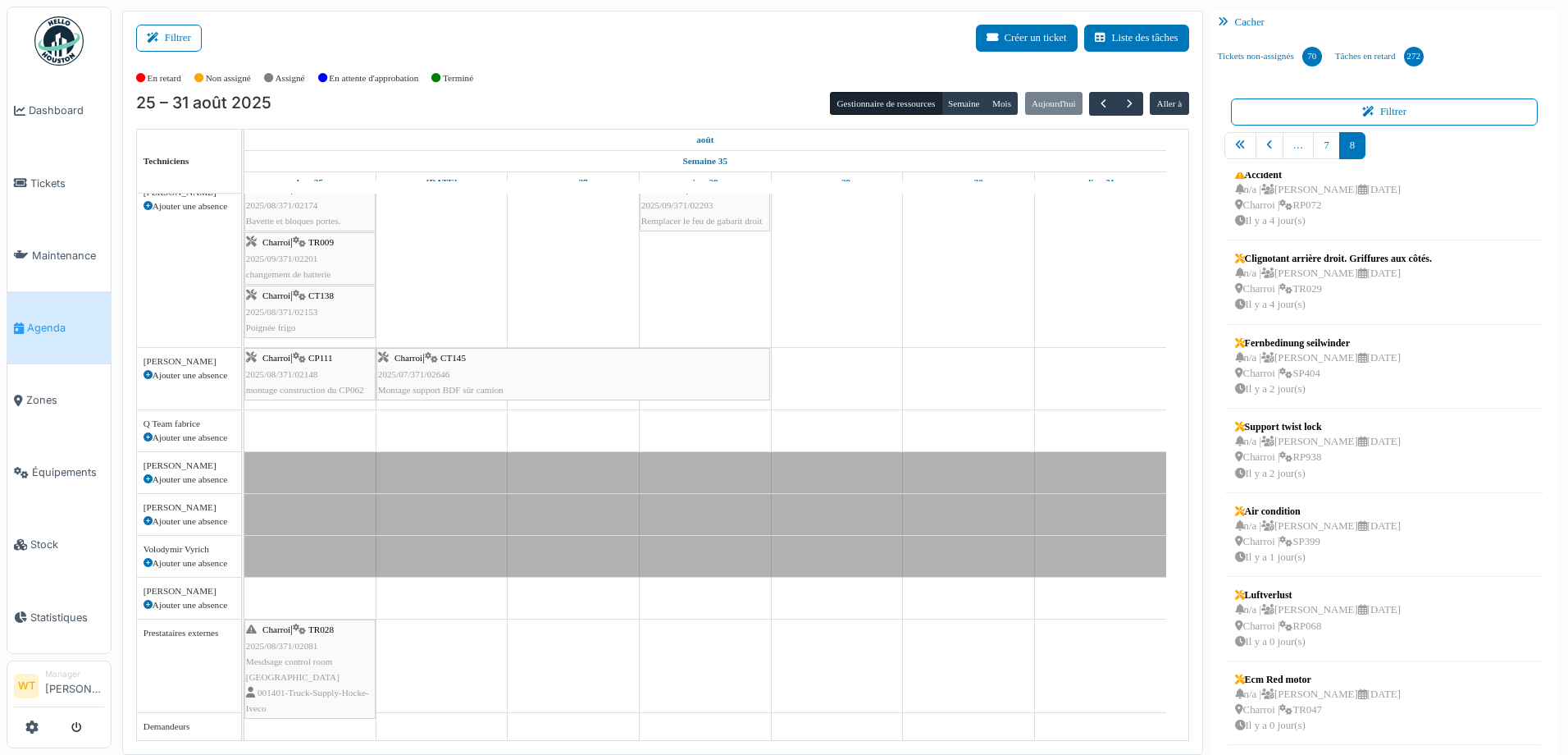
scroll to position [3, 0]
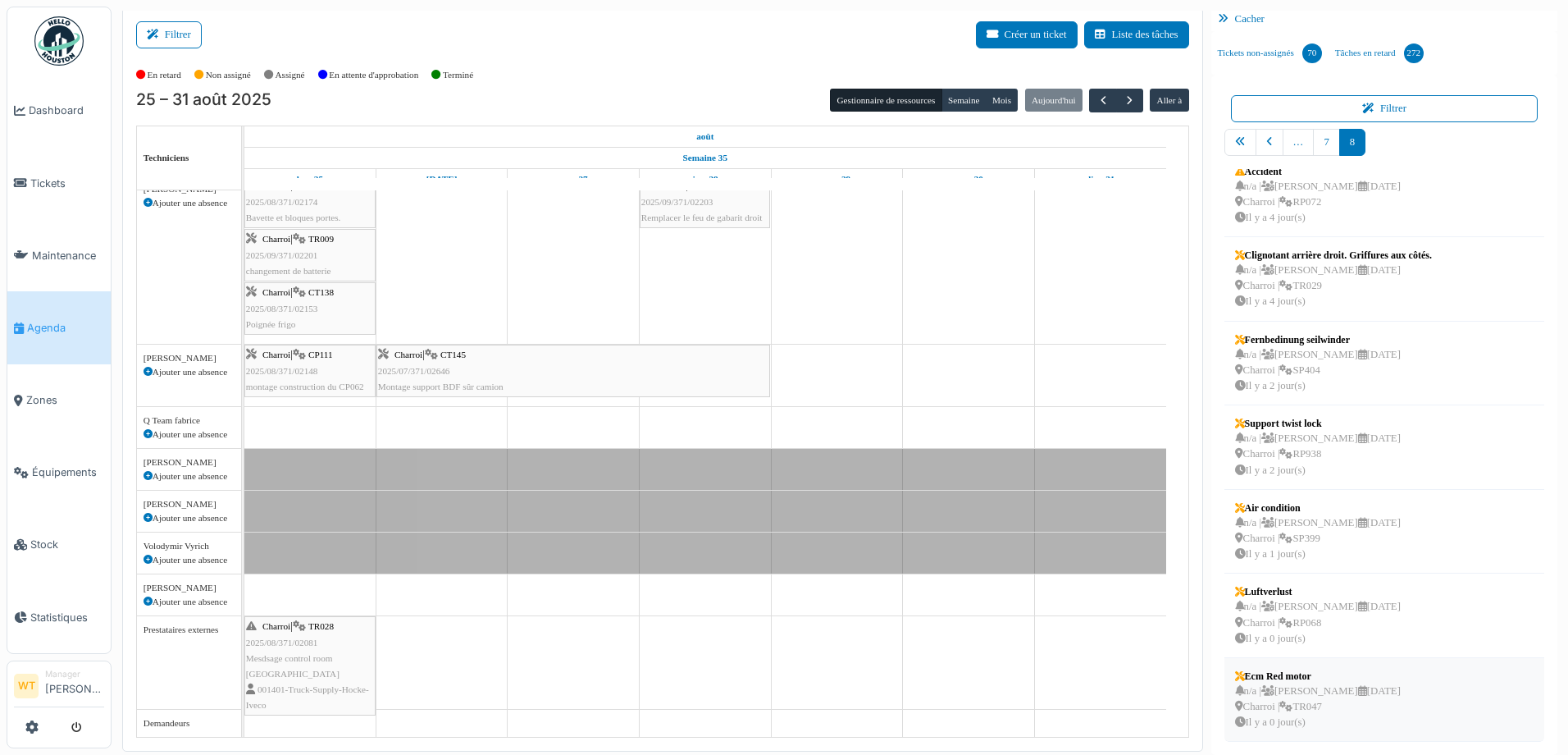
click at [1327, 717] on div "n/a | Marc Vasen 01/09/2025 Charroi | TR047 Il y a 0 jour(s)" at bounding box center [1318, 707] width 166 height 47
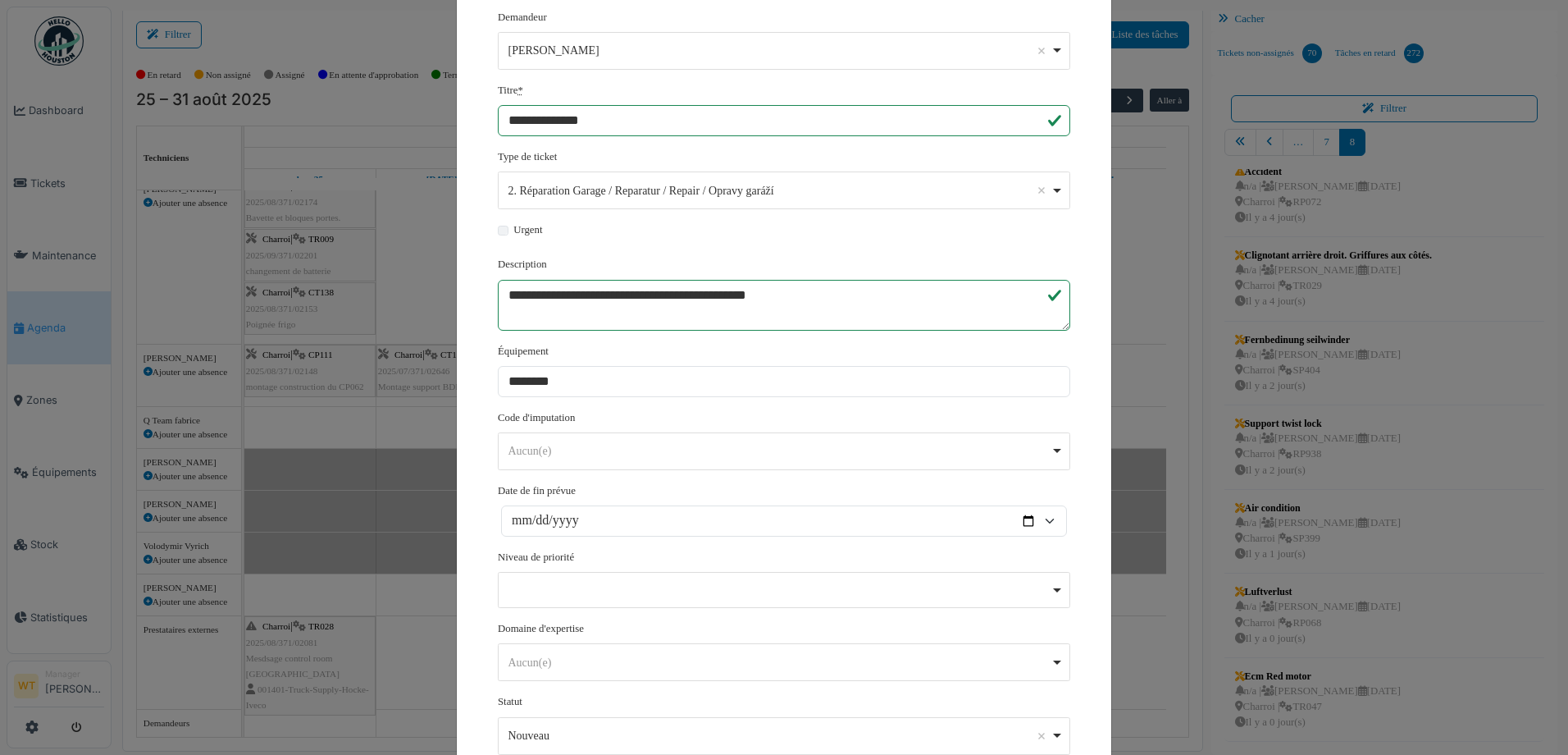
scroll to position [304, 0]
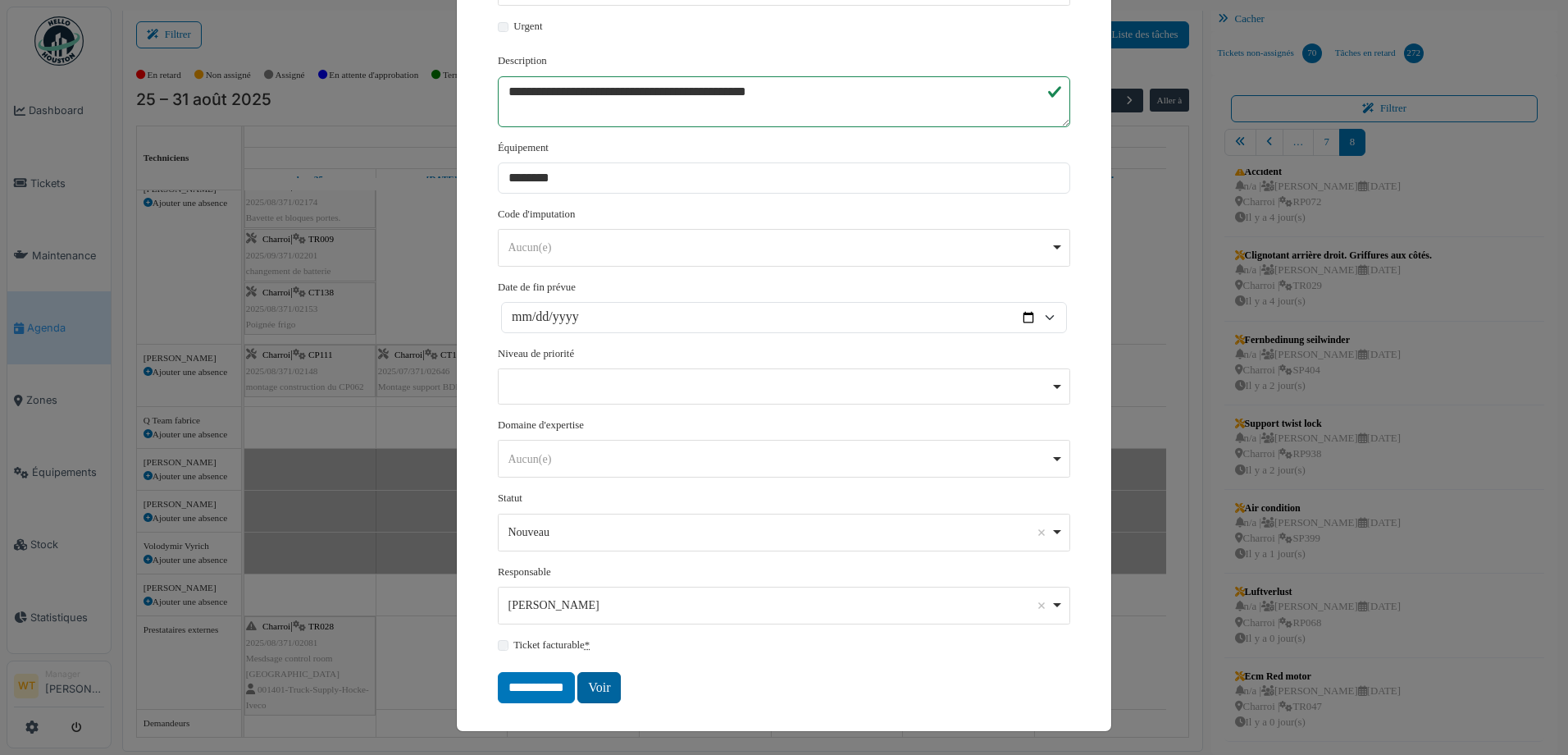
click at [597, 688] on link "Voir" at bounding box center [599, 688] width 43 height 32
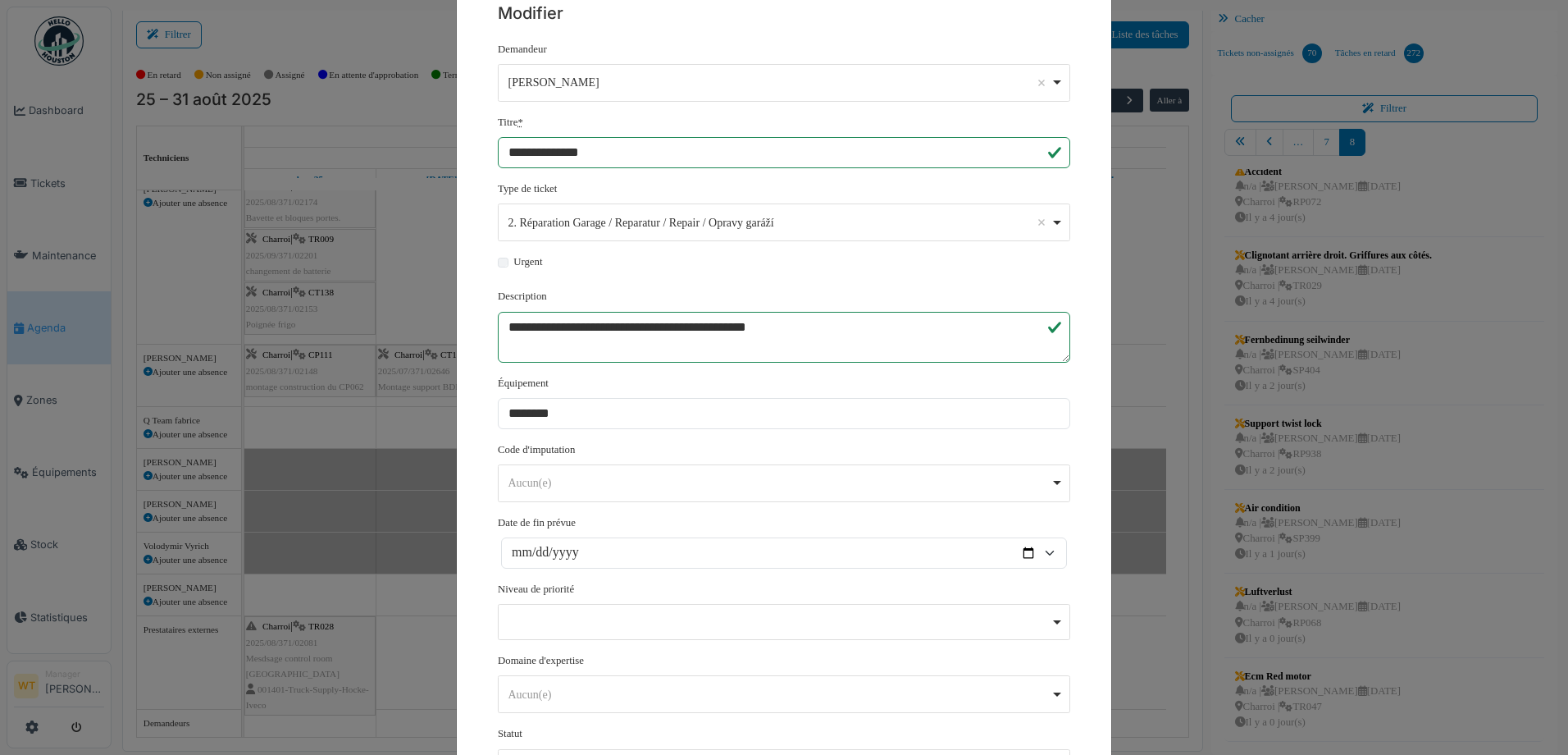
scroll to position [0, 0]
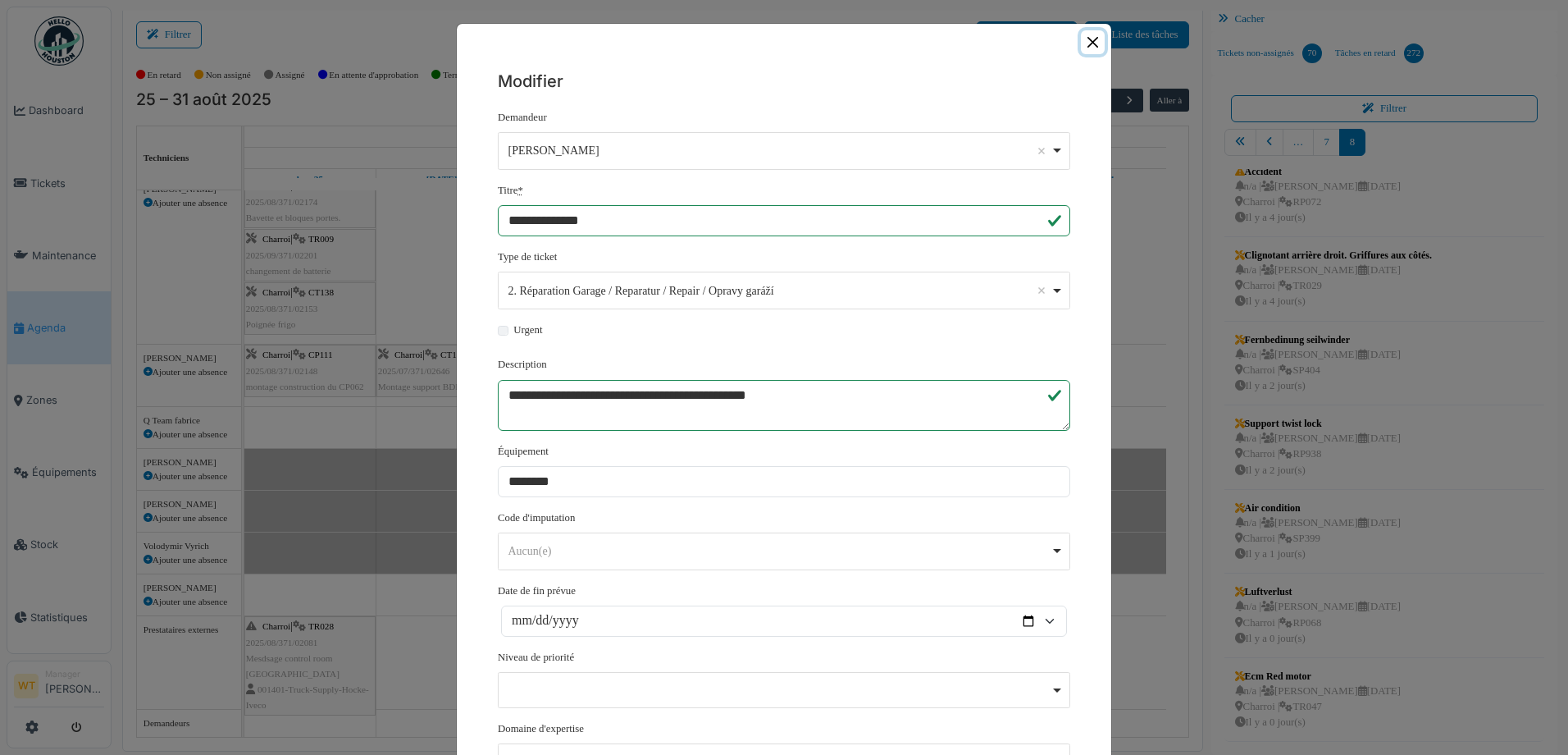
click at [1090, 48] on button "Close" at bounding box center [1093, 42] width 24 height 24
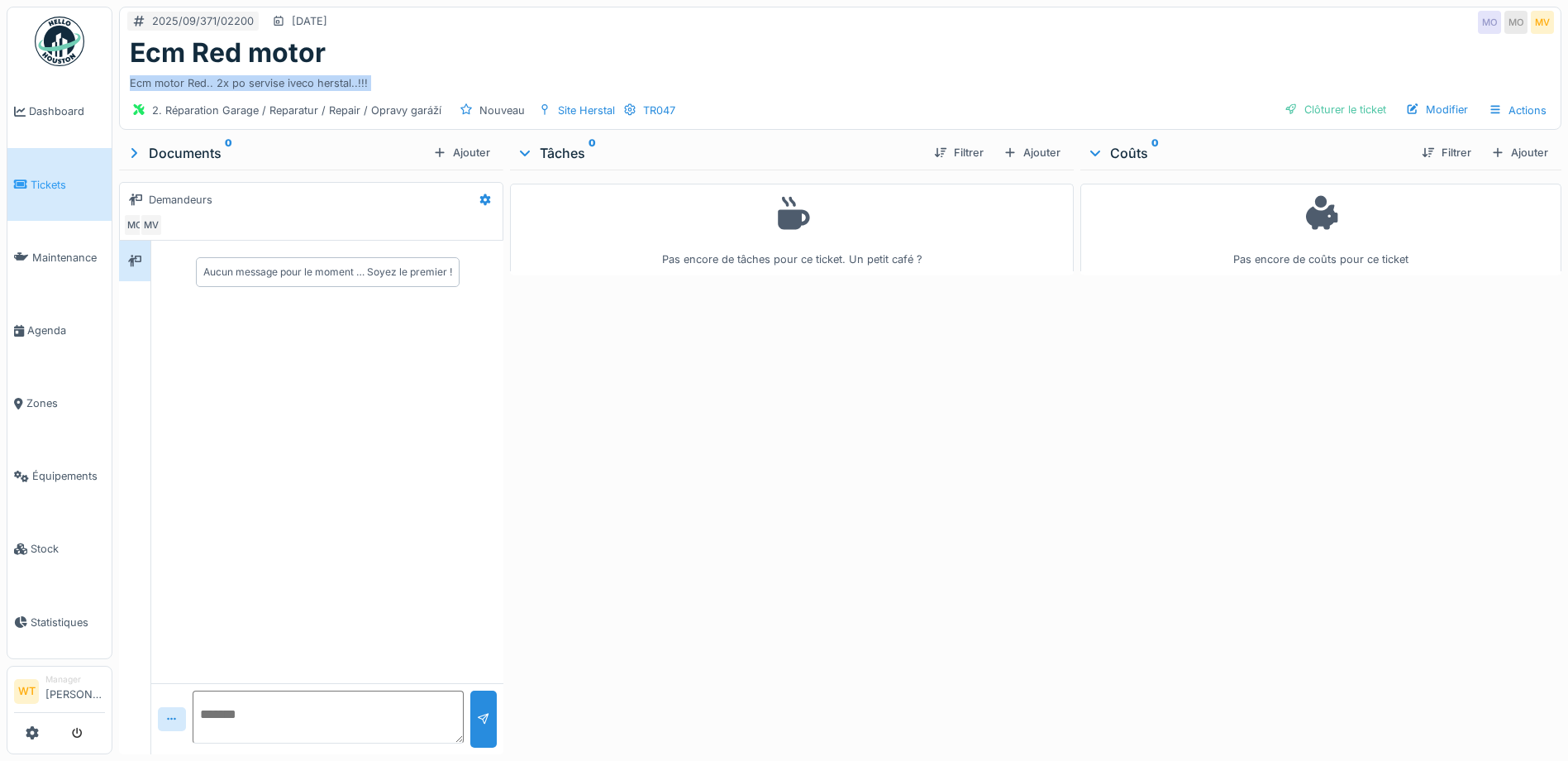
drag, startPoint x: 130, startPoint y: 78, endPoint x: 343, endPoint y: 92, distance: 213.5
click at [343, 92] on div "2025/09/371/02200 [DATE] MO MO MV Ecm Red motor Ecm motor Red.. 2x po servise i…" at bounding box center [840, 69] width 1443 height 123
drag, startPoint x: 343, startPoint y: 92, endPoint x: 306, endPoint y: 76, distance: 40.3
copy div "Ecm motor Red.. 2x po servise iveco herstal..!!! 2. Réparation Garage / Reparat…"
click at [637, 653] on div "Pas encore de tâches pour ce ticket. Un petit café ?" at bounding box center [791, 458] width 564 height 578
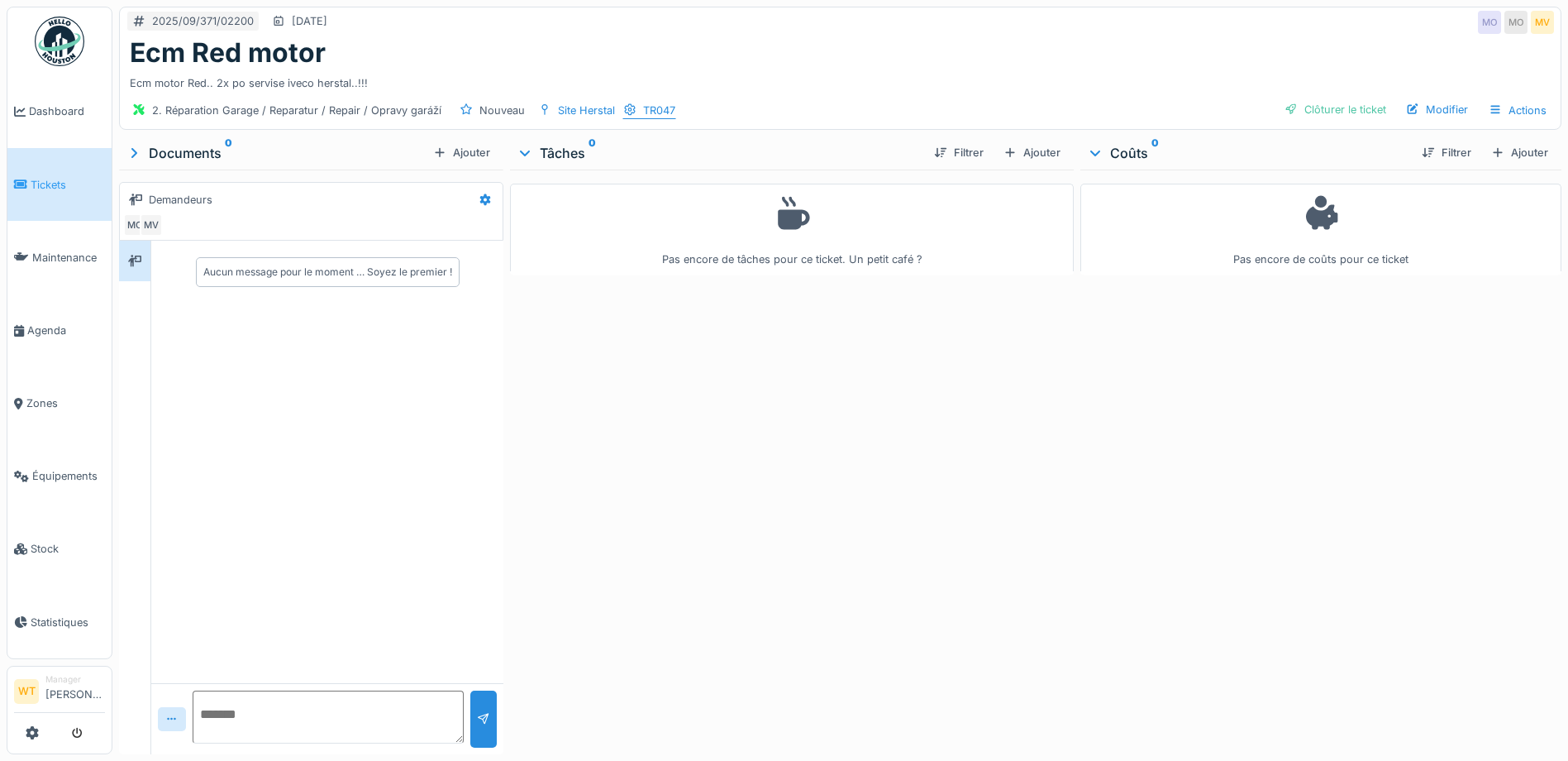
click at [643, 112] on div "TR047" at bounding box center [659, 110] width 32 height 16
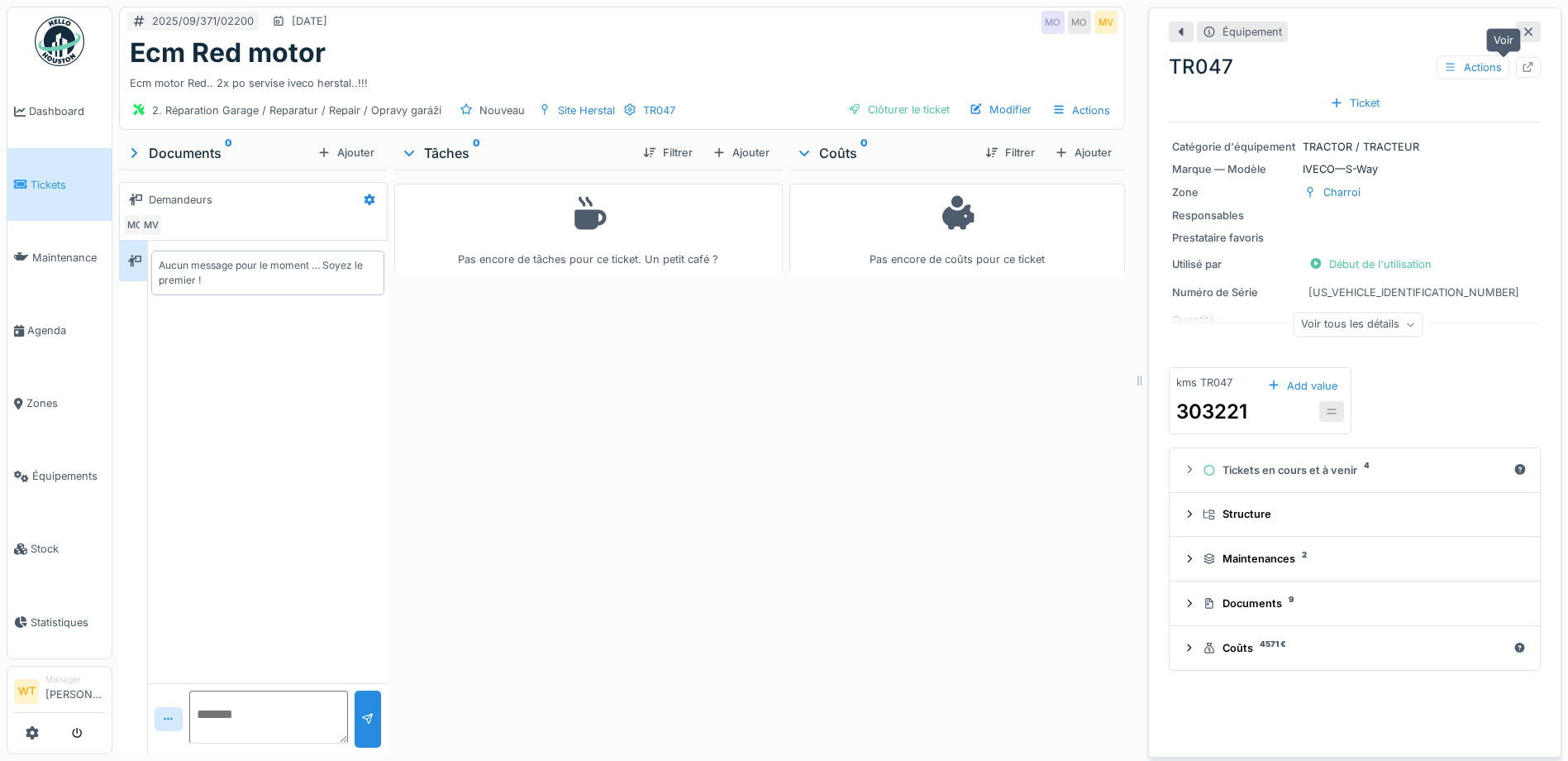
click at [1521, 69] on icon at bounding box center [1527, 67] width 13 height 11
click at [47, 454] on link "Équipements" at bounding box center [59, 476] width 104 height 73
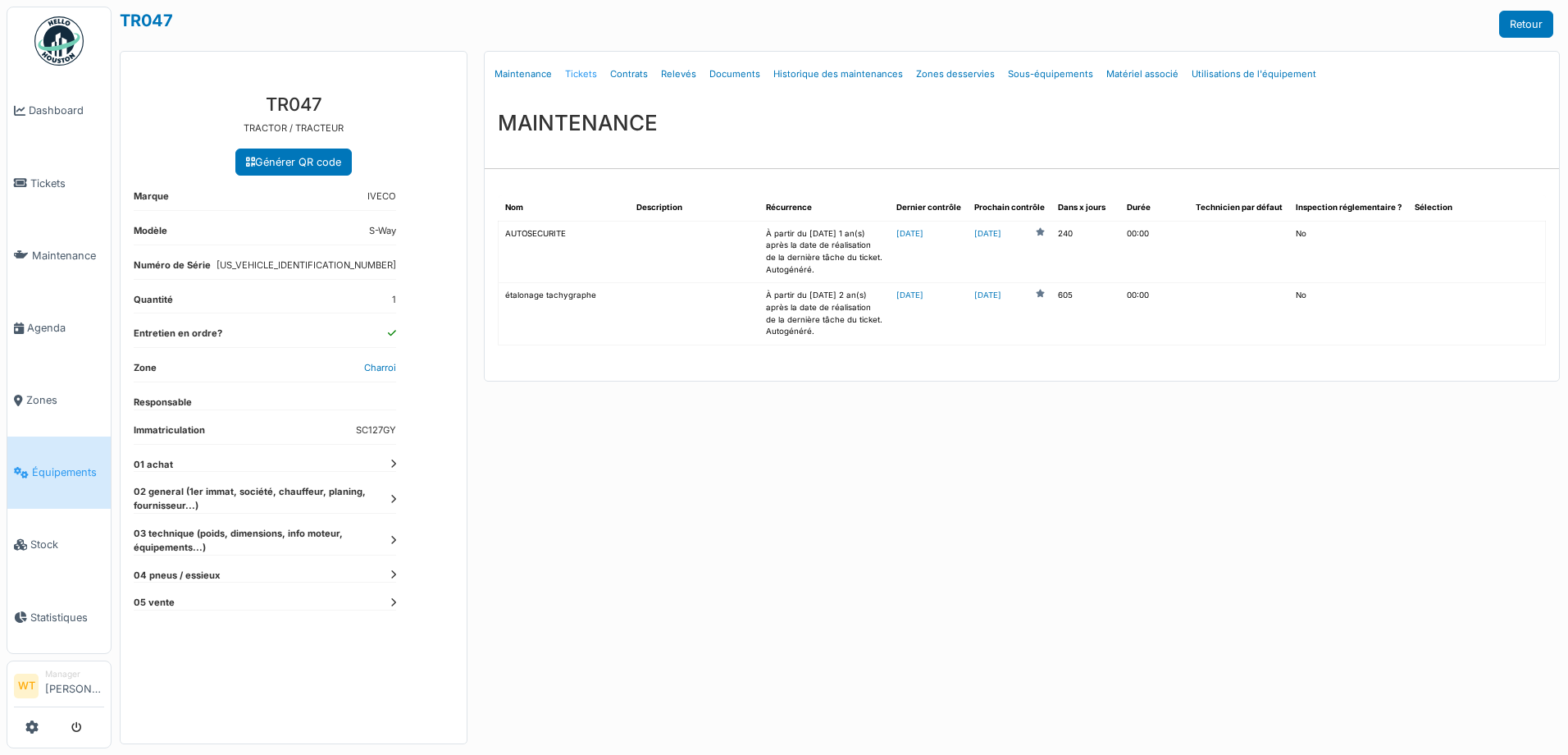
drag, startPoint x: 0, startPoint y: 0, endPoint x: 572, endPoint y: 71, distance: 576.4
click at [572, 71] on link "Tickets" at bounding box center [581, 74] width 45 height 38
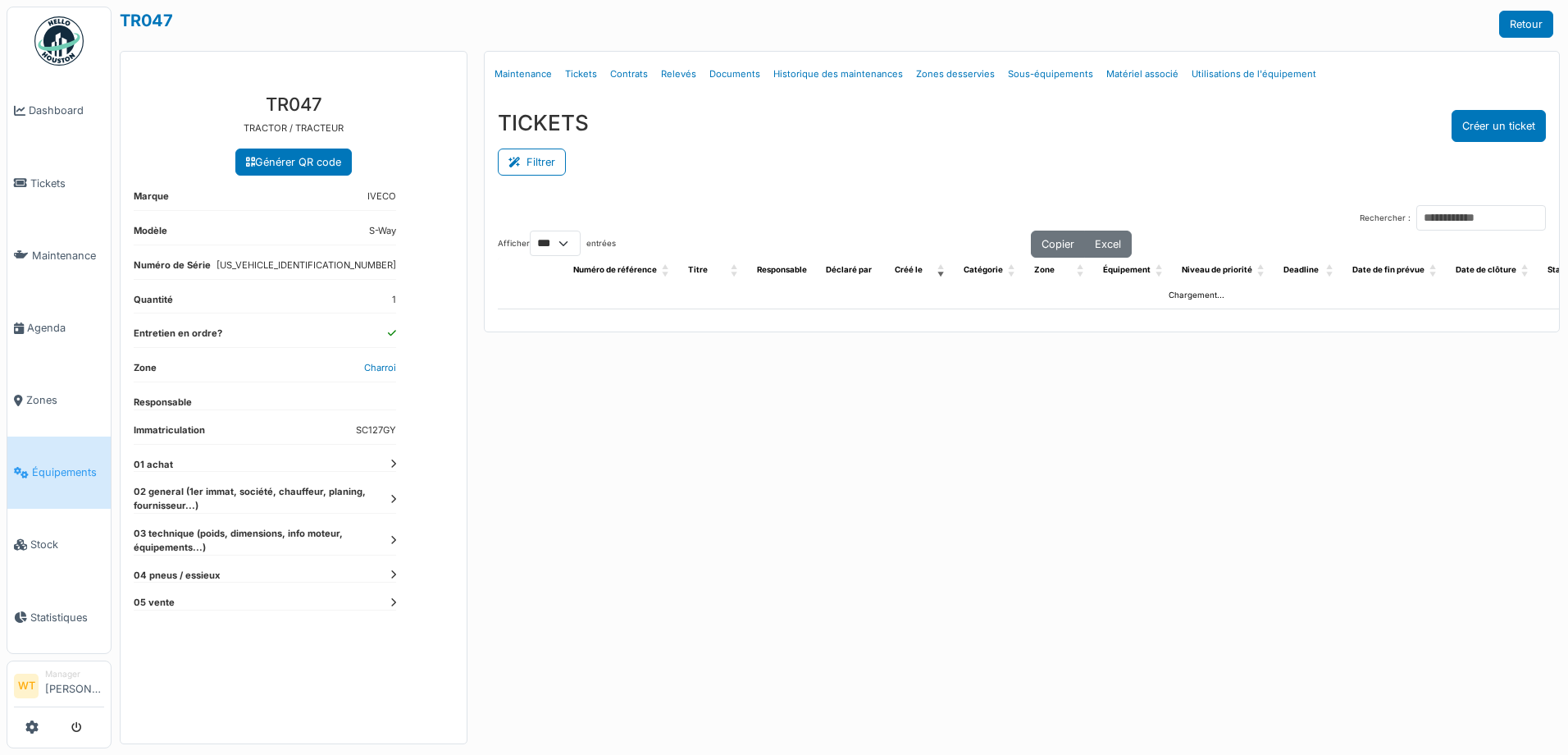
select select "***"
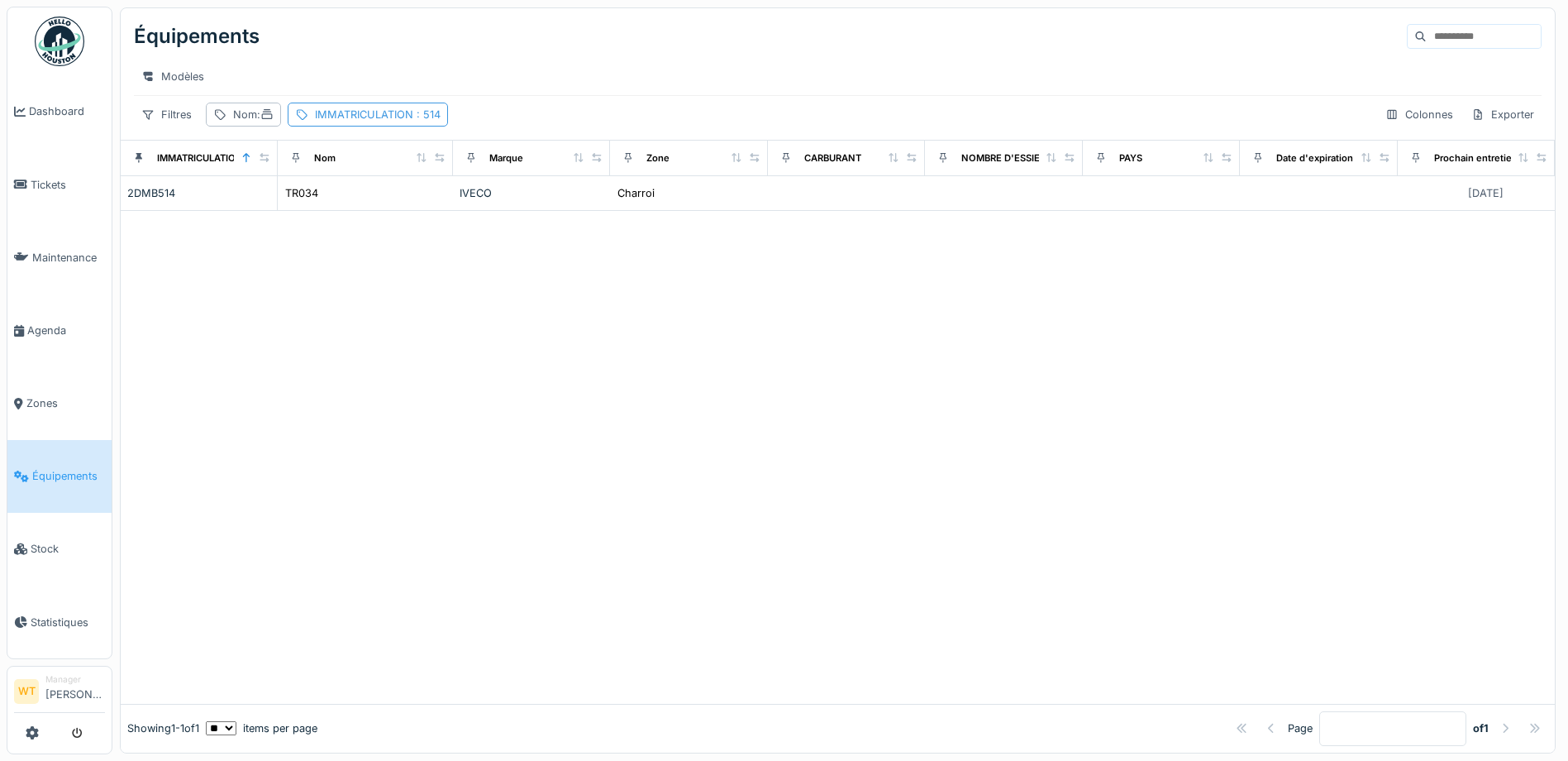
click at [345, 122] on div "IMMATRICULATION : 514" at bounding box center [378, 114] width 125 height 16
click at [522, 209] on icon at bounding box center [523, 206] width 13 height 11
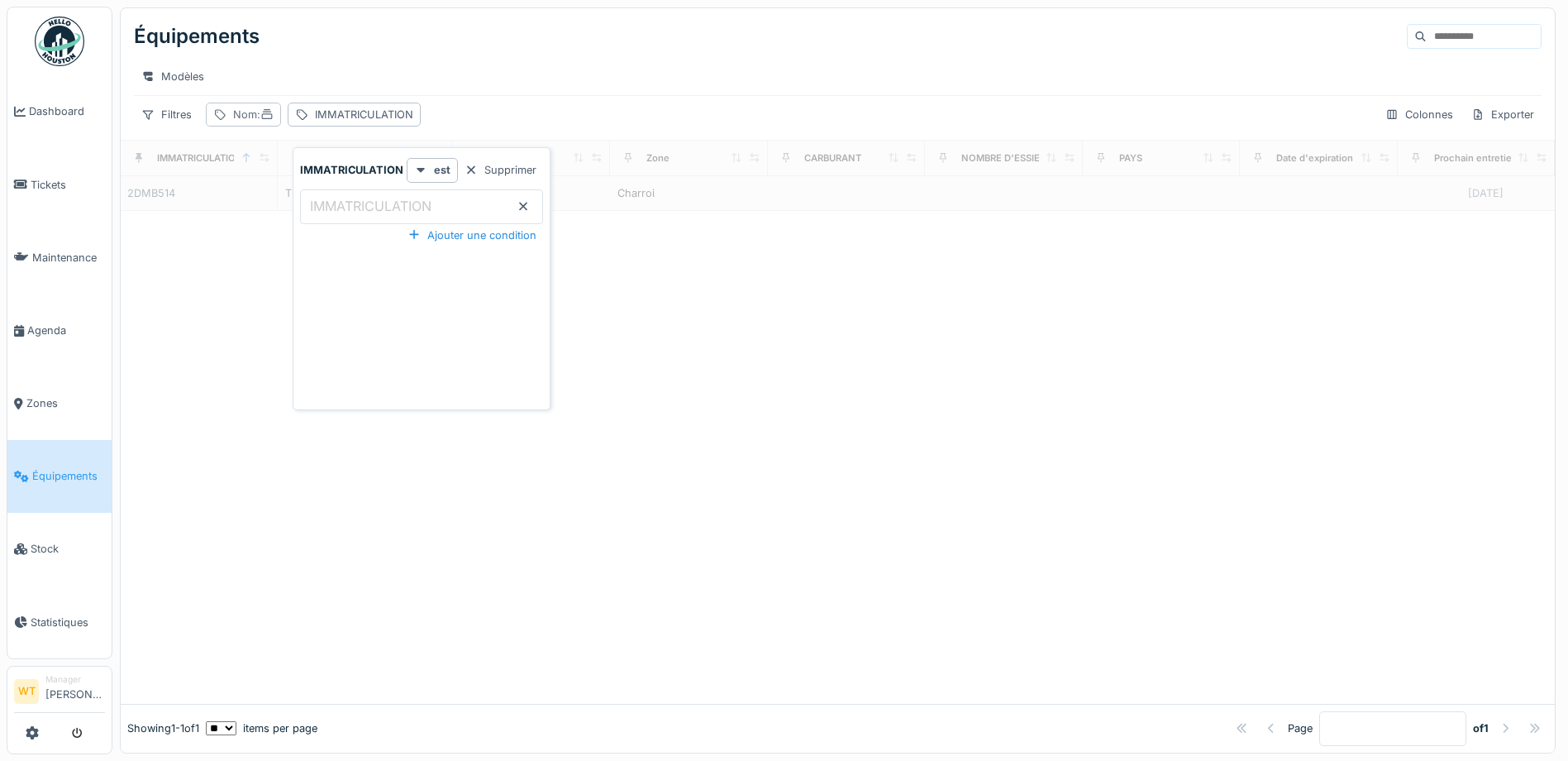
click at [248, 122] on div "Nom :" at bounding box center [253, 114] width 41 height 16
click at [331, 196] on input "Nom" at bounding box center [294, 206] width 164 height 35
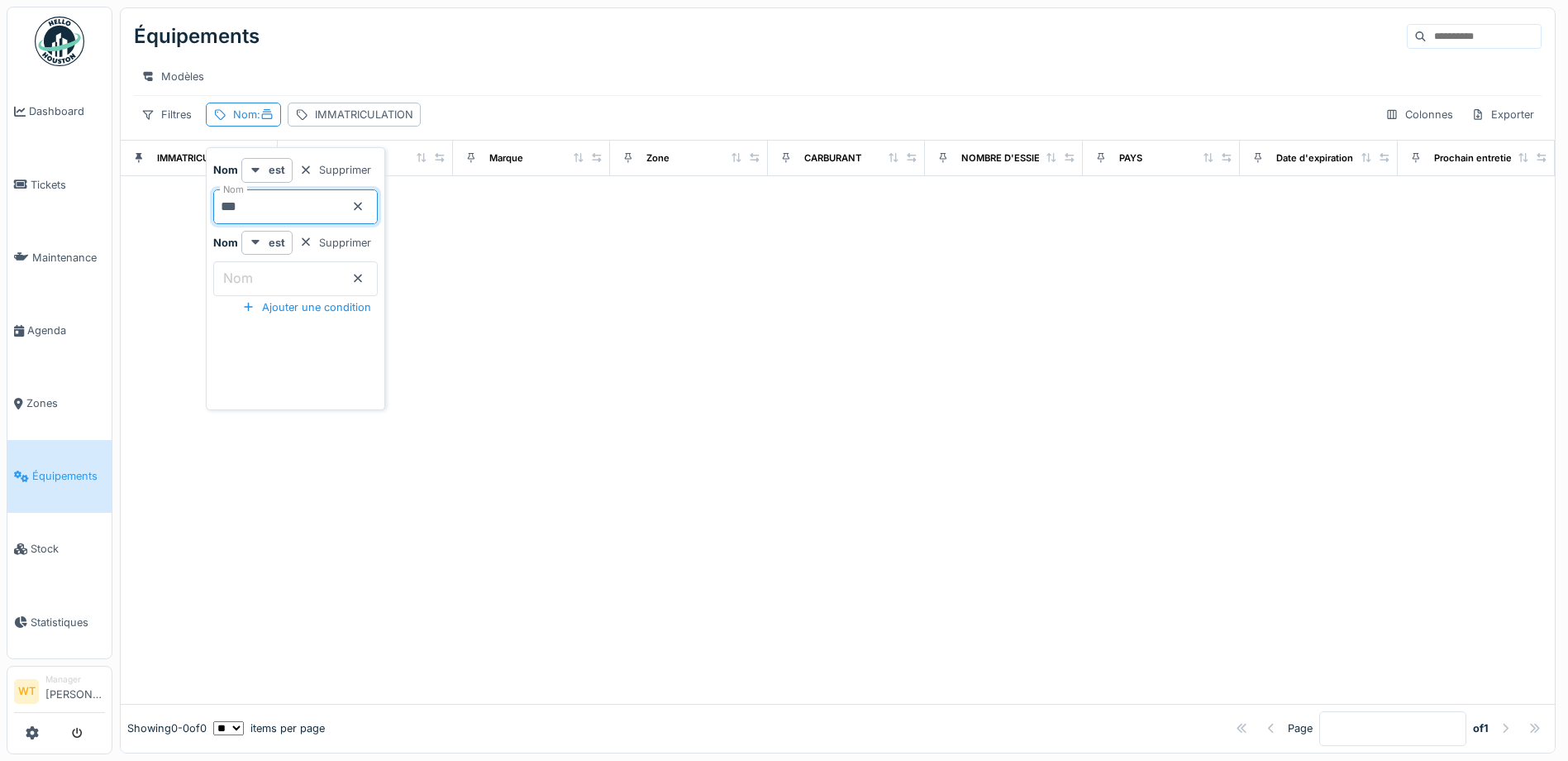
type input "***"
click at [630, 56] on div "Équipements" at bounding box center [838, 36] width 1408 height 43
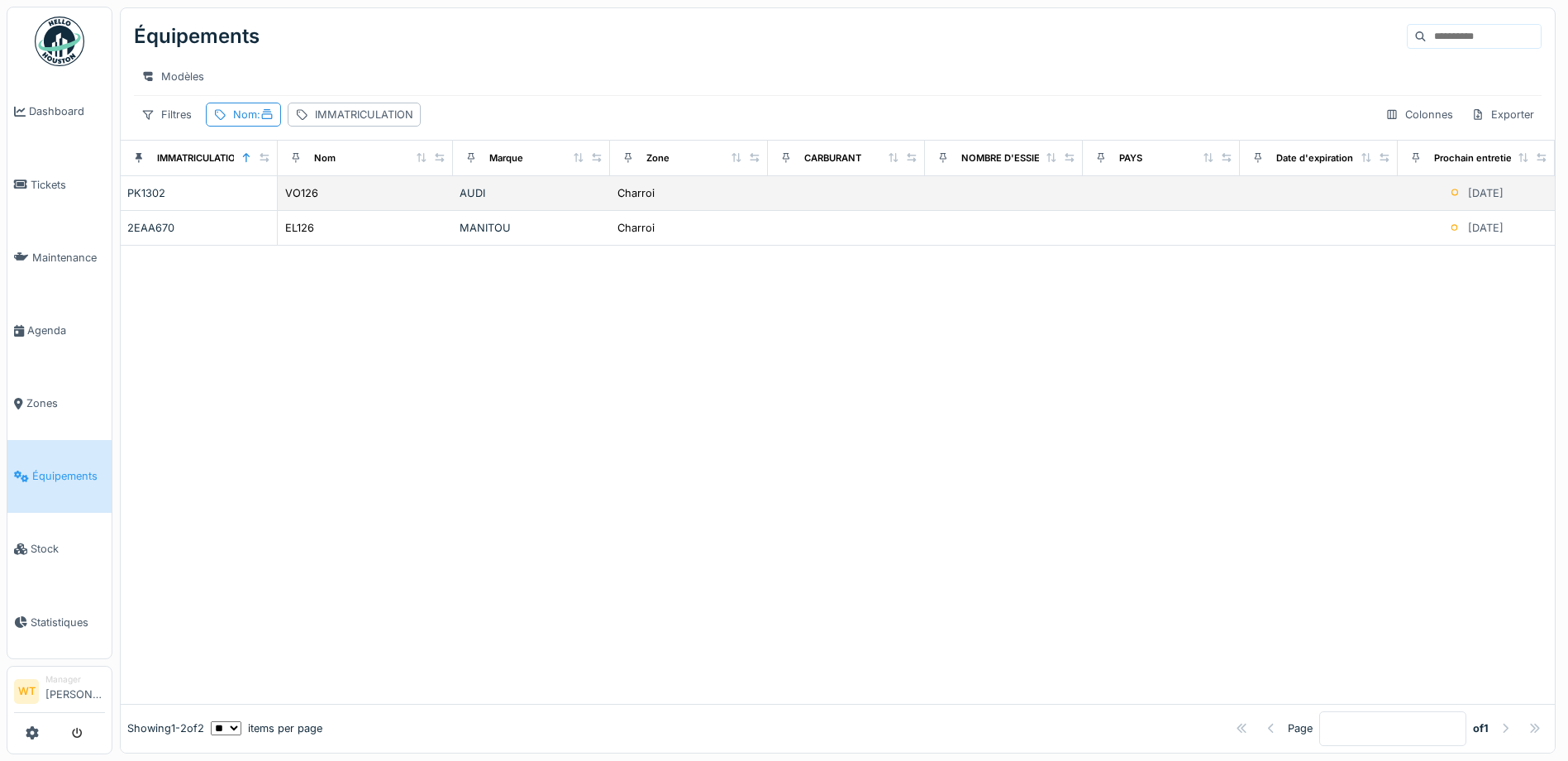
click at [331, 202] on div "VO126" at bounding box center [365, 192] width 162 height 17
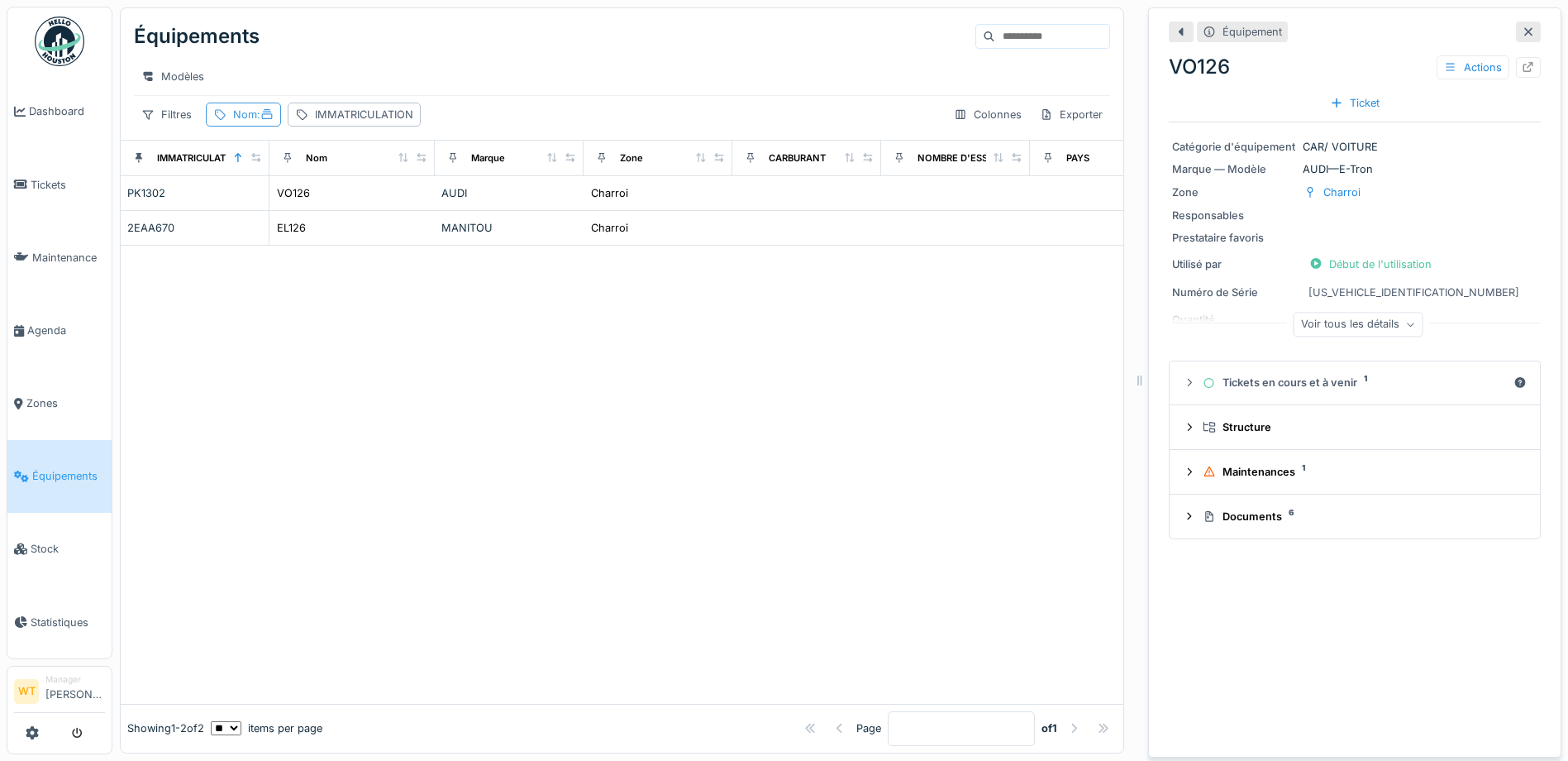
click at [253, 122] on div "Nom :" at bounding box center [253, 114] width 41 height 16
click at [365, 211] on icon at bounding box center [357, 206] width 13 height 11
click at [312, 200] on input "Nom" at bounding box center [294, 206] width 164 height 35
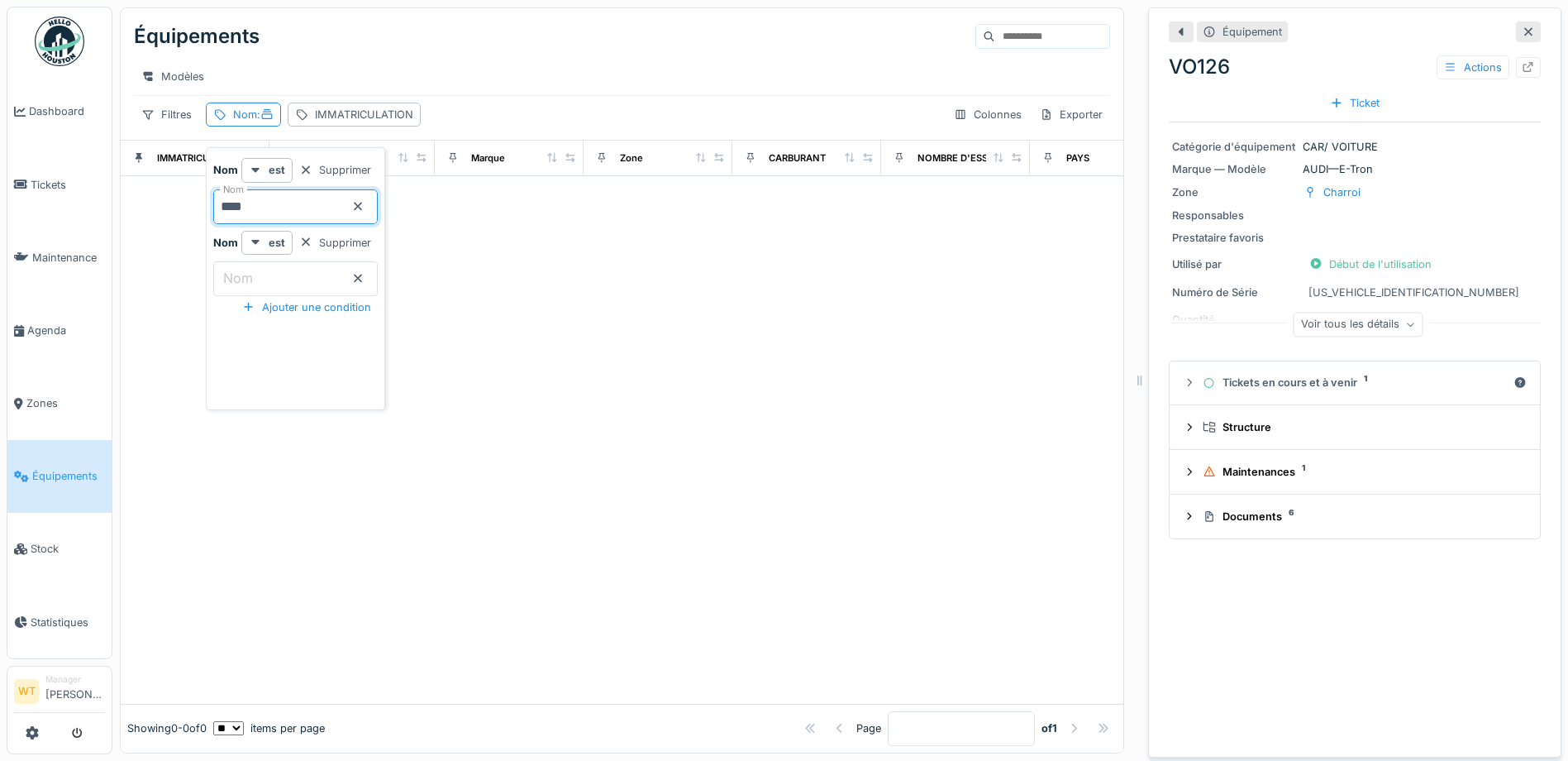
type input "***"
click at [702, 331] on div at bounding box center [621, 489] width 1002 height 426
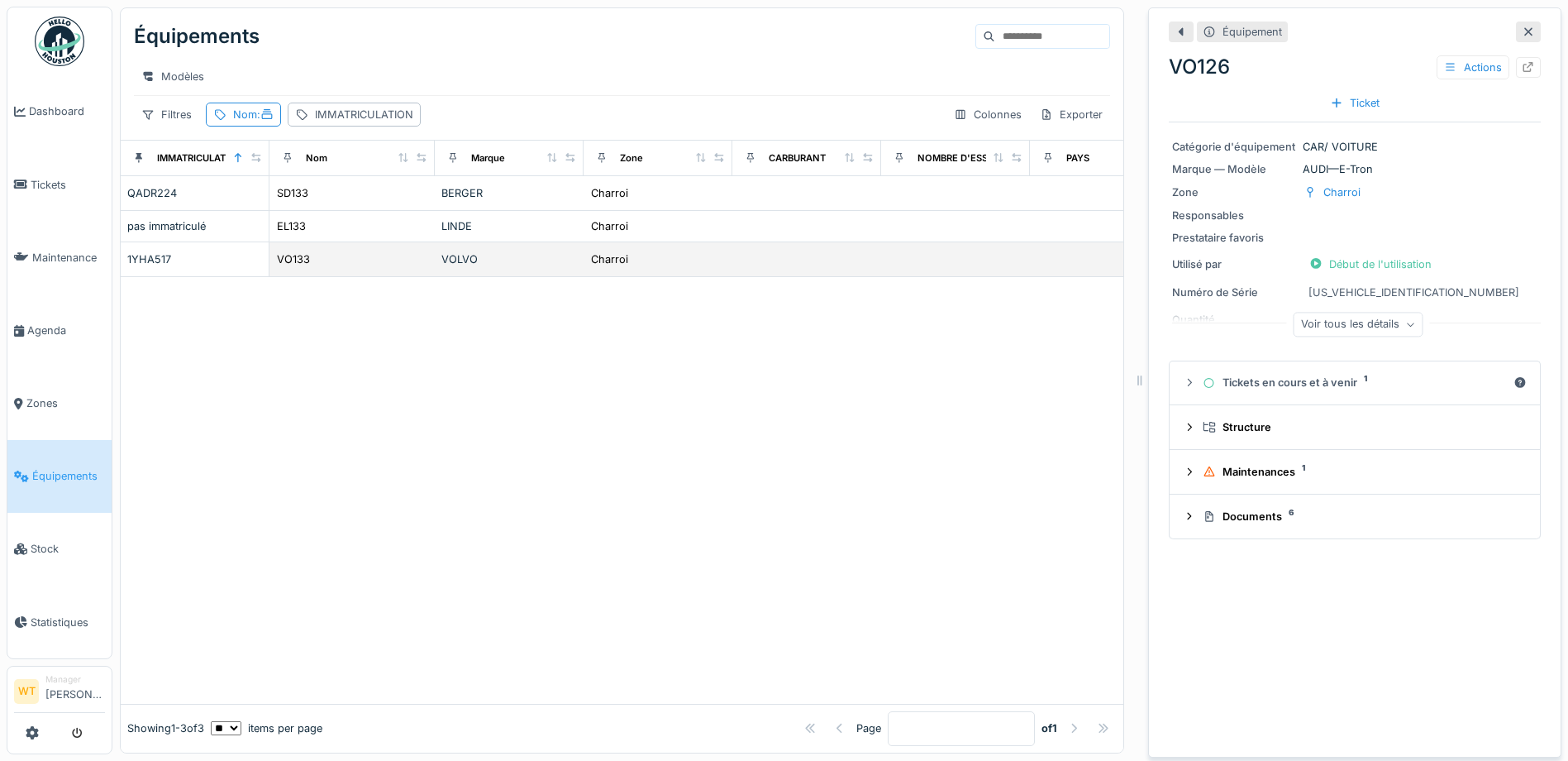
click at [321, 268] on div "VO133" at bounding box center [352, 259] width 152 height 17
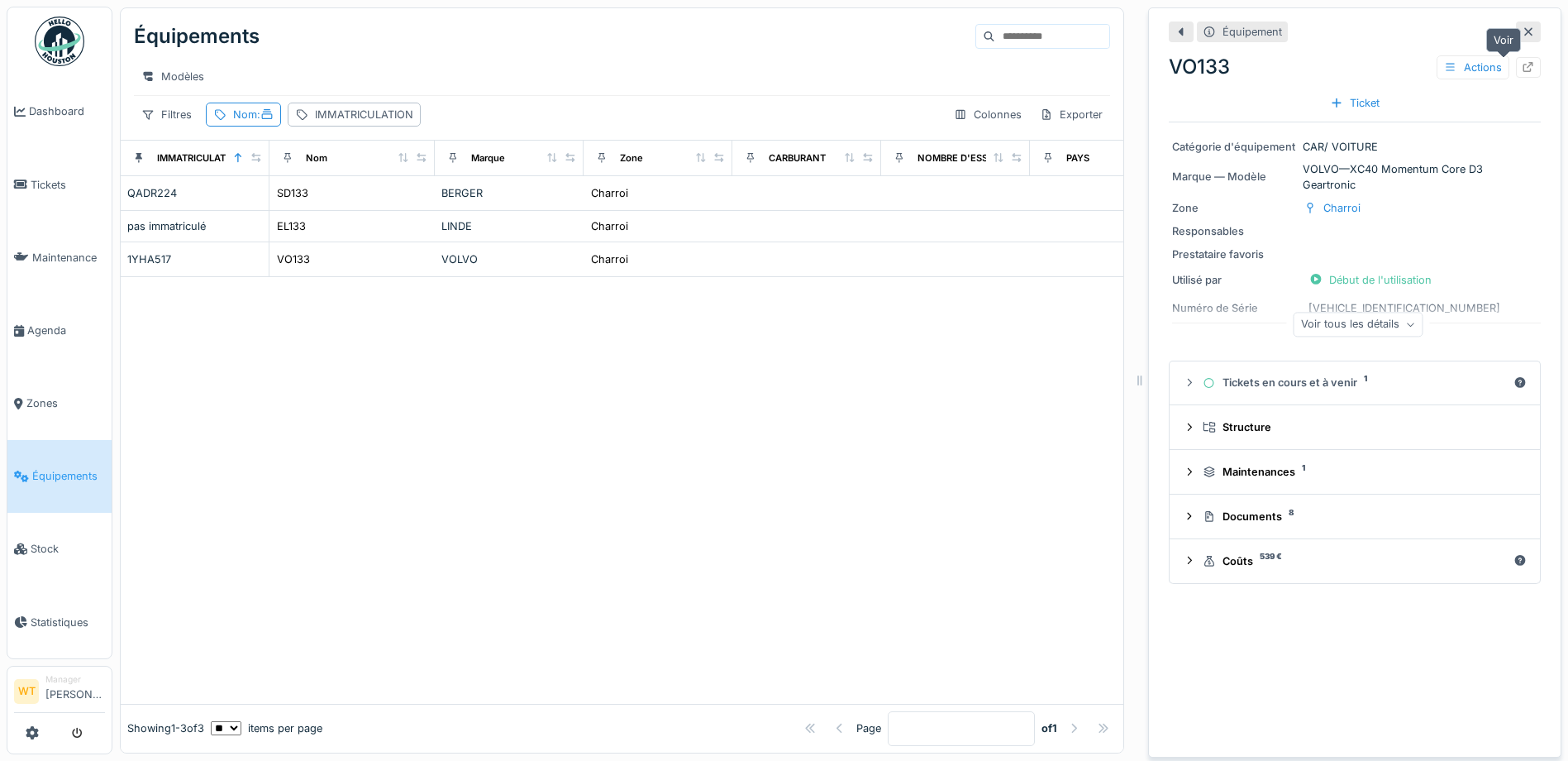
click at [1521, 73] on div at bounding box center [1527, 68] width 13 height 16
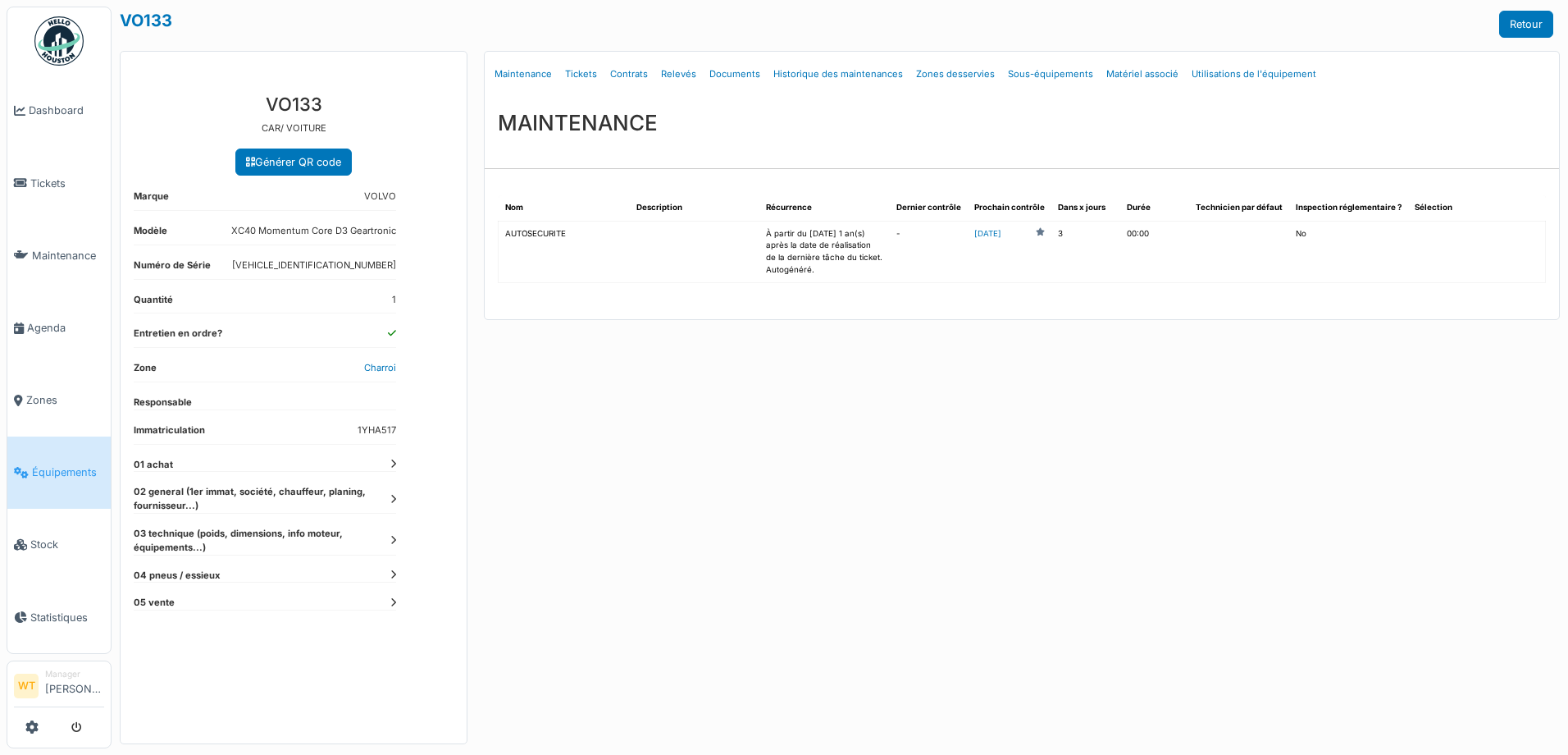
click at [397, 498] on div "VO133 CAR/ VOITURE Générer QR code Marque VOLVO Modèle XC40 Momentum Core D3 Ge…" at bounding box center [293, 412] width 346 height 663
click at [393, 500] on icon at bounding box center [394, 498] width 6 height 9
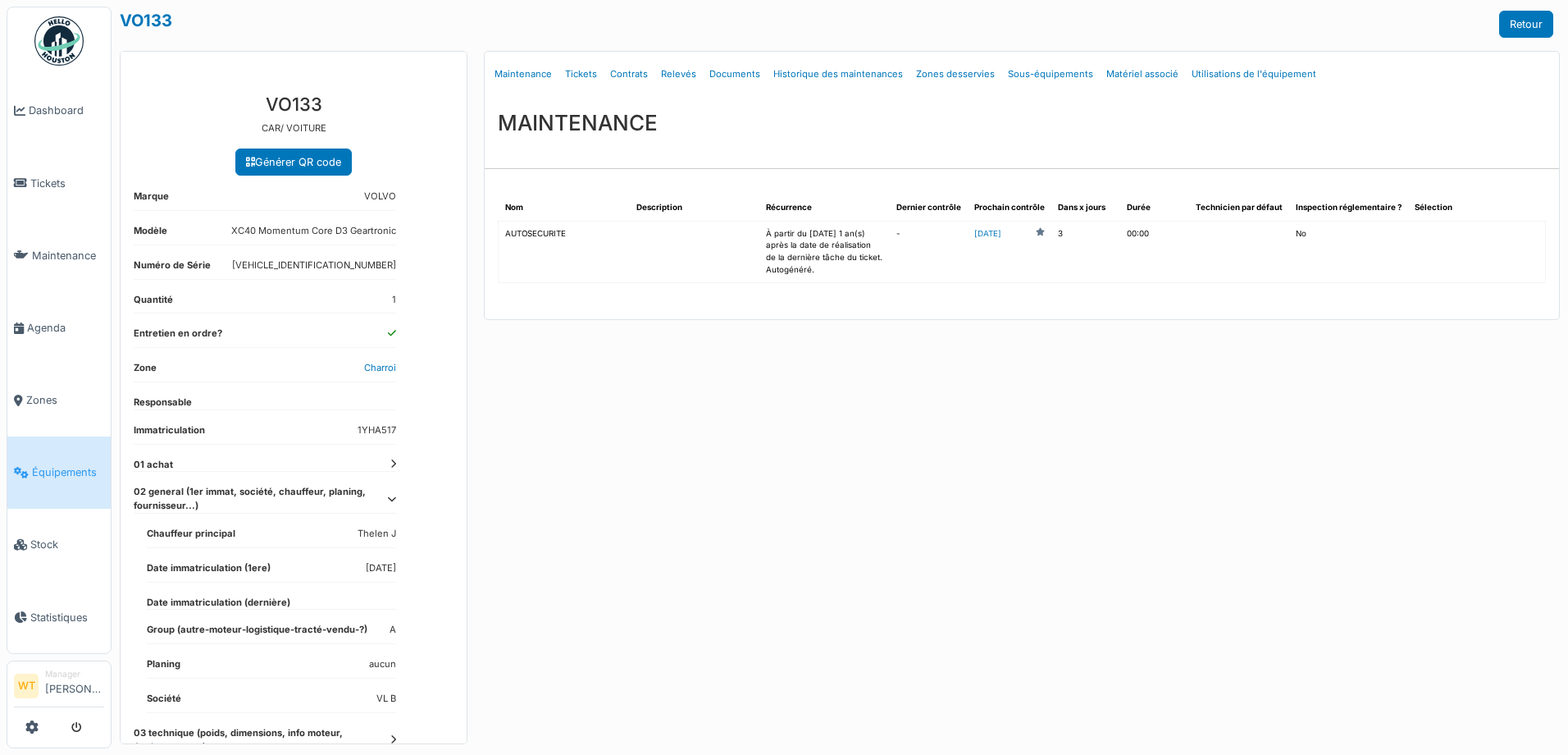
click at [80, 465] on span "Équipements" at bounding box center [67, 473] width 72 height 16
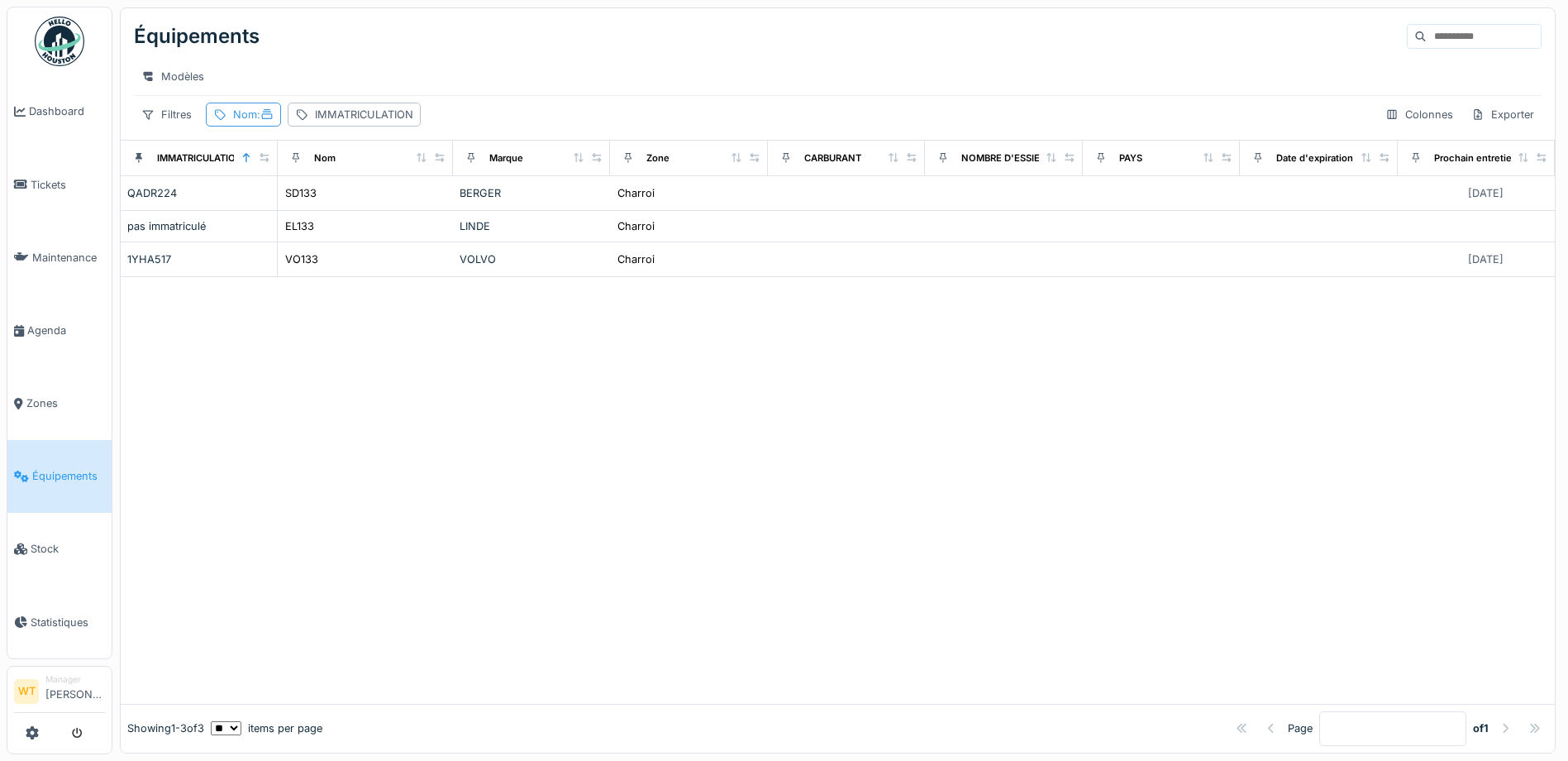
click at [253, 122] on div "Nom :" at bounding box center [253, 114] width 41 height 16
click at [365, 201] on icon at bounding box center [357, 206] width 13 height 11
click at [330, 208] on input "Nom" at bounding box center [294, 206] width 164 height 35
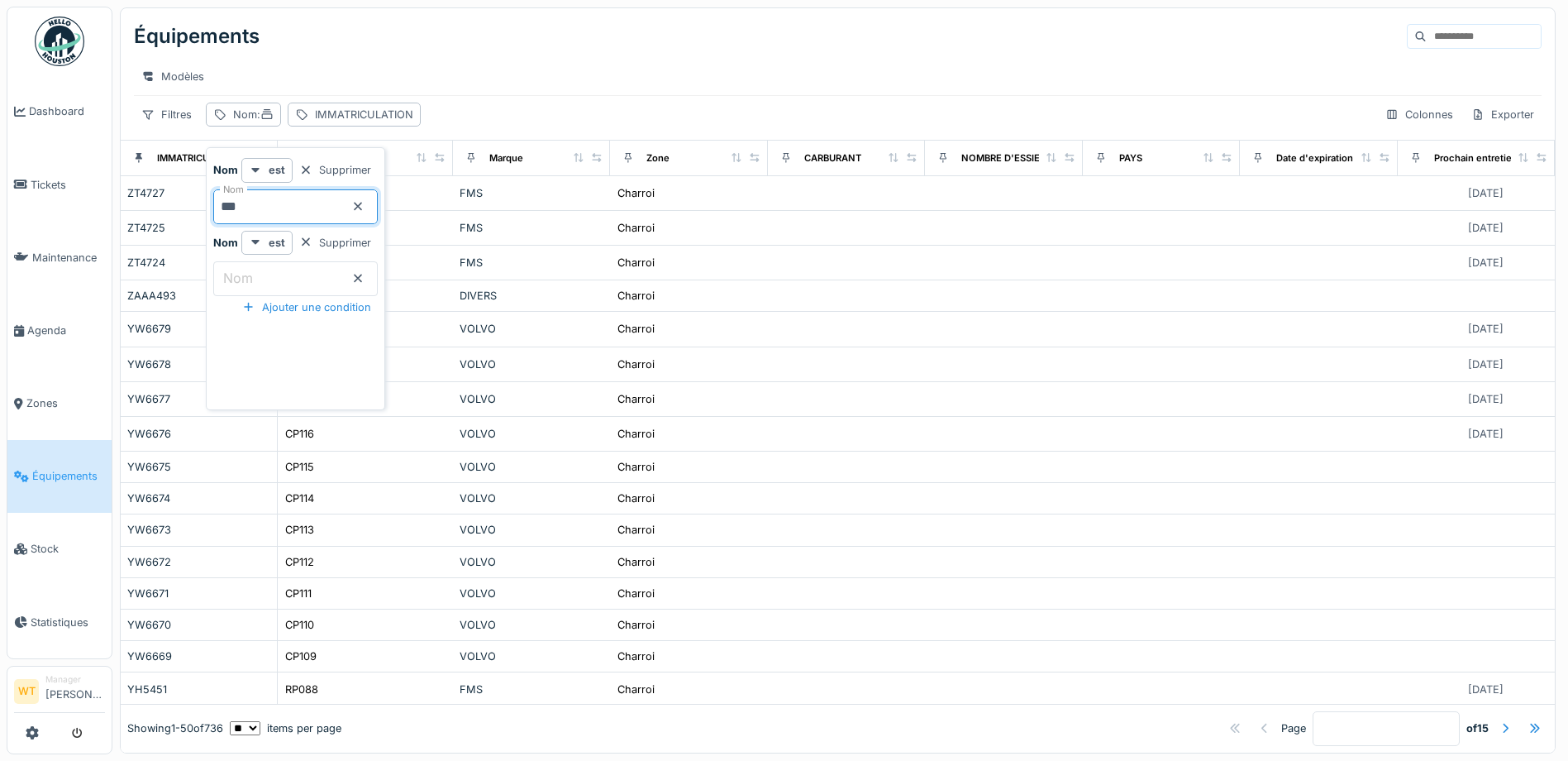
type input "***"
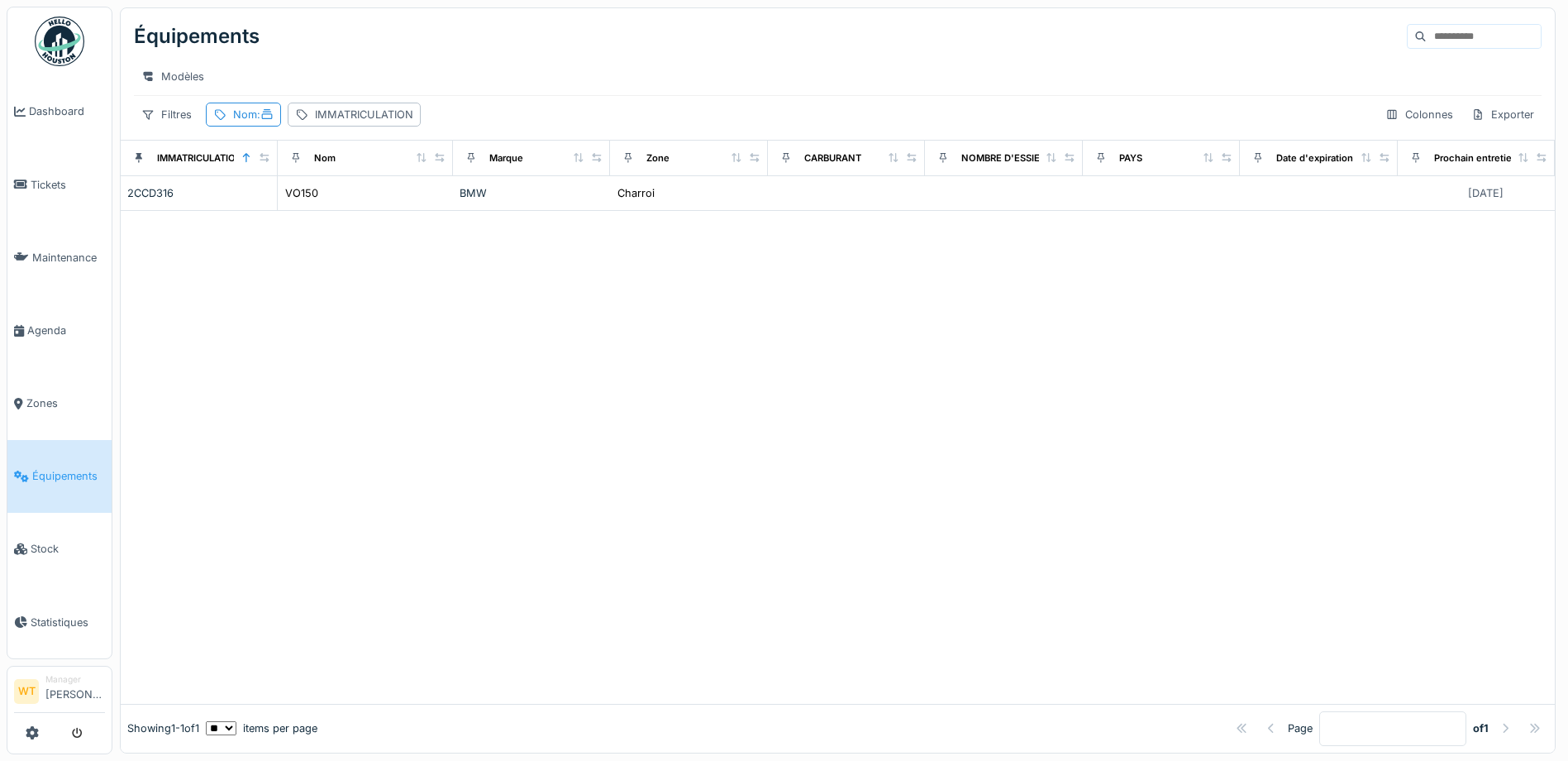
click at [561, 36] on div "Équipements" at bounding box center [838, 36] width 1408 height 43
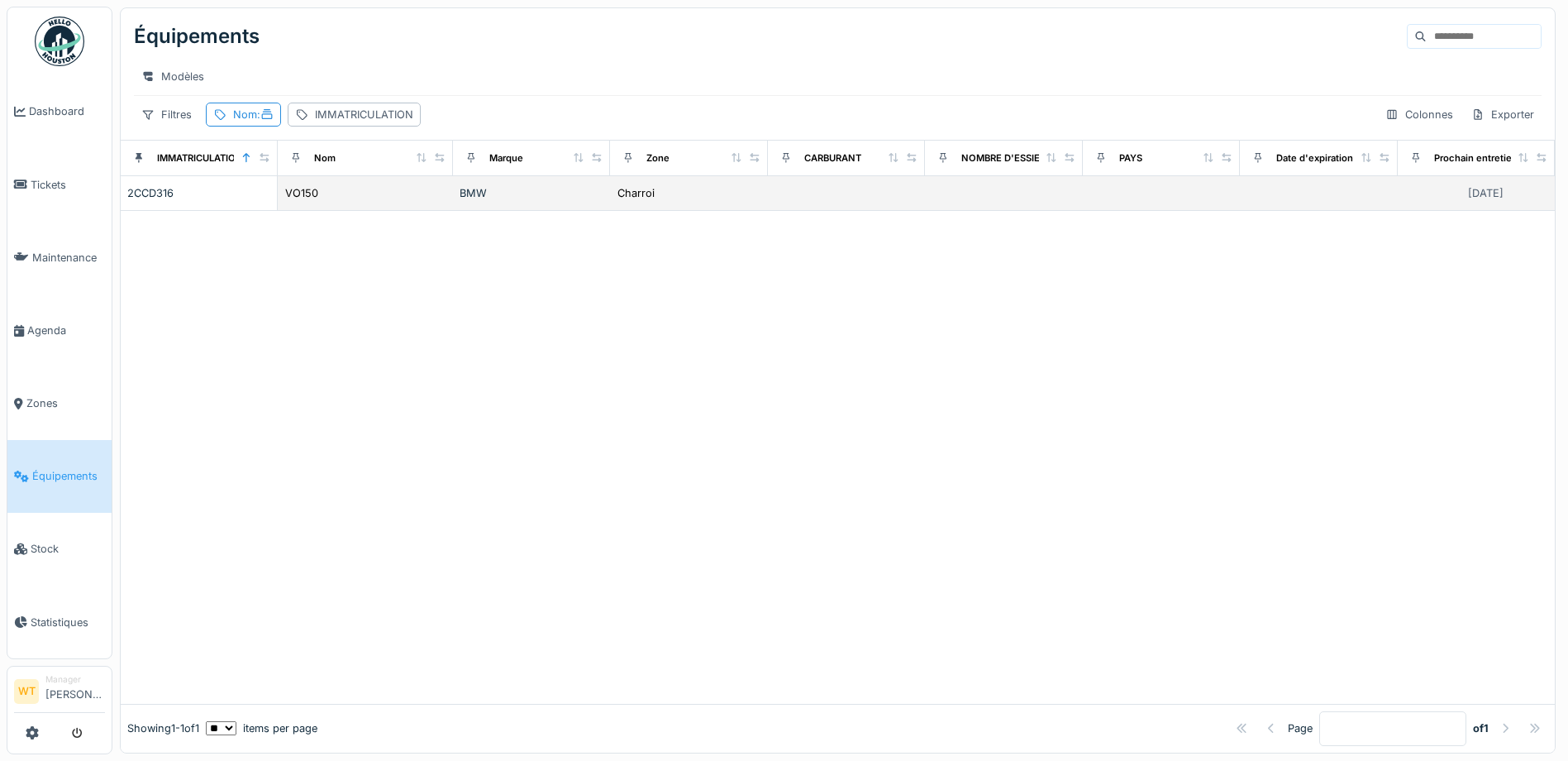
click at [460, 201] on div "BMW" at bounding box center [531, 193] width 144 height 16
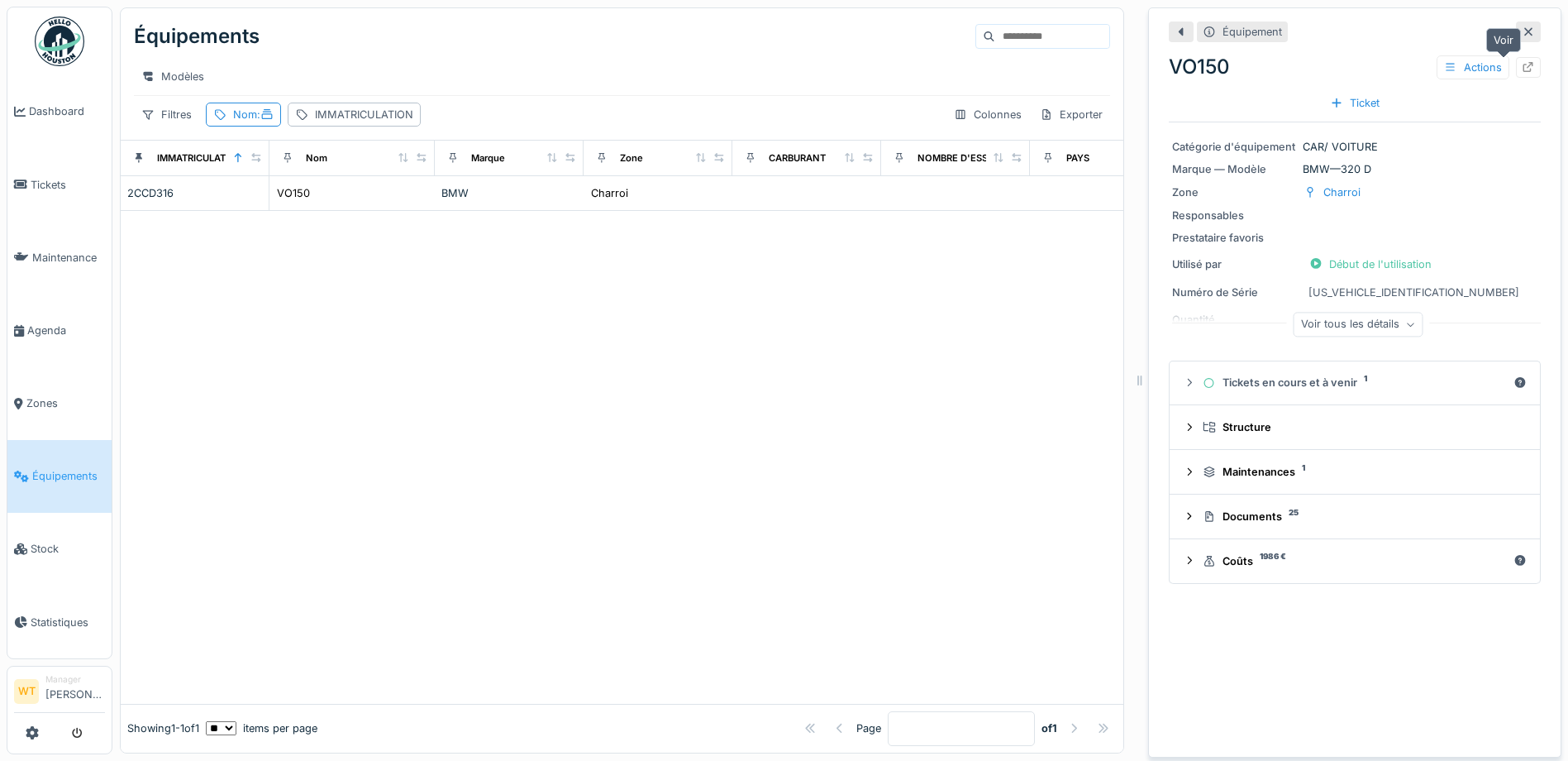
click at [1516, 64] on div at bounding box center [1528, 67] width 25 height 21
click at [1381, 723] on div "Équipement VO150 Actions Ticket Catégorie d'équipement CAR/ VOITURE Marque — Mo…" at bounding box center [1355, 382] width 414 height 750
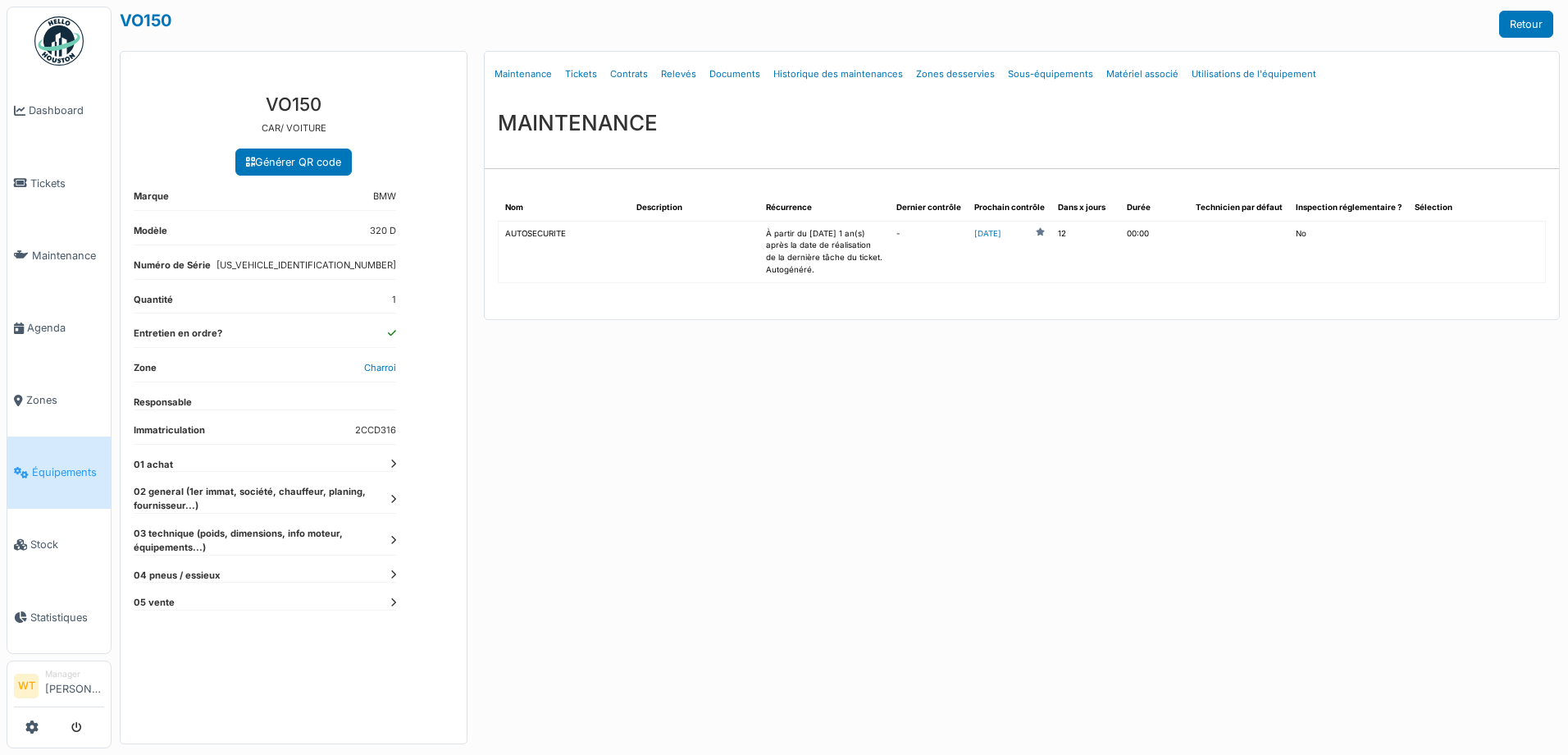
click at [395, 494] on icon at bounding box center [394, 498] width 6 height 9
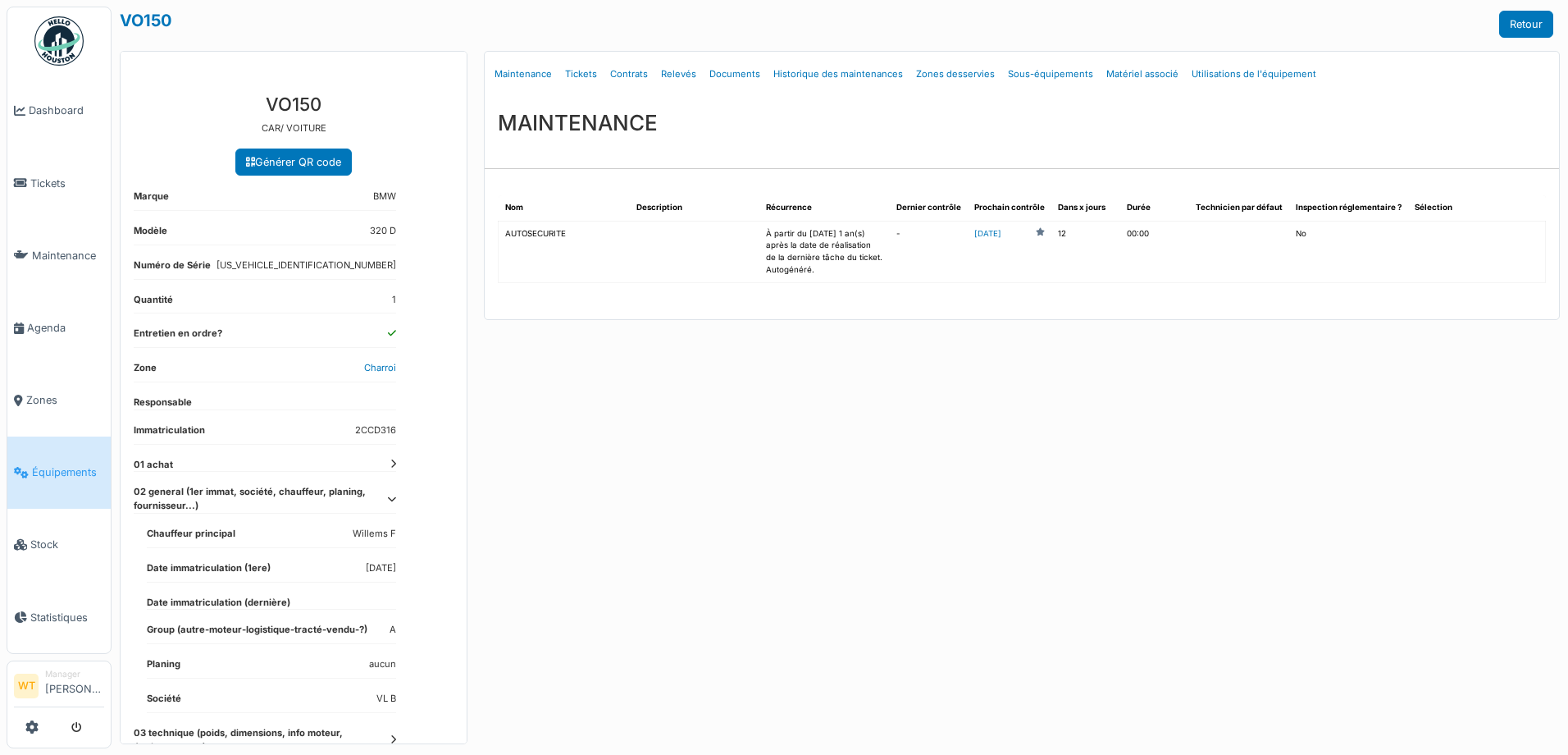
click at [51, 479] on link "Équipements" at bounding box center [58, 472] width 104 height 72
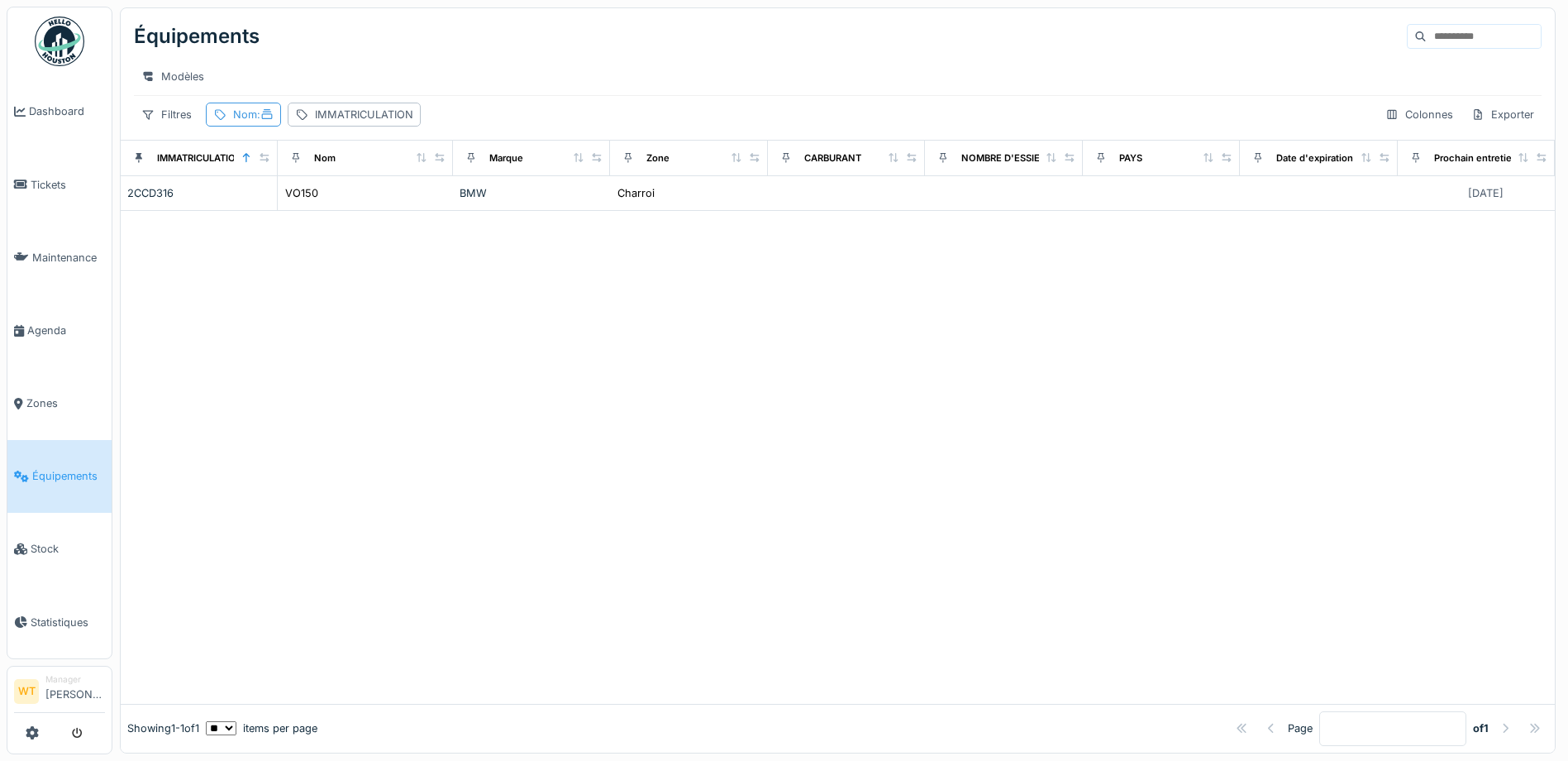
click at [261, 120] on span ":" at bounding box center [265, 114] width 17 height 12
click at [365, 205] on icon at bounding box center [357, 206] width 13 height 11
click at [348, 209] on input "Nom" at bounding box center [294, 206] width 164 height 35
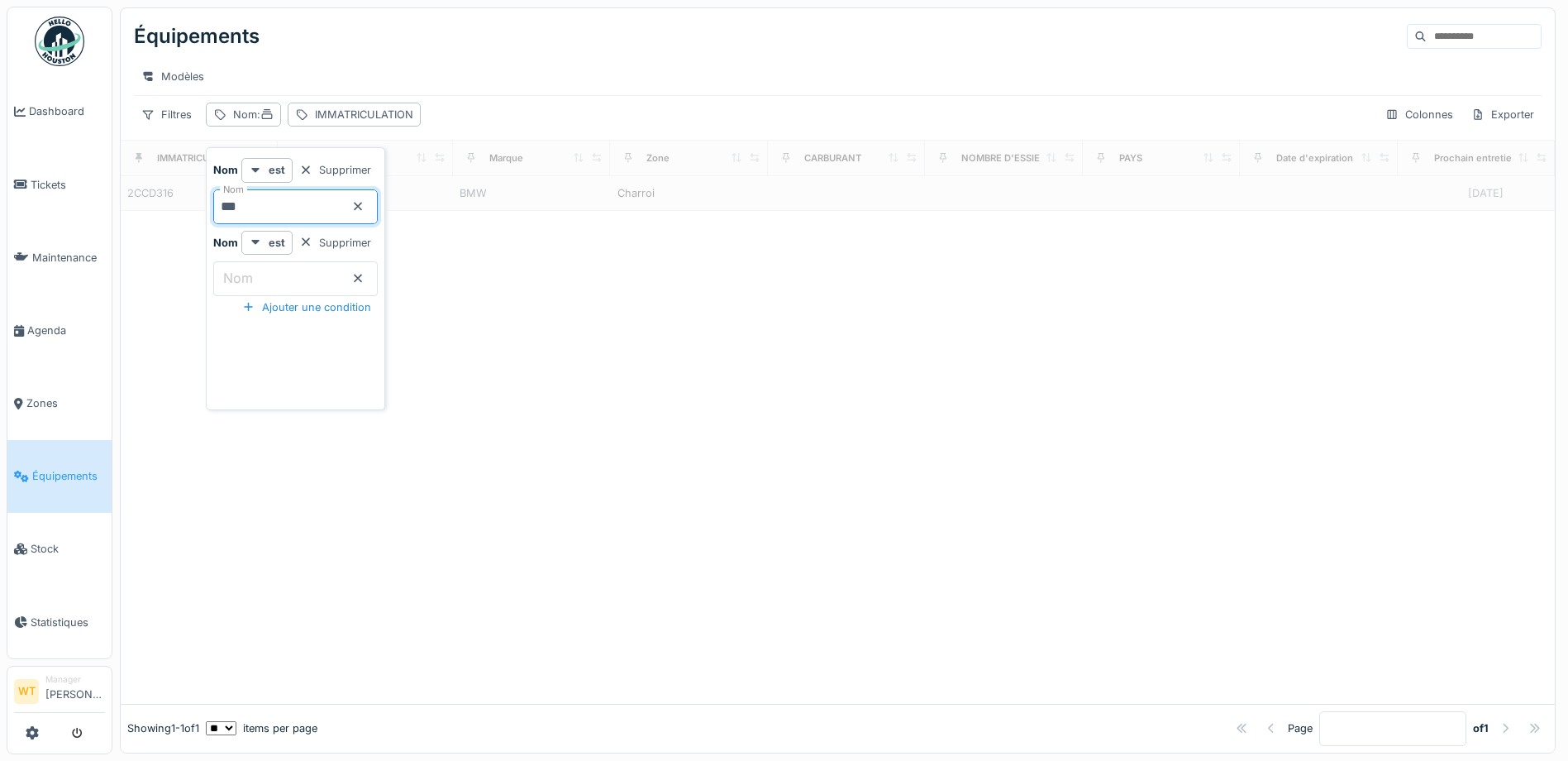
type input "***"
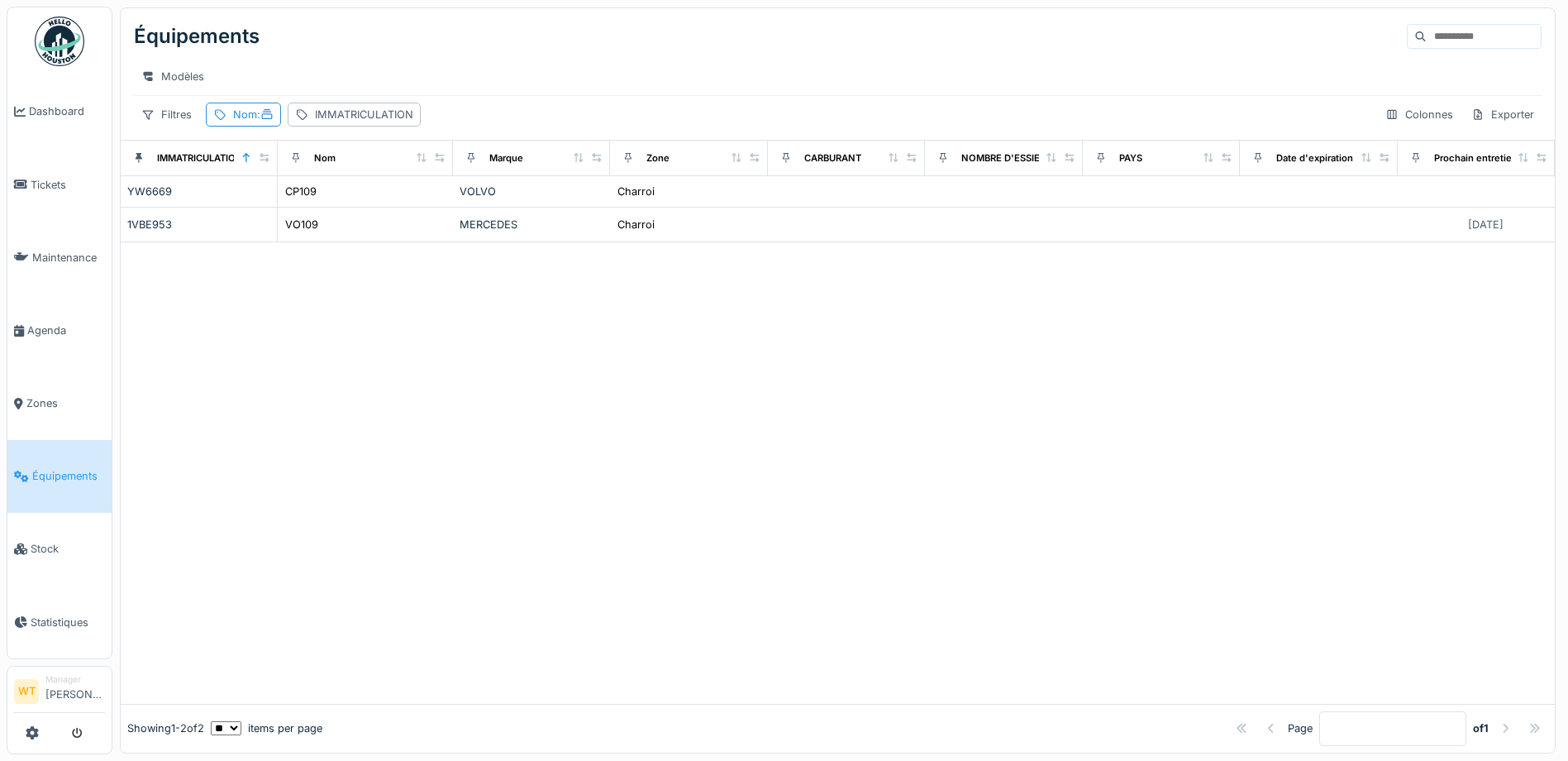
click at [591, 43] on div "Équipements" at bounding box center [838, 36] width 1408 height 43
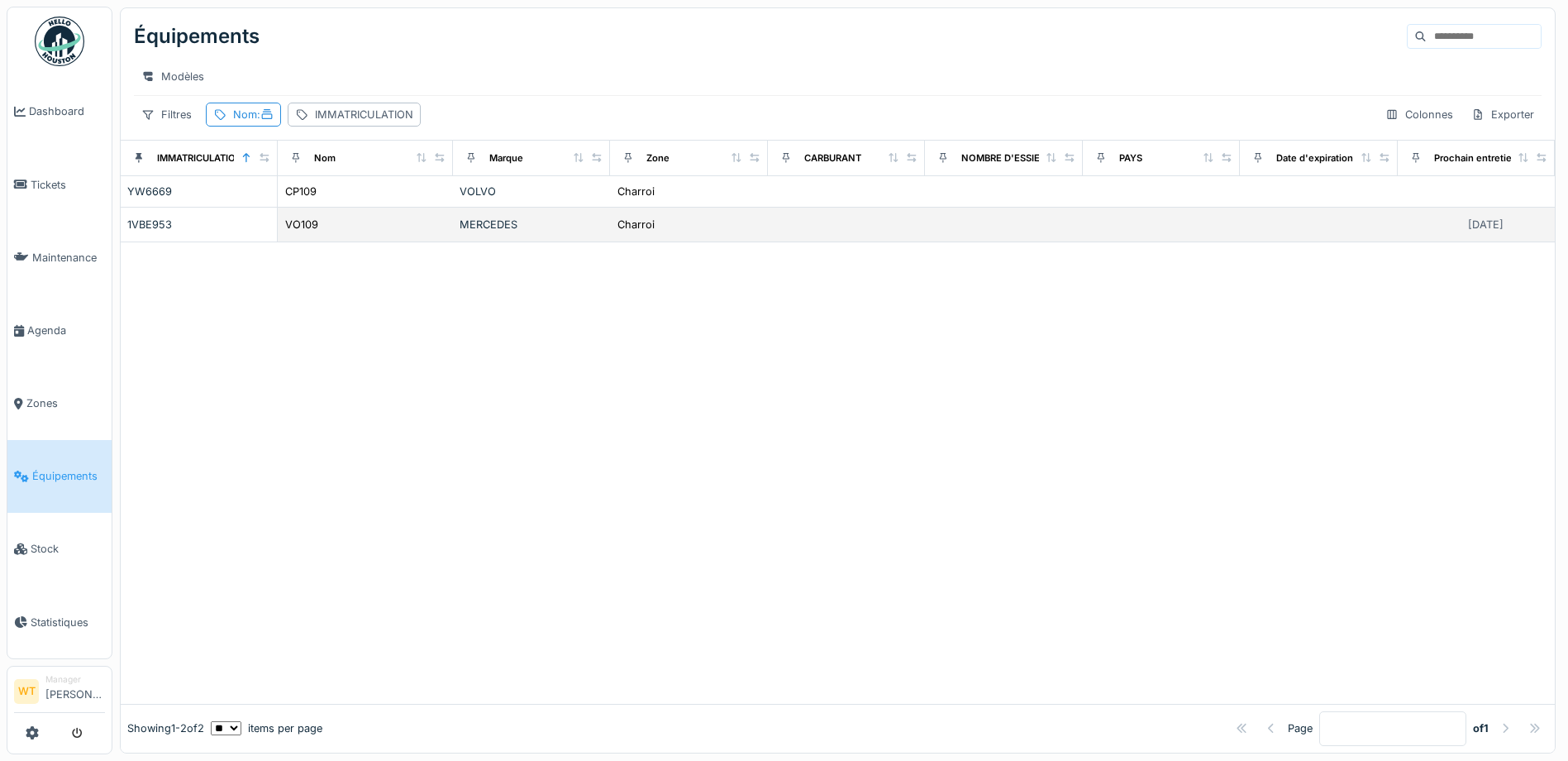
click at [399, 233] on div "VO109" at bounding box center [365, 224] width 162 height 17
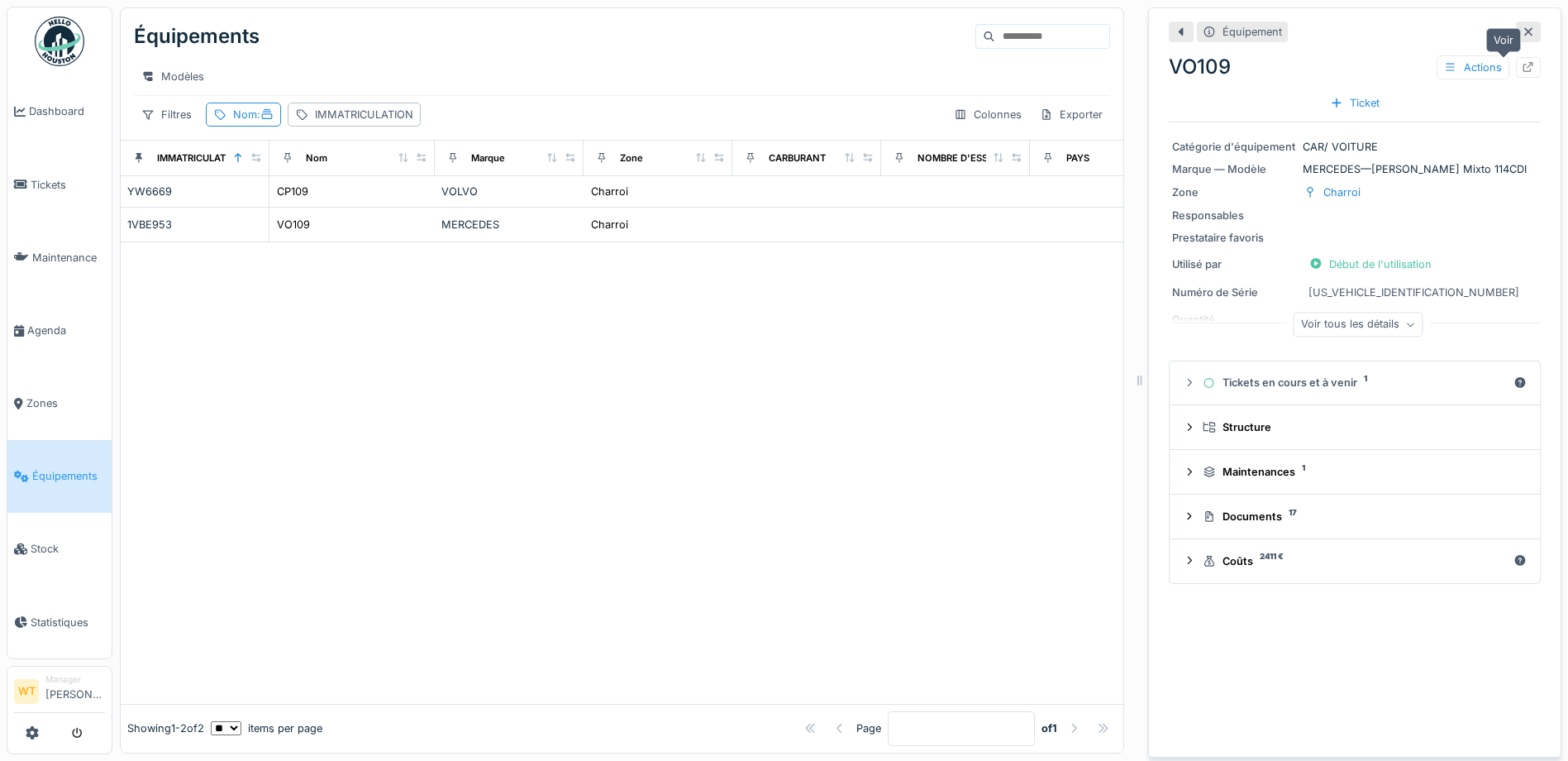
click at [1523, 65] on icon at bounding box center [1528, 67] width 11 height 11
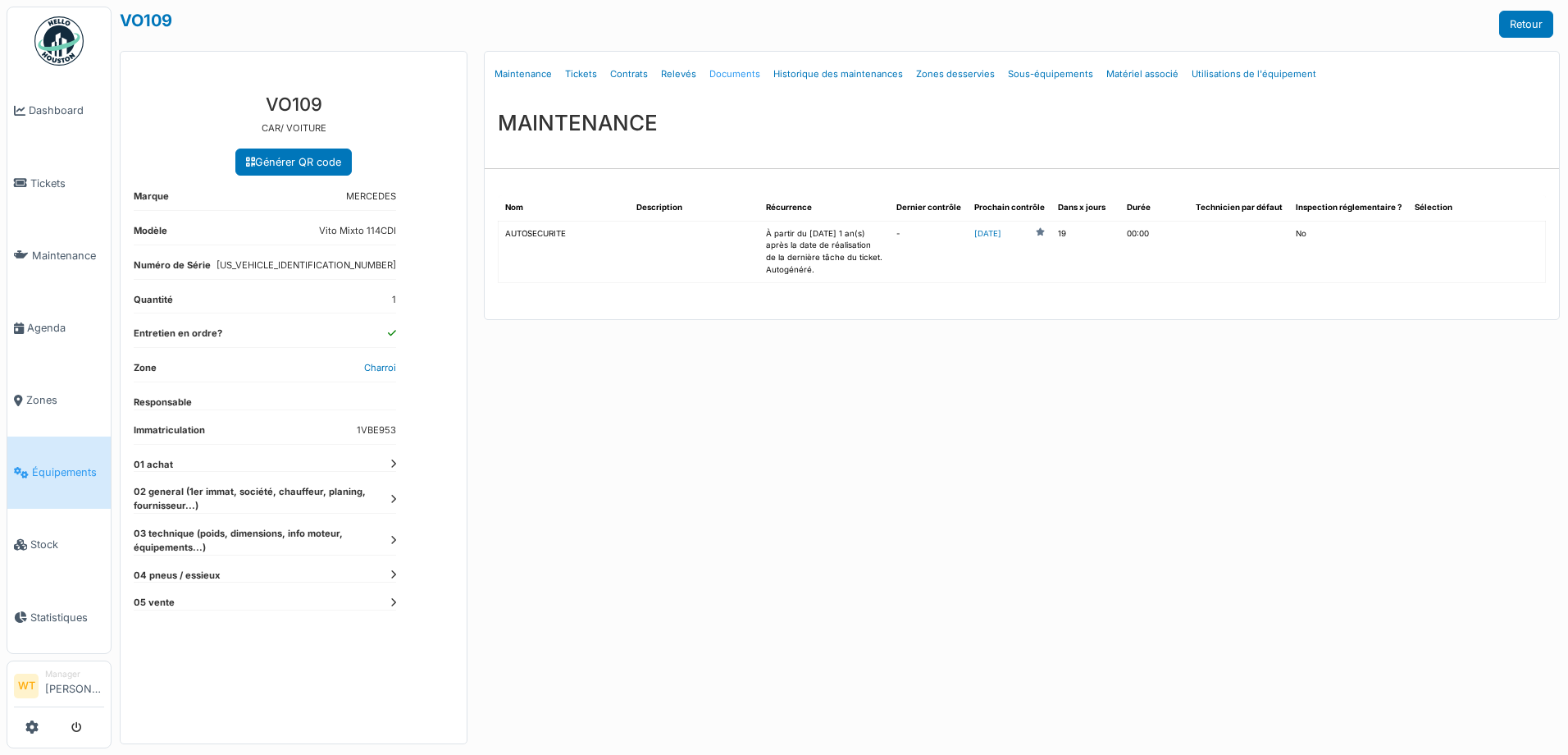
click at [732, 78] on link "Documents" at bounding box center [734, 74] width 64 height 38
select select "***"
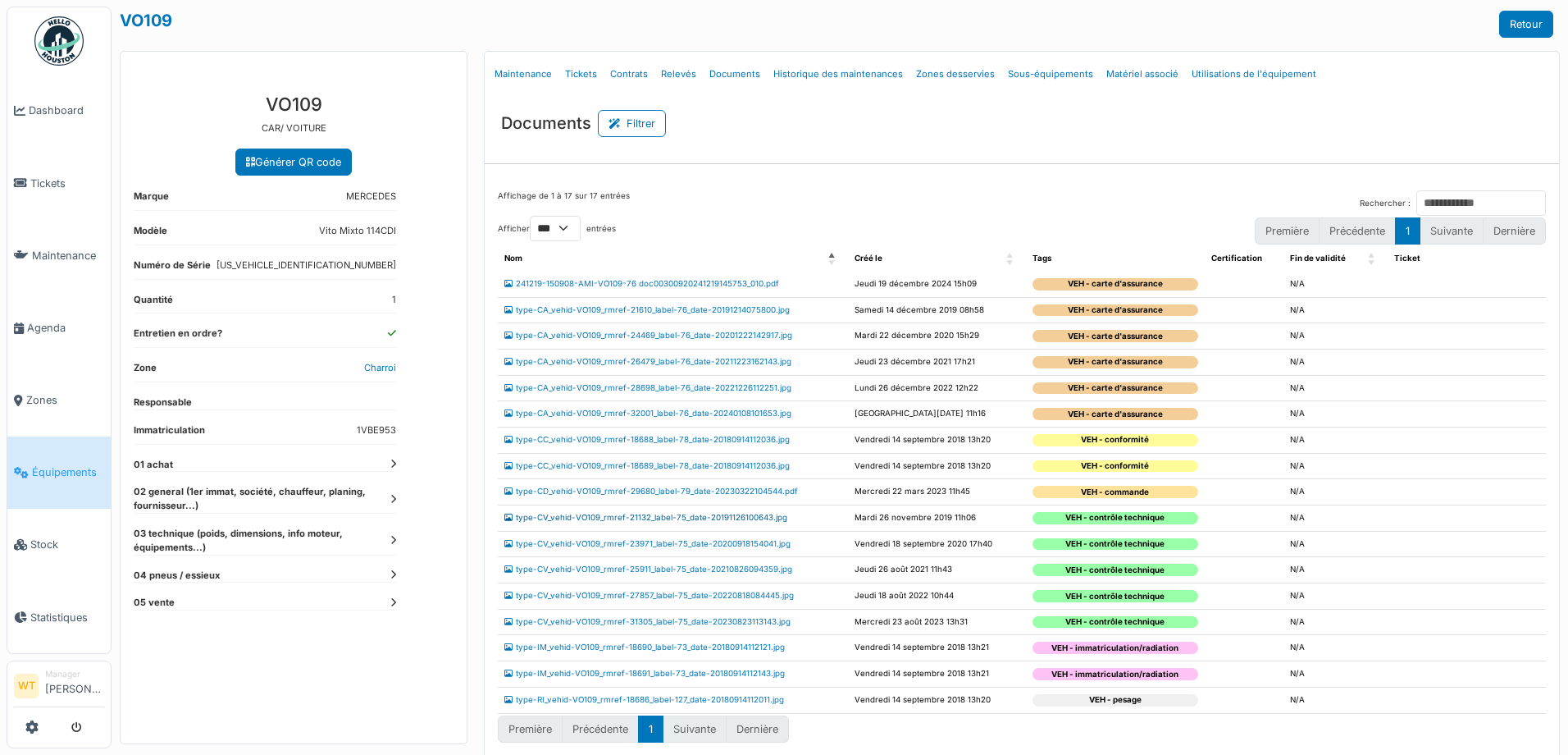
click at [624, 517] on link "type-CV_vehid-VO109_rmref-21132_label-75_date-20191126100643.jpg" at bounding box center [645, 517] width 283 height 9
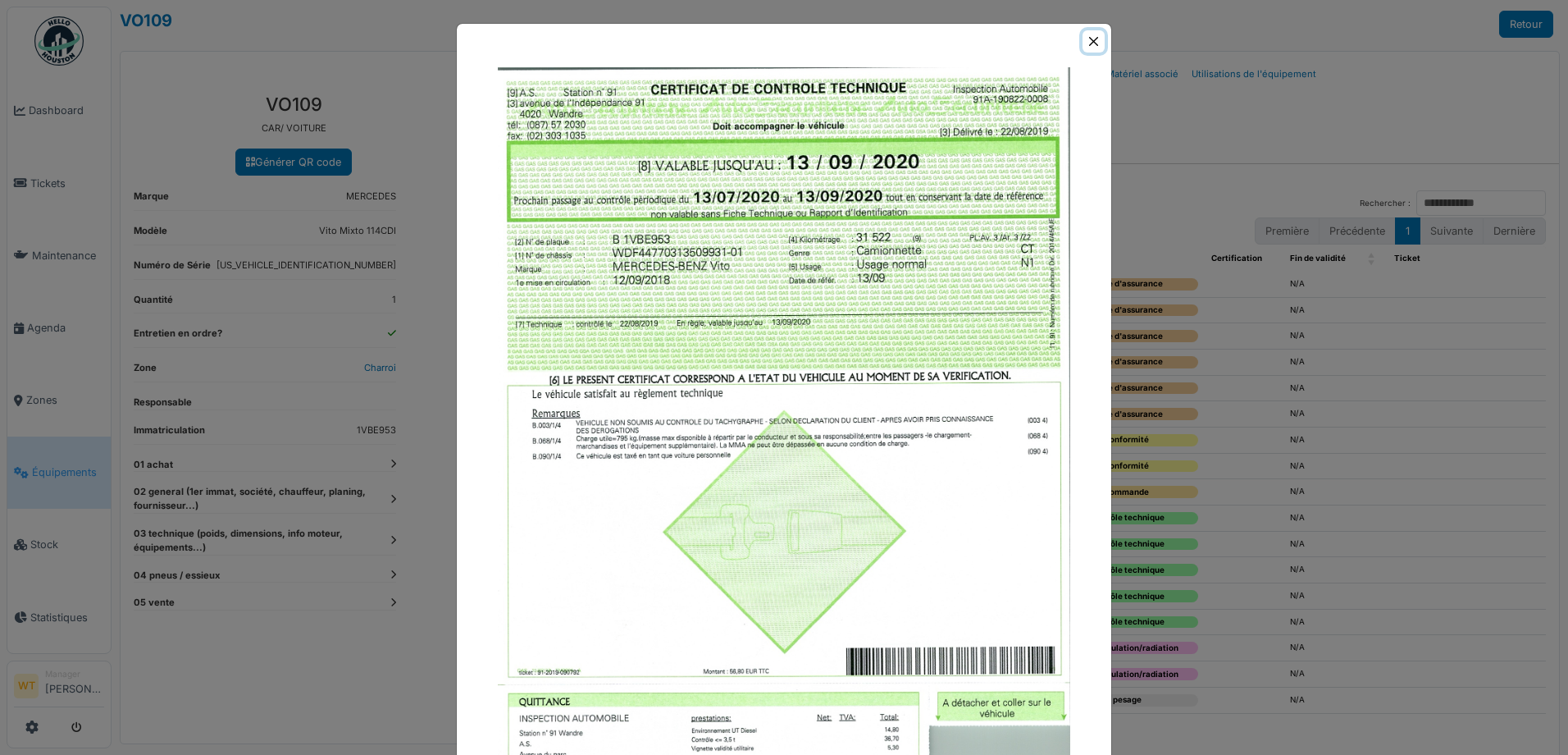
click at [1094, 41] on button "Close" at bounding box center [1093, 41] width 22 height 22
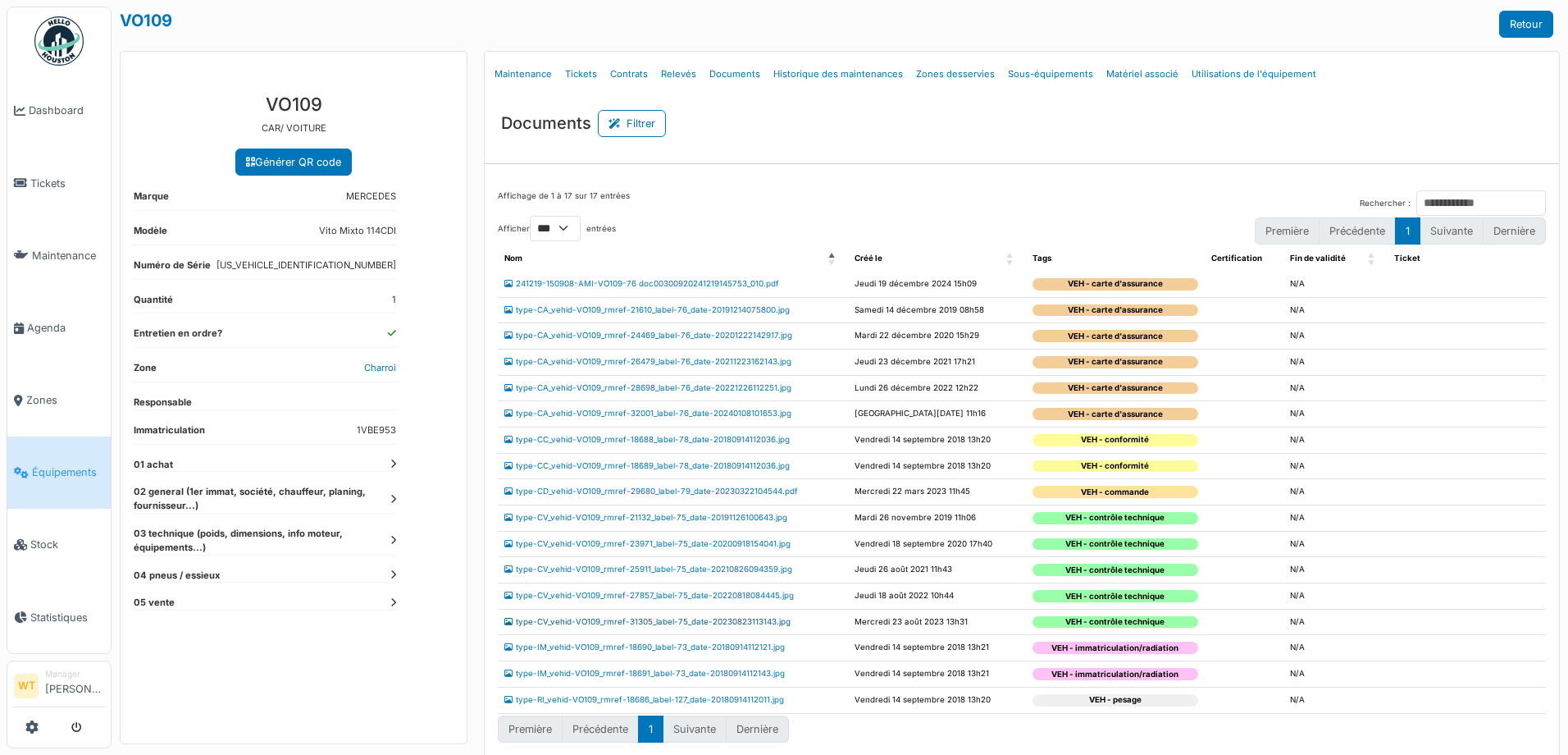
scroll to position [12, 0]
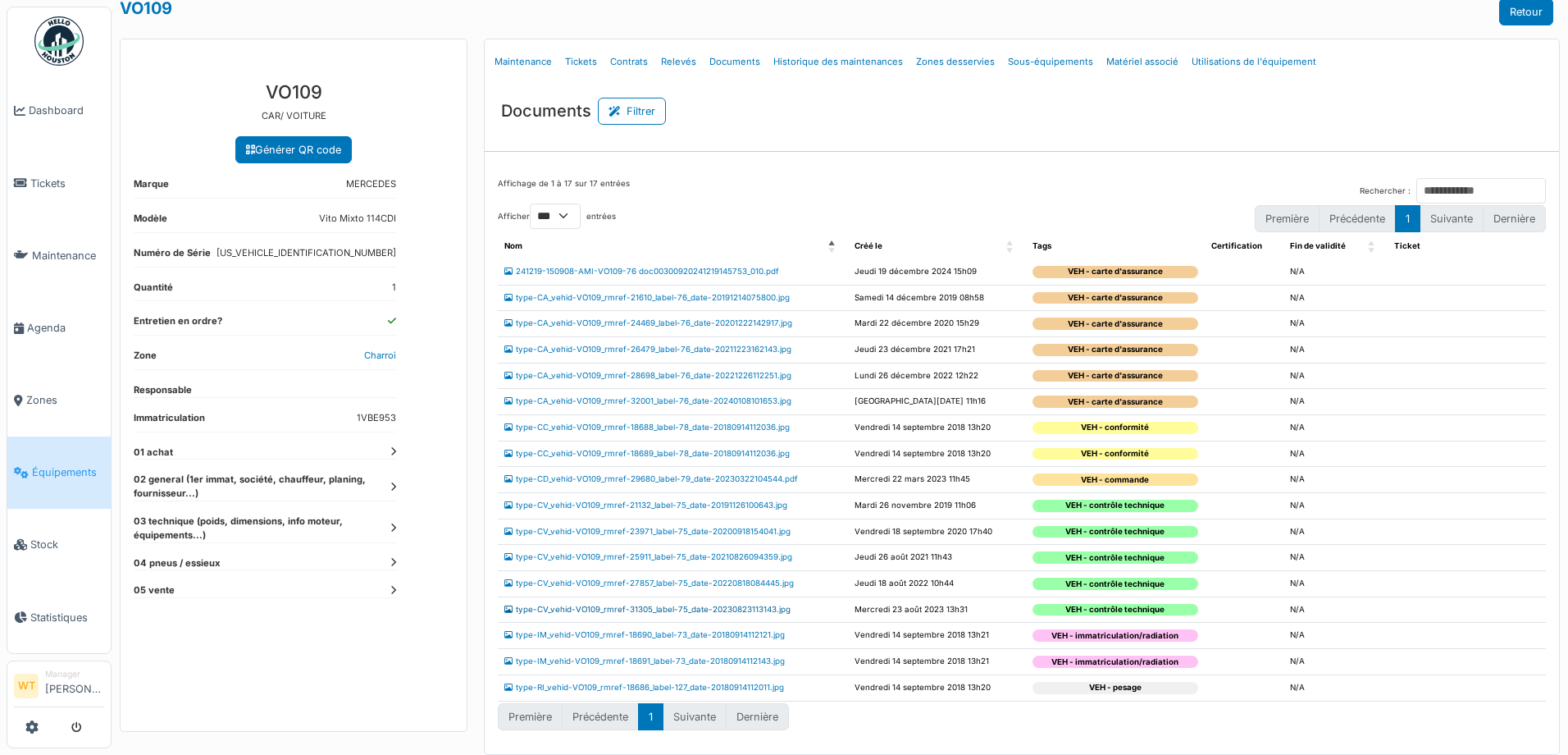
click at [722, 610] on link "type-CV_vehid-VO109_rmref-31305_label-75_date-20230823113143.jpg" at bounding box center [647, 609] width 286 height 9
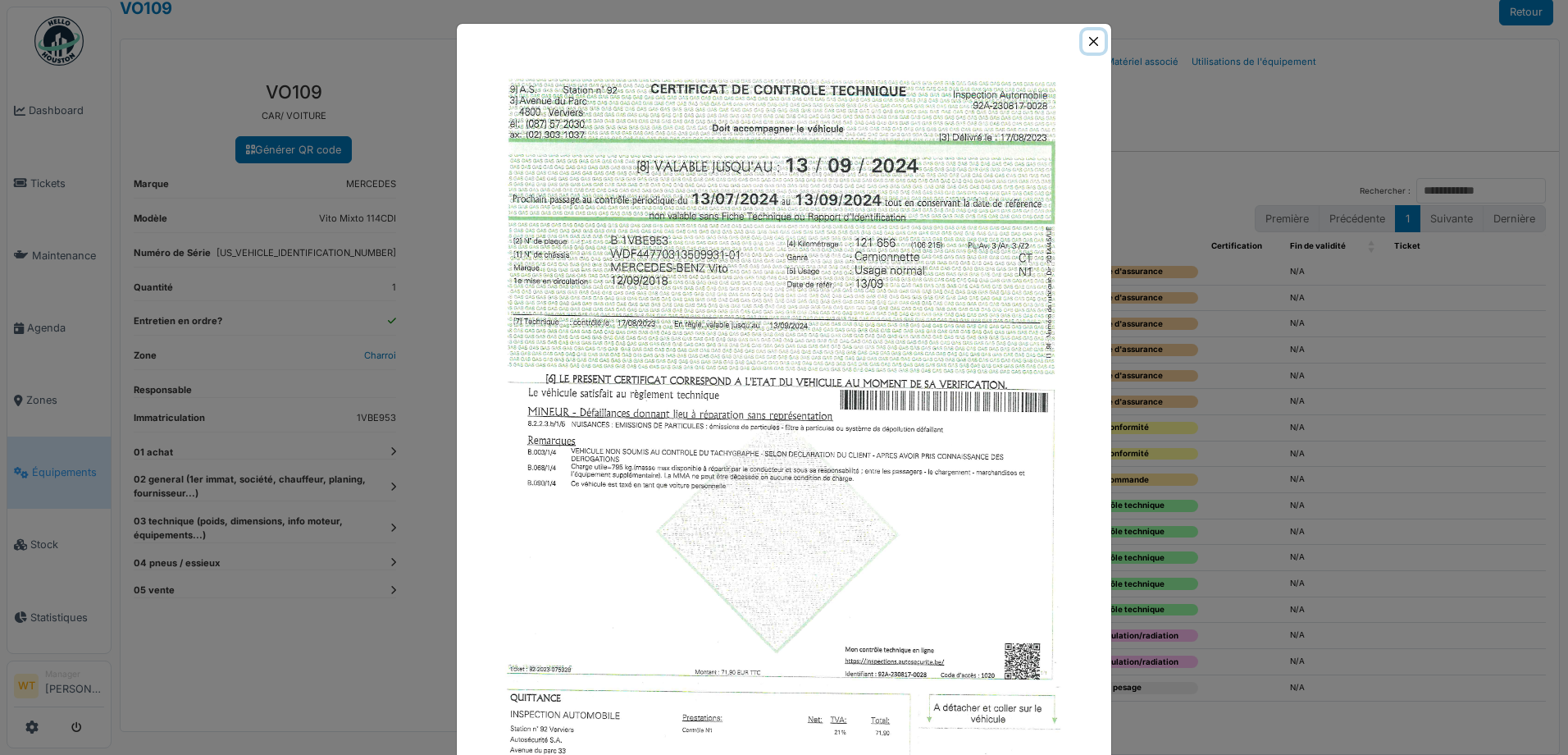
click at [1087, 41] on button "Close" at bounding box center [1093, 41] width 22 height 22
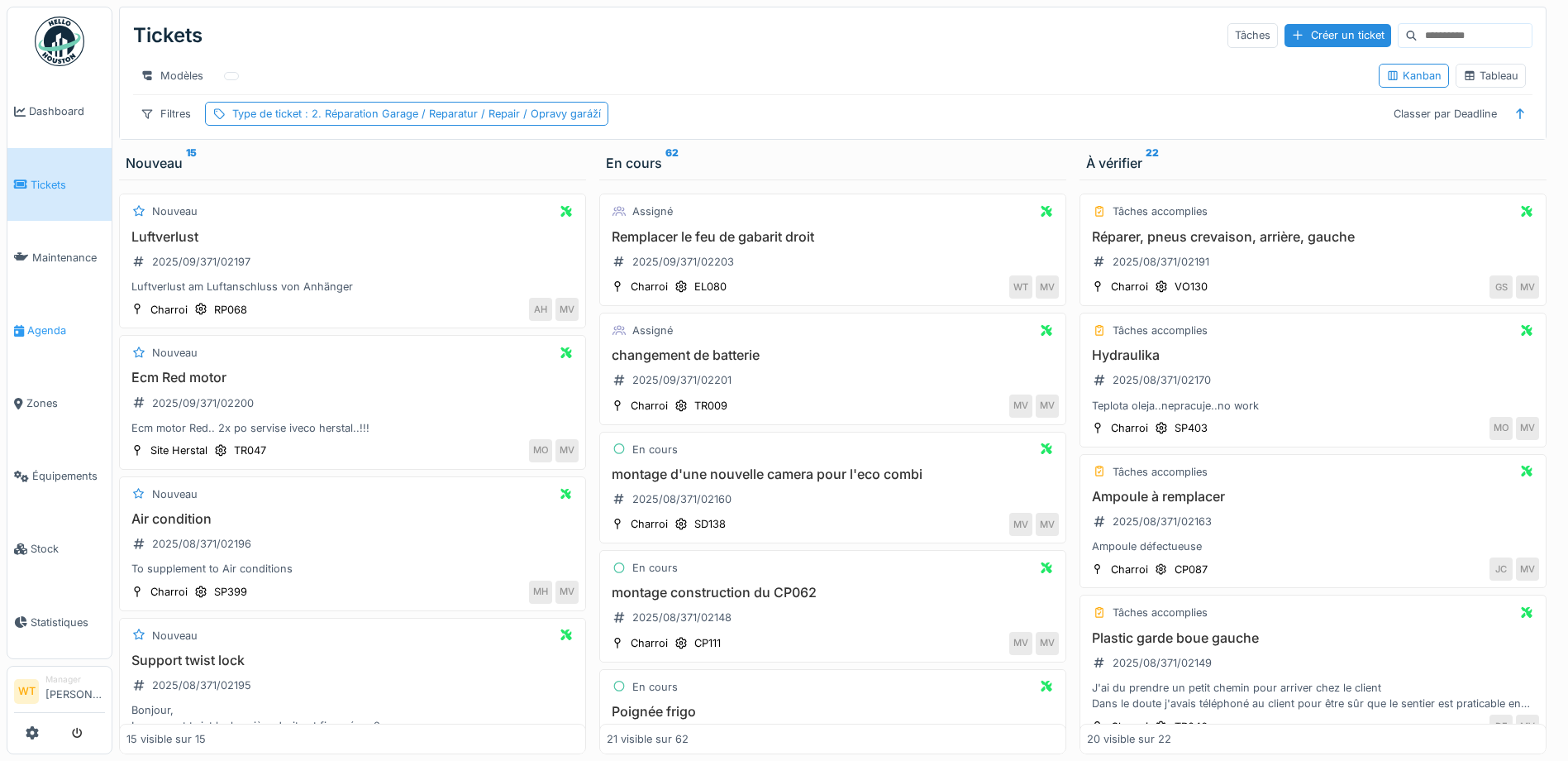
click at [57, 333] on link "Agenda" at bounding box center [59, 329] width 104 height 73
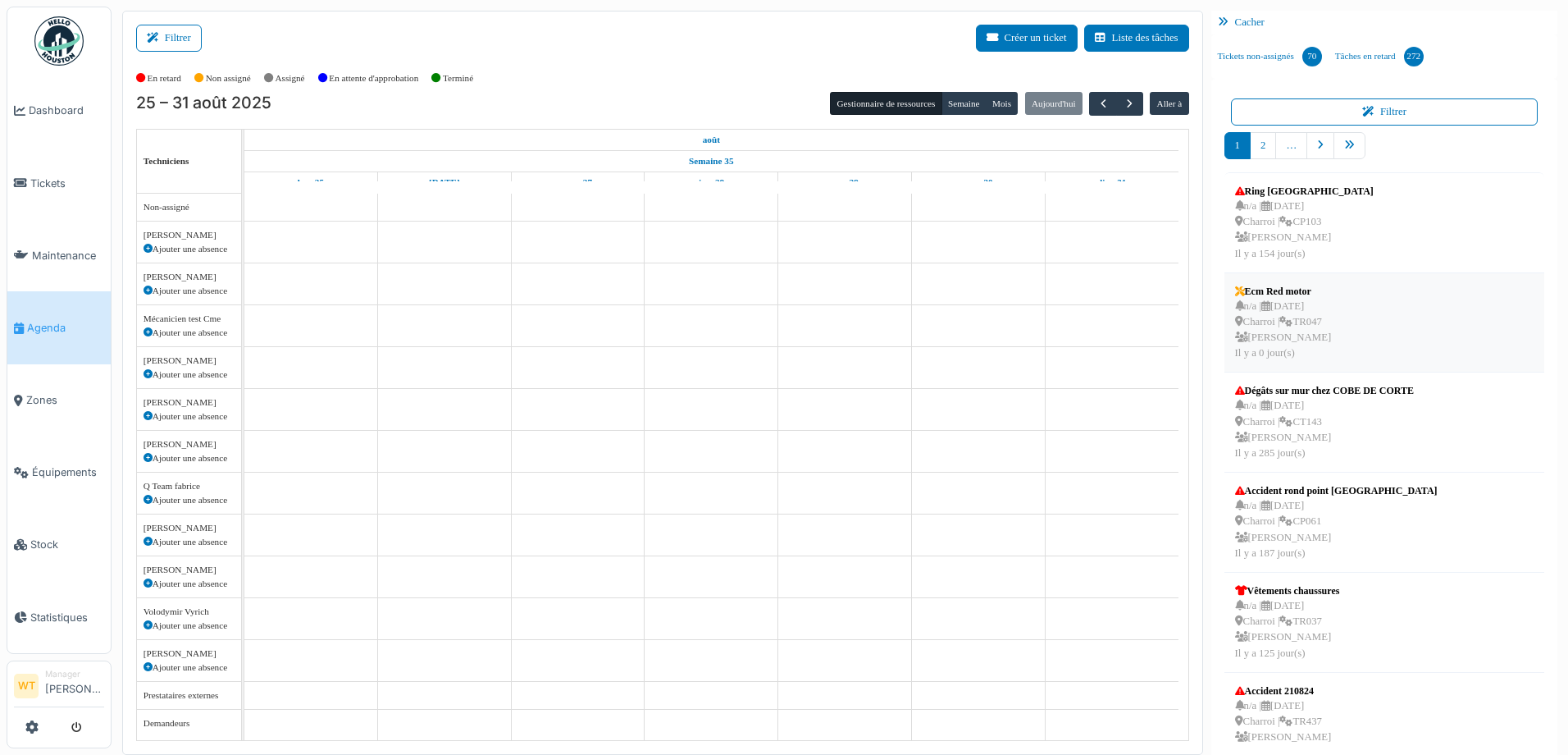
scroll to position [18, 0]
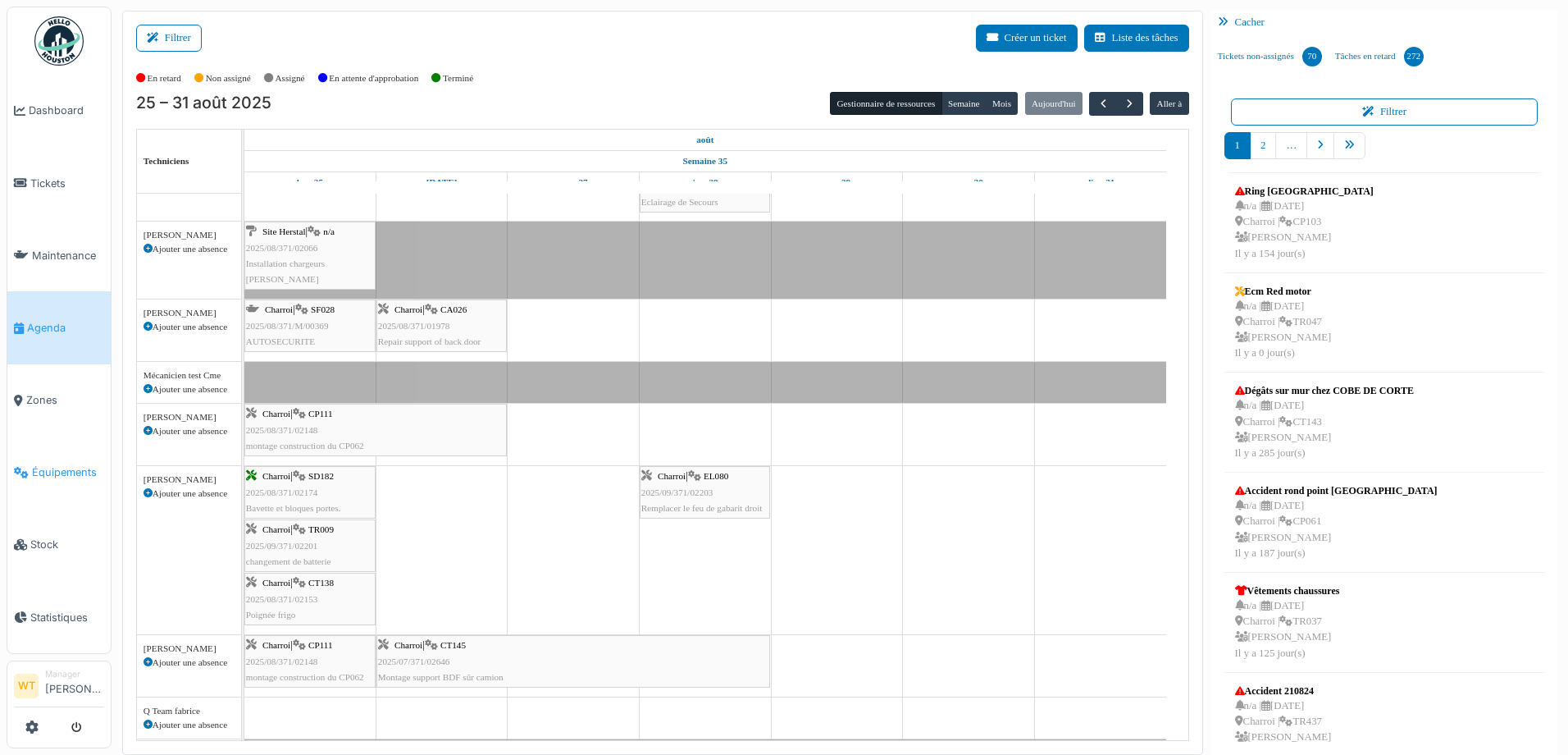
click at [75, 470] on link "Équipements" at bounding box center [58, 472] width 104 height 72
